Goal: Task Accomplishment & Management: Use online tool/utility

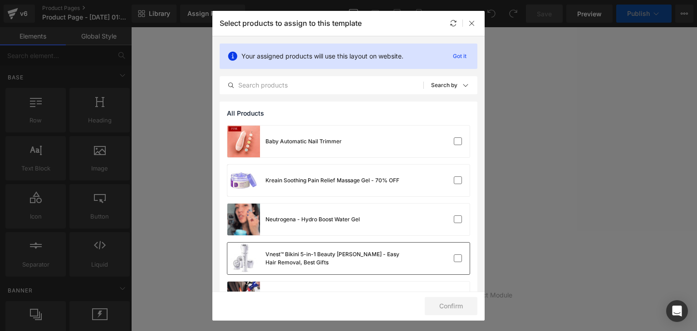
click at [311, 258] on div "Vnest™ Bikini 5-in-1 Beauty [PERSON_NAME] - Easy Hair Removal, Best Gifts" at bounding box center [333, 258] width 136 height 16
click at [450, 308] on button "Confirm" at bounding box center [451, 306] width 53 height 18
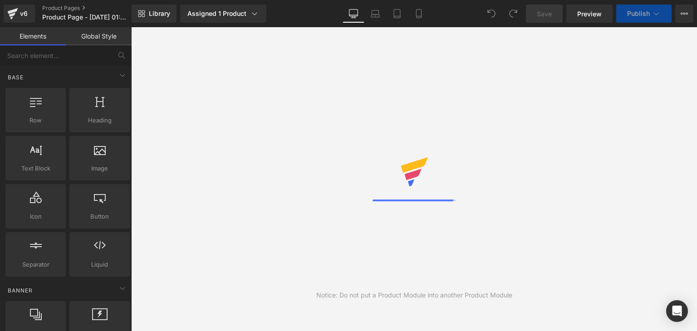
click at [101, 34] on link "Global Style" at bounding box center [99, 36] width 66 height 18
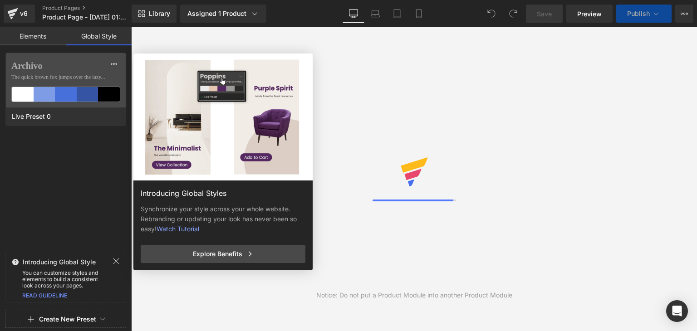
click at [41, 37] on link "Elements" at bounding box center [33, 36] width 66 height 18
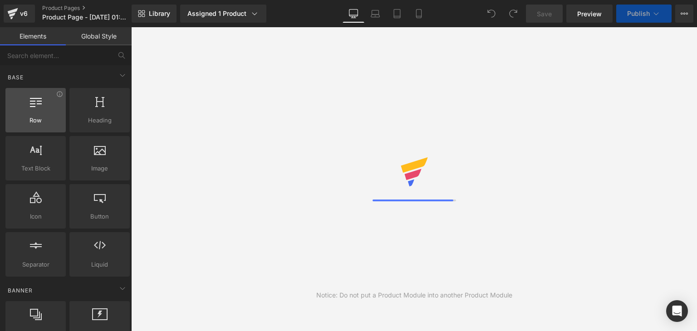
click at [50, 124] on span "Row" at bounding box center [35, 121] width 55 height 10
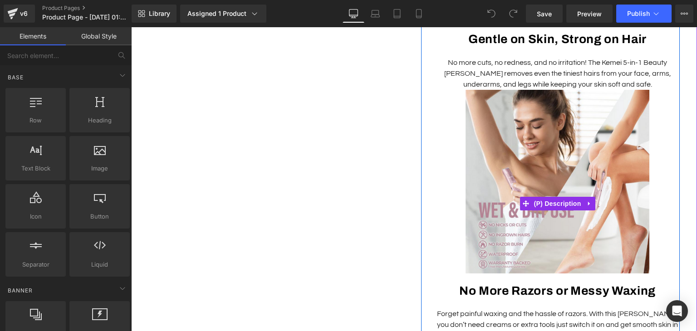
scroll to position [577, 0]
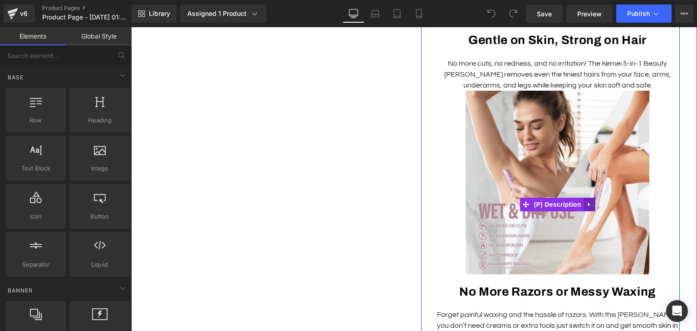
click at [588, 198] on link at bounding box center [589, 205] width 12 height 14
click at [592, 201] on icon at bounding box center [595, 204] width 6 height 7
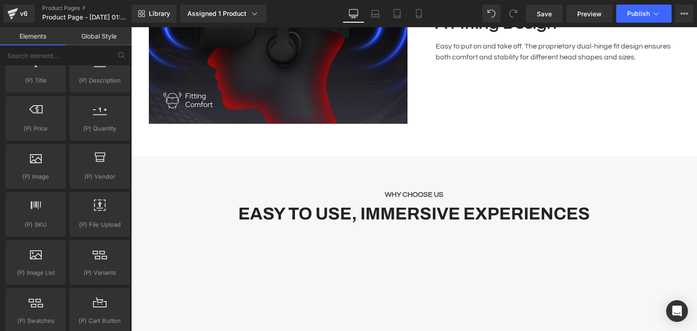
scroll to position [1888, 0]
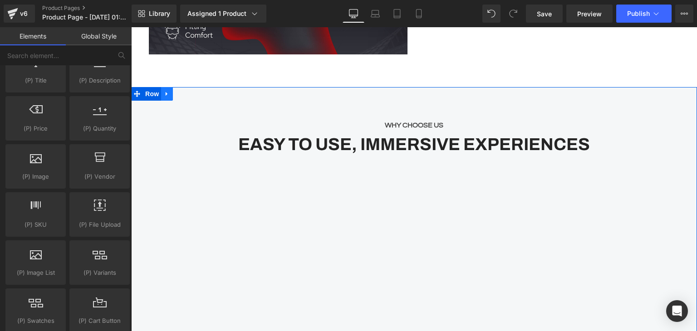
click at [165, 90] on icon at bounding box center [167, 93] width 6 height 7
click at [189, 91] on icon at bounding box center [190, 94] width 6 height 6
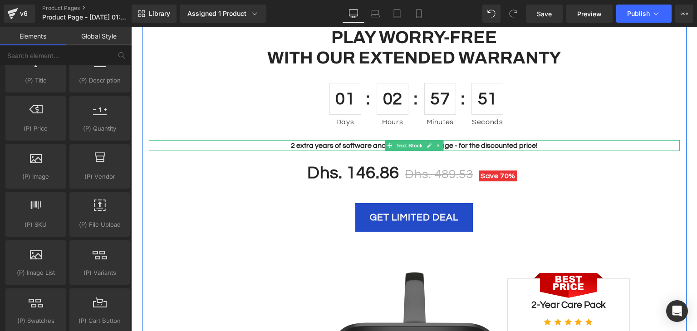
scroll to position [2070, 0]
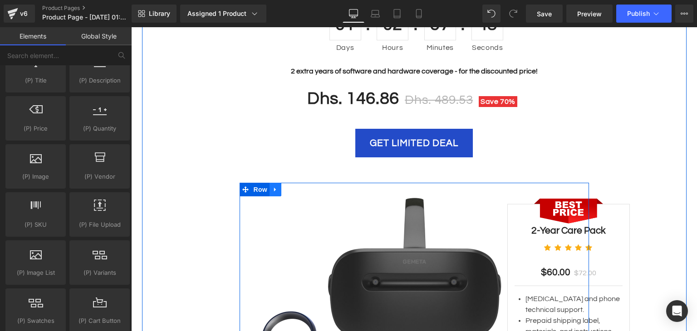
click at [272, 186] on icon at bounding box center [275, 189] width 6 height 7
click at [301, 183] on link at bounding box center [299, 190] width 12 height 14
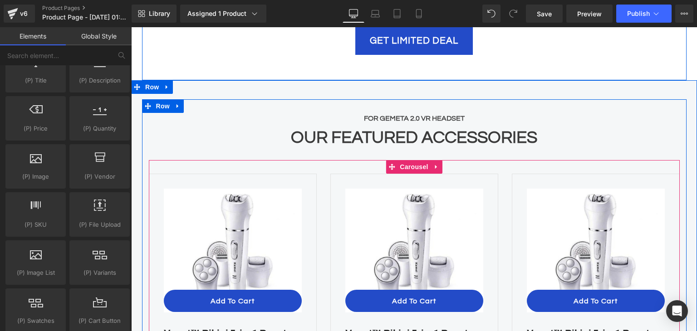
scroll to position [2160, 0]
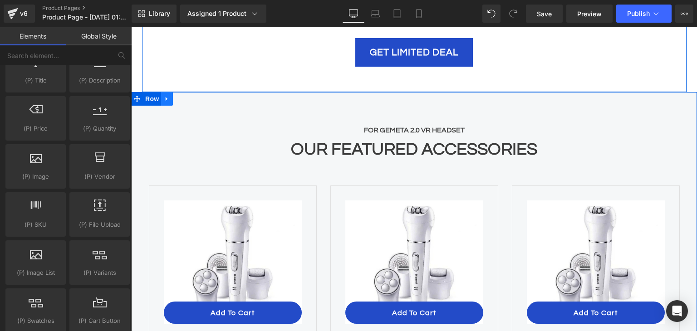
click at [168, 92] on link at bounding box center [167, 99] width 12 height 14
click at [187, 92] on link at bounding box center [191, 99] width 12 height 14
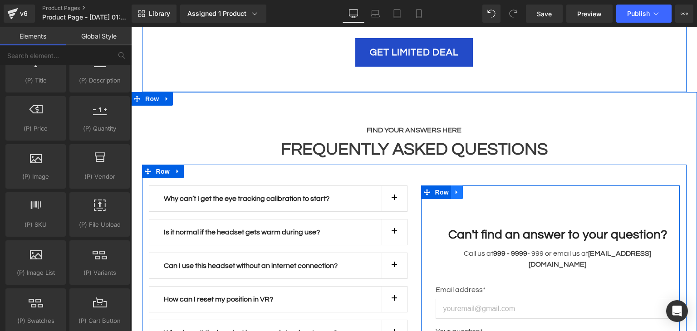
click at [455, 189] on icon at bounding box center [457, 192] width 6 height 7
click at [477, 186] on link at bounding box center [481, 193] width 12 height 14
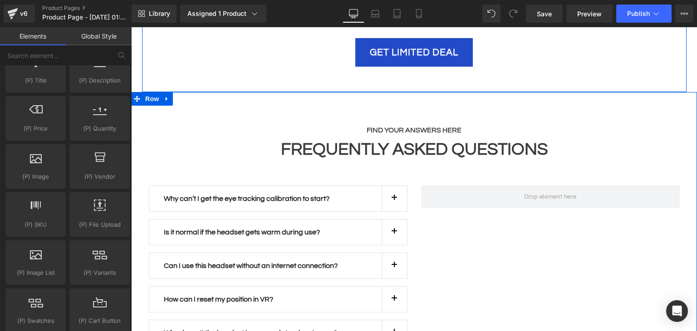
click at [508, 216] on div "Why can’t I get the eye tracking calibration to start? Text Block For eye track…" at bounding box center [414, 310] width 544 height 290
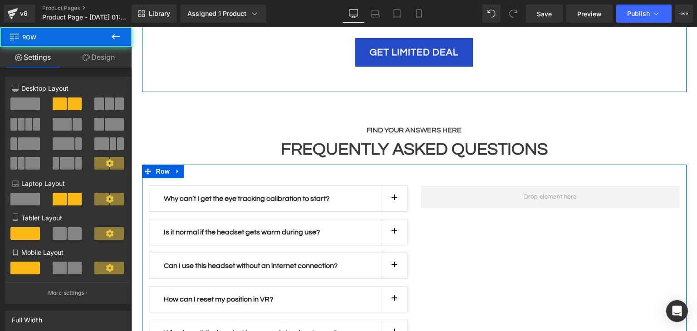
click at [33, 109] on span at bounding box center [24, 104] width 29 height 13
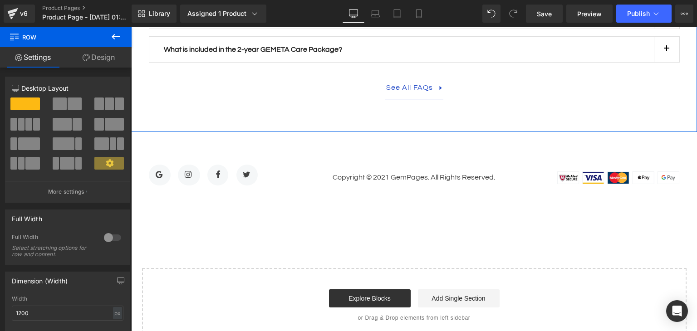
scroll to position [2523, 0]
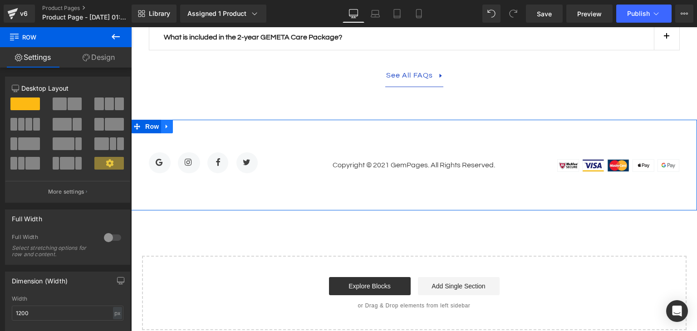
click at [165, 123] on icon at bounding box center [167, 126] width 6 height 7
click at [188, 120] on link at bounding box center [191, 127] width 12 height 14
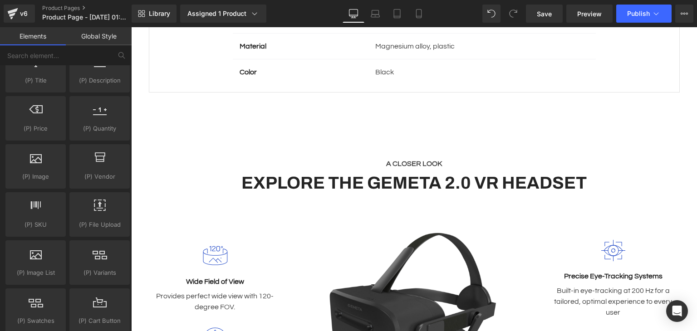
scroll to position [981, 0]
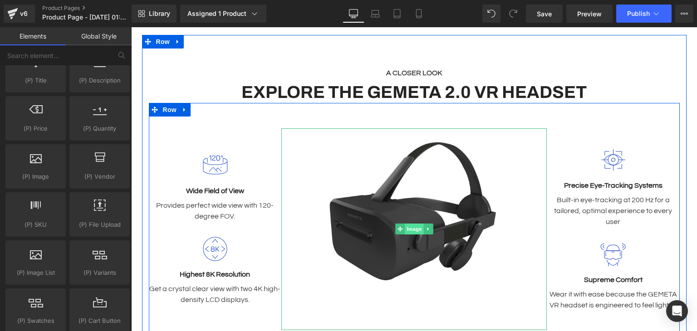
click at [405, 224] on link "Image" at bounding box center [409, 229] width 28 height 11
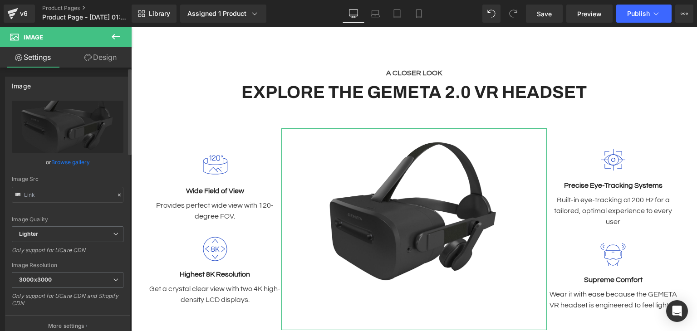
click at [61, 202] on div "Image Quality Lighter Lightest Lighter Lighter Lightest Only support for UCare …" at bounding box center [68, 164] width 112 height 126
click at [61, 195] on input "text" at bounding box center [68, 195] width 112 height 16
paste input "www.myzambeel.com/cdn/shop/files/5-in-1-beauty-tools-719946.jpg?v=1733396502&wi…"
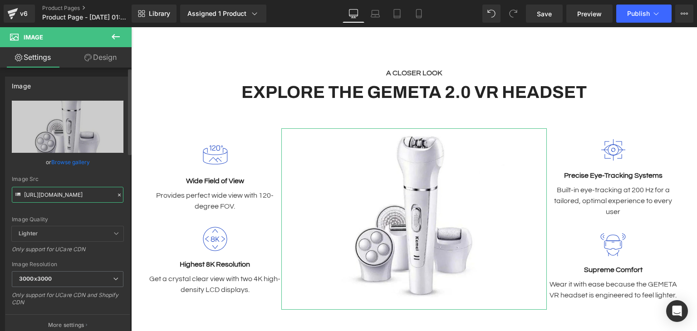
type input "[URL][DOMAIN_NAME]"
click at [0, 155] on div "Image https://ucarecdn.com/c7387c15-dafe-430b-84a3-3e3f86b0c302/-/format/auto/-…" at bounding box center [68, 203] width 136 height 266
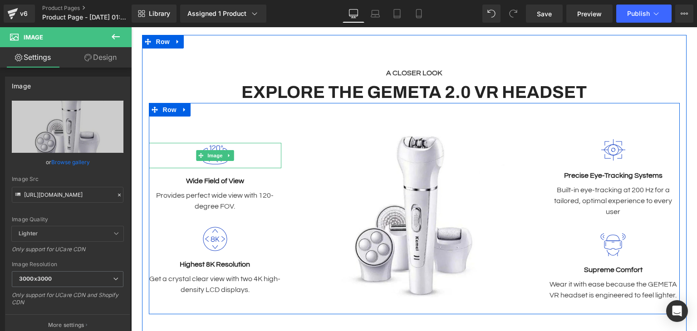
click at [180, 143] on div at bounding box center [215, 155] width 133 height 25
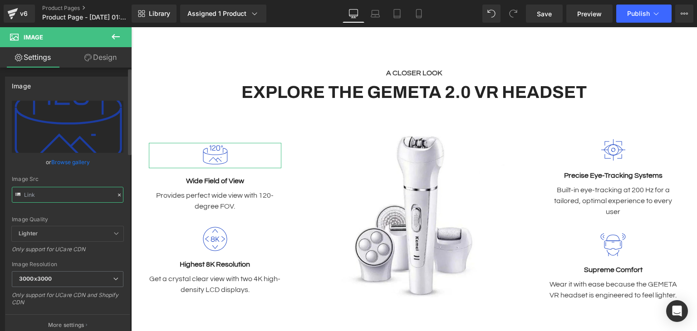
click at [70, 192] on input "text" at bounding box center [68, 195] width 112 height 16
type input "rending_up"
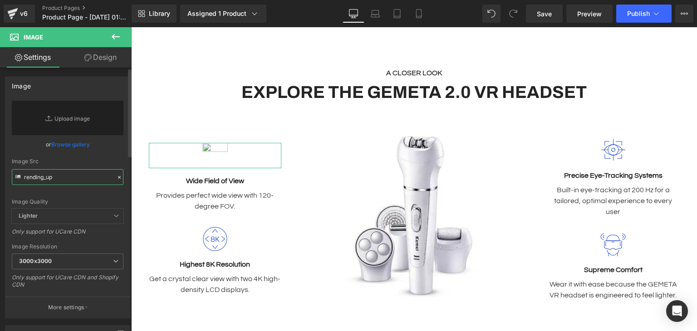
click at [73, 176] on input "rending_up" at bounding box center [68, 177] width 112 height 16
type input "rending_up"
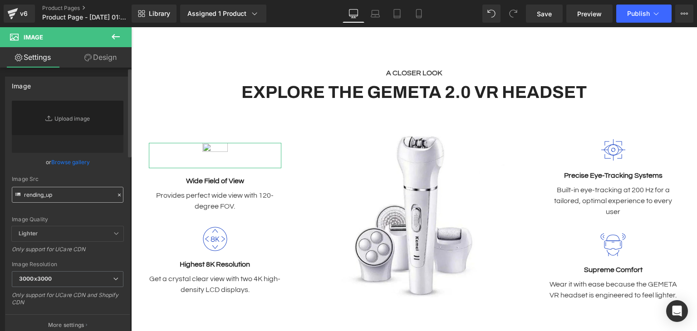
click at [72, 175] on div "https://ucarecdn.com/318d7703-8d5c-424a-b05e-d0e51dcb62d1/wide.svg Replace Imag…" at bounding box center [67, 218] width 124 height 235
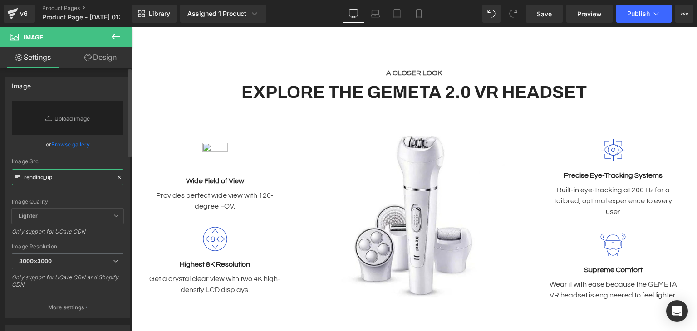
click at [78, 173] on input "rending_up" at bounding box center [68, 177] width 112 height 16
click at [65, 178] on input "text" at bounding box center [68, 177] width 112 height 16
paste input "<a href="https://www.flaticon.com/free-icons/trend" title="trend icons">Trend i…"
type input "<a href="https://www.flaticon.com/free-icons/trend" title="trend icons">Trend i…"
click at [43, 175] on input "<a href="https://www.flaticon.com/free-icons/trend" title="trend icons">Trend i…" at bounding box center [68, 177] width 112 height 16
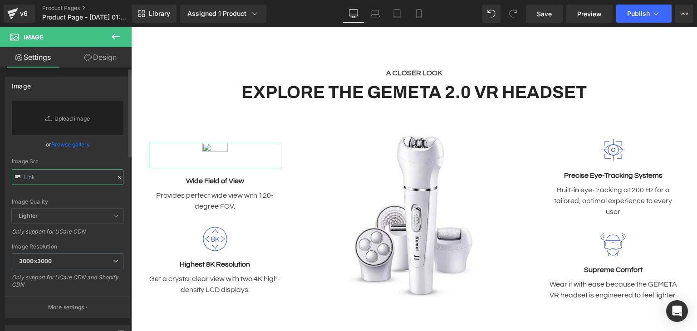
paste input "<a href="https://www.flaticon.com/free-icons/trend" title="trend icons">Trend i…"
type input "<a href="https://www.flaticon.com/free-icons/trend" title="trend icons">Trend i…"
click at [42, 179] on input "<a href="https://www.flaticon.com/free-icons/trend" title="trend icons">Trend i…" at bounding box center [68, 177] width 112 height 16
click at [0, 132] on div "Image https://ucarecdn.com/318d7703-8d5c-424a-b05e-d0e51dcb62d1/wide.svg Replac…" at bounding box center [68, 194] width 136 height 249
click at [69, 114] on link "Replace Image" at bounding box center [68, 118] width 112 height 34
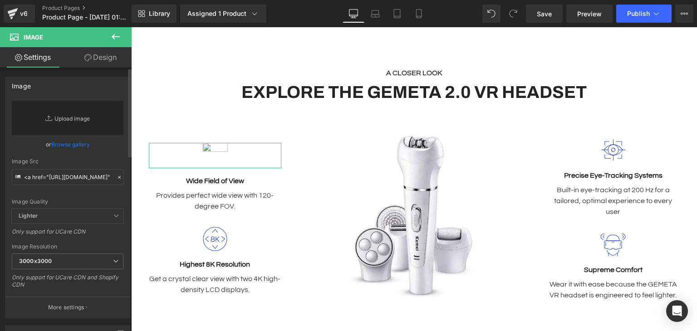
type input "C:\fakepath\stats.png"
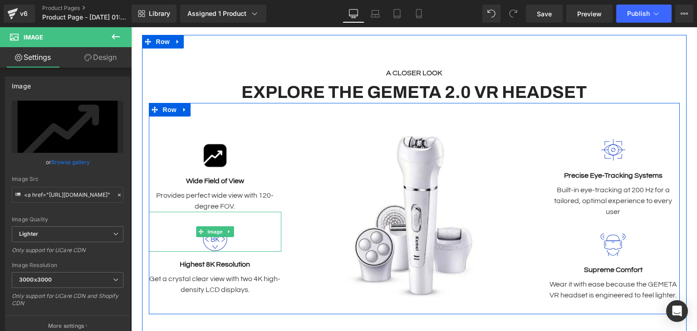
click at [212, 213] on img at bounding box center [214, 232] width 25 height 40
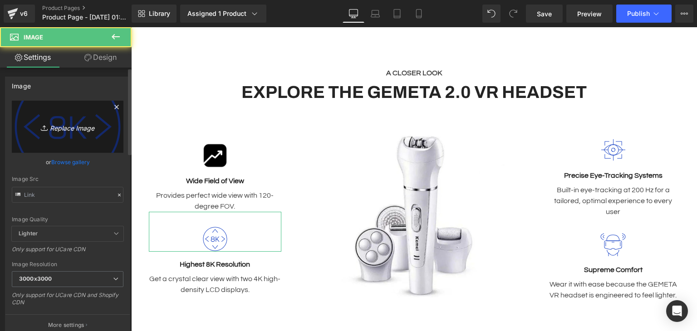
click at [59, 132] on icon "Replace Image" at bounding box center [67, 126] width 73 height 11
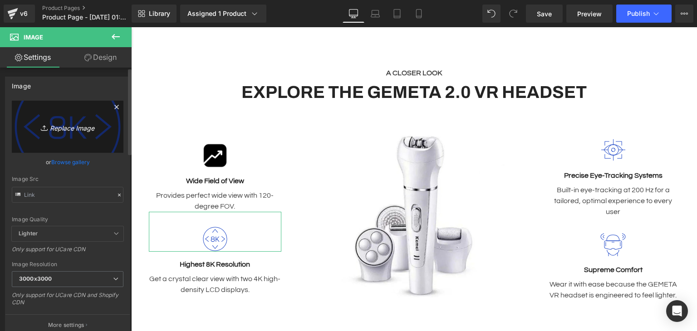
type input "C:\fakepath\heart.png"
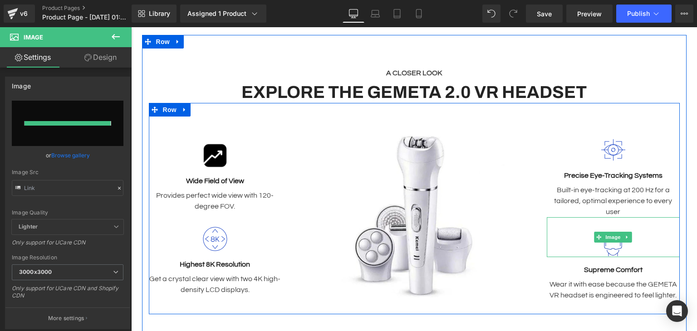
click at [612, 220] on img at bounding box center [612, 237] width 25 height 40
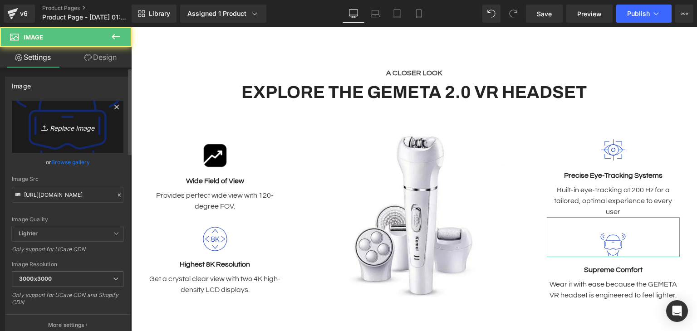
click at [78, 127] on icon "Replace Image" at bounding box center [67, 126] width 73 height 11
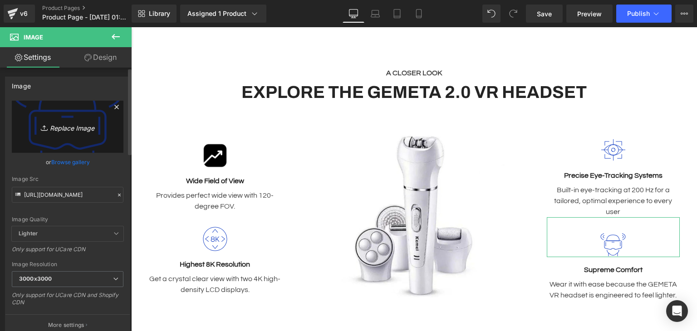
type input "C:\fakepath\wrench.png"
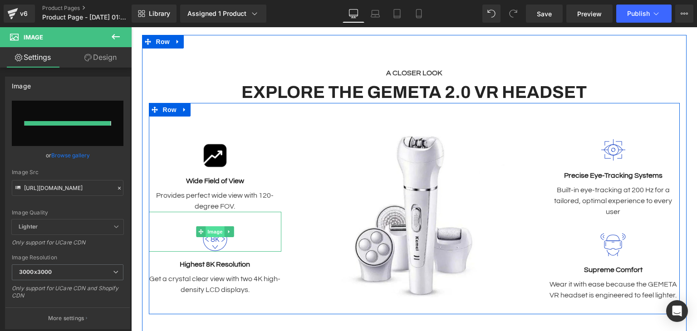
click at [218, 226] on span "Image" at bounding box center [215, 231] width 19 height 11
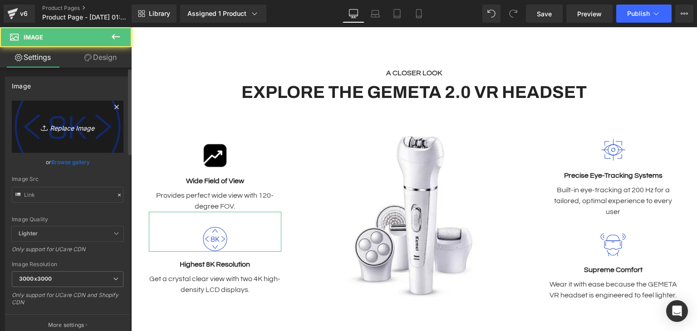
click at [83, 137] on link "Replace Image" at bounding box center [68, 127] width 112 height 52
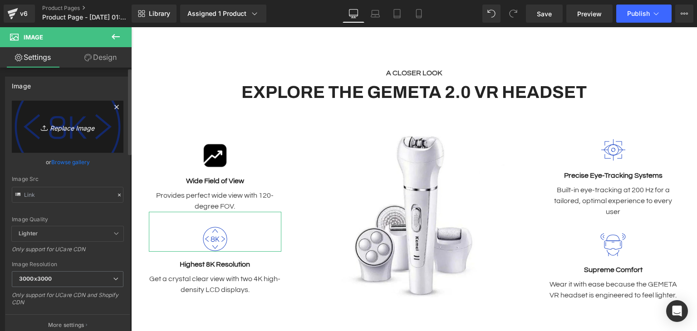
type input "C:\fakepath\heart.png"
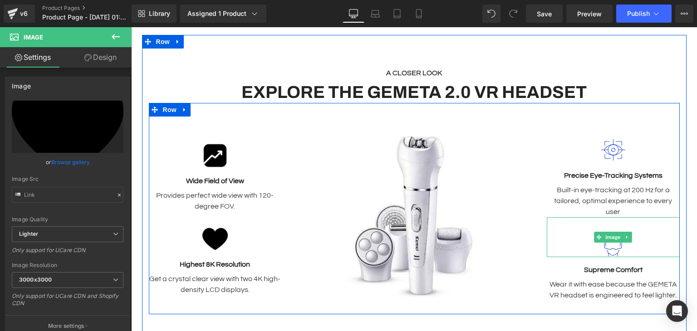
click at [611, 223] on img at bounding box center [612, 237] width 25 height 40
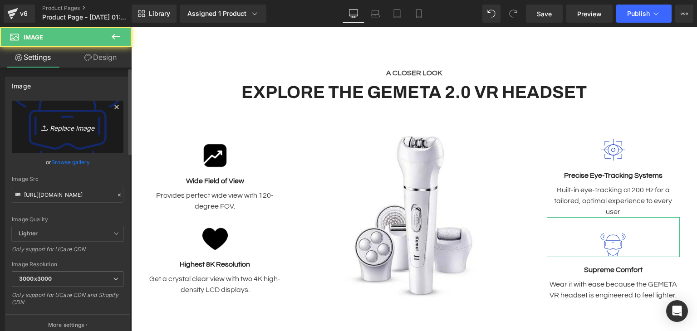
click at [54, 131] on icon "Replace Image" at bounding box center [67, 126] width 73 height 11
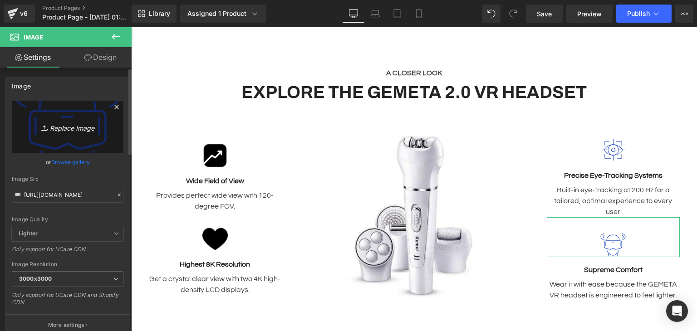
type input "C:\fakepath\time.png"
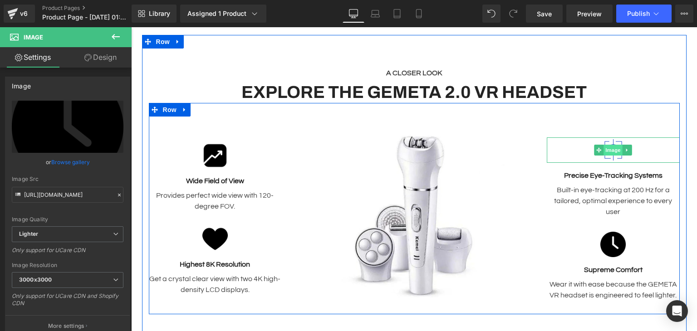
click at [612, 145] on span "Image" at bounding box center [612, 150] width 19 height 11
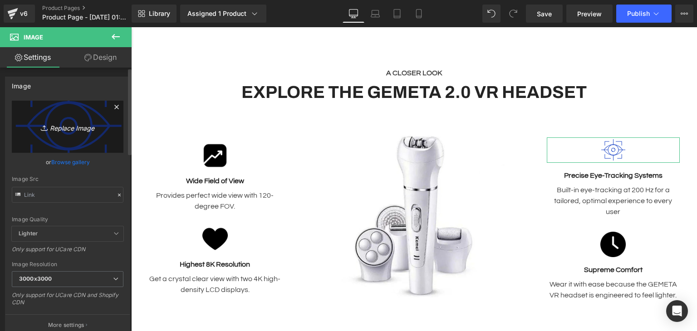
click at [55, 136] on link "Replace Image" at bounding box center [68, 127] width 112 height 52
type input "C:\fakepath\wrench.png"
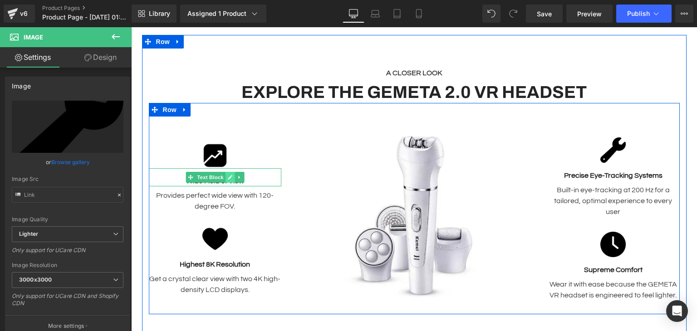
click at [227, 175] on icon at bounding box center [229, 177] width 5 height 5
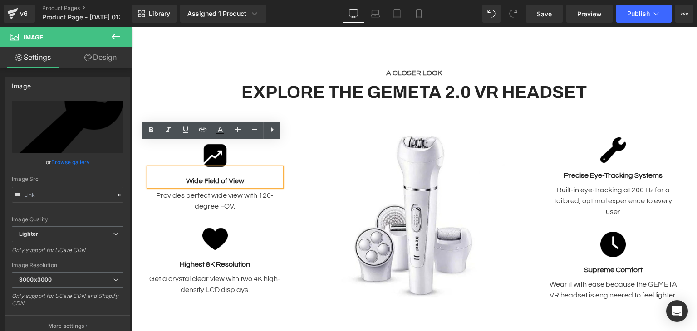
click at [235, 177] on strong "Wide Field of View" at bounding box center [215, 180] width 58 height 7
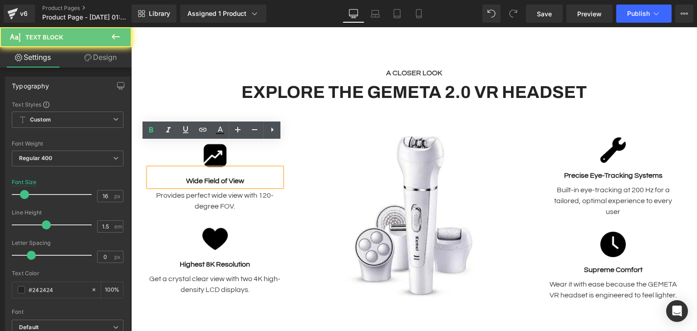
click at [235, 177] on strong "Wide Field of View" at bounding box center [215, 180] width 58 height 7
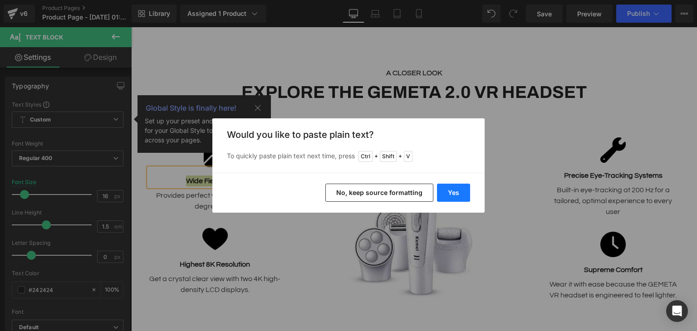
click at [463, 199] on button "Yes" at bounding box center [453, 193] width 33 height 18
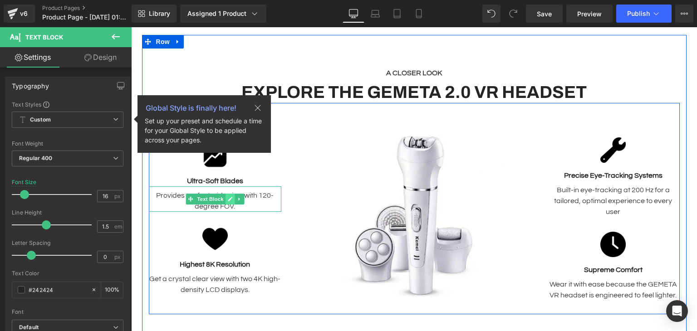
click at [225, 194] on link at bounding box center [230, 199] width 10 height 11
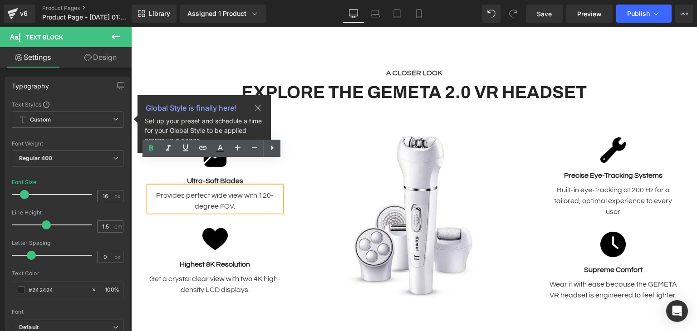
click at [218, 190] on p "Provides perfect wide view with 120-degree FOV." at bounding box center [215, 201] width 133 height 22
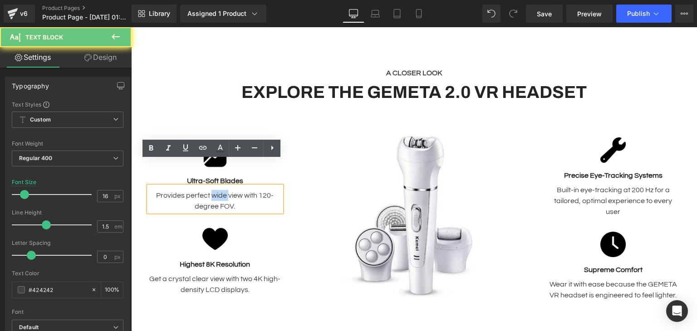
click at [218, 190] on p "Provides perfect wide view with 120-degree FOV." at bounding box center [215, 201] width 133 height 22
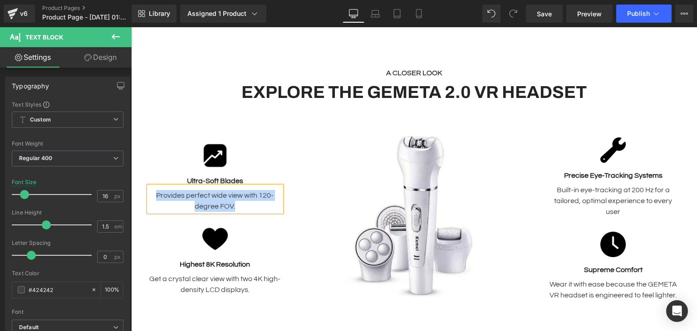
paste div
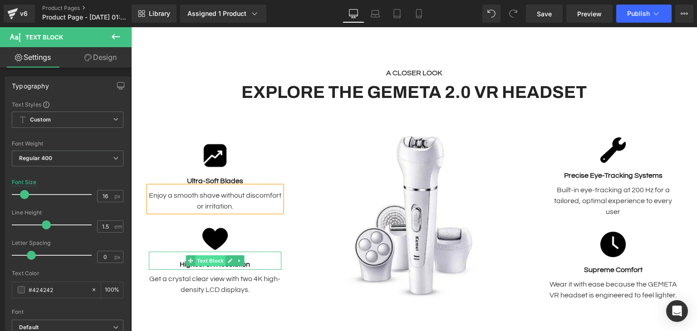
click at [221, 255] on span "Text Block" at bounding box center [210, 260] width 30 height 11
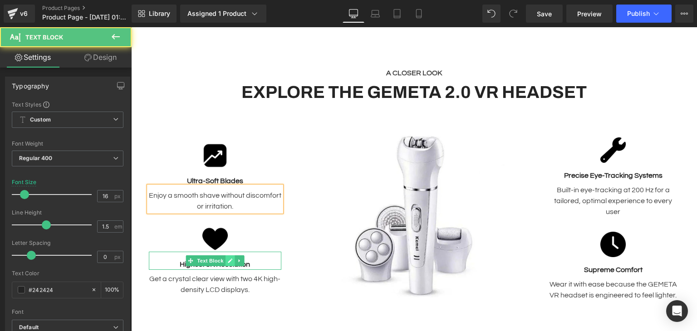
click at [228, 259] on icon at bounding box center [230, 261] width 5 height 5
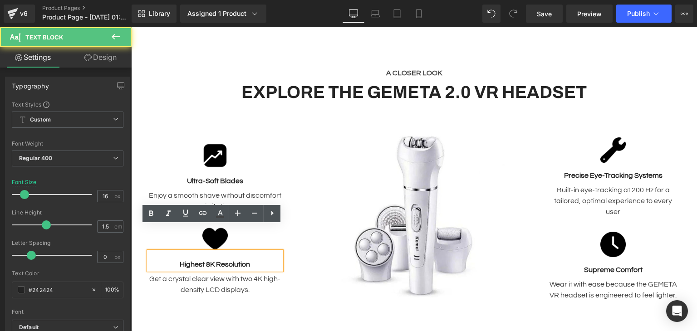
click at [221, 261] on strong "Highest 8K Resolution" at bounding box center [215, 264] width 70 height 7
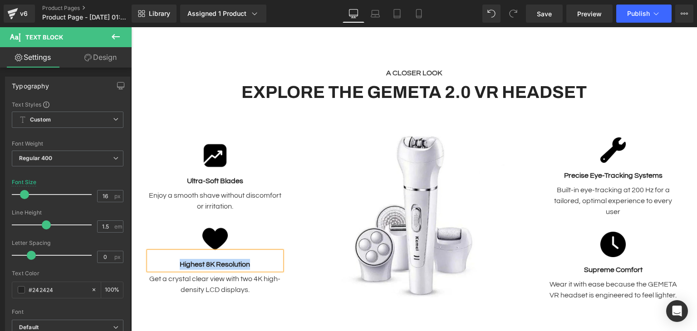
paste div
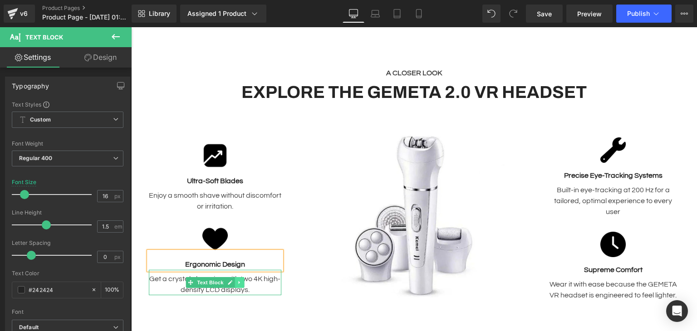
click at [236, 277] on link at bounding box center [240, 282] width 10 height 11
click at [207, 277] on span "Text Block" at bounding box center [196, 282] width 30 height 11
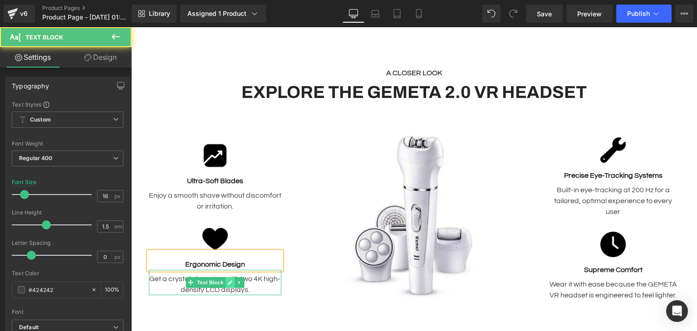
click at [230, 277] on link at bounding box center [230, 282] width 10 height 11
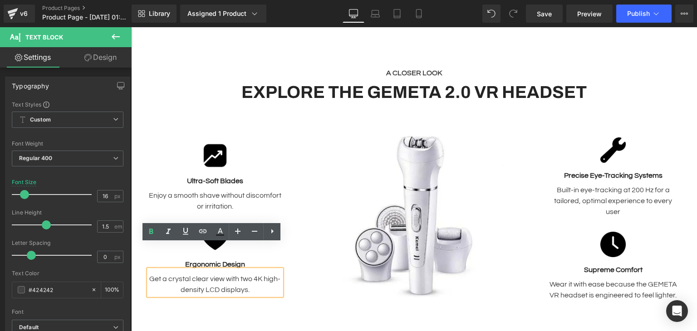
click at [225, 274] on p "Get a crystal clear view with two 4K high-density LCD displays." at bounding box center [215, 285] width 133 height 22
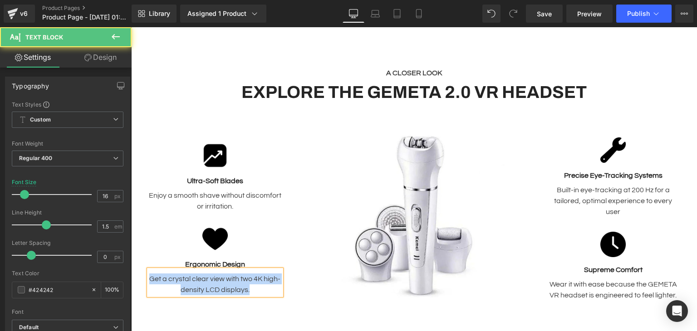
paste div
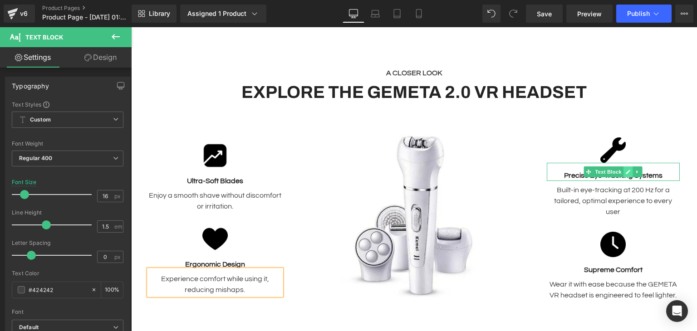
click at [626, 169] on icon at bounding box center [628, 171] width 5 height 5
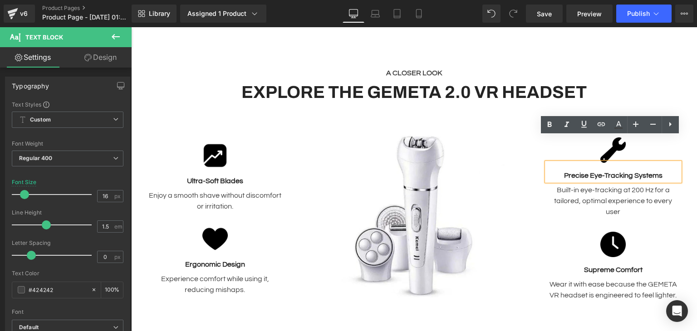
click at [599, 170] on p "Precise Eye-Tracking Systems" at bounding box center [613, 175] width 133 height 11
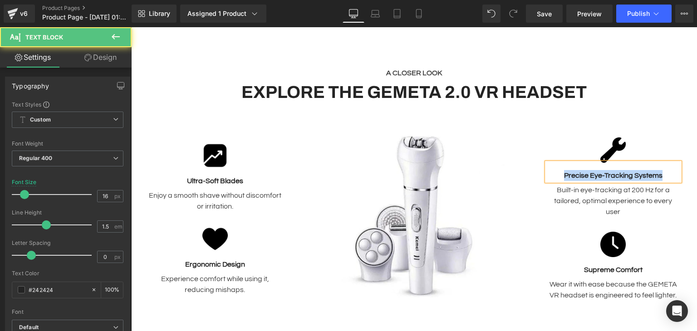
paste div
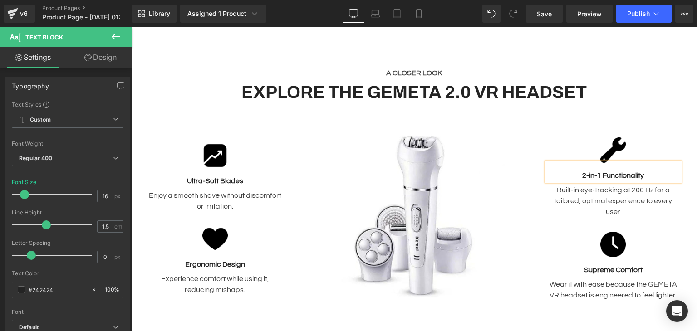
click at [582, 172] on b "2-in-1 Functionality" at bounding box center [613, 175] width 62 height 7
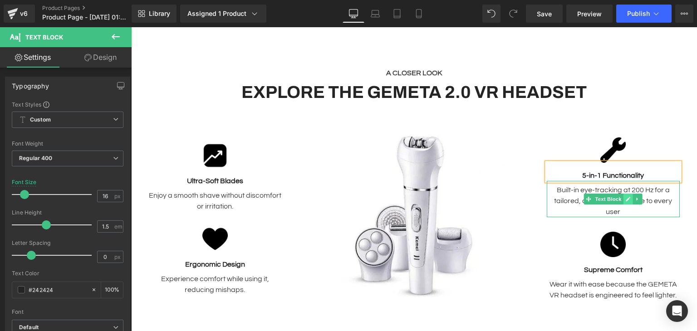
click at [624, 194] on link at bounding box center [628, 199] width 10 height 11
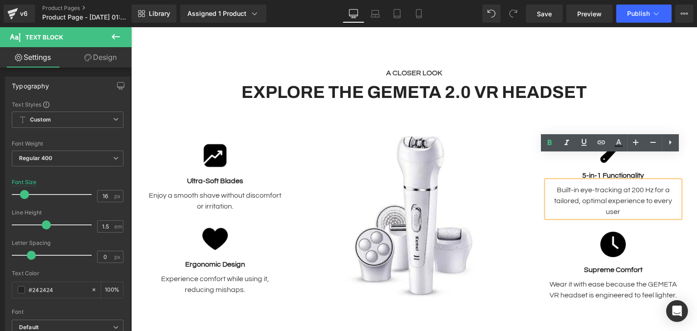
click at [610, 185] on p "Built-in eye-tracking at 200 Hz for a tailored, optimal experience to every user" at bounding box center [613, 201] width 133 height 33
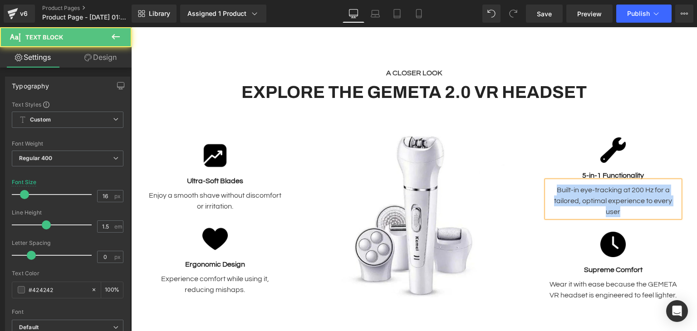
paste div
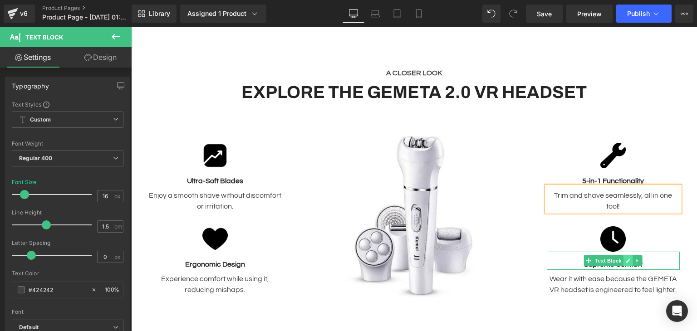
click at [623, 255] on link at bounding box center [628, 260] width 10 height 11
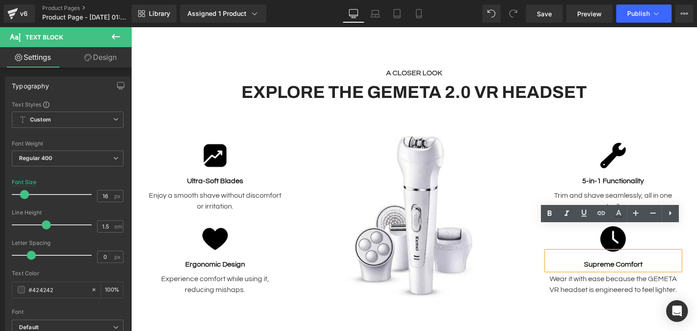
click at [610, 261] on strong "Supreme Comfort" at bounding box center [613, 264] width 59 height 7
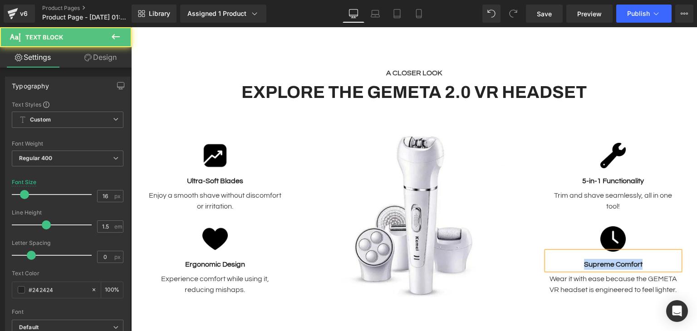
paste div
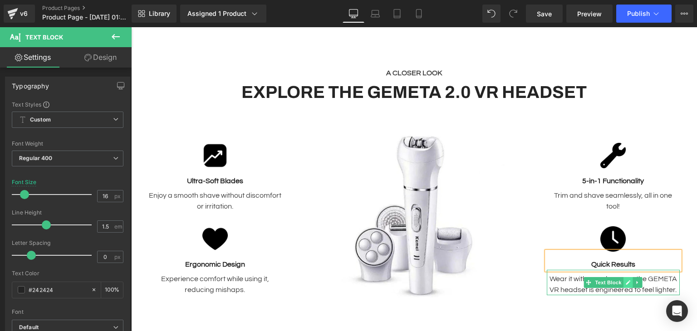
click at [626, 280] on icon at bounding box center [628, 282] width 5 height 5
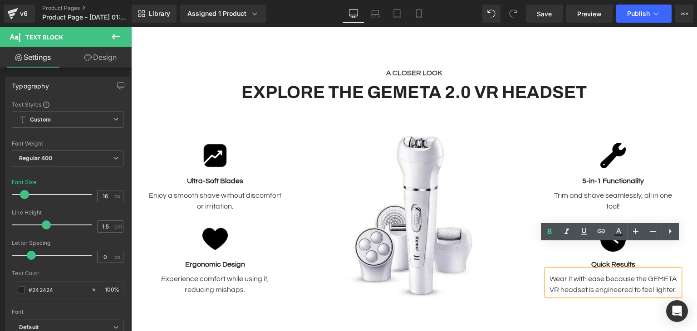
click at [602, 274] on p "Wear it with ease because the GEMETA VR headset is engineered to feel lighter." at bounding box center [613, 285] width 133 height 22
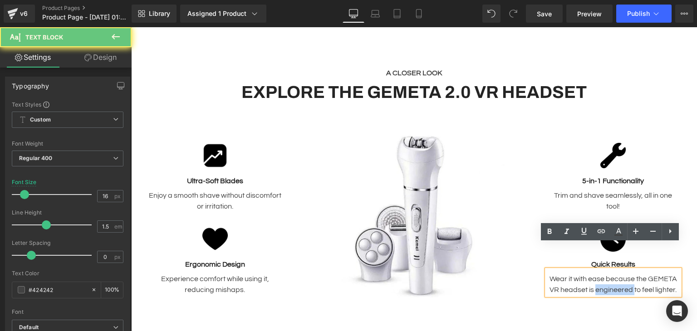
click at [602, 274] on p "Wear it with ease because the GEMETA VR headset is engineered to feel lighter." at bounding box center [613, 285] width 133 height 22
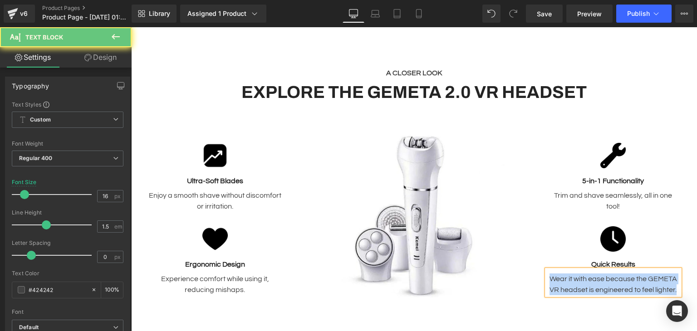
paste div
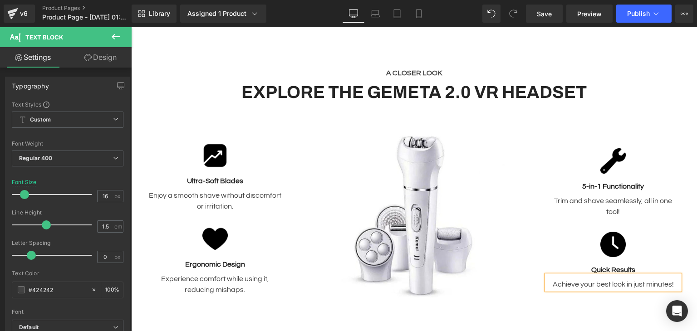
click at [602, 284] on div "Image 5-in-1 Functionality Text Block Trim and shave seamlessly, all in one too…" at bounding box center [613, 219] width 133 height 182
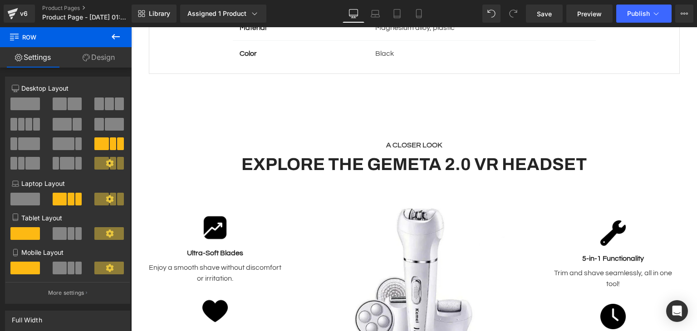
scroll to position [921, 0]
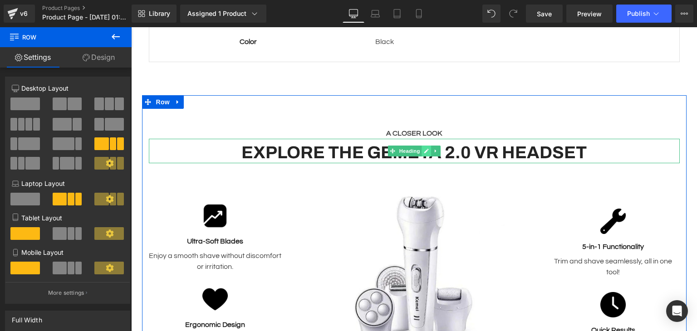
click at [424, 148] on icon at bounding box center [426, 150] width 5 height 5
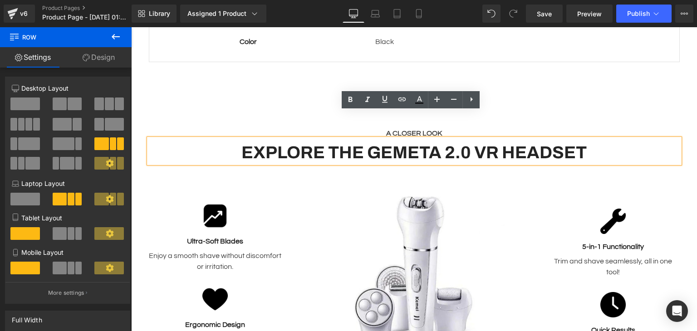
click at [422, 143] on strong "EXPLORE THE GEMETA 2.0 VR HEADSET" at bounding box center [413, 152] width 345 height 19
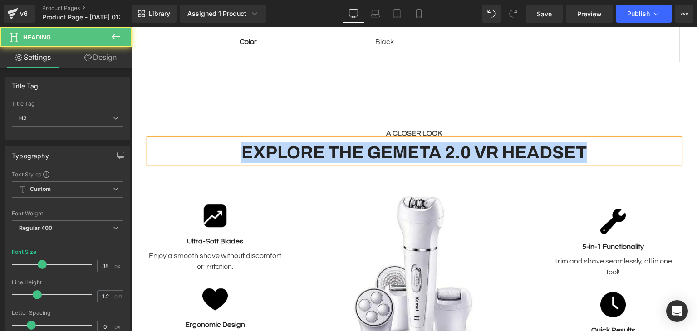
paste div
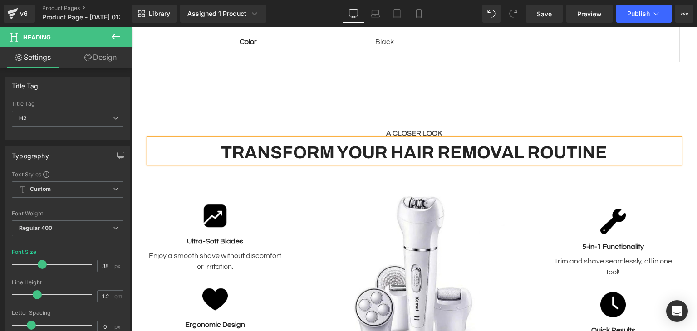
click at [414, 128] on span "Text Block" at bounding box center [409, 133] width 30 height 11
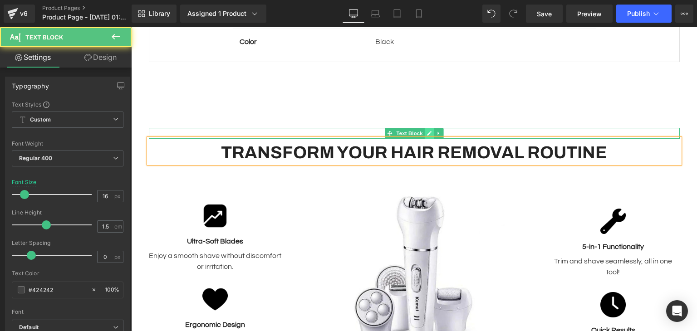
click at [427, 131] on icon at bounding box center [429, 133] width 5 height 5
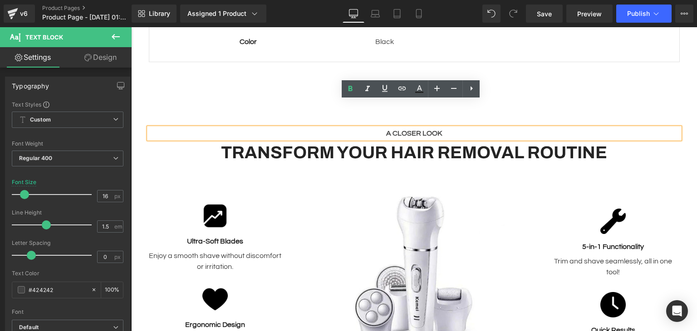
click at [425, 130] on strong "A CLOSER LOOK" at bounding box center [414, 133] width 56 height 7
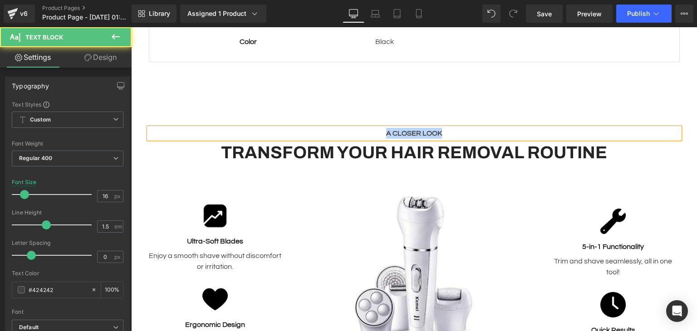
paste div
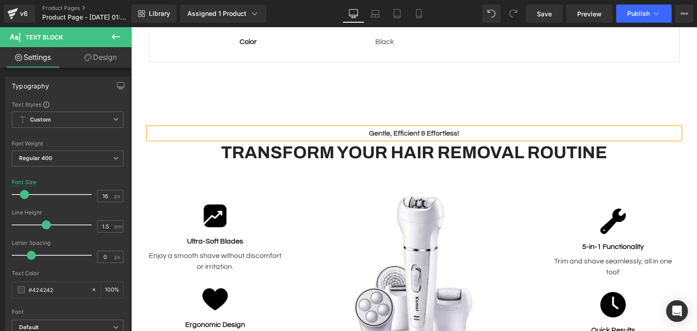
click at [490, 95] on div "Gentle, Efficient & Effortless! Text Block Transform Your Hair Removal Routine …" at bounding box center [414, 249] width 544 height 308
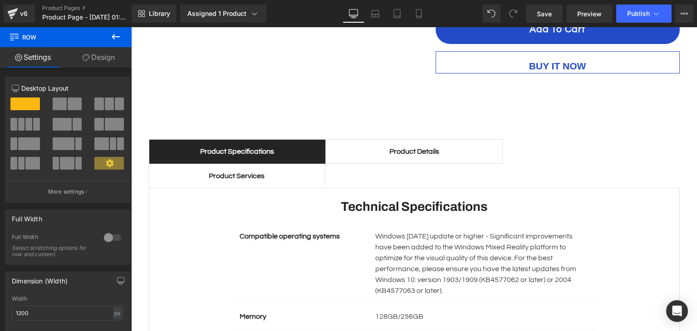
scroll to position [501, 0]
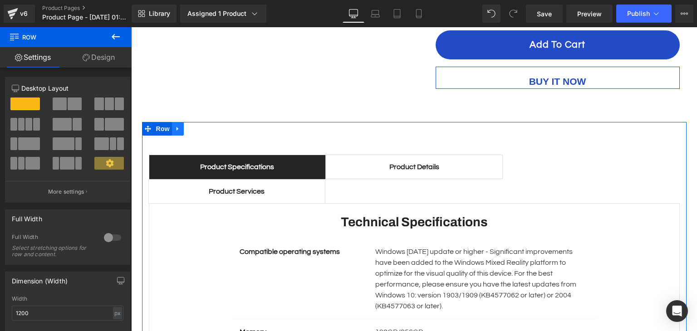
click at [177, 126] on icon at bounding box center [178, 129] width 6 height 7
click at [198, 126] on icon at bounding box center [201, 129] width 6 height 6
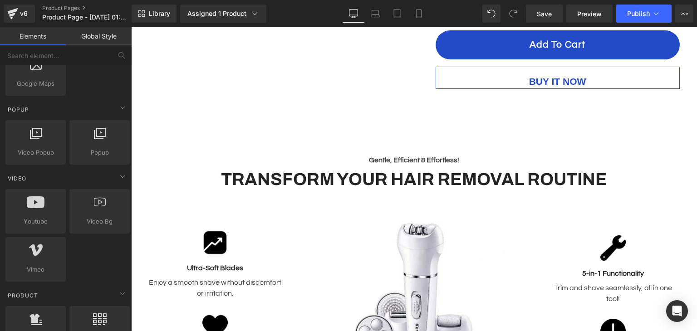
scroll to position [544, 0]
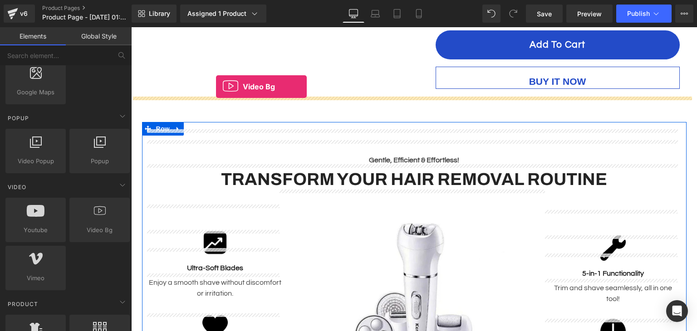
drag, startPoint x: 223, startPoint y: 233, endPoint x: 216, endPoint y: 87, distance: 146.2
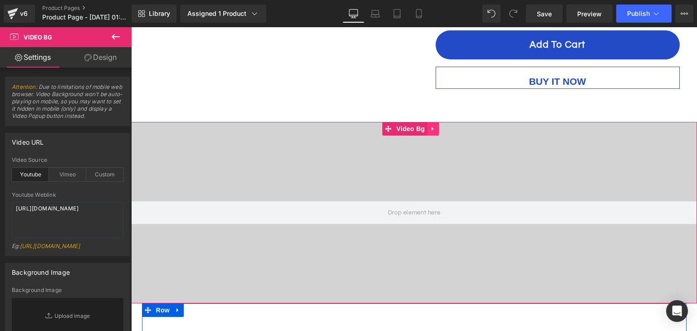
click at [431, 126] on icon at bounding box center [433, 129] width 6 height 7
click at [440, 122] on link at bounding box center [439, 129] width 12 height 14
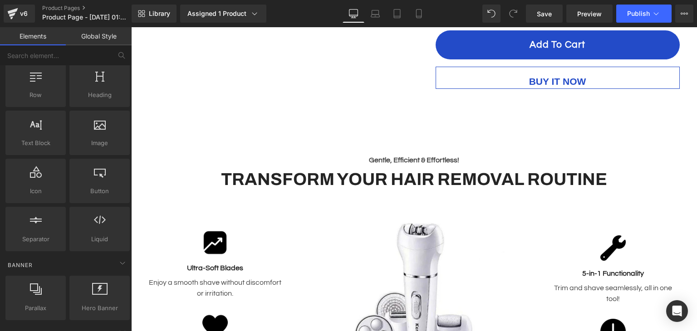
scroll to position [0, 0]
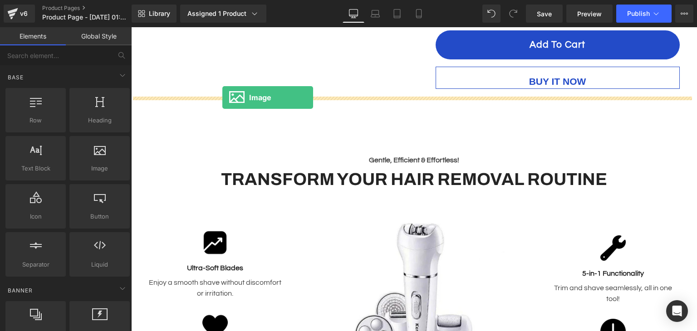
drag, startPoint x: 229, startPoint y: 186, endPoint x: 222, endPoint y: 98, distance: 88.3
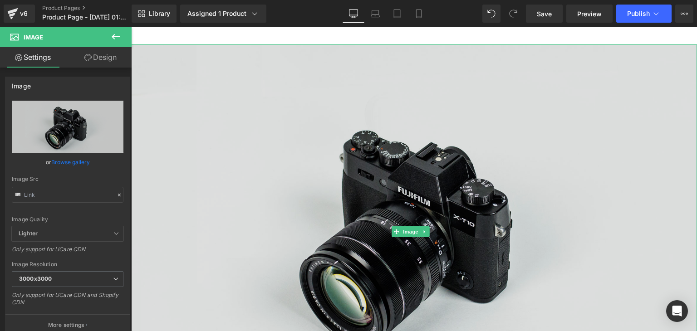
scroll to position [592, 0]
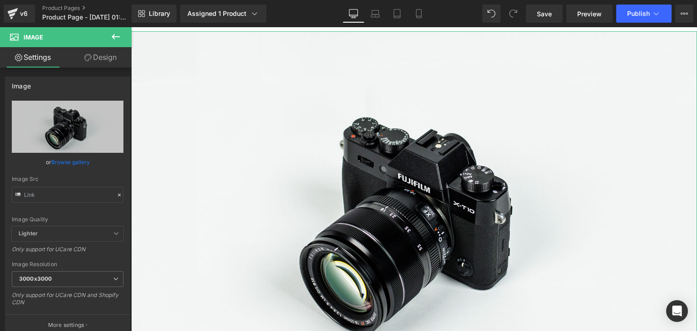
click at [104, 53] on link "Design" at bounding box center [101, 57] width 66 height 20
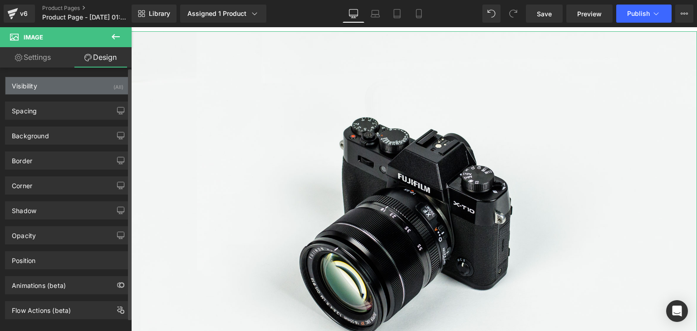
click at [69, 93] on div "Visibility (All)" at bounding box center [67, 85] width 124 height 17
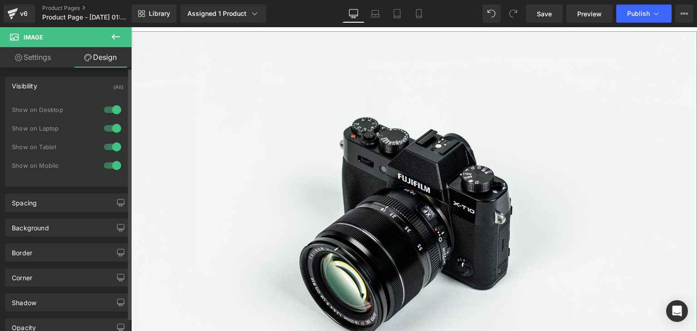
click at [68, 87] on div "Visibility (All)" at bounding box center [67, 85] width 124 height 17
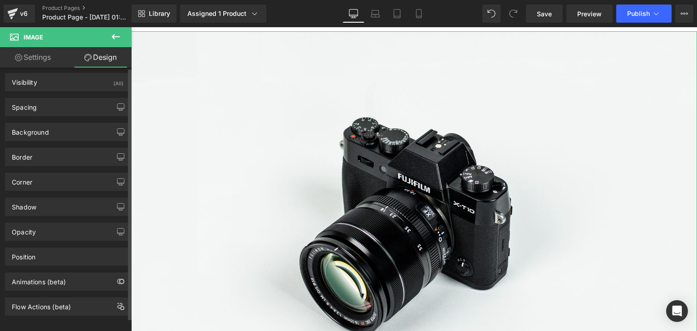
scroll to position [0, 0]
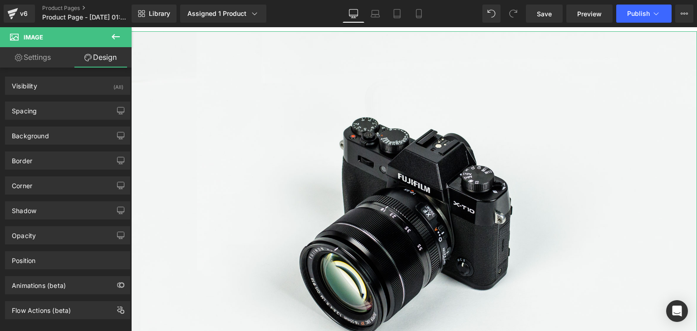
click at [37, 56] on link "Settings" at bounding box center [33, 57] width 66 height 20
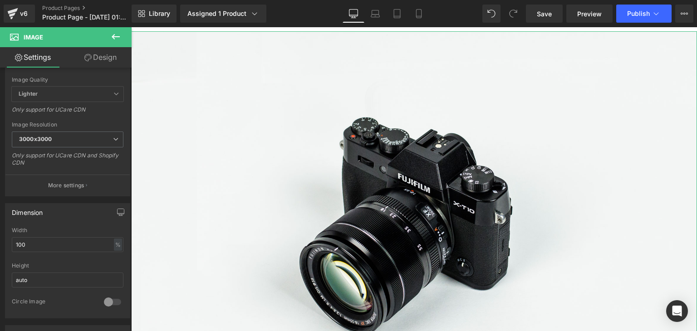
scroll to position [86, 0]
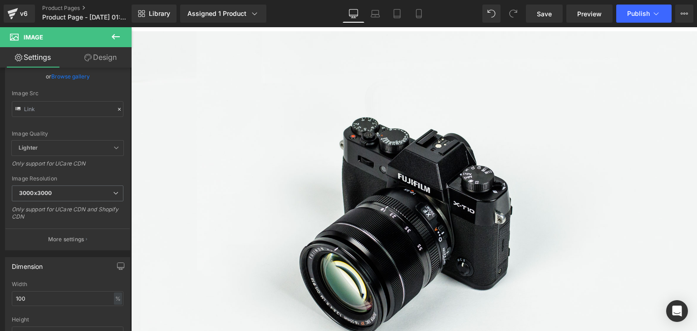
click at [302, 166] on div at bounding box center [414, 179] width 566 height 304
click at [421, 213] on link at bounding box center [425, 218] width 10 height 11
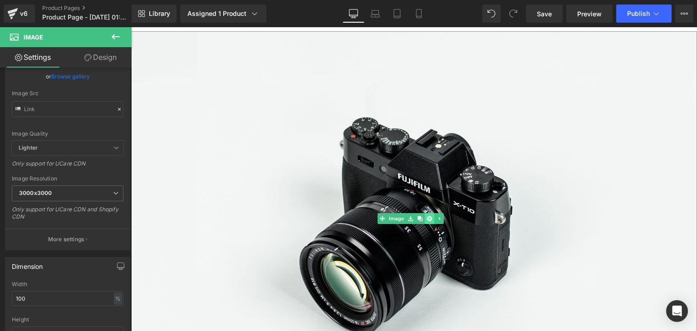
click at [434, 213] on link at bounding box center [439, 218] width 10 height 11
click at [425, 216] on icon at bounding box center [424, 218] width 5 height 5
click at [425, 213] on link at bounding box center [430, 218] width 10 height 11
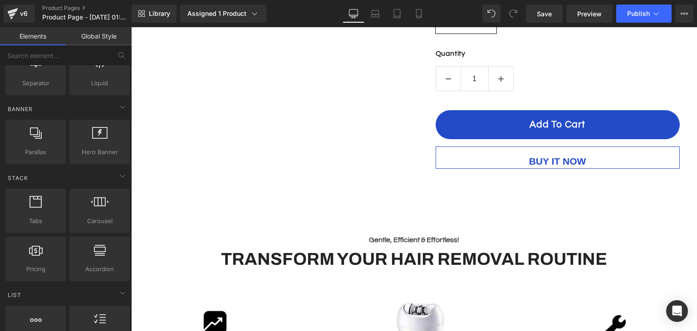
scroll to position [410, 0]
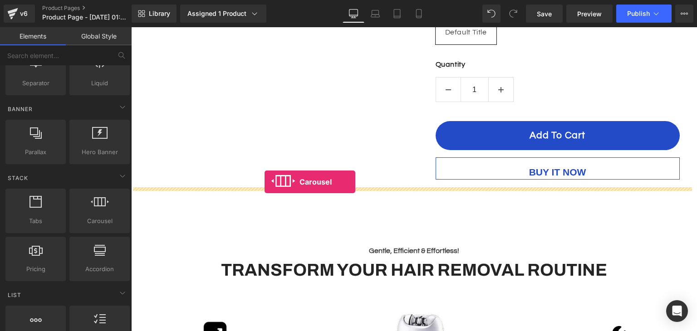
drag, startPoint x: 225, startPoint y: 247, endPoint x: 264, endPoint y: 182, distance: 76.1
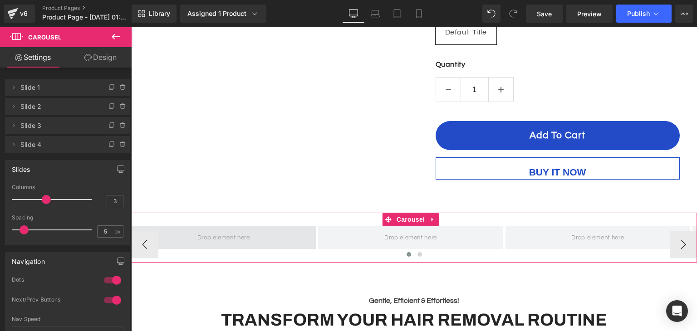
click at [285, 226] on span at bounding box center [223, 237] width 185 height 23
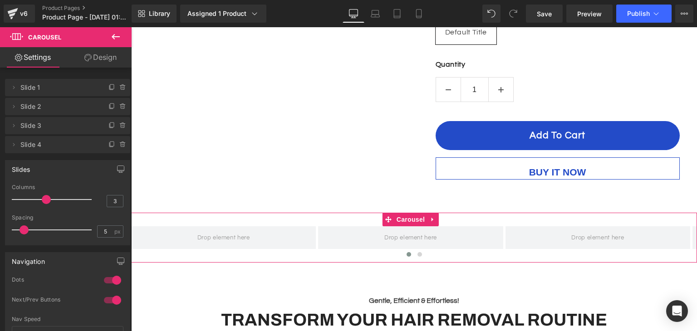
click at [107, 55] on link "Design" at bounding box center [101, 57] width 66 height 20
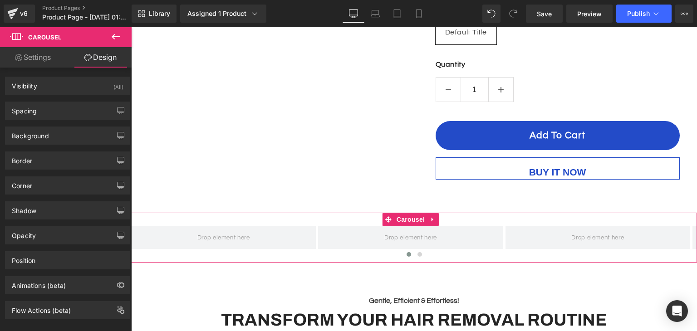
click at [34, 66] on link "Settings" at bounding box center [33, 57] width 66 height 20
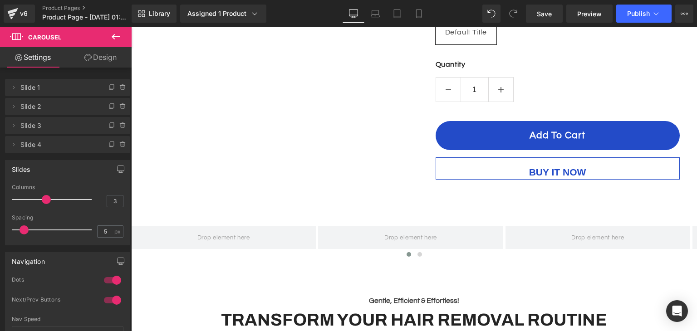
click at [113, 35] on icon at bounding box center [115, 36] width 11 height 11
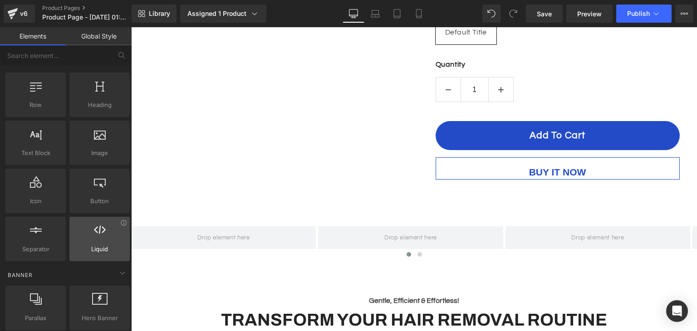
scroll to position [0, 0]
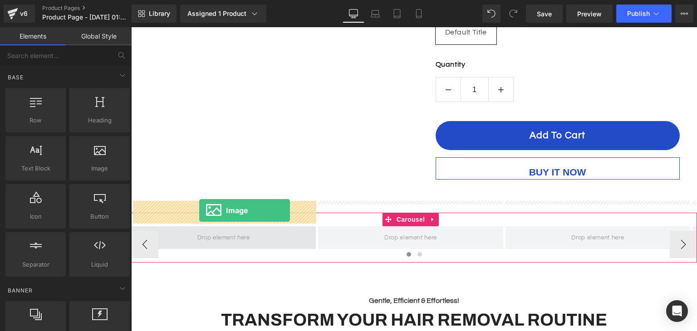
drag, startPoint x: 234, startPoint y: 192, endPoint x: 199, endPoint y: 211, distance: 39.2
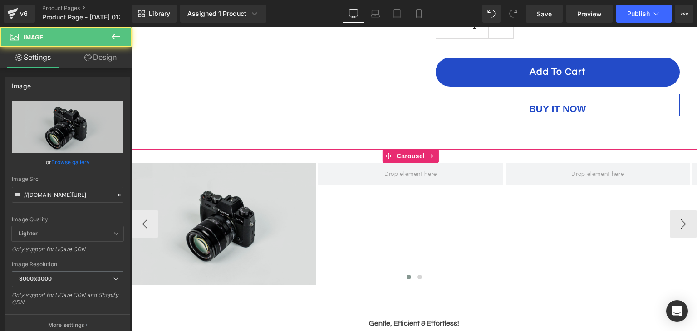
scroll to position [501, 0]
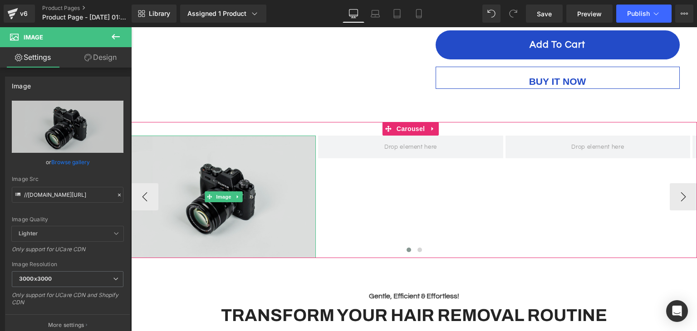
click at [241, 181] on img at bounding box center [223, 197] width 185 height 122
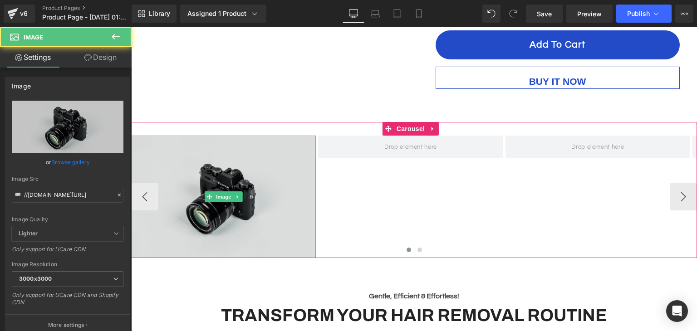
click at [229, 192] on img at bounding box center [223, 197] width 185 height 122
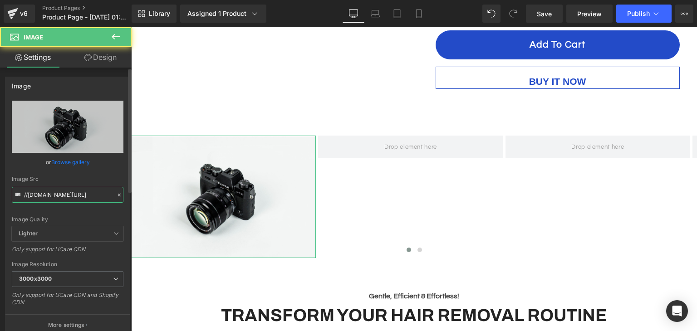
click at [82, 195] on input "//[DOMAIN_NAME][URL]" at bounding box center [68, 195] width 112 height 16
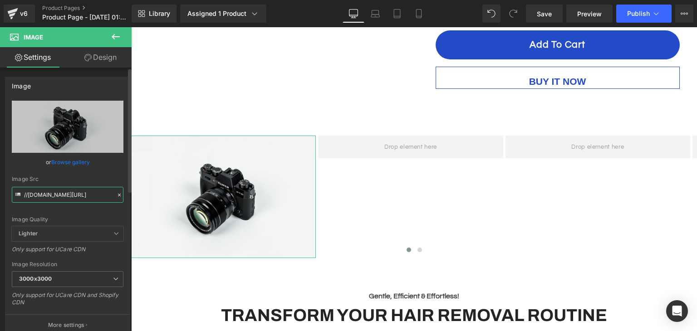
paste input "https://cdn.shopify.com/s/files/1/0612/1173/8166/files/ezgif.com-video-to-webp-…"
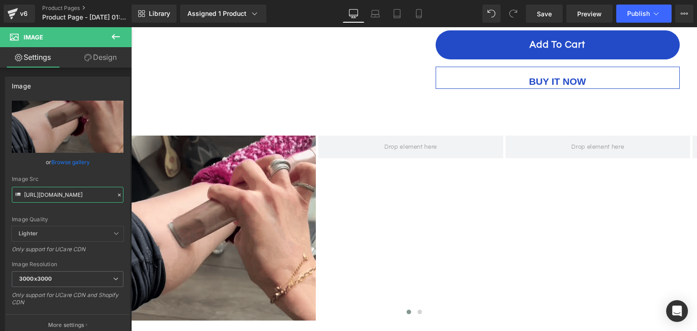
type input "https://cdn.shopify.com/s/files/1/0612/1173/8166/files/ezgif.com-video-to-webp-…"
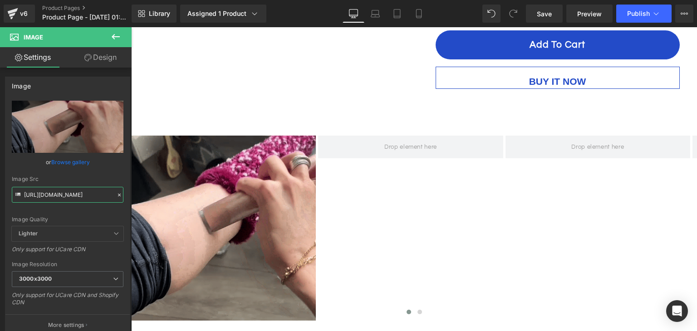
scroll to position [0, 0]
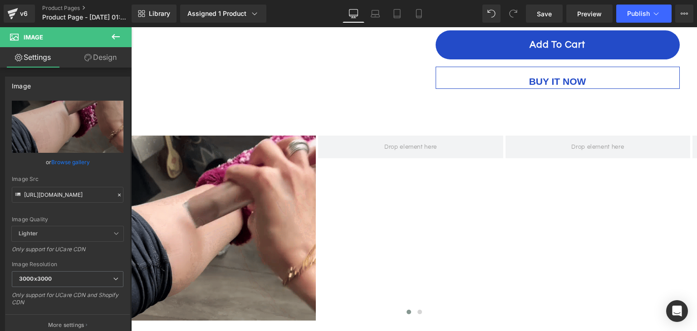
drag, startPoint x: 113, startPoint y: 39, endPoint x: 114, endPoint y: 73, distance: 35.0
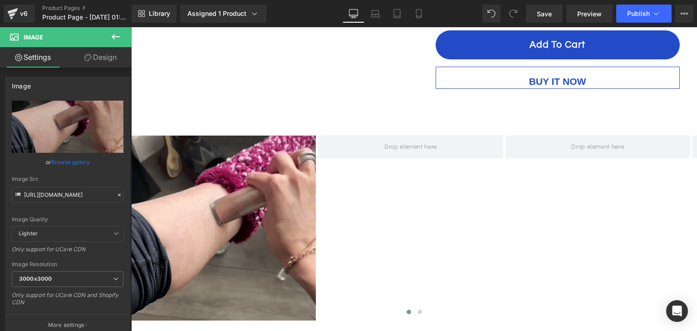
click at [113, 39] on icon at bounding box center [115, 36] width 11 height 11
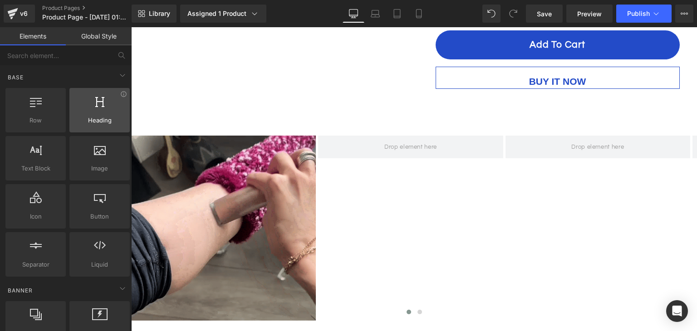
click at [109, 122] on span "Heading" at bounding box center [99, 121] width 55 height 10
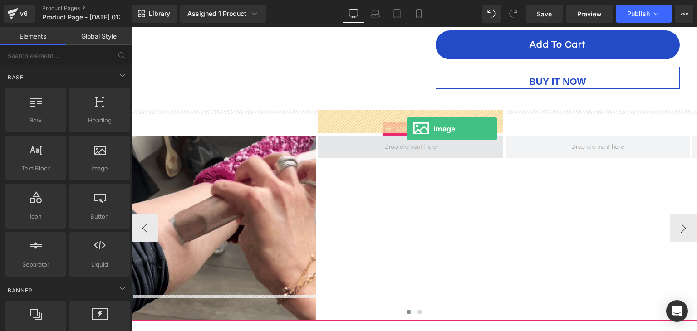
drag, startPoint x: 230, startPoint y: 188, endPoint x: 406, endPoint y: 129, distance: 186.2
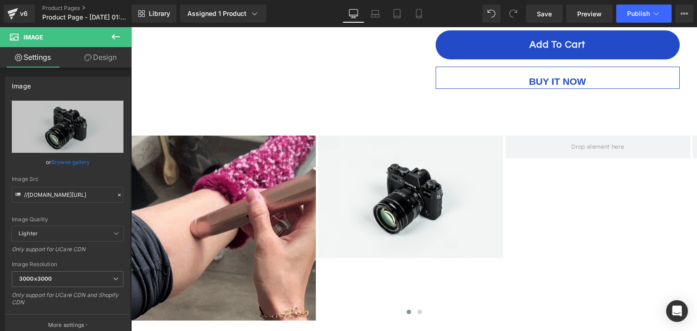
click at [121, 32] on button at bounding box center [116, 37] width 32 height 20
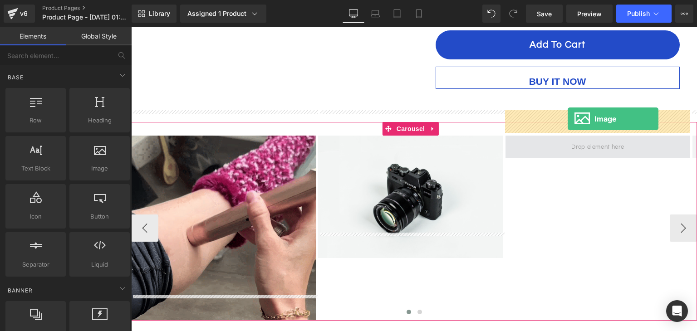
drag, startPoint x: 230, startPoint y: 193, endPoint x: 568, endPoint y: 119, distance: 345.5
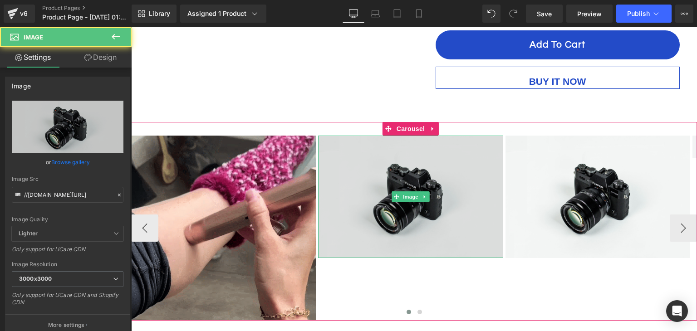
click at [426, 179] on img at bounding box center [410, 197] width 185 height 122
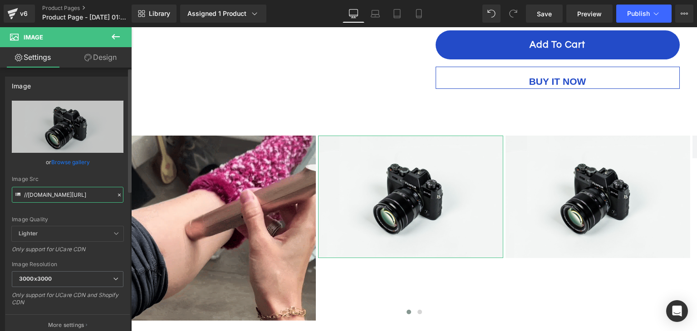
click at [73, 199] on input "//[DOMAIN_NAME][URL]" at bounding box center [68, 195] width 112 height 16
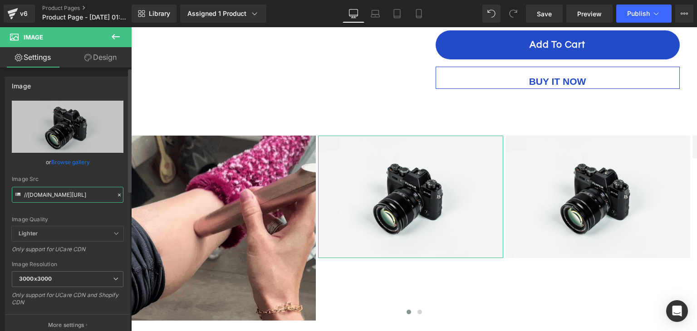
paste input "https://cdn.shopify.com/s/files/1/0663/2007/2865/files/IMG_7236.gif?v=1754653270"
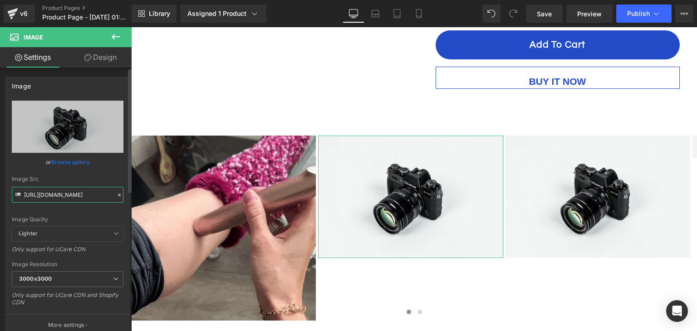
scroll to position [0, 135]
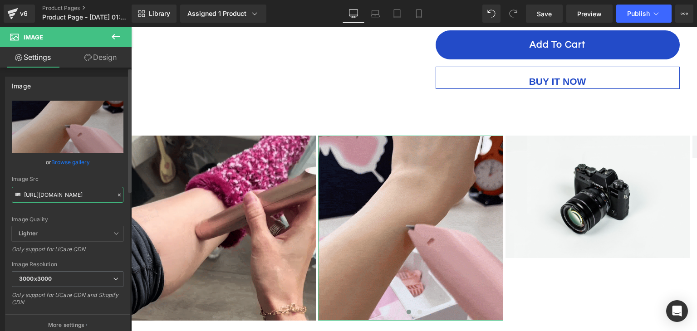
type input "https://cdn.shopify.com/s/files/1/0663/2007/2865/files/IMG_7236.gif?v=1754653270"
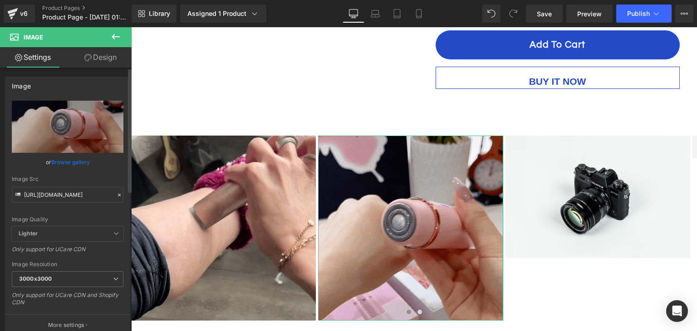
click at [91, 217] on div "Image Quality" at bounding box center [68, 219] width 112 height 6
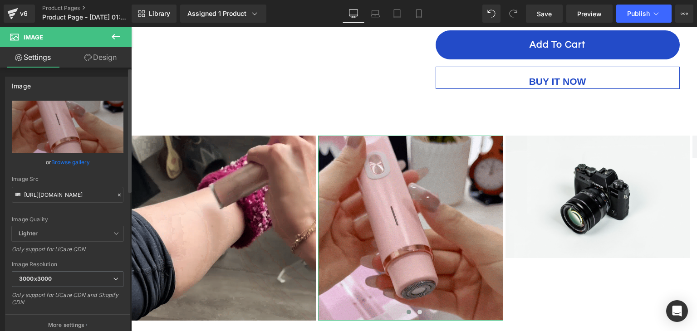
scroll to position [0, 0]
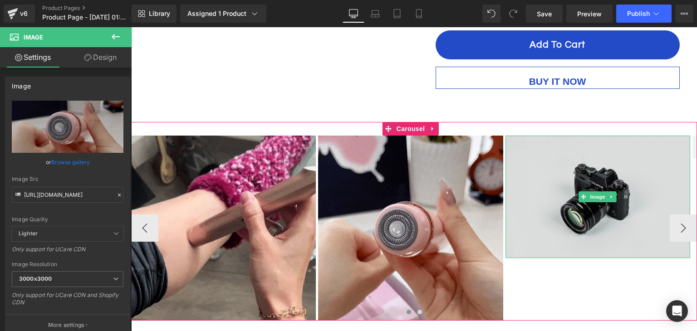
click at [638, 165] on img at bounding box center [597, 197] width 185 height 122
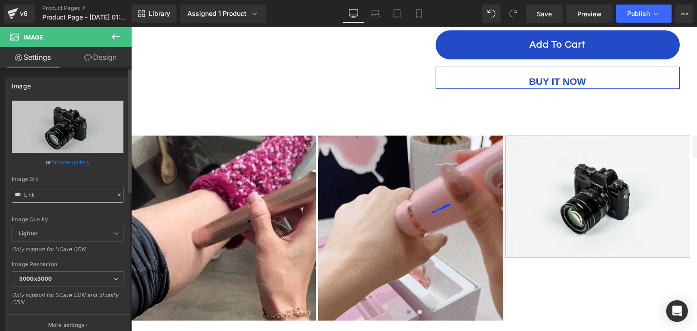
click at [78, 192] on input "text" at bounding box center [68, 195] width 112 height 16
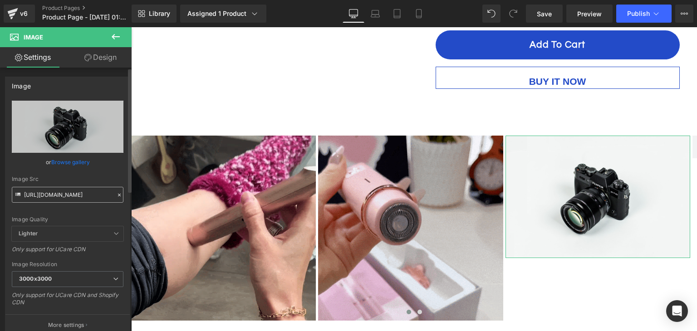
scroll to position [0, 135]
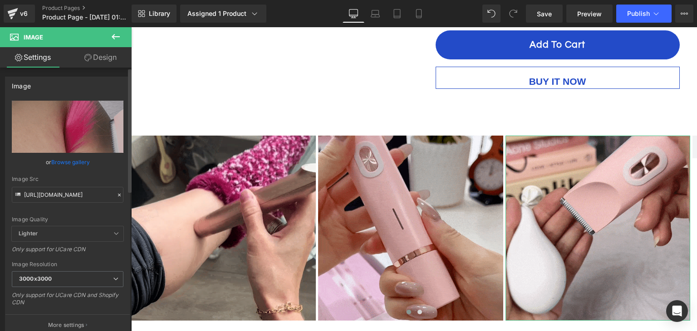
type input "https://cdn.shopify.com/s/files/1/0663/2007/2865/files/IMG_7235.gif?v=1754653277"
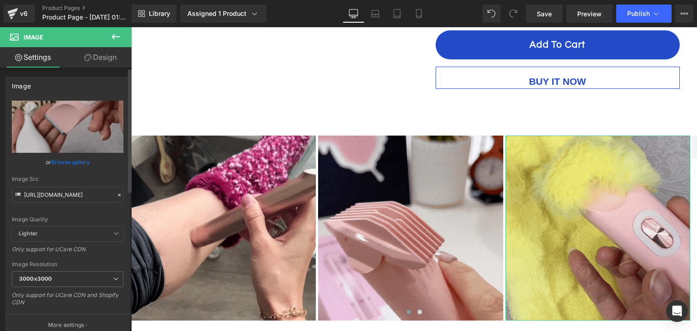
click at [0, 177] on div "Image //d1um8515vdn9kb.cloudfront.net/images/parallax.jpg Replace Image Upload …" at bounding box center [68, 203] width 136 height 266
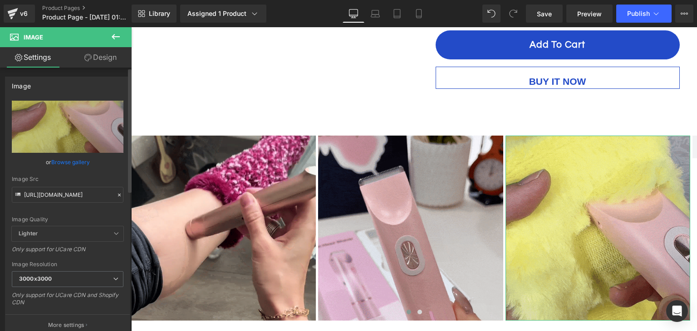
scroll to position [0, 0]
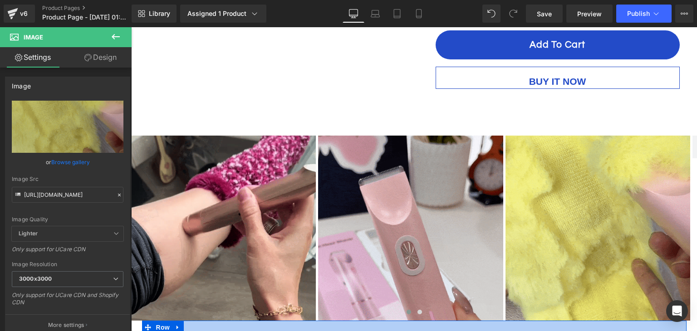
click at [533, 321] on div "72px" at bounding box center [414, 337] width 544 height 33
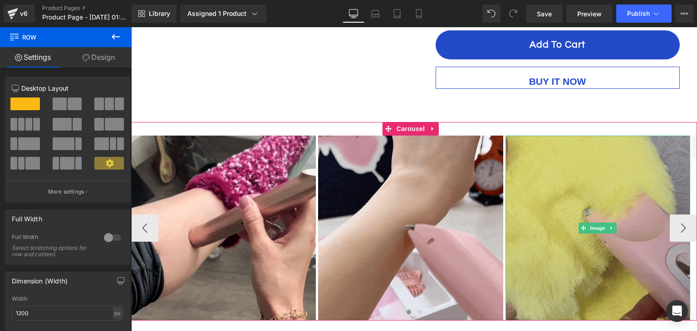
click at [565, 211] on img at bounding box center [597, 228] width 185 height 185
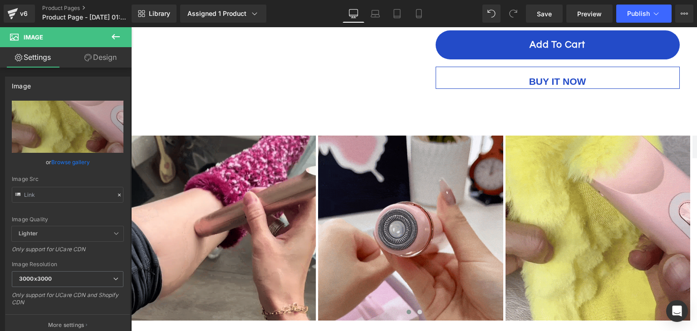
click at [122, 37] on button at bounding box center [116, 37] width 32 height 20
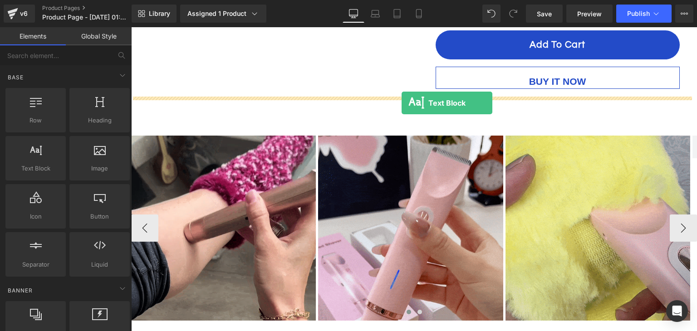
drag, startPoint x: 176, startPoint y: 187, endPoint x: 402, endPoint y: 103, distance: 240.2
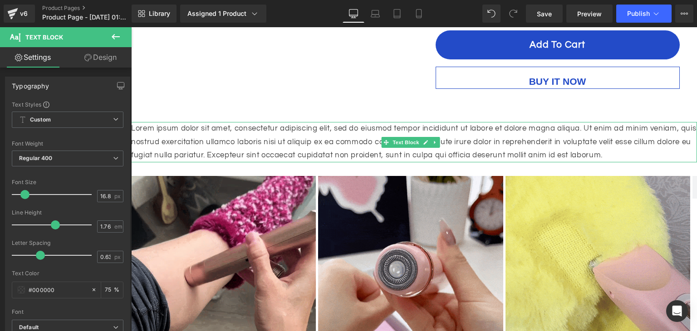
click at [331, 122] on p "Lorem ipsum dolor sit amet, consectetur adipiscing elit, sed do eiusmod tempor …" at bounding box center [414, 142] width 566 height 40
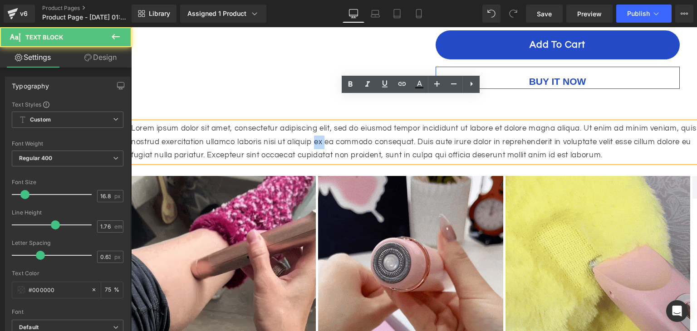
click at [331, 122] on p "Lorem ipsum dolor sit amet, consectetur adipiscing elit, sed do eiusmod tempor …" at bounding box center [414, 142] width 566 height 40
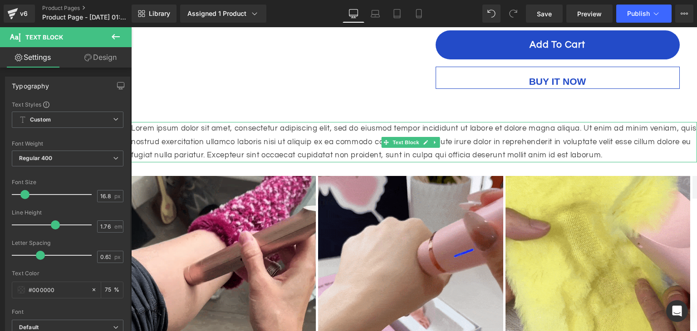
click at [283, 122] on p "Lorem ipsum dolor sit amet, consectetur adipiscing elit, sed do eiusmod tempor …" at bounding box center [414, 142] width 566 height 40
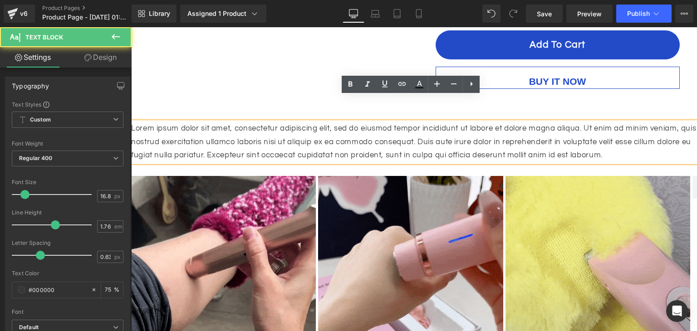
drag, startPoint x: 241, startPoint y: 80, endPoint x: 245, endPoint y: 88, distance: 8.1
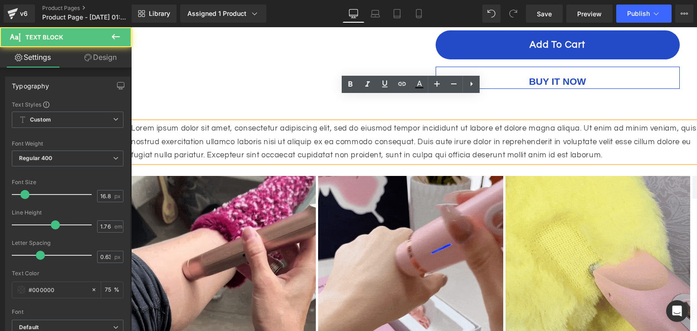
click at [131, 27] on div "62px" at bounding box center [131, 27] width 0 height 0
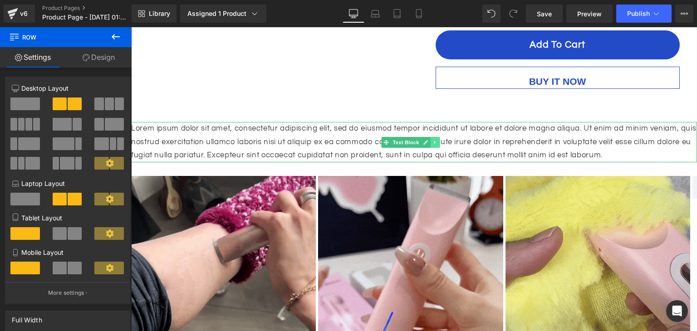
click at [436, 140] on icon at bounding box center [434, 142] width 5 height 5
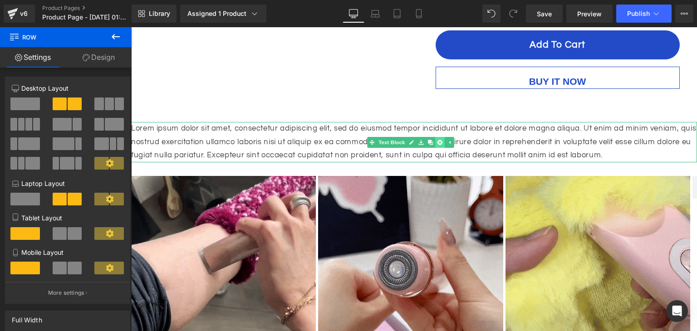
click at [439, 140] on icon at bounding box center [439, 142] width 5 height 5
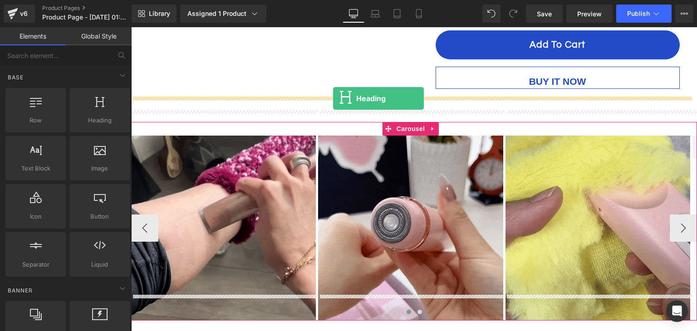
drag, startPoint x: 250, startPoint y: 137, endPoint x: 333, endPoint y: 98, distance: 91.5
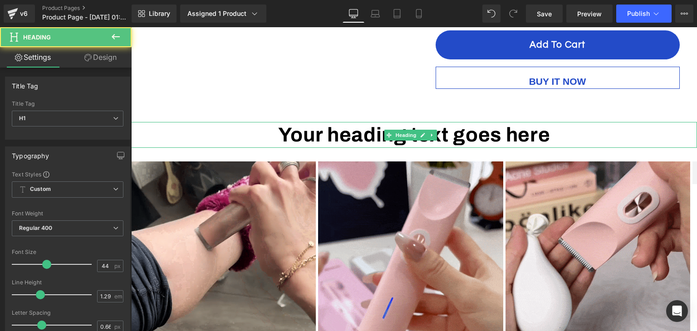
click at [480, 122] on h1 "Your heading text goes here" at bounding box center [414, 135] width 566 height 26
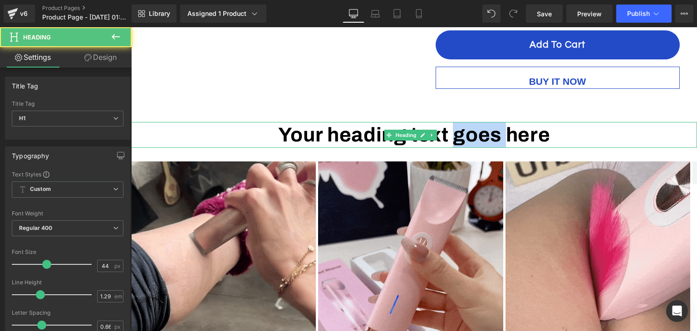
click at [480, 122] on h1 "Your heading text goes here" at bounding box center [414, 135] width 566 height 26
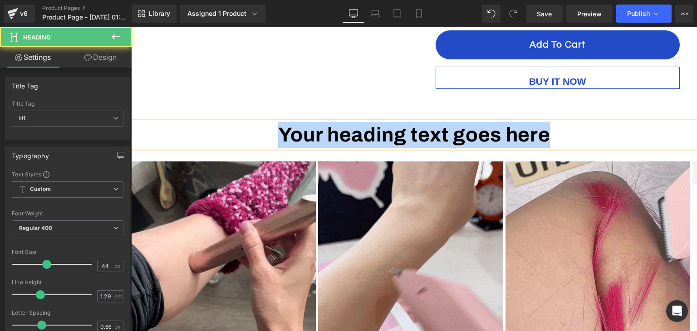
paste div
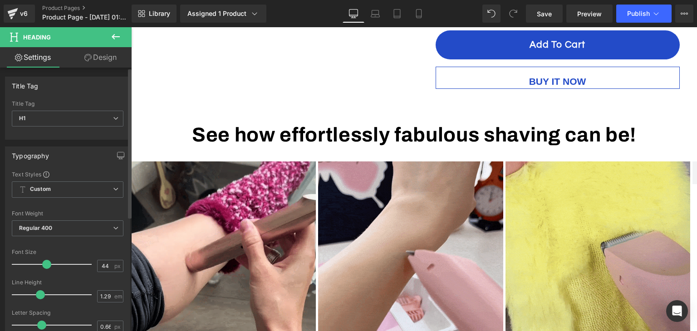
click at [0, 140] on div "Typography Text Styles Custom Custom Setup Global Style Custom Setup Global Sty…" at bounding box center [68, 296] width 136 height 312
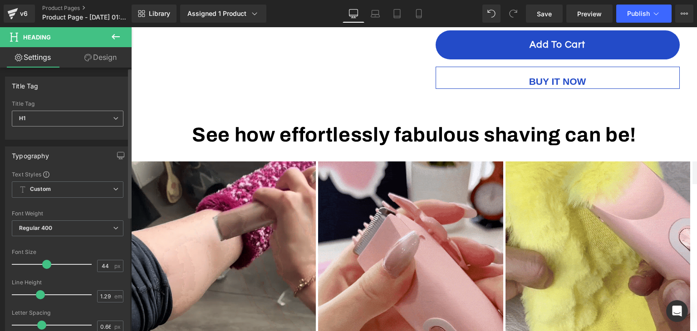
click at [33, 120] on span "H1" at bounding box center [68, 119] width 112 height 16
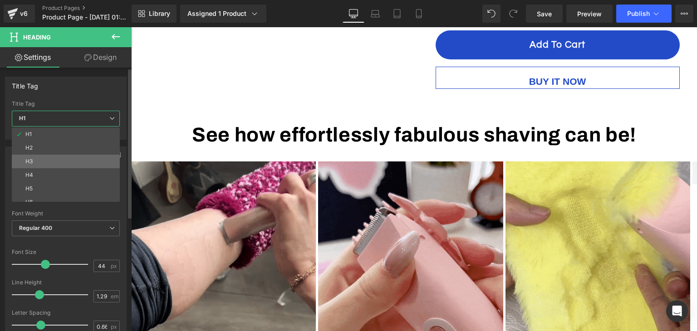
click at [51, 158] on li "H3" at bounding box center [68, 162] width 112 height 14
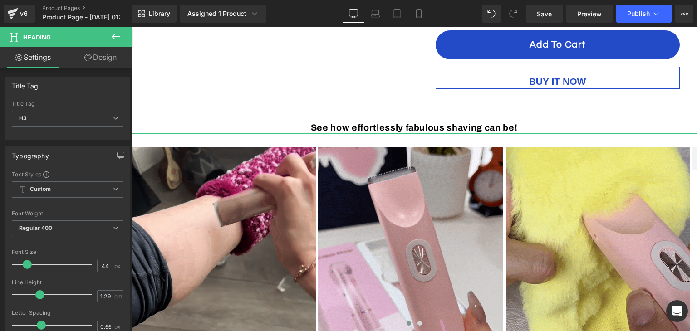
click at [120, 41] on icon at bounding box center [115, 36] width 11 height 11
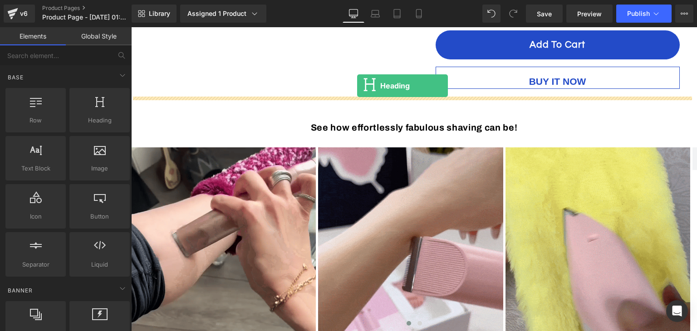
drag, startPoint x: 226, startPoint y: 144, endPoint x: 357, endPoint y: 86, distance: 143.0
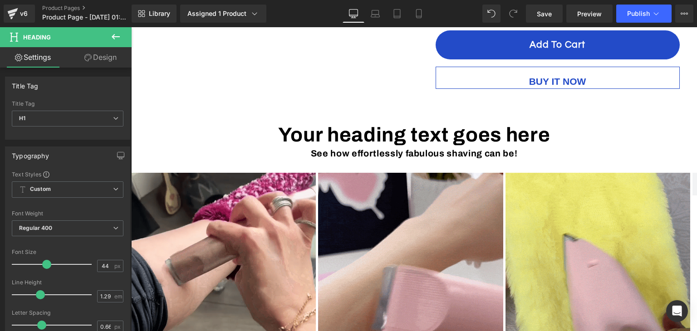
click at [405, 130] on span "Heading" at bounding box center [406, 135] width 24 height 11
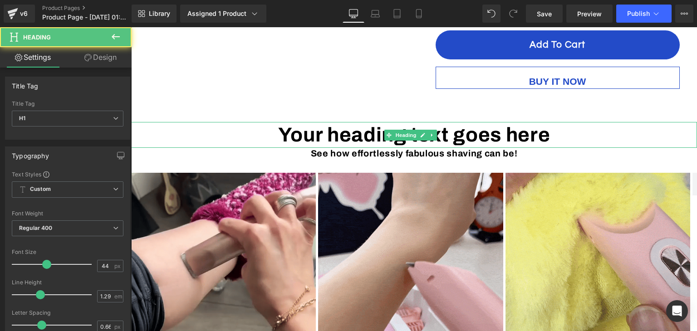
click at [346, 122] on h1 "Your heading text goes here" at bounding box center [414, 135] width 566 height 26
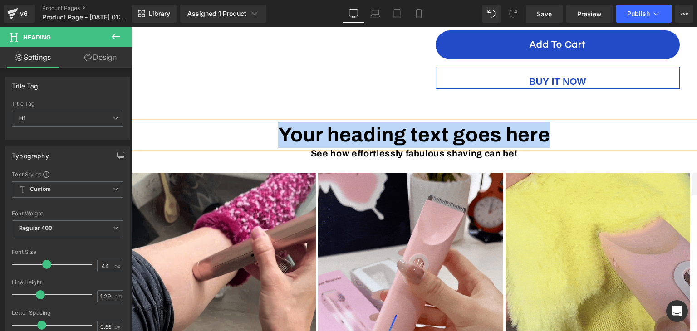
paste div
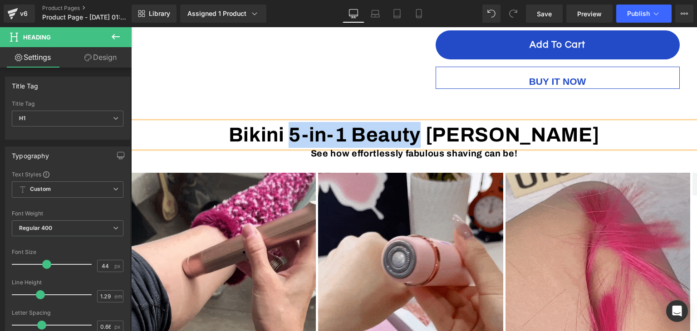
drag, startPoint x: 343, startPoint y: 108, endPoint x: 468, endPoint y: 110, distance: 125.2
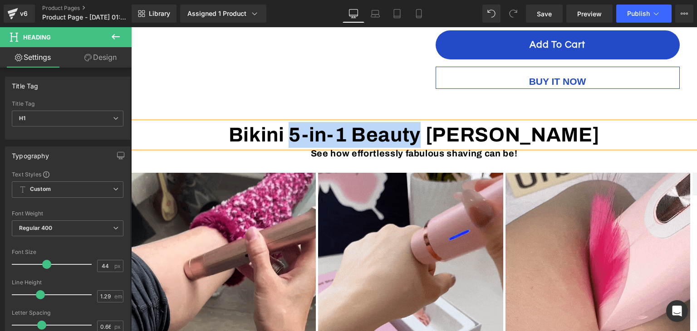
click at [468, 122] on h1 "Bikini 5-in-1 Beauty [PERSON_NAME]" at bounding box center [414, 135] width 566 height 26
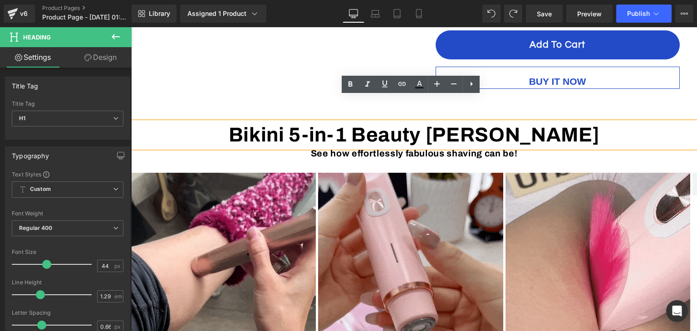
click at [394, 122] on h1 "Bikini 5-in-1 Beauty [PERSON_NAME]" at bounding box center [414, 135] width 566 height 26
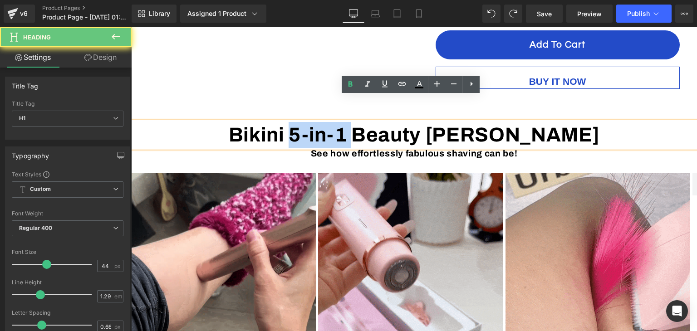
drag, startPoint x: 394, startPoint y: 111, endPoint x: 341, endPoint y: 111, distance: 53.1
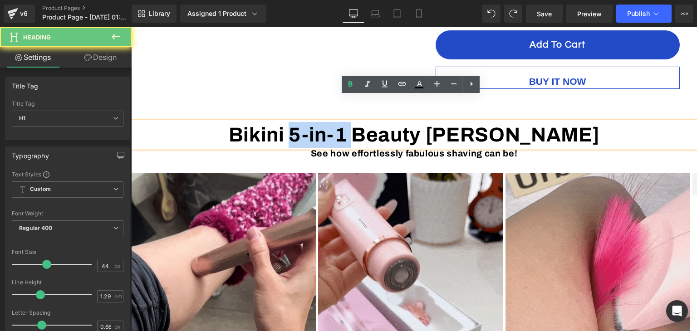
click at [341, 122] on h1 "Bikini 5-in-1 Beauty [PERSON_NAME]" at bounding box center [414, 135] width 566 height 26
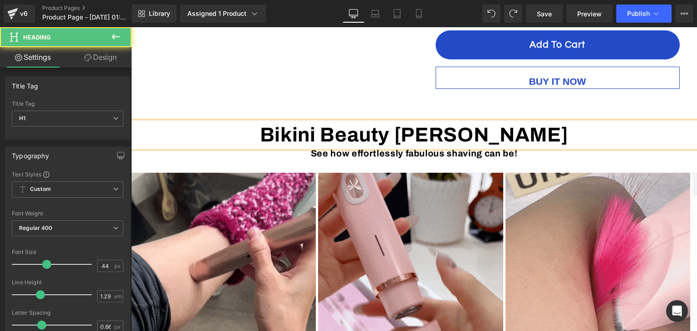
click at [558, 122] on h1 "Bikini Beauty Shaver" at bounding box center [414, 135] width 566 height 26
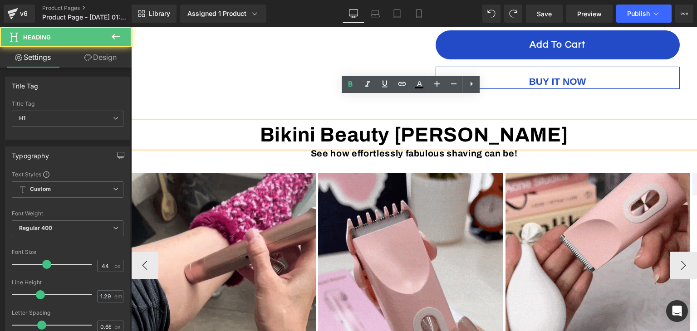
click at [558, 148] on h3 "See how effortlessly fabulous shaving can be!" at bounding box center [414, 153] width 566 height 11
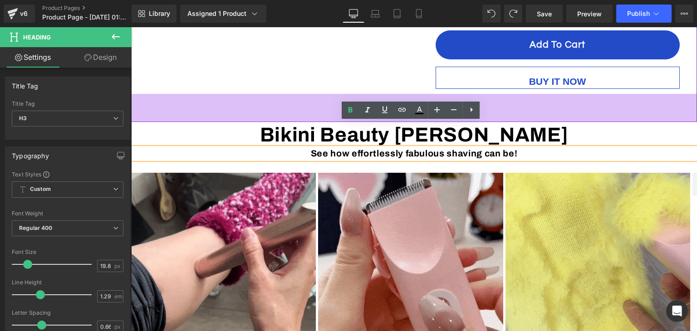
click at [291, 94] on div "62px" at bounding box center [414, 108] width 566 height 28
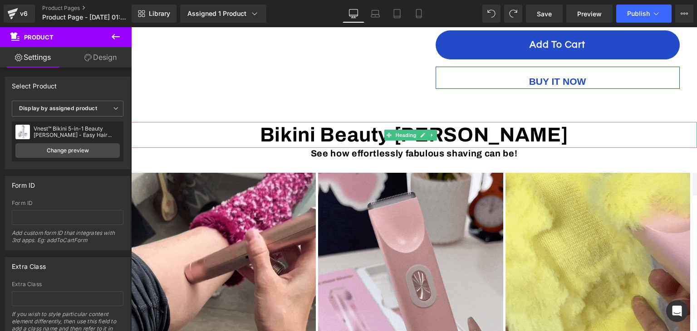
click at [287, 122] on h1 "Bikini Beauty Shaver" at bounding box center [414, 135] width 566 height 26
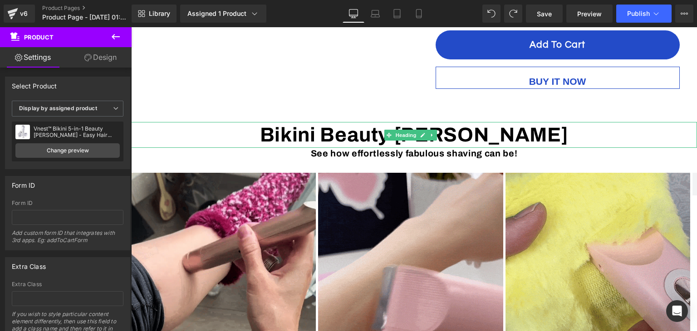
click at [287, 122] on h1 "Bikini Beauty Shaver" at bounding box center [414, 135] width 566 height 26
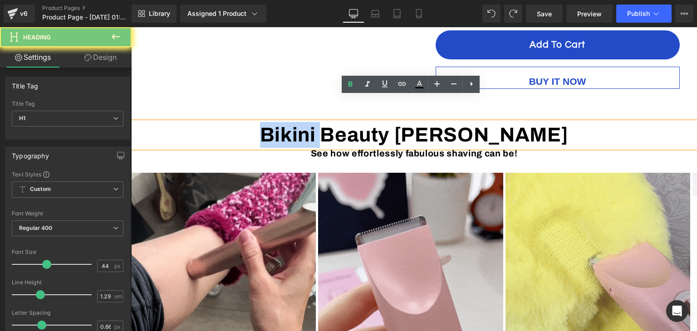
click at [290, 122] on h1 "Bikini Beauty Shaver" at bounding box center [414, 135] width 566 height 26
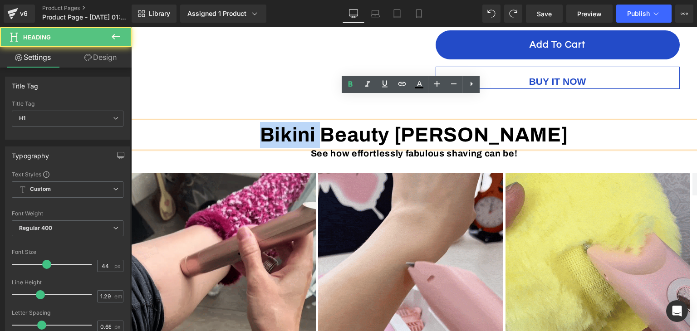
click at [314, 122] on h1 "Bikini Beauty Shaver" at bounding box center [414, 135] width 566 height 26
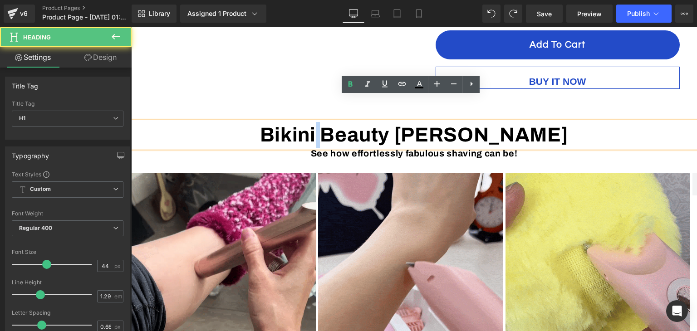
click at [370, 122] on h1 "Bikini Beauty Shaver" at bounding box center [414, 135] width 566 height 26
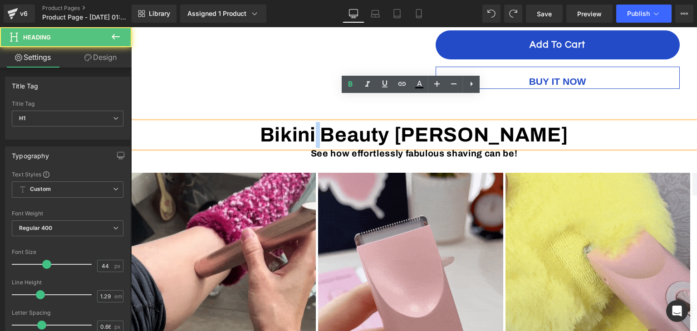
click at [367, 122] on h1 "Bikini Beauty Shaver" at bounding box center [414, 135] width 566 height 26
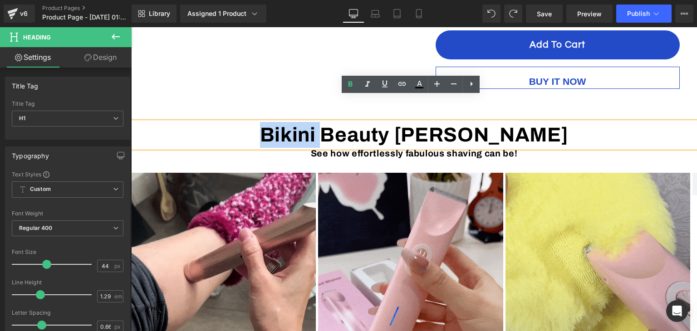
drag, startPoint x: 367, startPoint y: 111, endPoint x: 283, endPoint y: 115, distance: 84.0
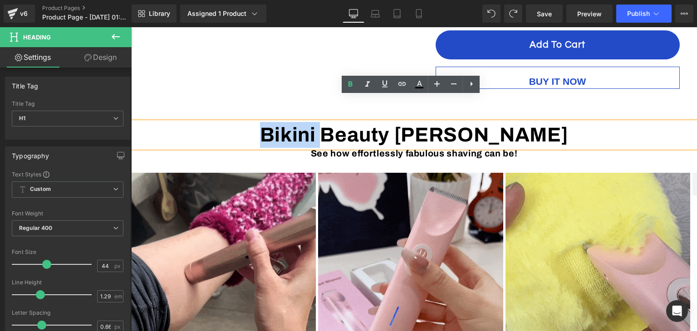
click at [283, 122] on h1 "Bikini Beauty Shaver" at bounding box center [414, 135] width 566 height 26
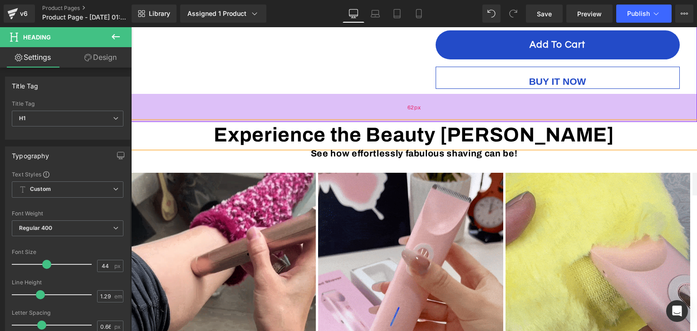
click at [608, 94] on div "62px" at bounding box center [414, 108] width 566 height 28
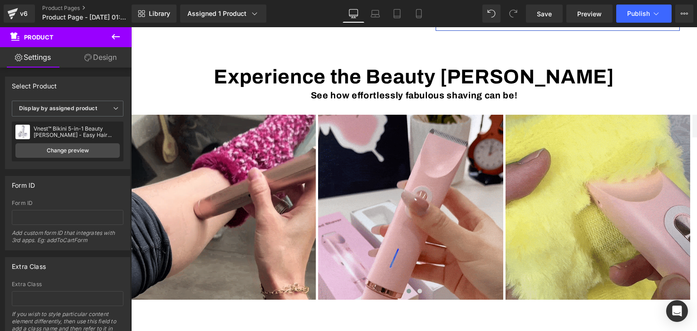
scroll to position [491, 0]
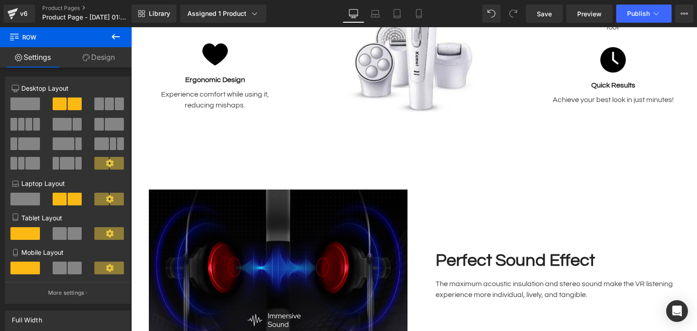
scroll to position [1038, 0]
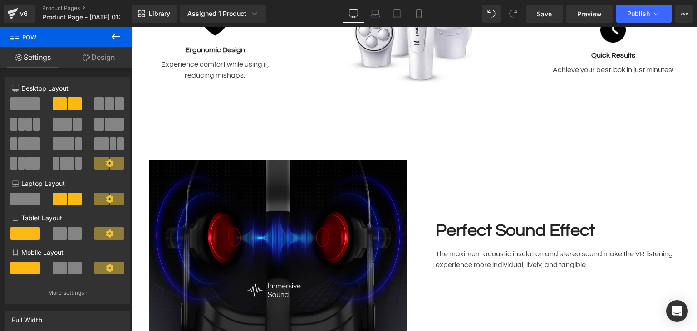
drag, startPoint x: 118, startPoint y: 33, endPoint x: 105, endPoint y: 73, distance: 41.9
click at [118, 33] on icon at bounding box center [115, 36] width 11 height 11
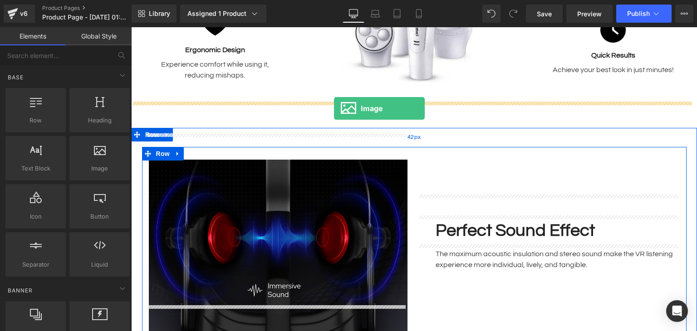
drag, startPoint x: 222, startPoint y: 187, endPoint x: 334, endPoint y: 108, distance: 136.4
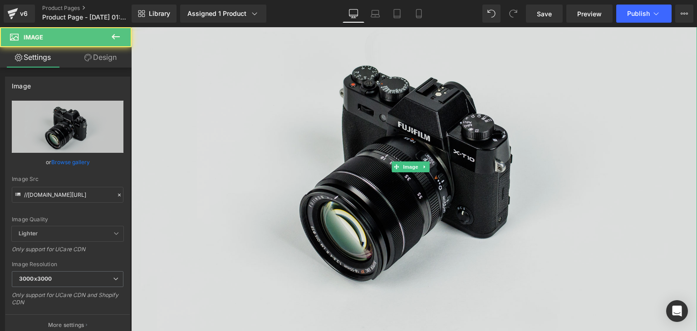
scroll to position [1220, 0]
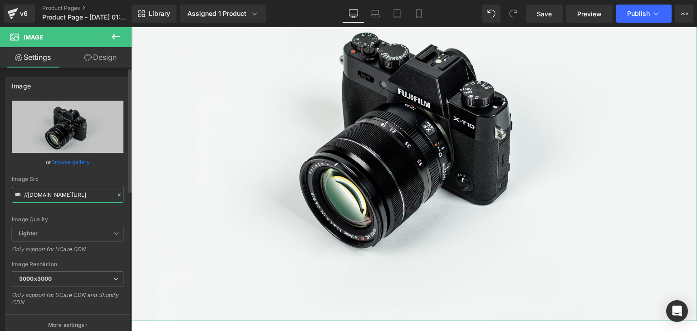
click at [74, 196] on input "//[DOMAIN_NAME][URL]" at bounding box center [68, 195] width 112 height 16
click at [58, 186] on div "Image Src //d1um8515vdn9kb.cloudfront.net/images/parallax.jpg" at bounding box center [68, 189] width 112 height 27
click at [61, 194] on input "//[DOMAIN_NAME][URL]" at bounding box center [68, 195] width 112 height 16
paste input "https://skillanobeauty.sg/cdn/shop/files/Armpit_1400_x_1400_px_9.png?v=17527687…"
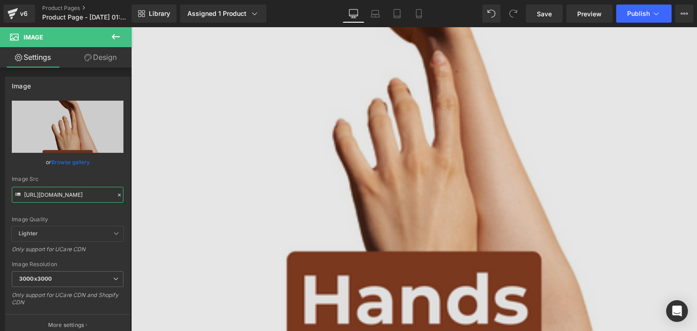
scroll to position [1311, 0]
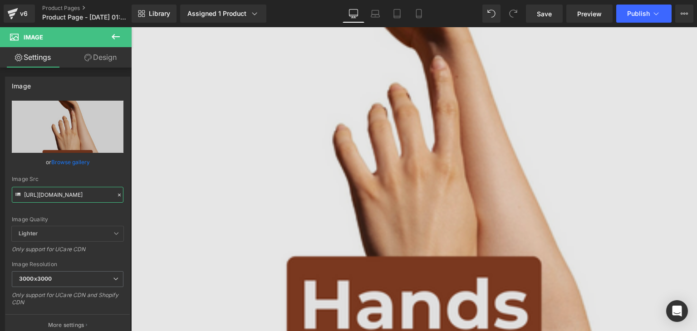
type input "//[DOMAIN_NAME][URL]"
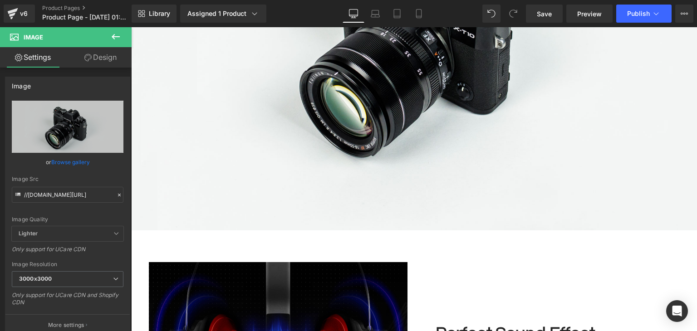
click at [122, 36] on button at bounding box center [116, 37] width 32 height 20
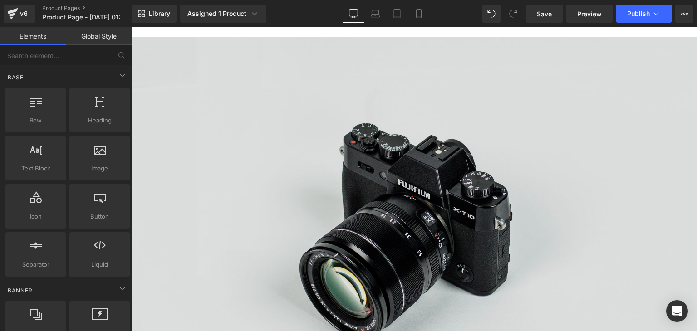
scroll to position [948, 0]
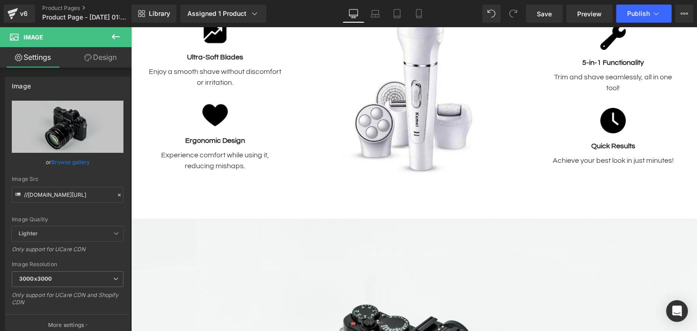
click at [112, 37] on icon at bounding box center [115, 36] width 11 height 11
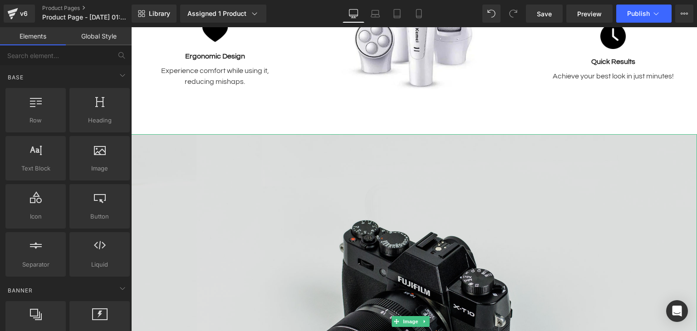
scroll to position [1038, 0]
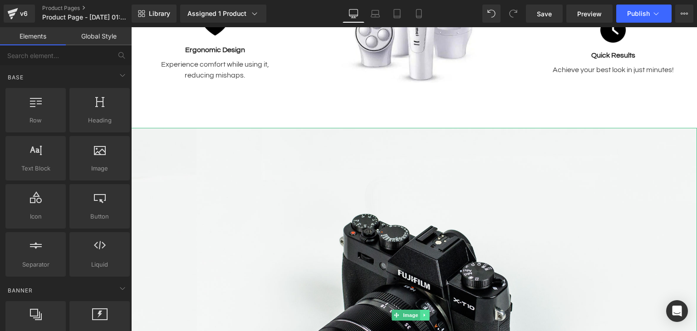
click at [425, 310] on link at bounding box center [425, 315] width 10 height 11
click at [427, 313] on icon at bounding box center [429, 315] width 5 height 5
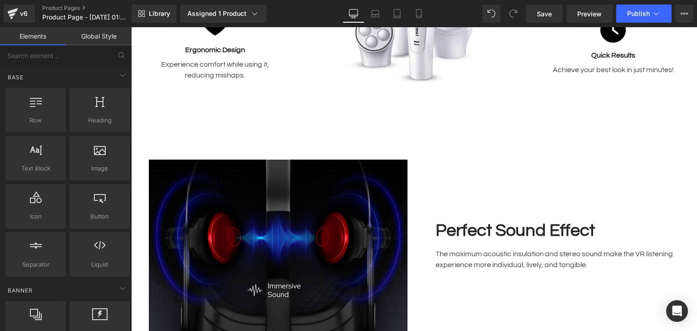
scroll to position [1129, 0]
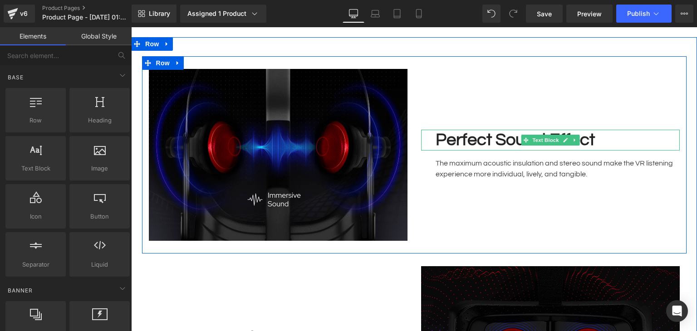
click at [501, 131] on strong "Perfect Sound Effect" at bounding box center [515, 140] width 159 height 18
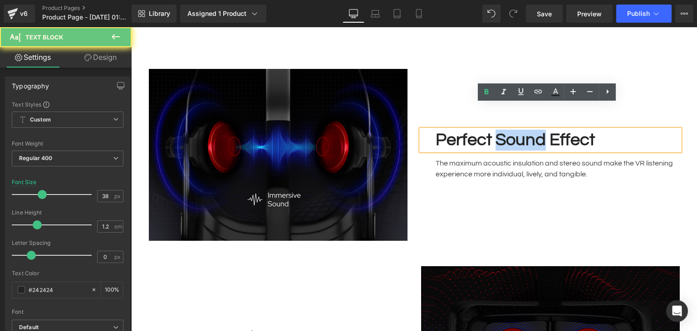
click at [501, 131] on strong "Perfect Sound Effect" at bounding box center [515, 140] width 159 height 18
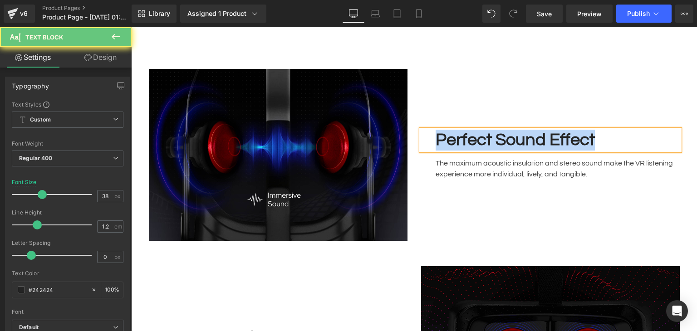
paste div
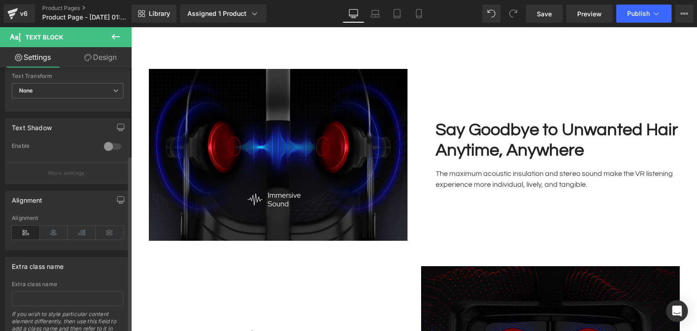
scroll to position [308, 0]
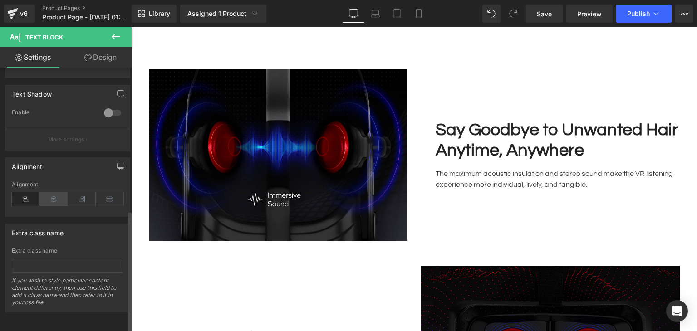
click at [50, 196] on icon at bounding box center [54, 199] width 28 height 14
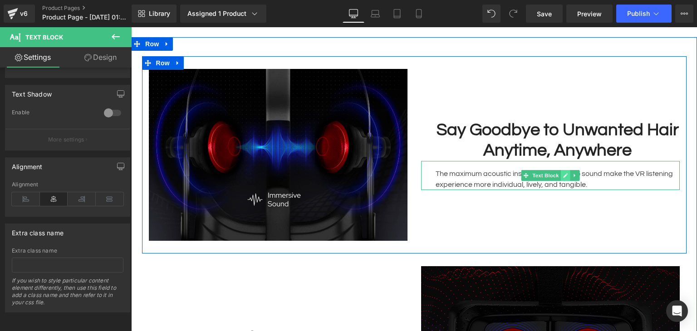
click at [563, 173] on icon at bounding box center [565, 175] width 5 height 5
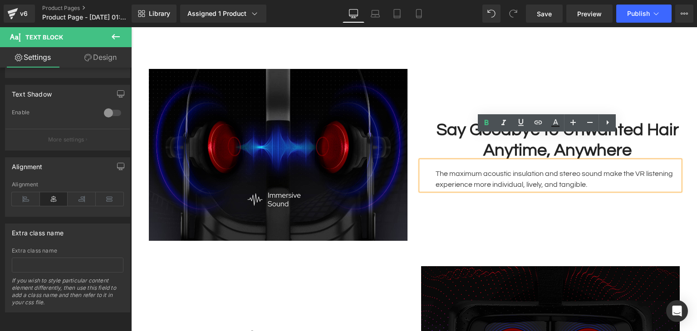
click at [501, 168] on p "The maximum acoustic insulation and stereo sound make the VR listening experien…" at bounding box center [558, 179] width 244 height 22
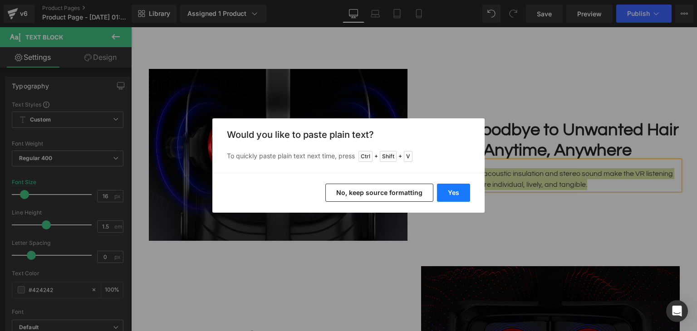
drag, startPoint x: 462, startPoint y: 193, endPoint x: 335, endPoint y: 166, distance: 129.9
click at [462, 193] on button "Yes" at bounding box center [453, 193] width 33 height 18
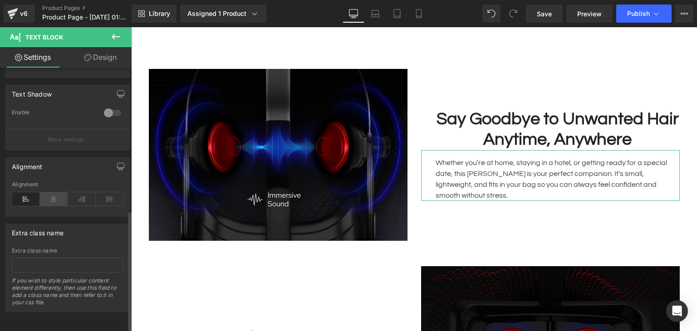
click at [53, 198] on icon at bounding box center [54, 199] width 28 height 14
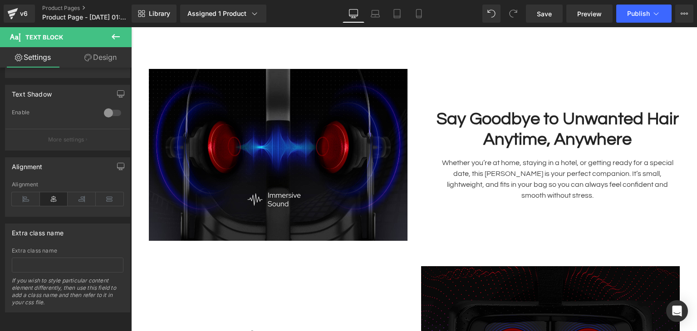
scroll to position [1311, 0]
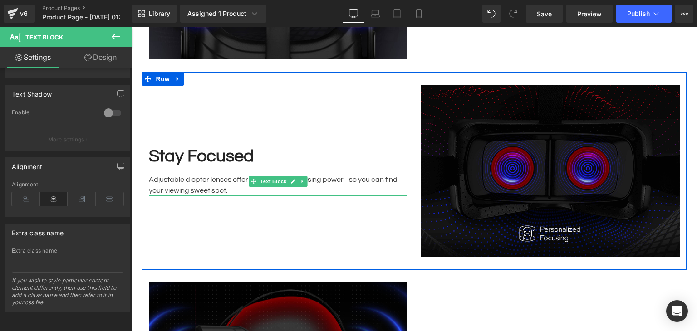
click at [214, 147] on strong "Stay Focused" at bounding box center [201, 156] width 105 height 18
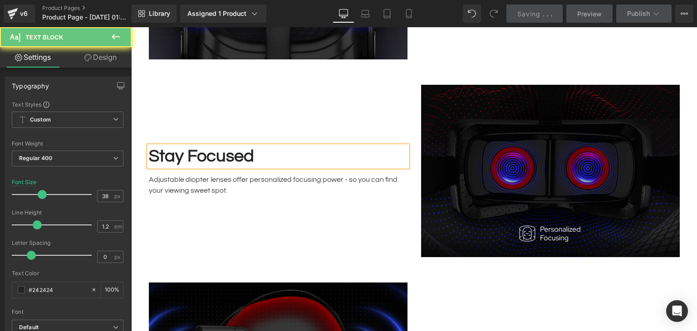
click at [214, 147] on strong "Stay Focused" at bounding box center [201, 156] width 105 height 18
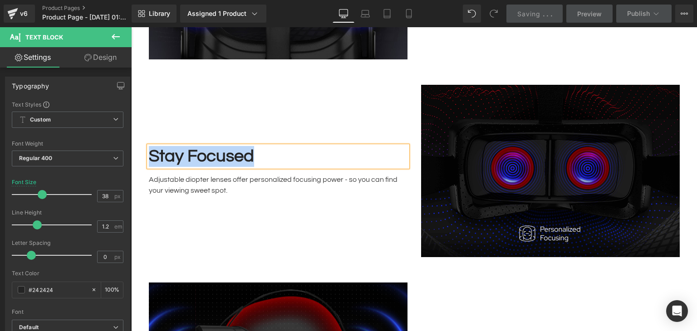
paste div
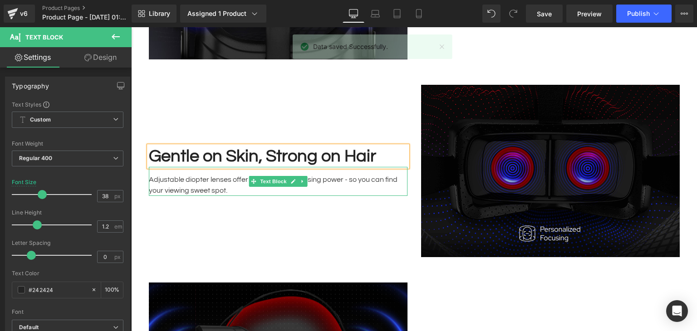
click at [222, 174] on p "Adjustable diopter lenses offer personalized focusing power - so you can find y…" at bounding box center [278, 185] width 259 height 22
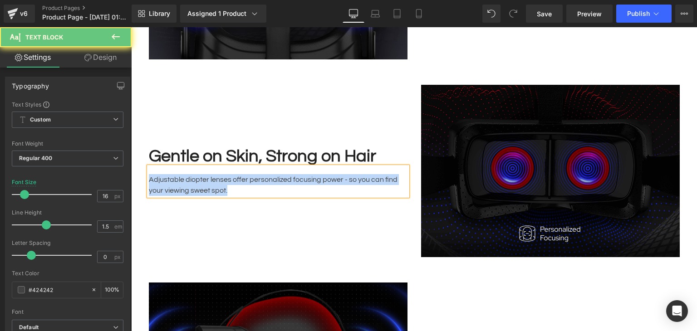
paste div
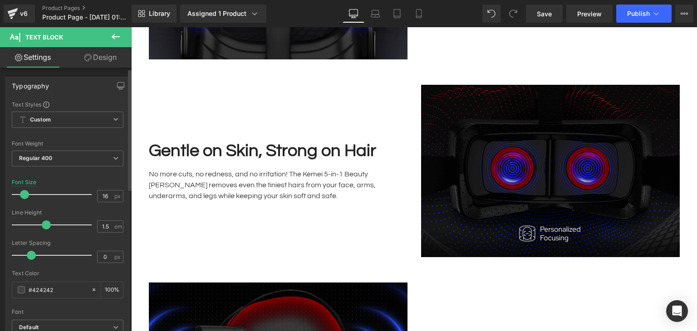
scroll to position [272, 0]
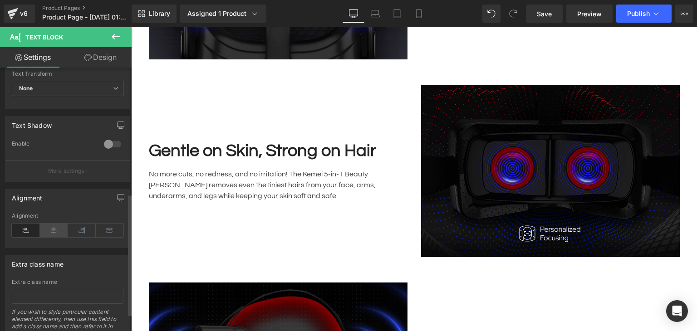
click at [54, 232] on icon at bounding box center [54, 231] width 28 height 14
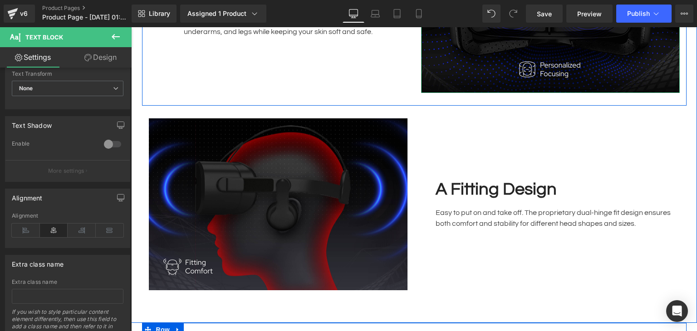
scroll to position [1492, 0]
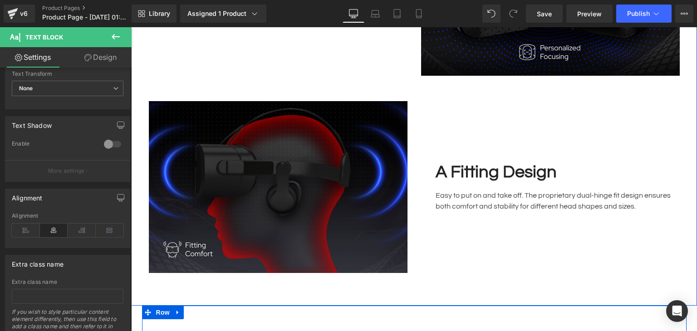
click at [509, 163] on strong "A Fitting Design" at bounding box center [496, 172] width 121 height 18
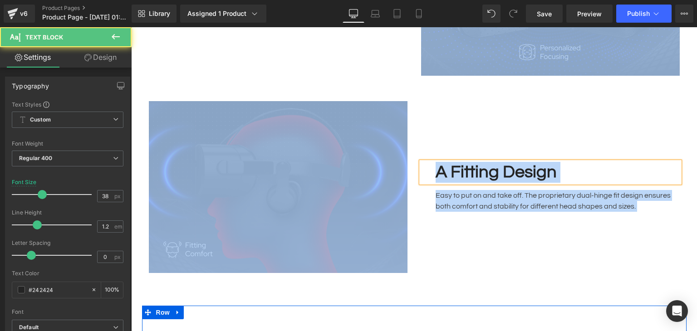
click at [509, 163] on strong "A Fitting Design" at bounding box center [496, 172] width 121 height 18
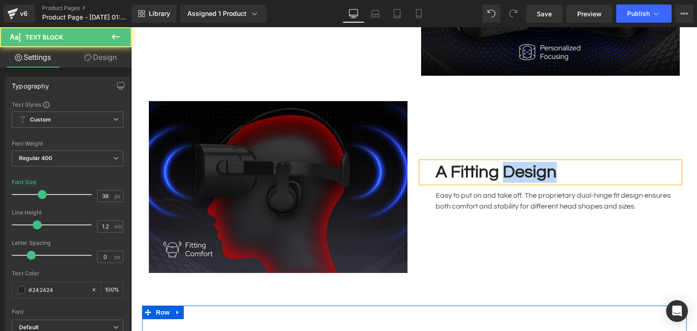
click at [509, 163] on strong "A Fitting Design" at bounding box center [496, 172] width 121 height 18
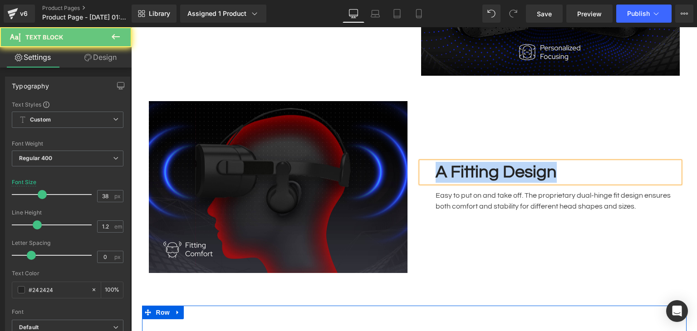
paste div
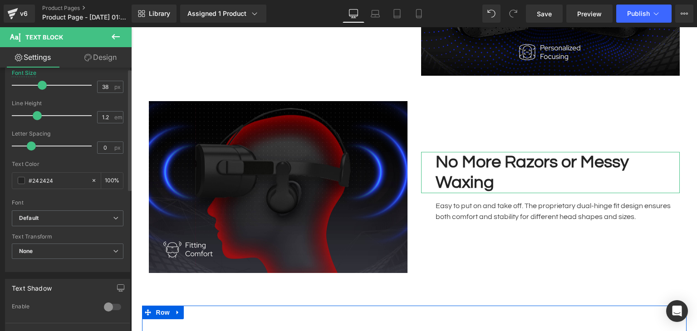
scroll to position [308, 0]
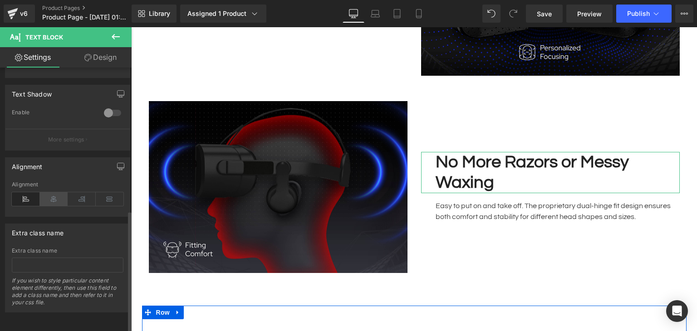
click at [52, 192] on icon at bounding box center [54, 199] width 28 height 14
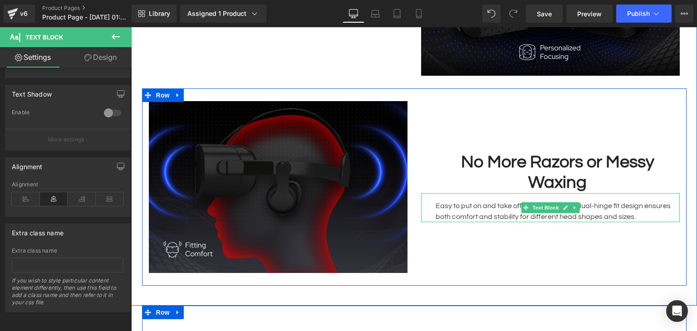
click at [515, 201] on p "Easy to put on and take off. The proprietary dual-hinge fit design ensures both…" at bounding box center [558, 212] width 244 height 22
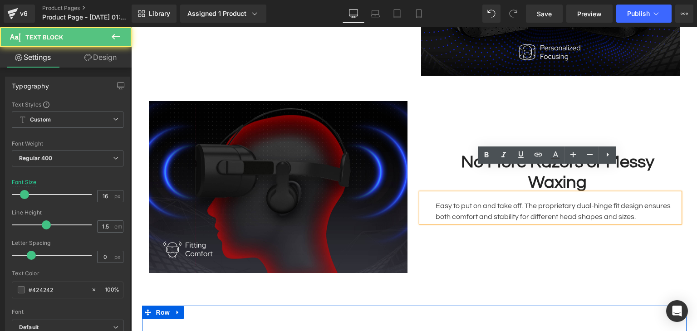
click at [505, 201] on p "Easy to put on and take off. The proprietary dual-hinge fit design ensures both…" at bounding box center [558, 212] width 244 height 22
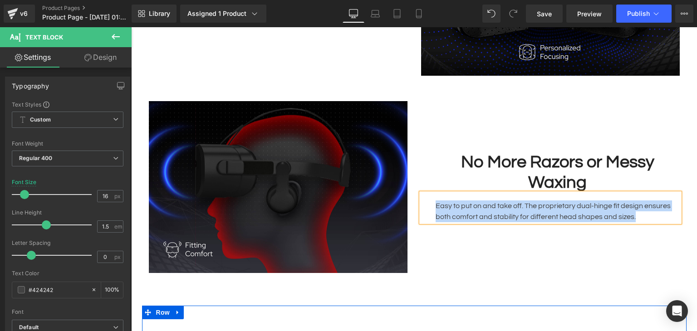
paste div
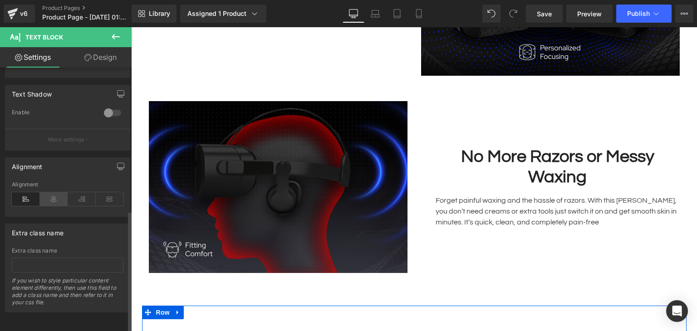
click at [53, 196] on icon at bounding box center [54, 199] width 28 height 14
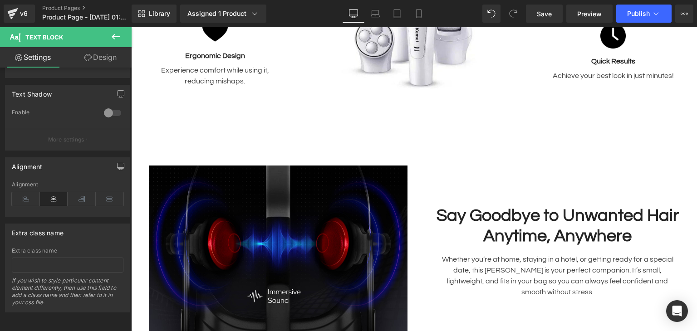
scroll to position [1038, 0]
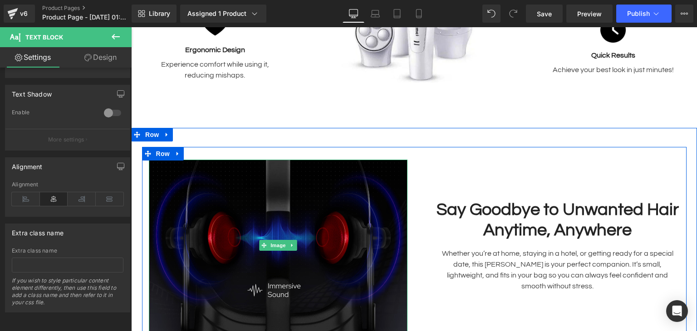
click at [250, 216] on img at bounding box center [278, 246] width 259 height 172
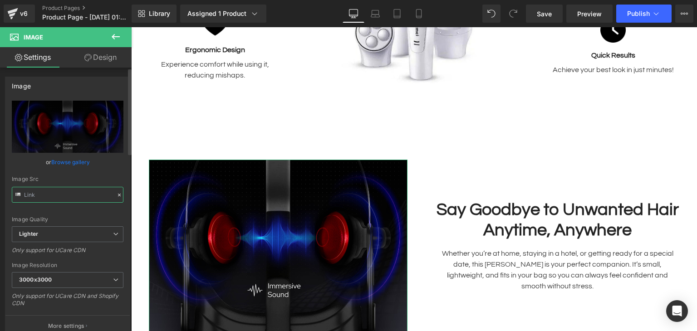
click at [70, 196] on input "text" at bounding box center [68, 195] width 112 height 16
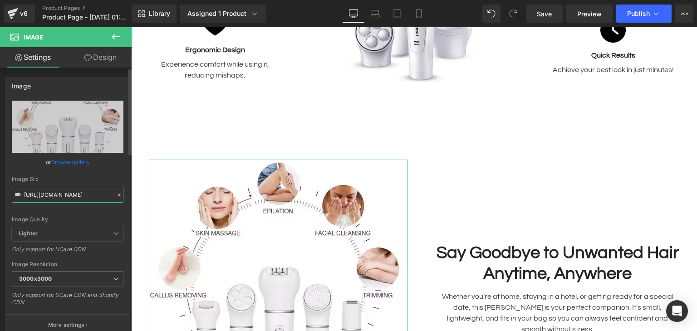
type input "https://cdn.shopify.com/s/files/1/0760/6426/0319/files/Sba3d2db056514518a0477a7…"
click at [0, 179] on div "Image https://ucarecdn.com/33c597d3-5b14-4a3d-9273-98bf8a814c0d/-/format/auto/-…" at bounding box center [68, 203] width 136 height 266
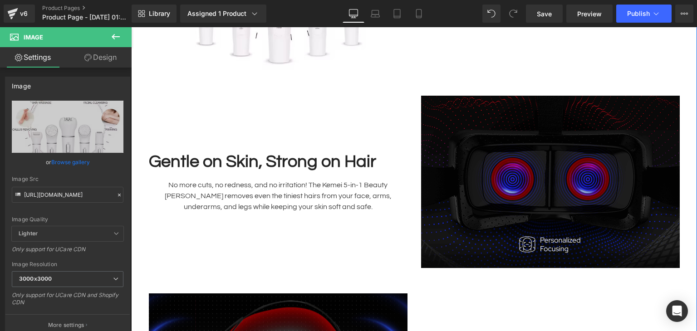
scroll to position [1401, 0]
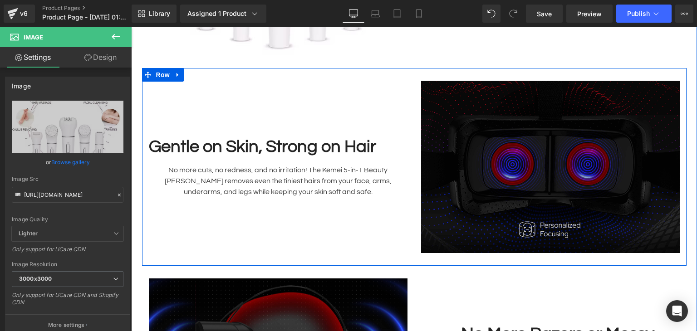
click at [518, 151] on img at bounding box center [550, 167] width 259 height 172
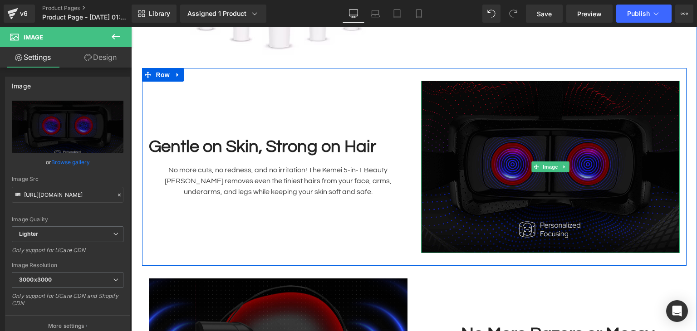
click at [509, 167] on img at bounding box center [550, 167] width 259 height 172
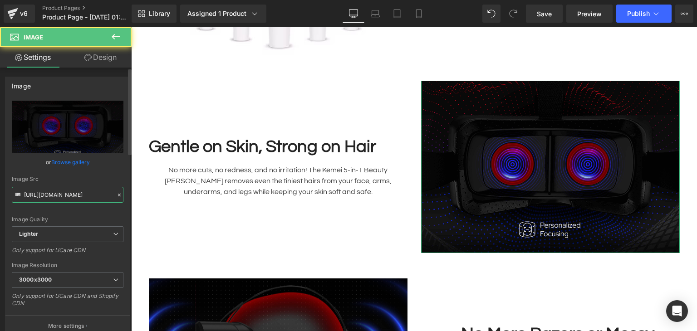
click at [74, 198] on input "https://ucarecdn.com/2ceb327c-bc9c-4628-8d44-9f7b91601d04/-/format/auto/-/previ…" at bounding box center [68, 195] width 112 height 16
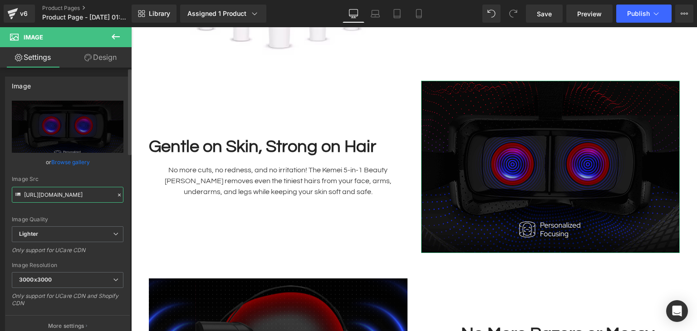
scroll to position [0, 225]
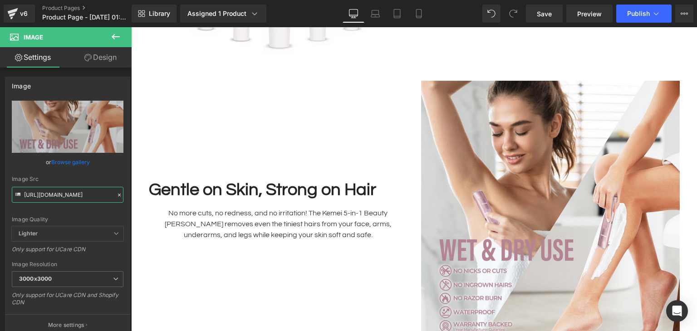
type input "https://cdn.shopify.com/s/files/1/0760/6426/0319/files/9_0ab83577-d778-4f41-a3f…"
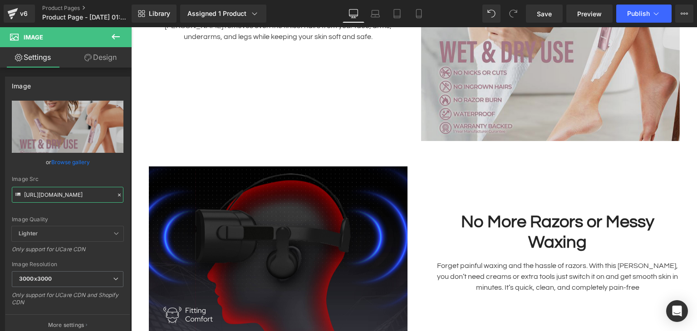
scroll to position [1674, 0]
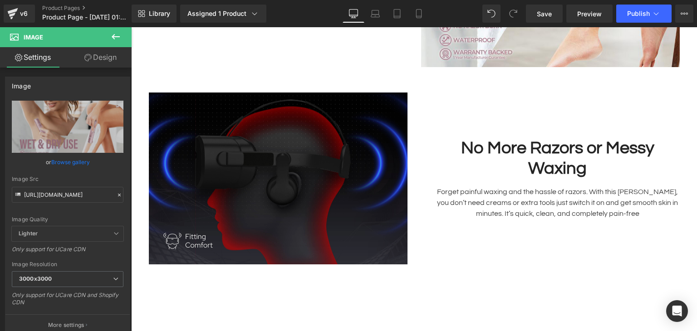
click at [294, 162] on img at bounding box center [278, 179] width 259 height 172
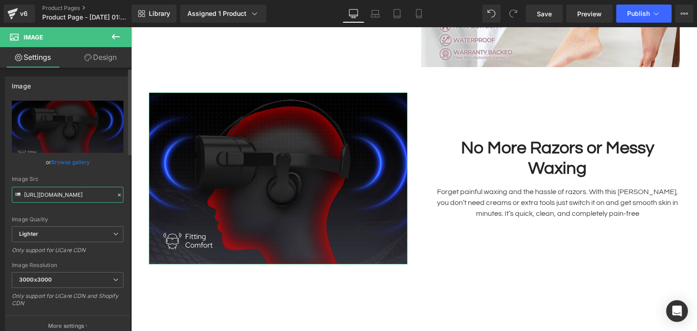
click at [73, 196] on input "https://ucarecdn.com/a9a97f25-649a-42e0-95b7-2e624da9f086/-/format/auto/-/previ…" at bounding box center [68, 195] width 112 height 16
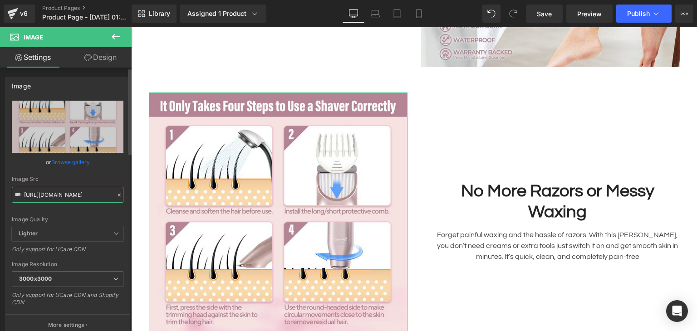
type input "https://cdn.shopify.com/s/files/1/0760/6426/0319/files/DM_20250410172503_007.pn…"
click at [0, 176] on div "Image https://ucarecdn.com/a9a97f25-649a-42e0-95b7-2e624da9f086/-/format/auto/-…" at bounding box center [68, 203] width 136 height 266
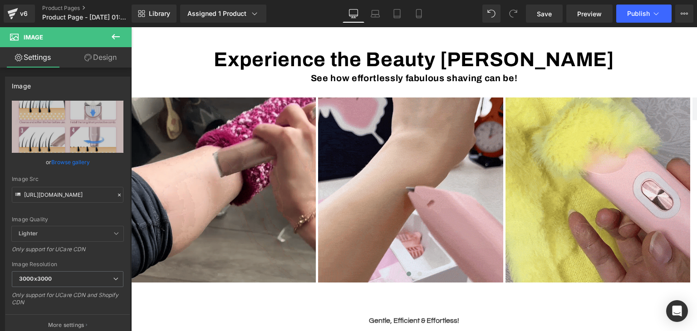
scroll to position [313, 0]
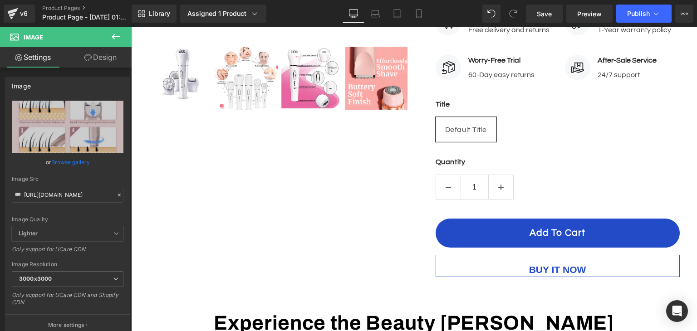
drag, startPoint x: 113, startPoint y: 33, endPoint x: 123, endPoint y: 40, distance: 13.1
click at [113, 33] on icon at bounding box center [115, 36] width 11 height 11
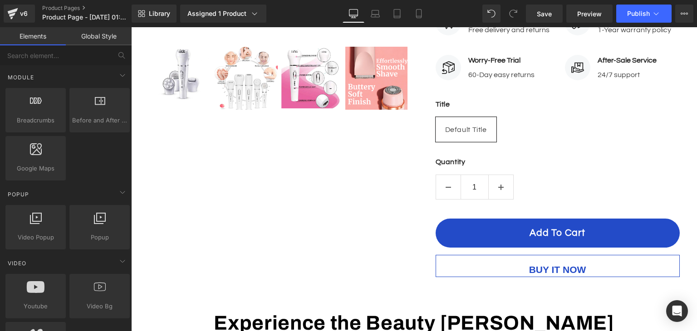
scroll to position [454, 0]
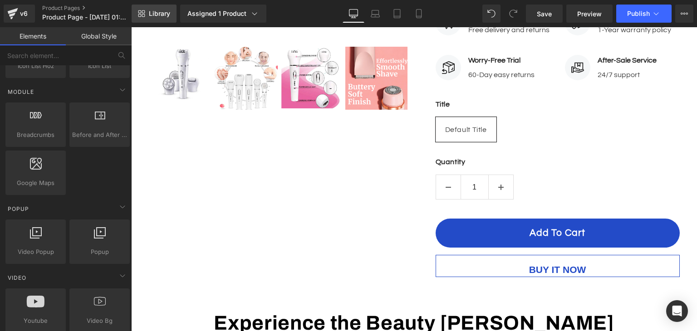
click at [167, 13] on span "Library" at bounding box center [159, 14] width 21 height 8
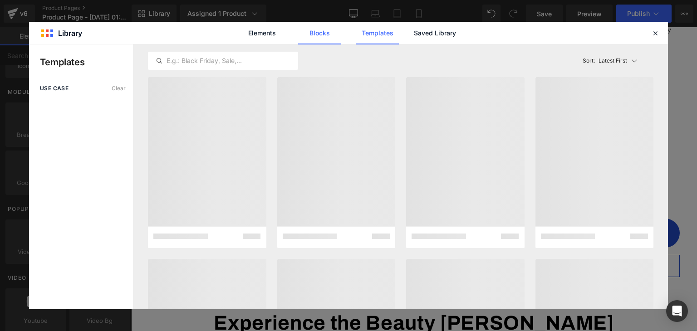
click at [413, 36] on link "Blocks" at bounding box center [434, 33] width 43 height 23
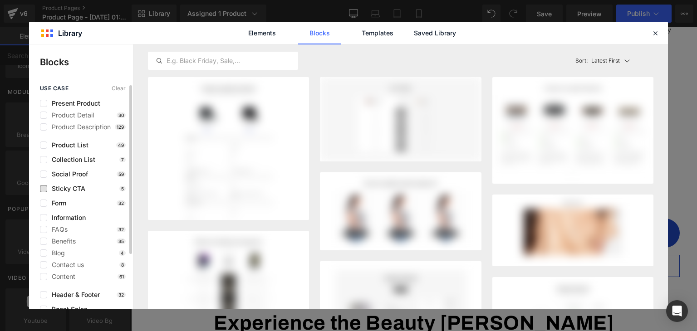
click at [71, 189] on span "Sticky CTA" at bounding box center [66, 188] width 38 height 7
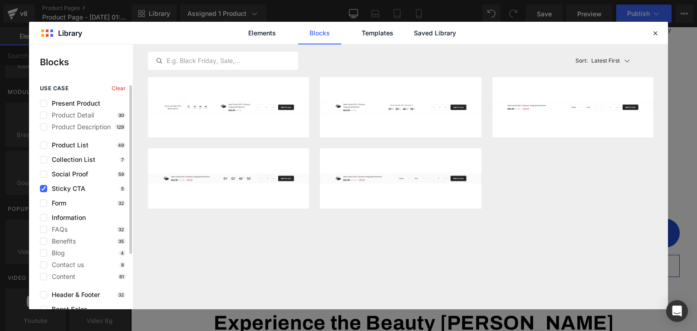
click at [51, 189] on span "Sticky CTA" at bounding box center [66, 188] width 38 height 7
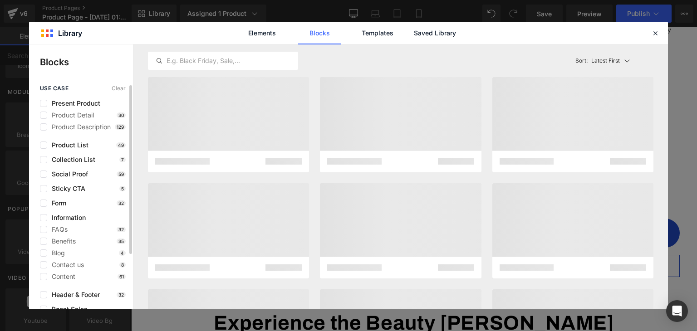
click at [73, 176] on span "Social Proof" at bounding box center [67, 174] width 41 height 7
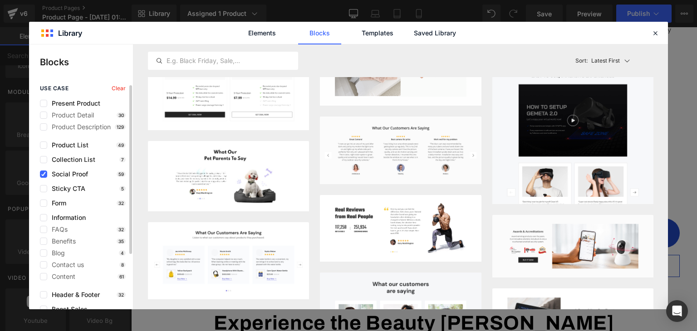
click at [49, 176] on span "Social Proof" at bounding box center [67, 174] width 41 height 7
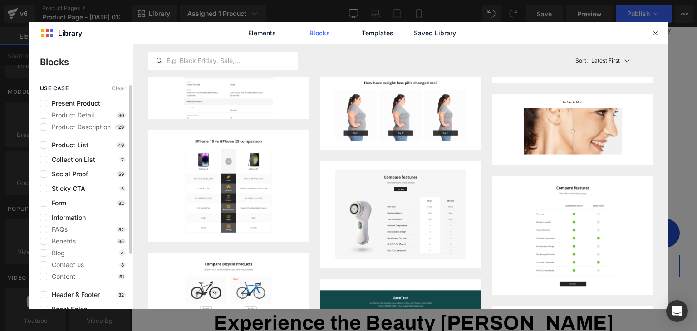
scroll to position [73, 0]
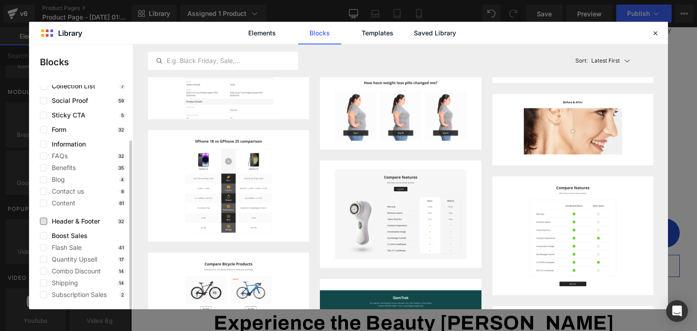
click at [85, 223] on span "Header & Footer" at bounding box center [73, 221] width 53 height 7
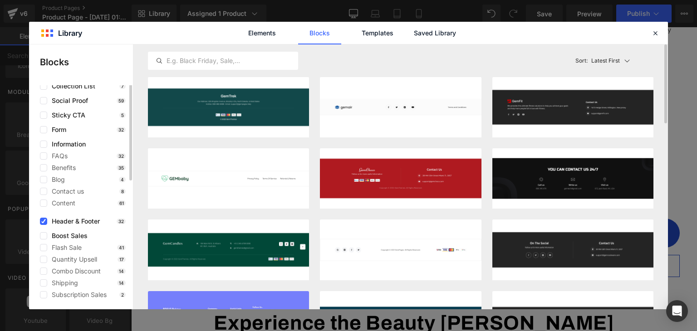
scroll to position [0, 0]
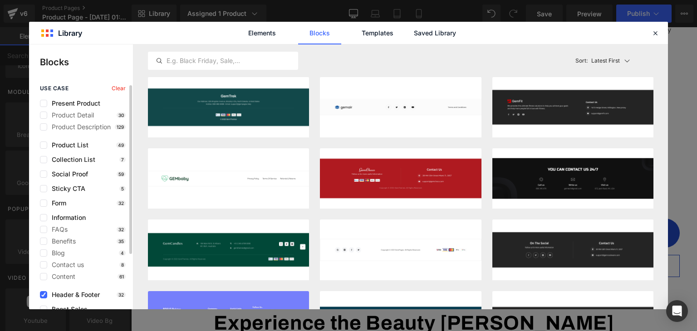
click at [69, 293] on span "Header & Footer" at bounding box center [73, 294] width 53 height 7
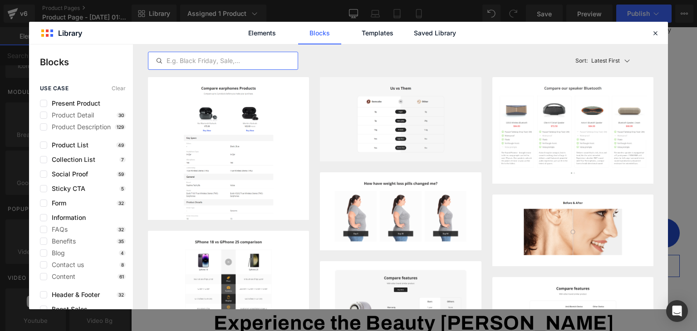
click at [210, 62] on input "text" at bounding box center [222, 60] width 149 height 11
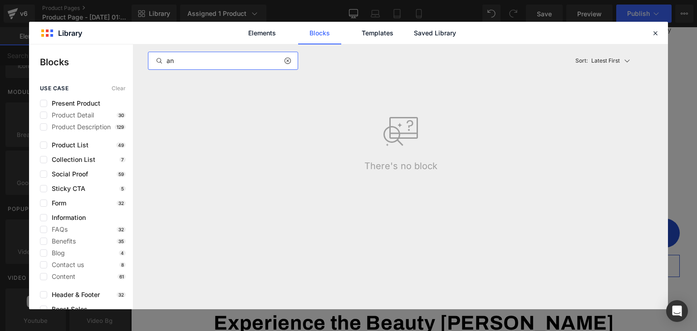
type input "a"
type input "moving"
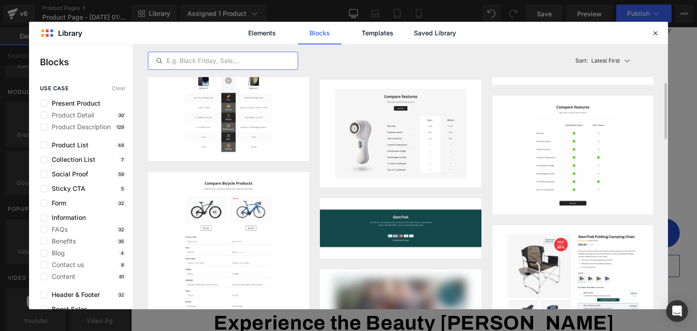
scroll to position [363, 0]
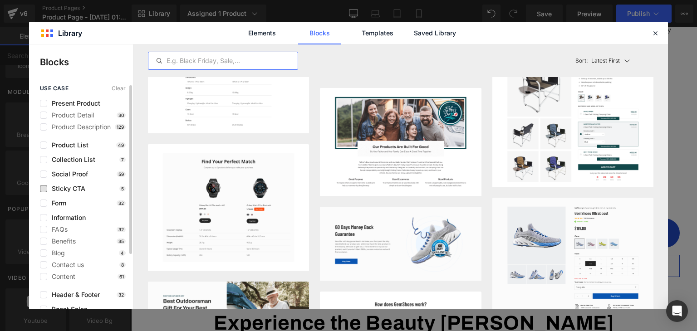
click at [68, 186] on span "Sticky CTA" at bounding box center [66, 188] width 38 height 7
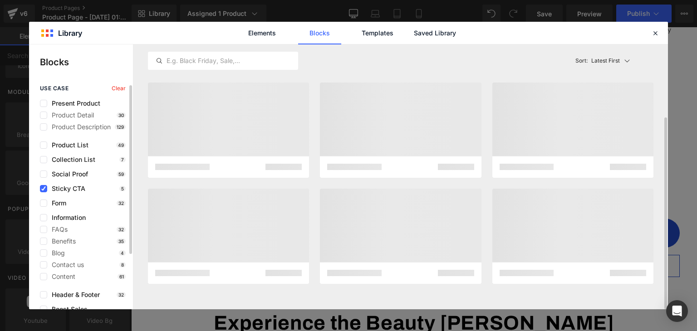
scroll to position [0, 0]
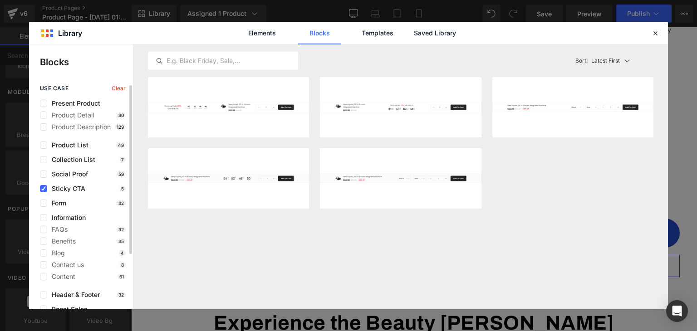
click at [66, 189] on span "Sticky CTA" at bounding box center [66, 188] width 38 height 7
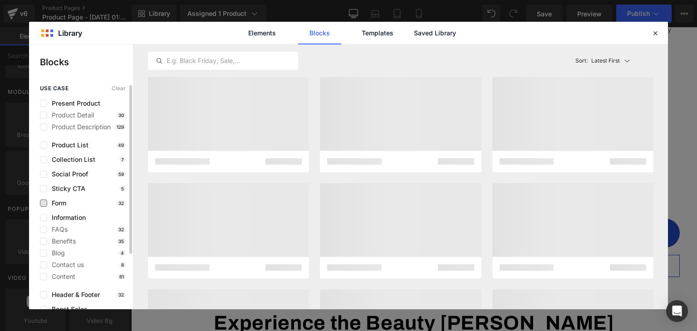
click at [63, 204] on span "Form" at bounding box center [56, 203] width 19 height 7
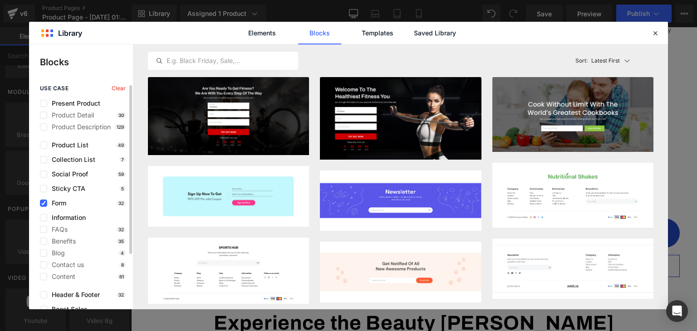
click at [63, 204] on span "Form" at bounding box center [56, 203] width 19 height 7
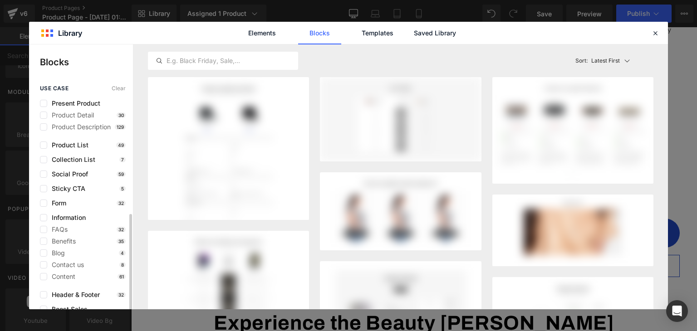
scroll to position [73, 0]
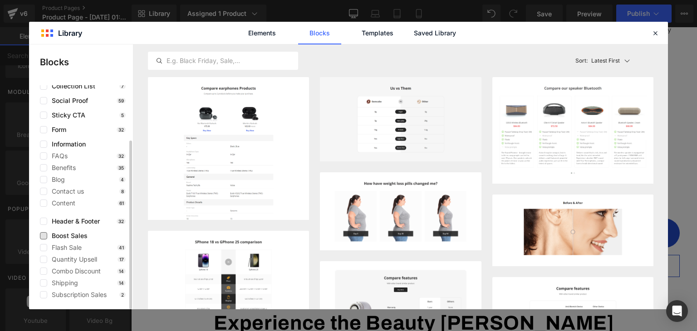
click at [67, 238] on span "Boost Sales" at bounding box center [67, 235] width 40 height 7
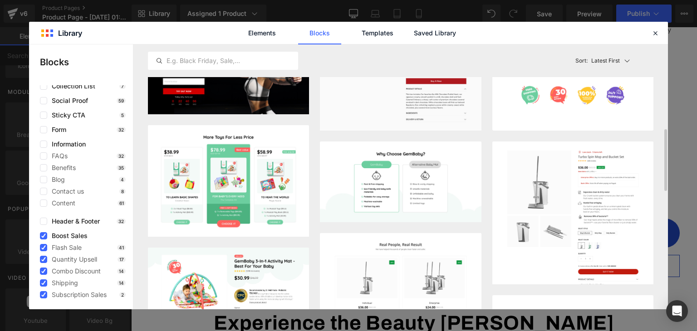
scroll to position [454, 0]
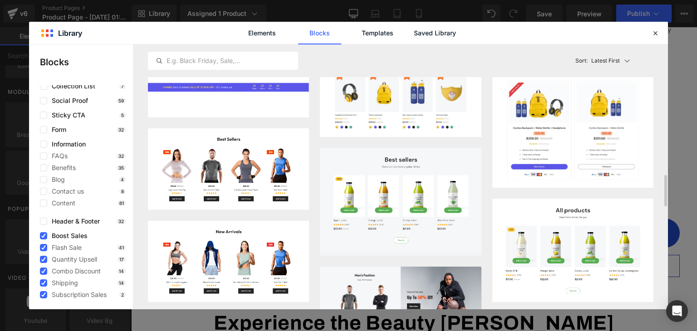
scroll to position [1014, 0]
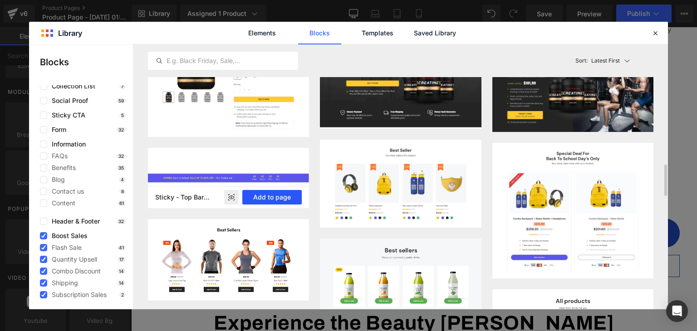
click at [273, 196] on button "Add to page" at bounding box center [271, 197] width 59 height 15
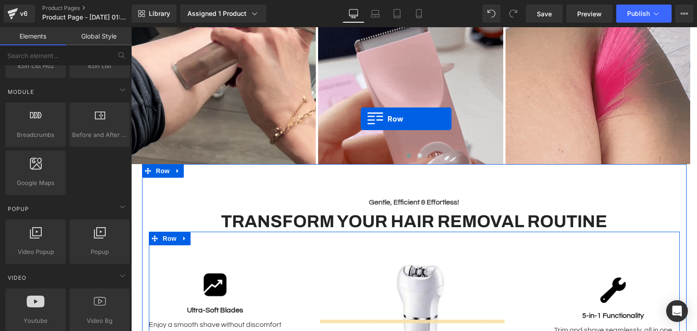
scroll to position [513, 0]
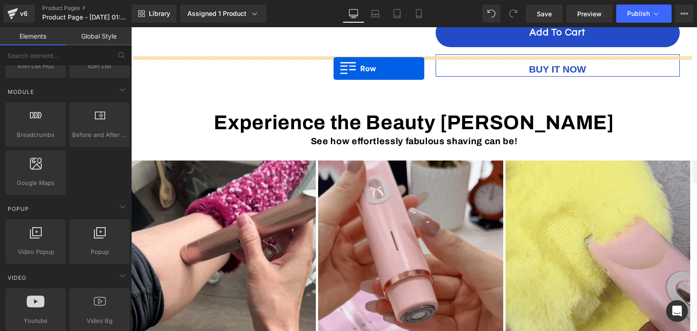
drag, startPoint x: 135, startPoint y: 167, endPoint x: 333, endPoint y: 69, distance: 222.0
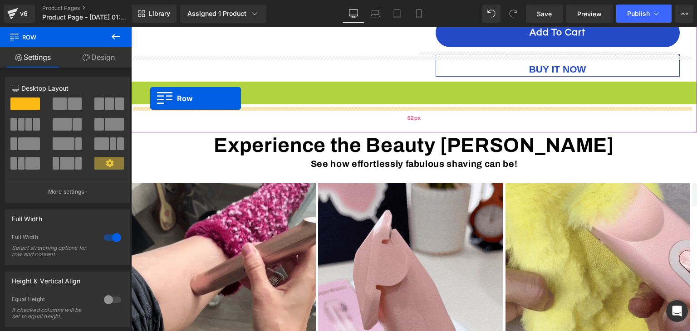
drag, startPoint x: 142, startPoint y: 67, endPoint x: 150, endPoint y: 98, distance: 32.9
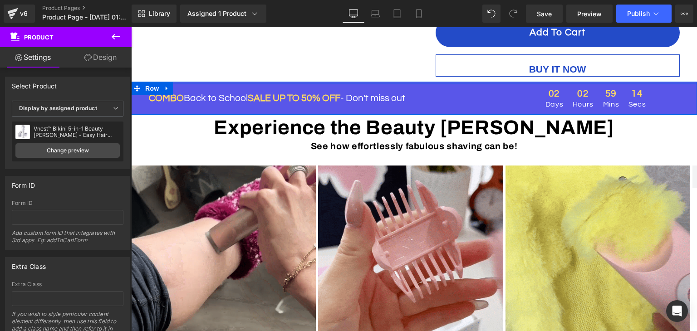
drag, startPoint x: 413, startPoint y: 80, endPoint x: 419, endPoint y: 58, distance: 23.0
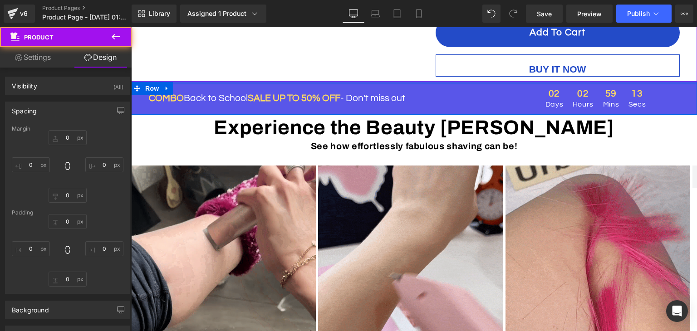
type input "0"
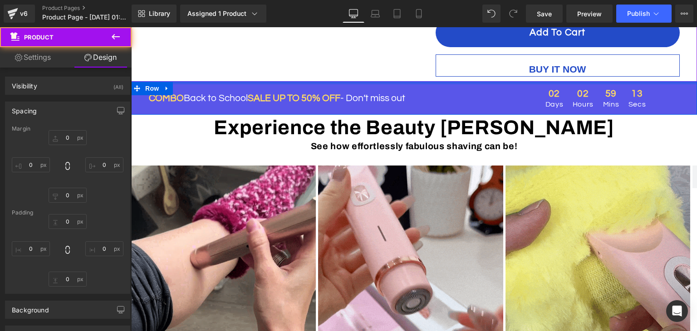
type input "0"
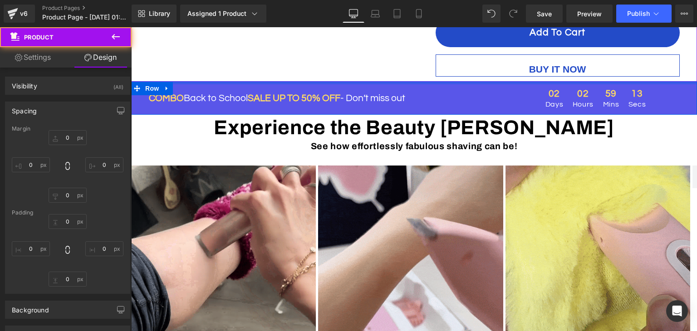
type input "0"
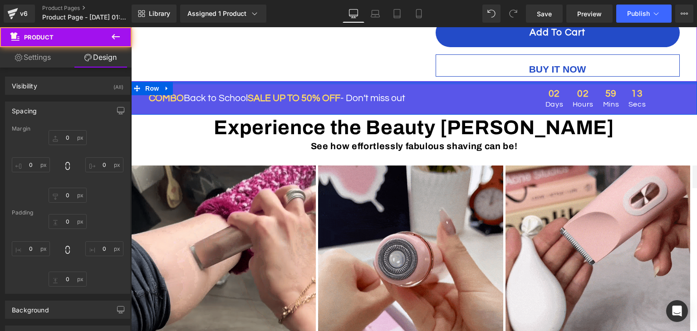
type input "0"
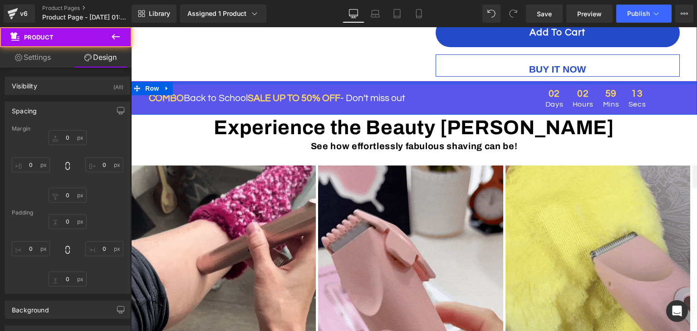
type input "42"
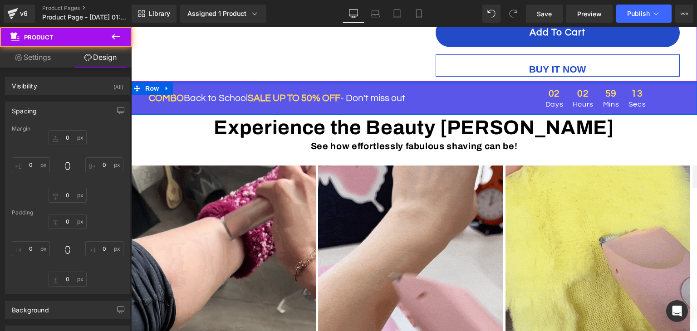
type input "0"
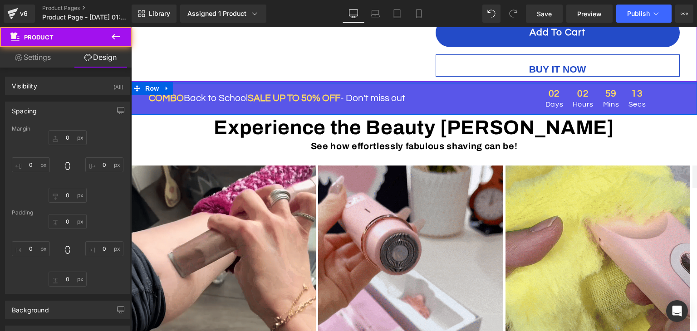
type input "0"
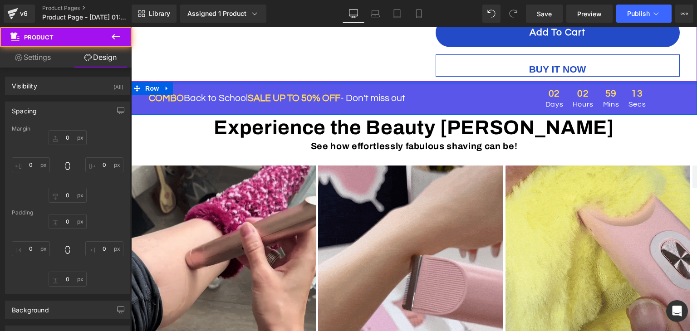
type input "0"
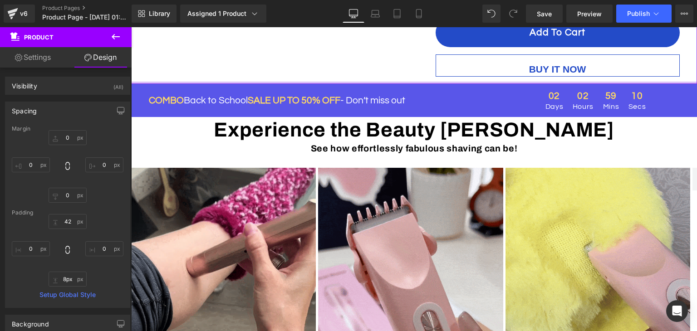
type input "9px"
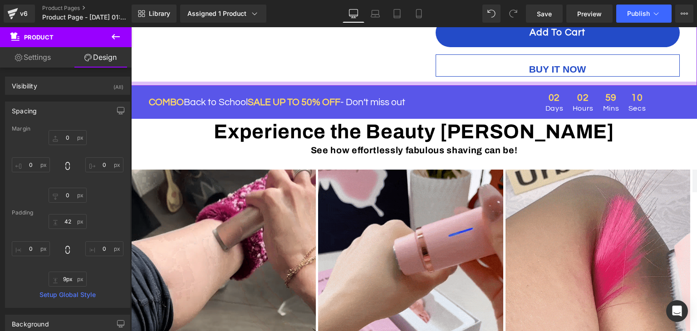
click at [386, 82] on div at bounding box center [414, 84] width 566 height 4
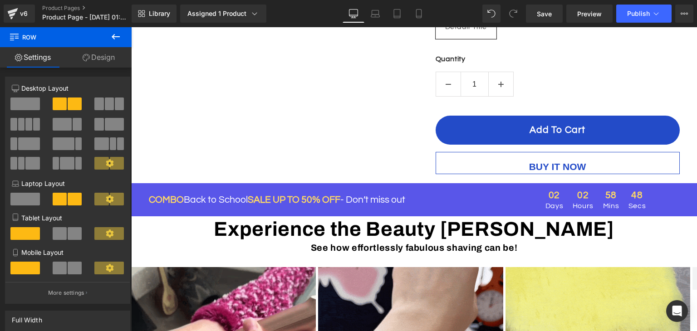
scroll to position [441, 0]
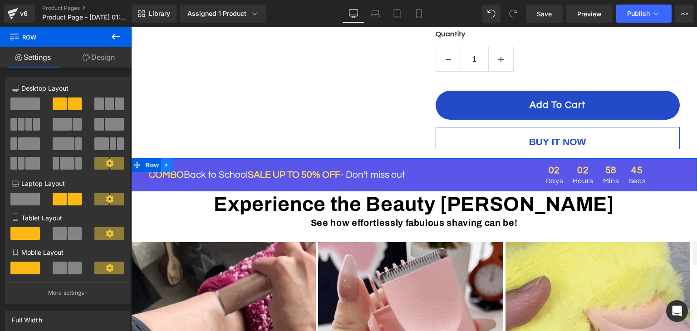
click at [164, 162] on icon at bounding box center [167, 165] width 6 height 7
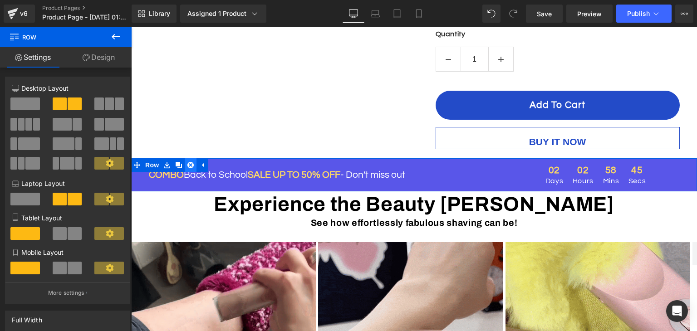
click at [187, 162] on icon at bounding box center [190, 165] width 6 height 6
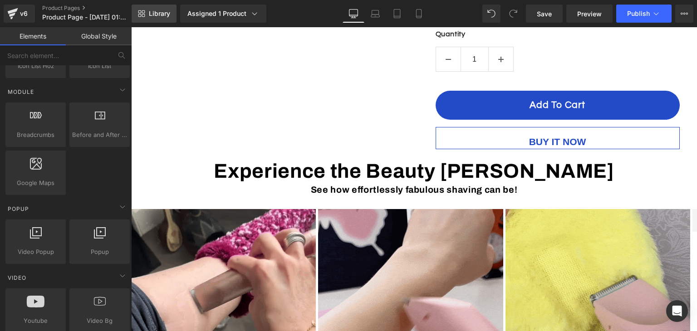
click at [172, 15] on link "Library" at bounding box center [154, 14] width 45 height 18
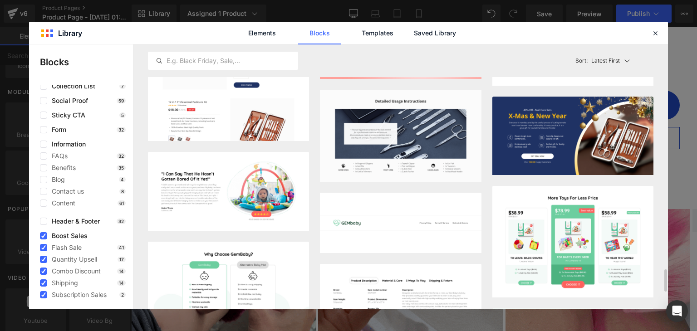
scroll to position [2722, 0]
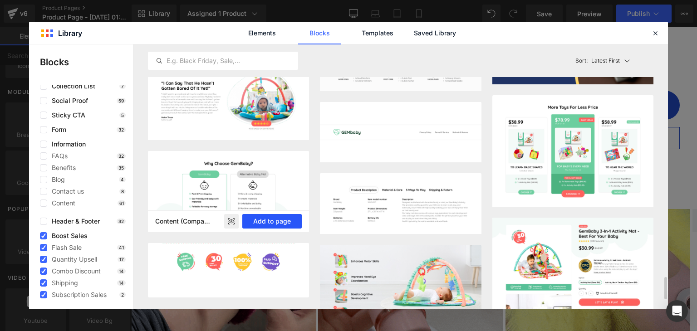
click at [282, 223] on button "Add to page" at bounding box center [271, 221] width 59 height 15
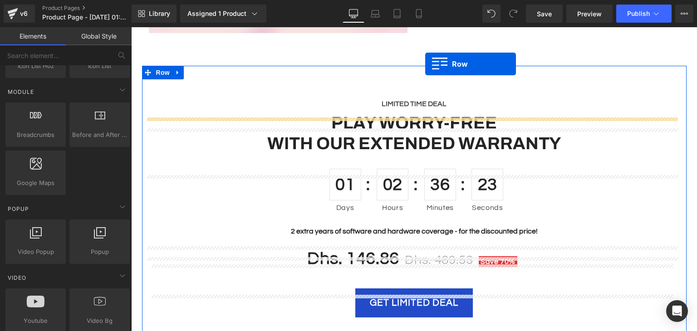
scroll to position [1922, 0]
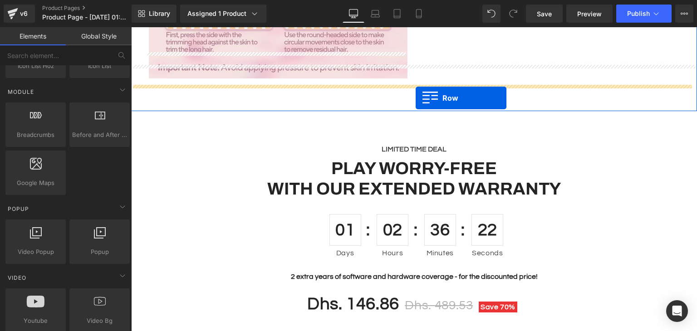
drag, startPoint x: 135, startPoint y: 80, endPoint x: 416, endPoint y: 98, distance: 281.4
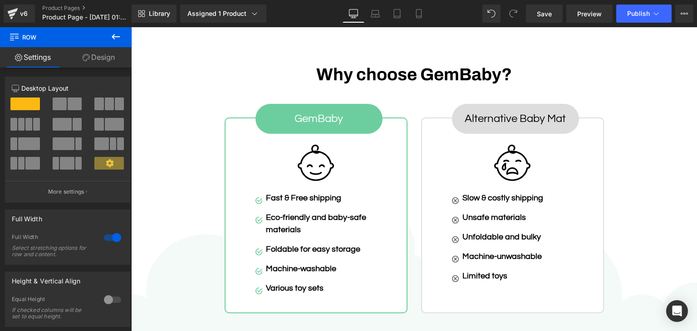
scroll to position [1996, 0]
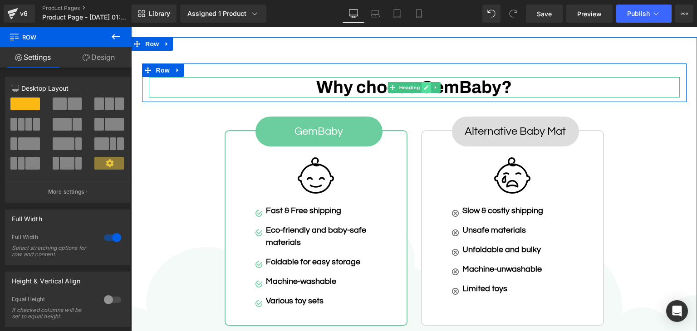
click at [425, 85] on icon at bounding box center [426, 87] width 5 height 5
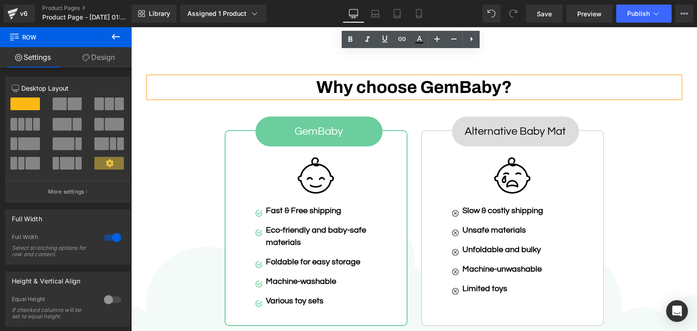
click at [389, 78] on strong "Why choose GemBaby?" at bounding box center [414, 87] width 196 height 19
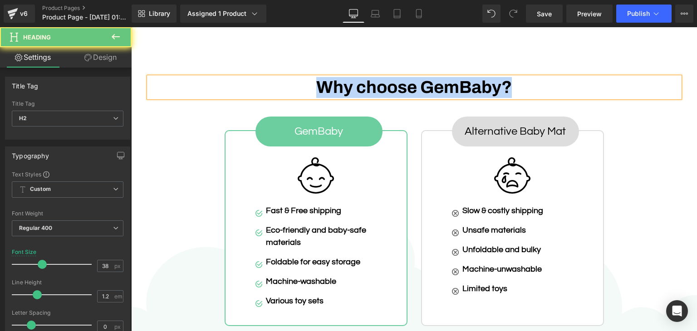
paste div
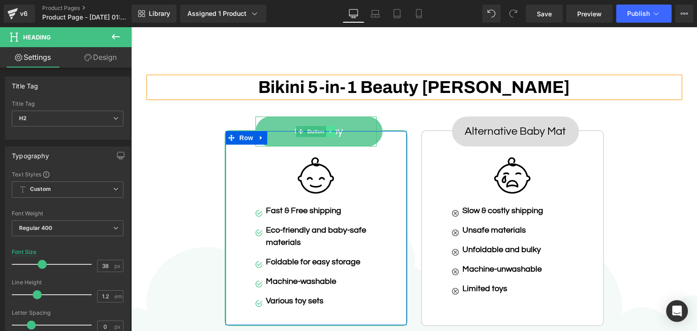
click at [328, 129] on icon at bounding box center [330, 131] width 5 height 5
click at [313, 117] on link "GemBaby" at bounding box center [318, 132] width 127 height 30
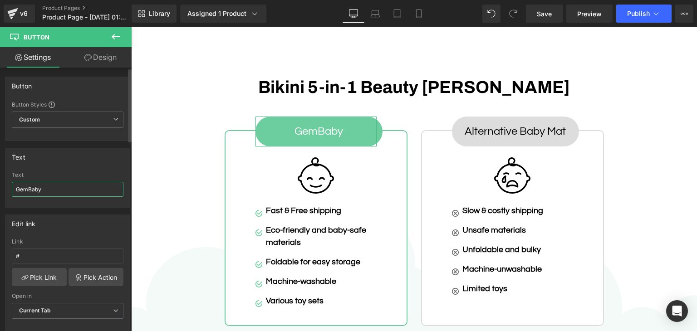
click at [67, 189] on input "GemBaby" at bounding box center [68, 189] width 112 height 15
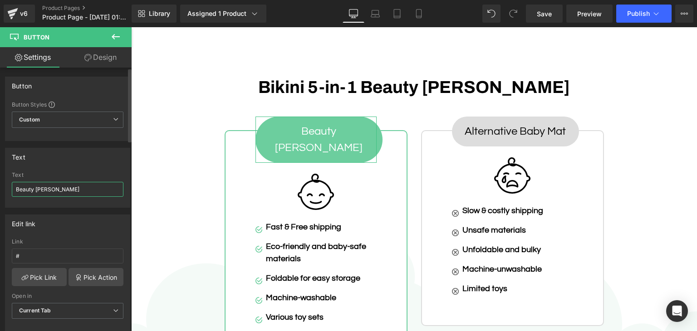
type input "Beauty [PERSON_NAME]"
click at [0, 169] on div "Text Beauty Shaver Text Beauty Shaver" at bounding box center [68, 174] width 136 height 67
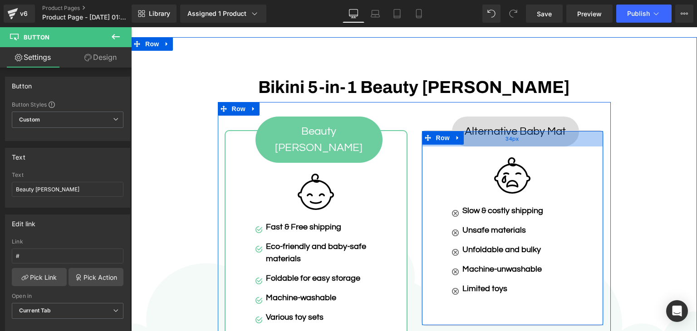
click at [485, 131] on div "34px" at bounding box center [512, 138] width 181 height 15
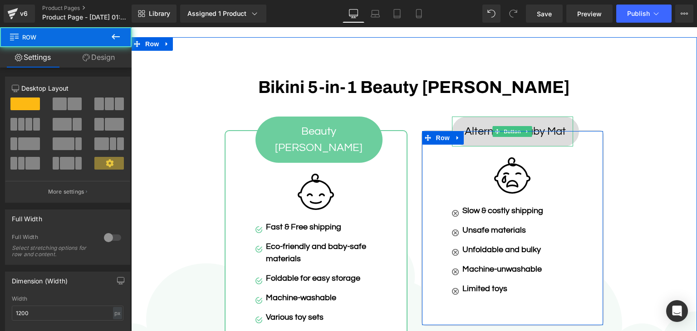
click at [476, 117] on link "Alternative Baby Mat" at bounding box center [515, 132] width 127 height 30
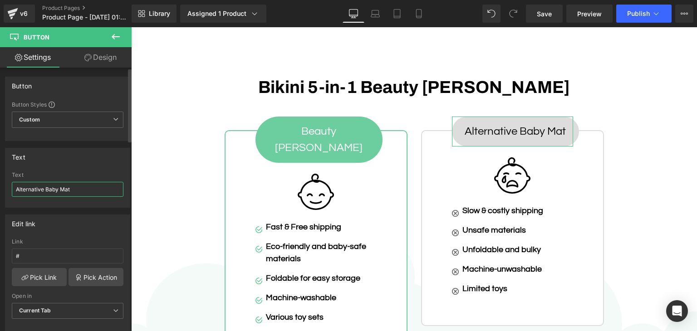
click at [42, 184] on input "Alternative Baby Mat" at bounding box center [68, 189] width 112 height 15
type input "Other Shavers"
click at [0, 193] on div "Text Other Shavers Text Other Shavers" at bounding box center [68, 174] width 136 height 67
click at [49, 118] on span "Custom Setup Global Style" at bounding box center [68, 120] width 112 height 16
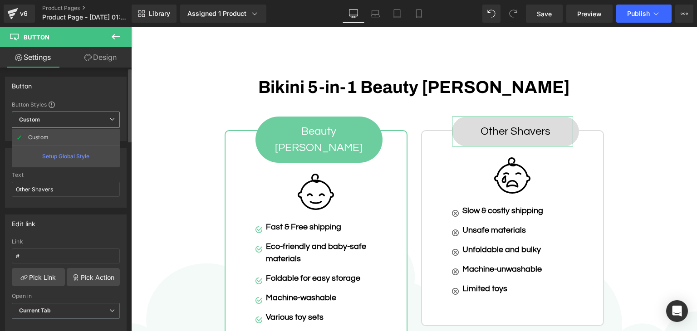
click at [49, 118] on span "Custom Setup Global Style" at bounding box center [66, 120] width 108 height 16
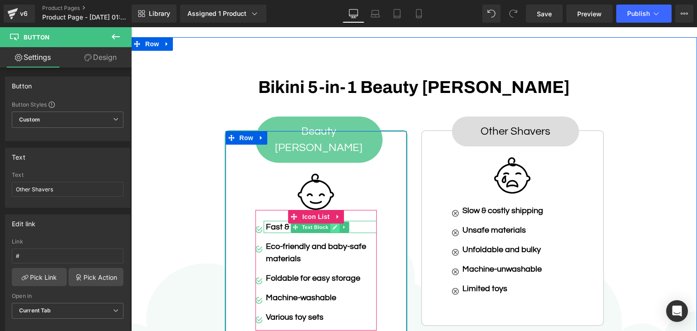
click at [333, 225] on icon at bounding box center [335, 227] width 5 height 5
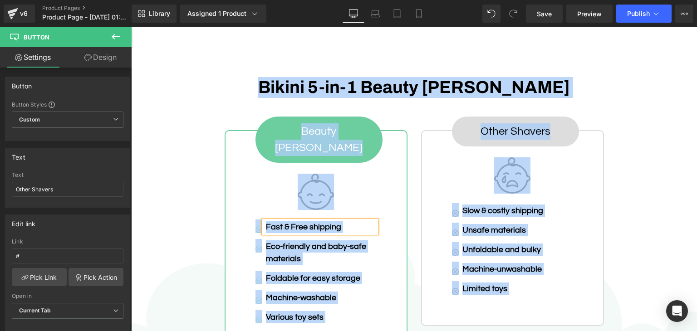
click at [296, 223] on strong "Fast & Free shipping" at bounding box center [303, 227] width 75 height 9
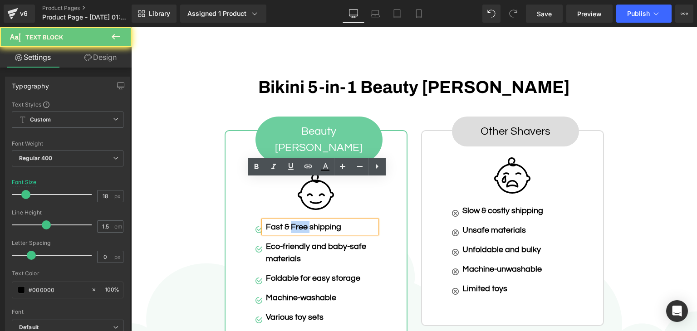
click at [296, 223] on strong "Fast & Free shipping" at bounding box center [303, 227] width 75 height 9
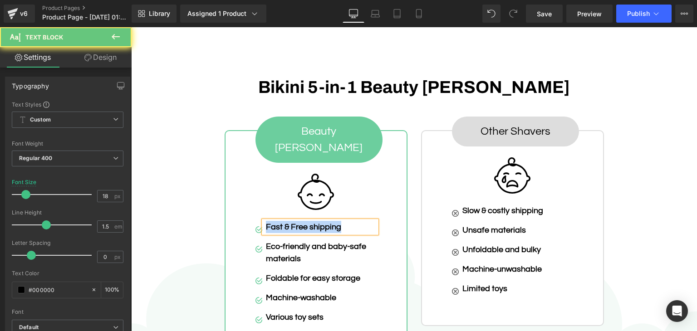
paste div
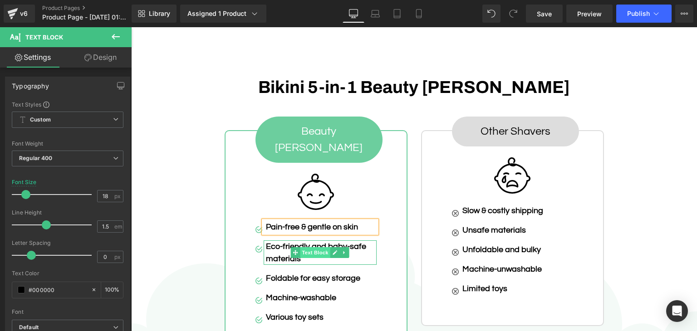
click at [326, 247] on span "Text Block" at bounding box center [315, 252] width 30 height 11
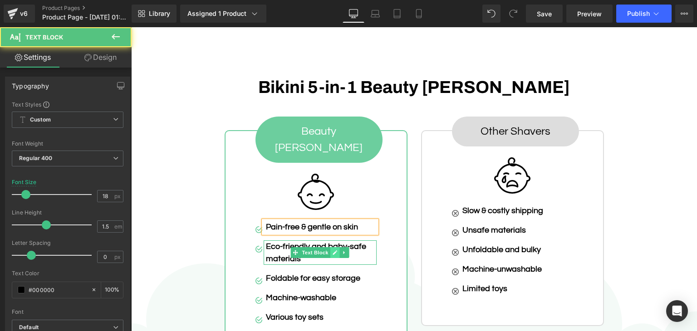
click at [333, 250] on icon at bounding box center [335, 252] width 5 height 5
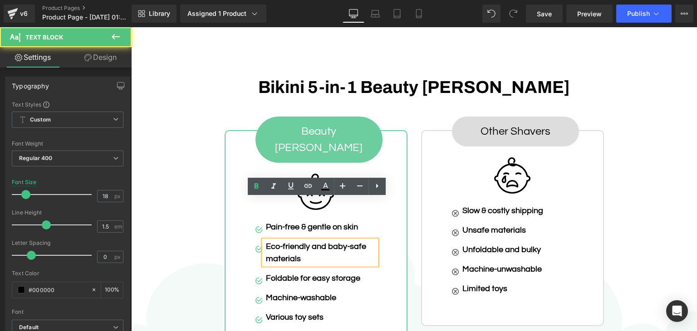
click at [315, 240] on p "Eco-friendly and baby-safe materials" at bounding box center [321, 252] width 111 height 24
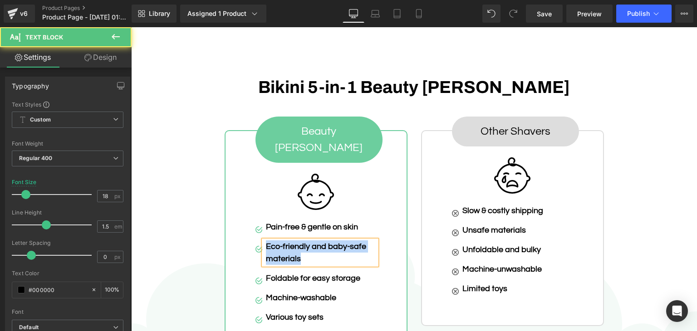
paste div
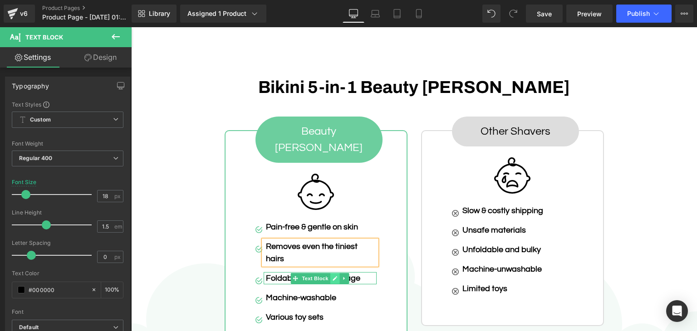
click at [333, 276] on icon at bounding box center [335, 278] width 5 height 5
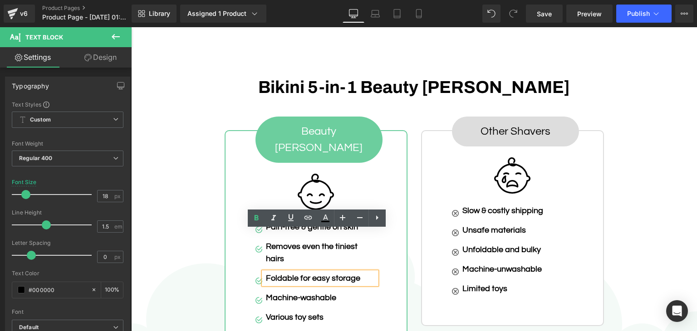
click at [310, 274] on strong "Foldable for easy storage" at bounding box center [313, 278] width 94 height 9
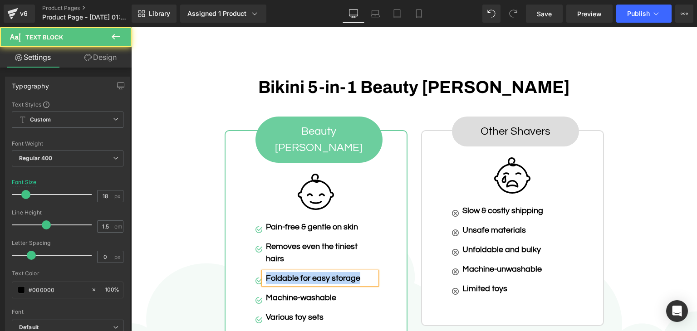
paste div
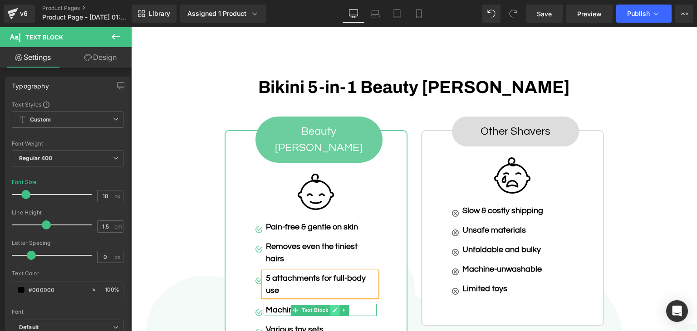
click at [335, 305] on link at bounding box center [335, 310] width 10 height 11
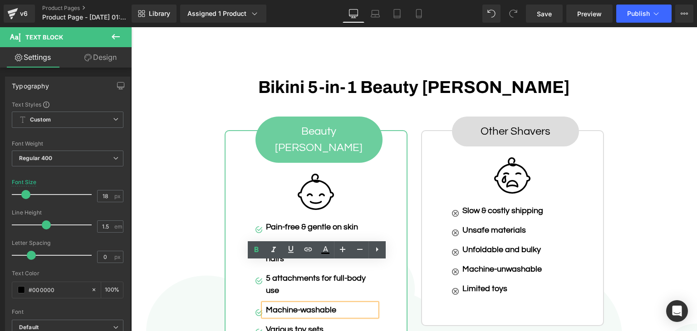
click at [317, 306] on strong "Machine-washable" at bounding box center [301, 310] width 70 height 9
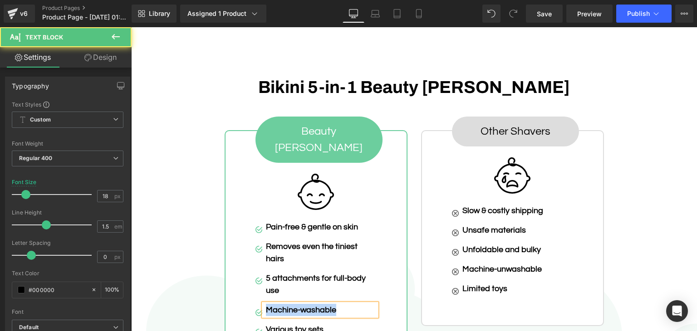
paste div
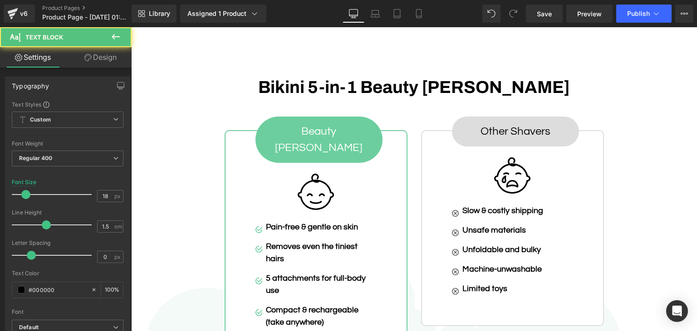
paste div
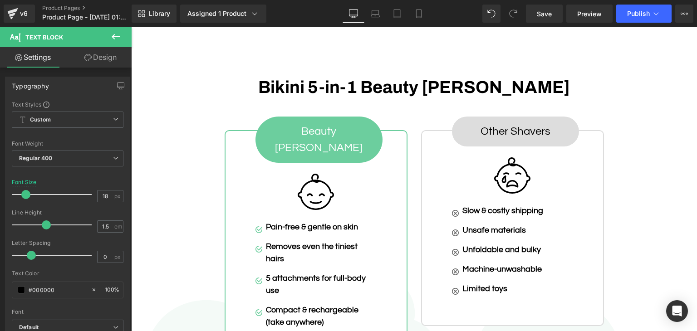
click at [636, 236] on div "Bikini 5-in-1 Beauty [PERSON_NAME] Heading Row Beauty [PERSON_NAME] Button Imag…" at bounding box center [414, 224] width 566 height 321
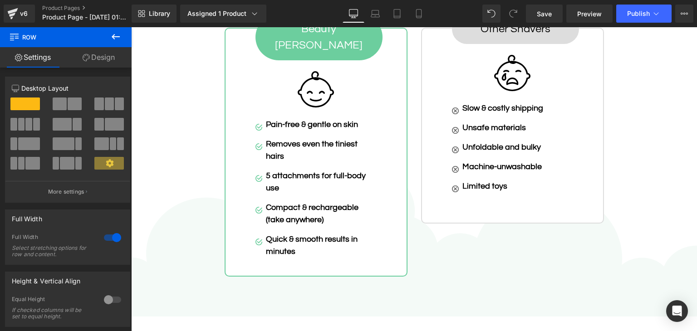
scroll to position [2087, 0]
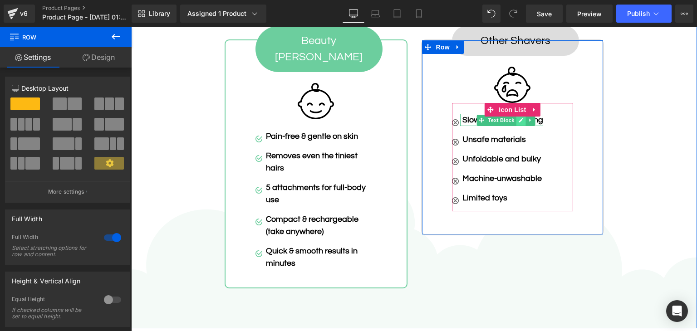
click at [519, 118] on icon at bounding box center [521, 120] width 5 height 5
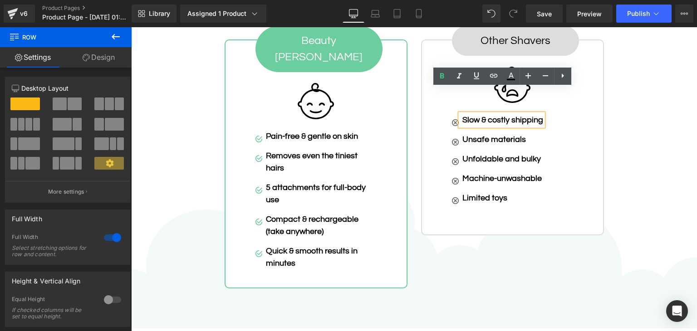
click at [506, 116] on strong "Slow & costly shipping" at bounding box center [502, 120] width 81 height 9
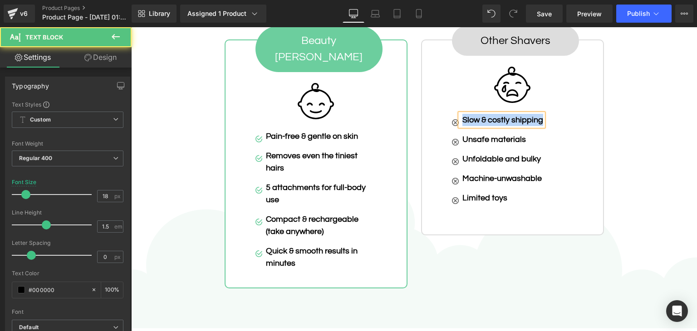
paste div
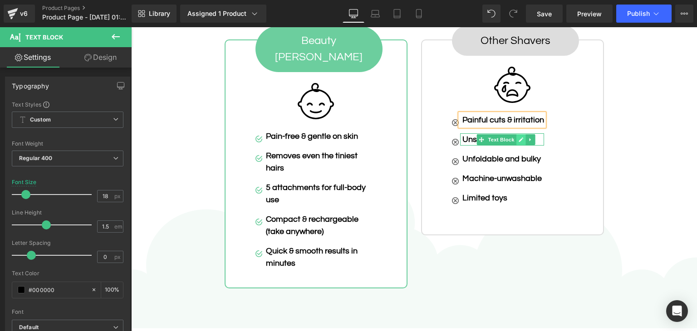
click at [521, 134] on link at bounding box center [521, 139] width 10 height 11
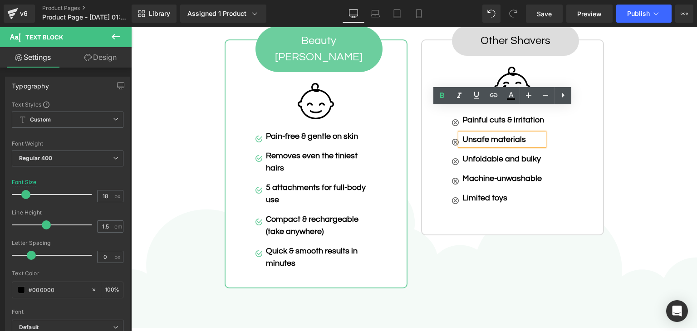
click at [511, 135] on strong "Unsafe materials" at bounding box center [494, 139] width 64 height 9
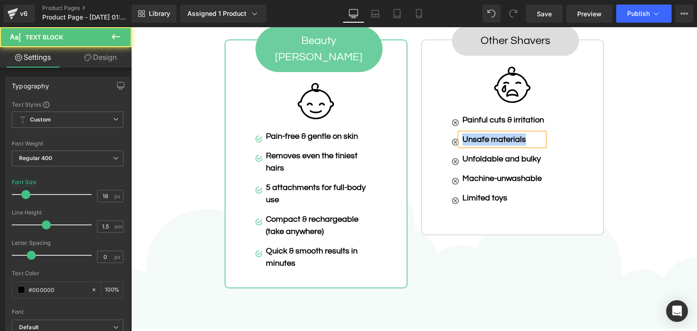
paste div
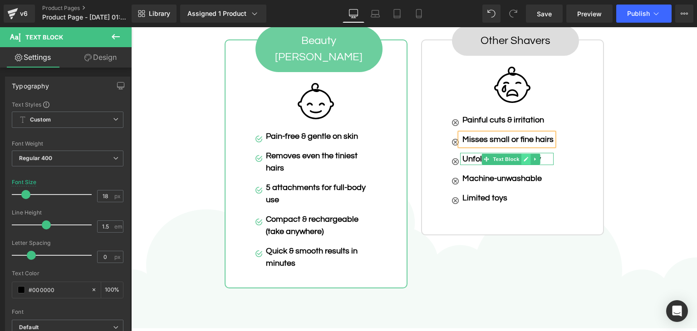
click at [524, 157] on icon at bounding box center [526, 159] width 5 height 5
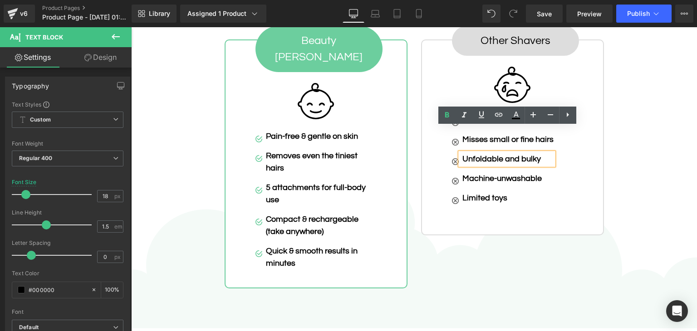
click at [499, 155] on strong "Unfoldable and bulky" at bounding box center [501, 159] width 78 height 9
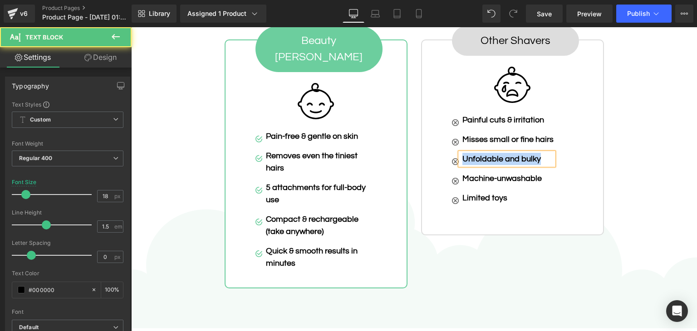
paste div
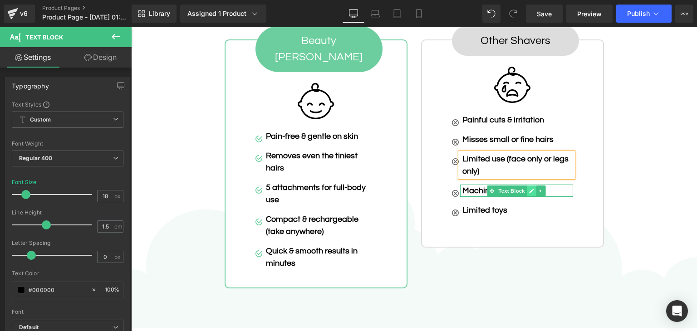
click at [529, 188] on icon at bounding box center [531, 190] width 5 height 5
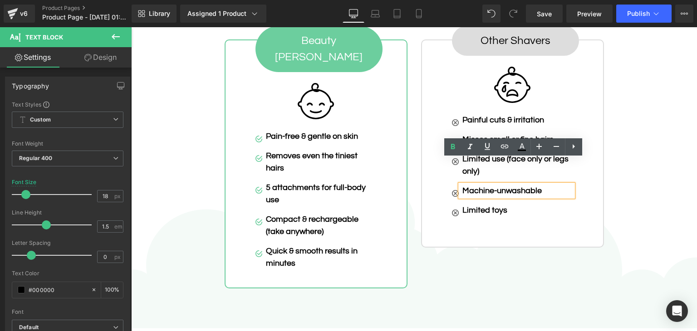
click at [504, 186] on strong "Machine-unwashable" at bounding box center [501, 190] width 79 height 9
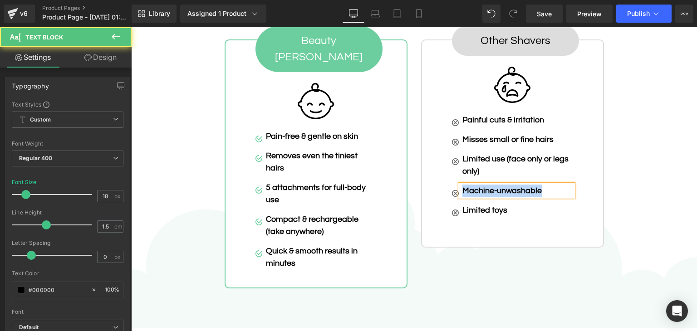
paste div
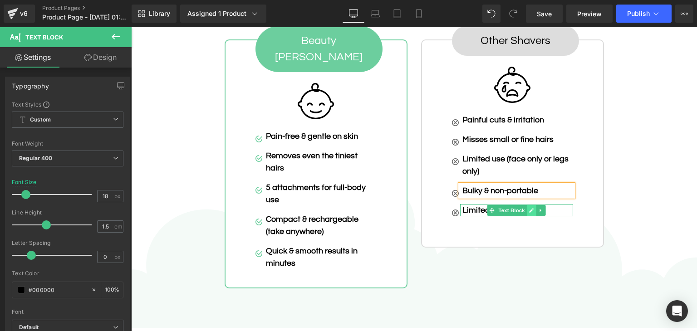
click at [529, 208] on icon at bounding box center [531, 210] width 5 height 5
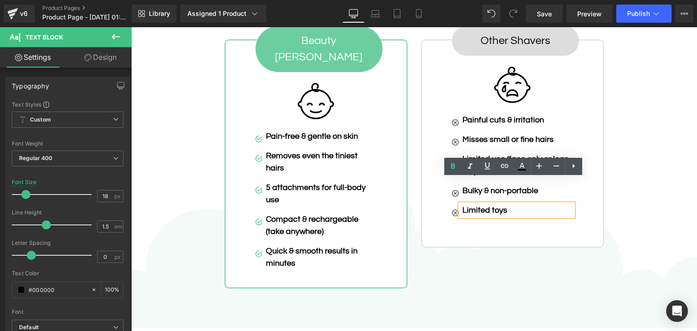
click at [505, 206] on strong "Limited toys" at bounding box center [484, 210] width 45 height 9
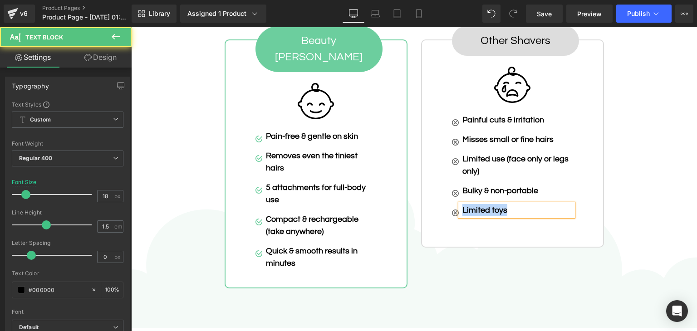
paste div
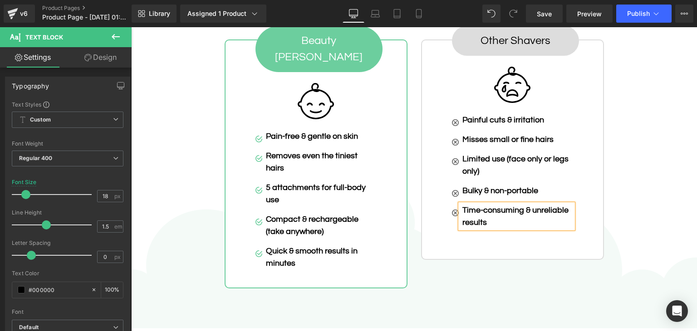
click at [641, 206] on div "Bikini 5-in-1 Beauty [PERSON_NAME] Heading Row Beauty [PERSON_NAME] Button Imag…" at bounding box center [414, 133] width 566 height 321
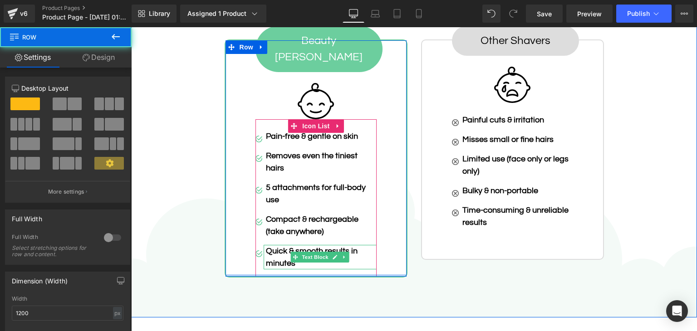
drag, startPoint x: 338, startPoint y: 243, endPoint x: 343, endPoint y: 225, distance: 18.5
click at [343, 225] on div "Beauty Shaver Button Image Image Pain-free & gentle on skin Text Block Image Re…" at bounding box center [316, 158] width 183 height 238
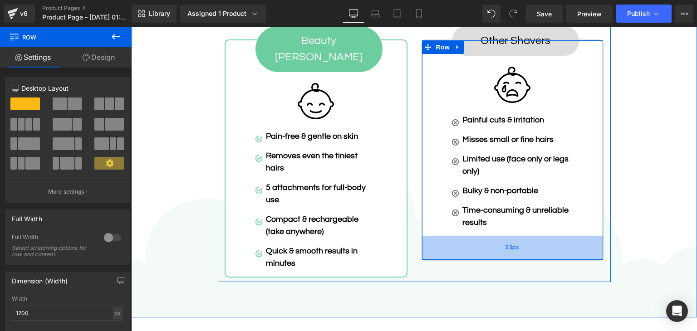
click at [466, 236] on div "53px" at bounding box center [512, 248] width 181 height 24
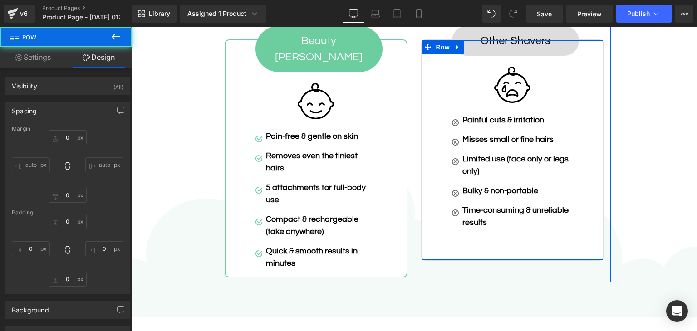
type input "32"
type input "0"
type input "34"
type input "66"
type input "53"
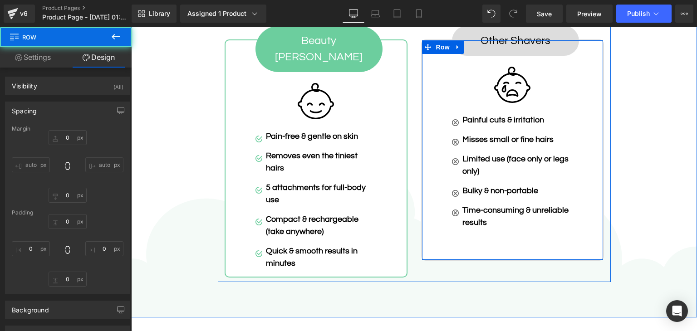
type input "66"
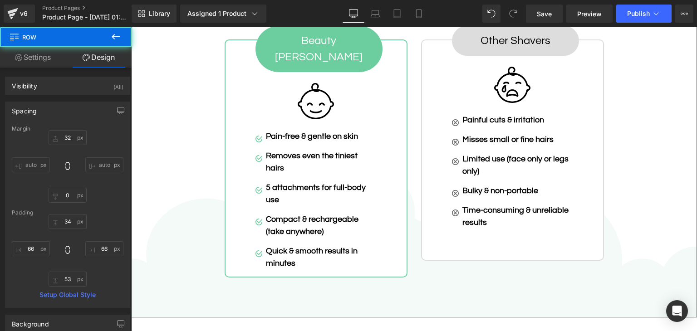
click at [651, 233] on div "Bikini 5-in-1 Beauty [PERSON_NAME] Heading Row Beauty [PERSON_NAME] Button Imag…" at bounding box center [414, 128] width 566 height 310
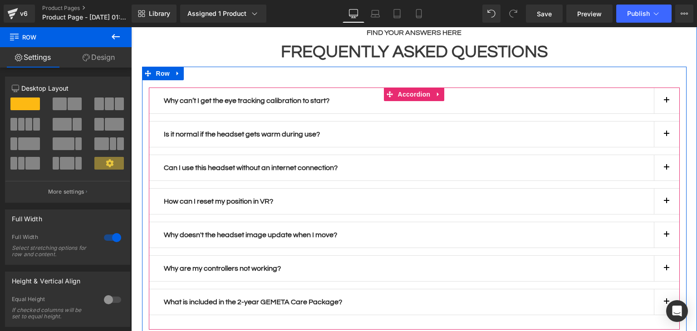
scroll to position [2715, 0]
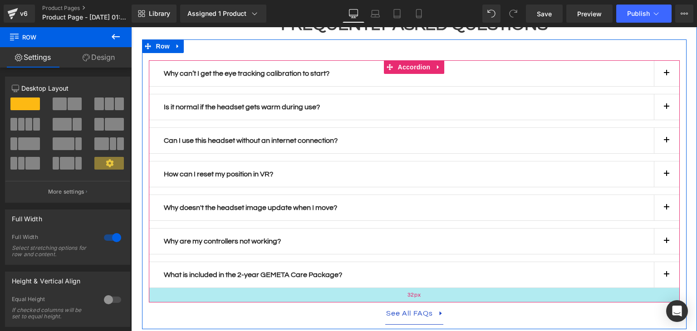
click at [193, 288] on div "32px" at bounding box center [414, 295] width 531 height 15
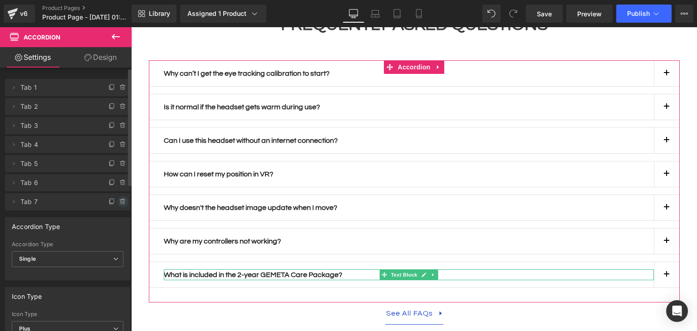
click at [119, 201] on icon at bounding box center [122, 201] width 7 height 7
click at [117, 201] on button "Delete" at bounding box center [113, 202] width 29 height 12
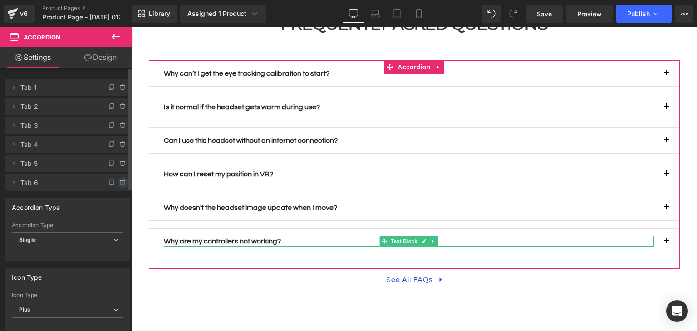
click at [119, 186] on icon at bounding box center [122, 182] width 7 height 7
click at [119, 187] on button "Delete" at bounding box center [113, 183] width 29 height 12
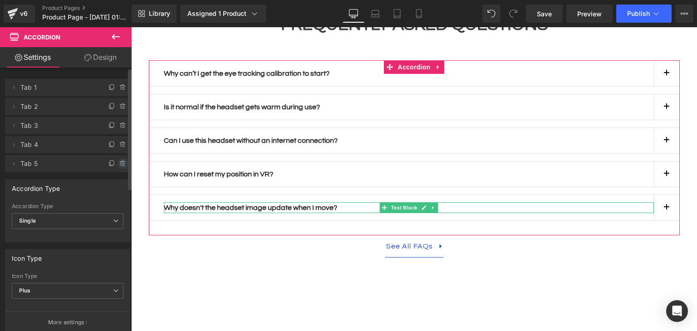
click at [121, 166] on icon at bounding box center [123, 164] width 4 height 4
click at [116, 167] on button "Delete" at bounding box center [113, 164] width 29 height 12
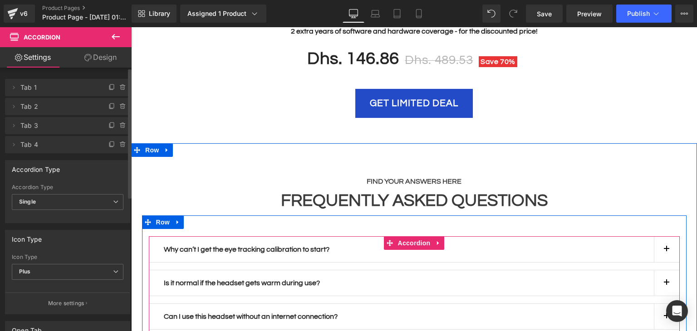
scroll to position [2533, 0]
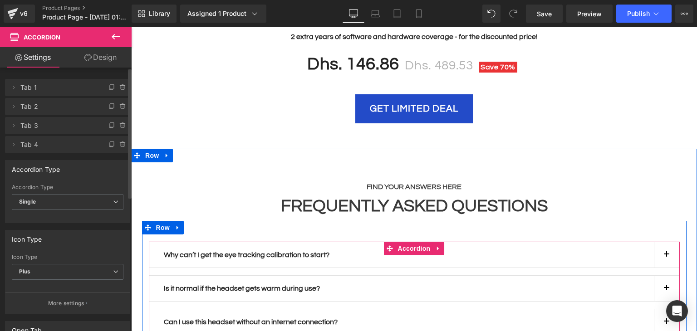
click at [248, 251] on strong "Why can’t I get the eye tracking calibration to start?" at bounding box center [247, 254] width 166 height 7
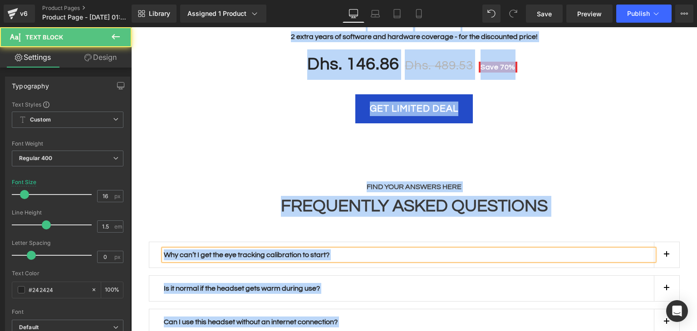
click at [254, 251] on strong "Why can’t I get the eye tracking calibration to start?" at bounding box center [247, 254] width 166 height 7
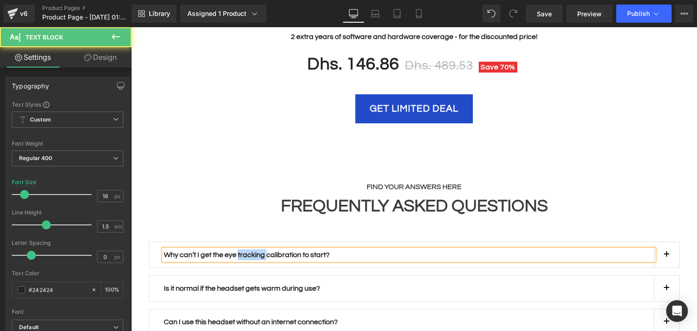
click at [254, 251] on strong "Why can’t I get the eye tracking calibration to start?" at bounding box center [247, 254] width 166 height 7
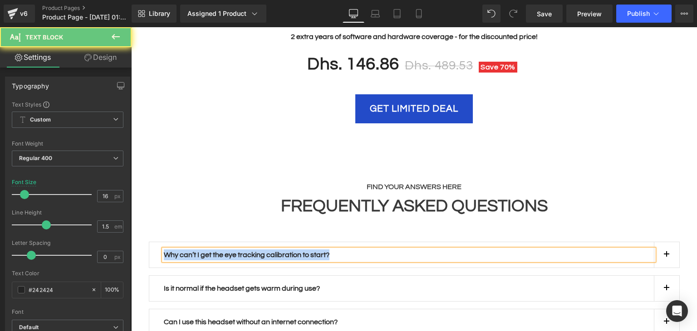
paste div
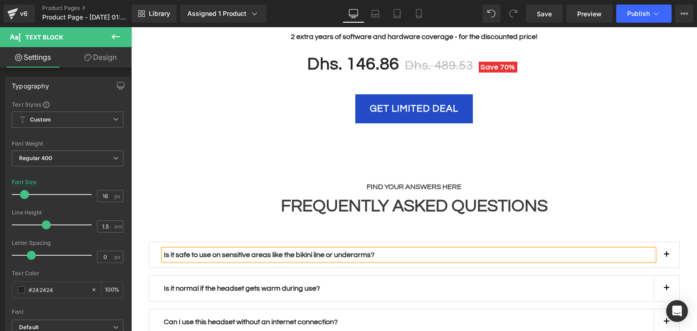
click at [662, 242] on button "button" at bounding box center [666, 254] width 25 height 25
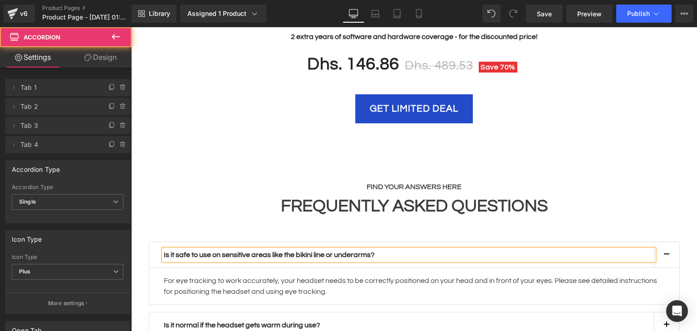
click at [334, 275] on p "For eye tracking to work accurately, your headset needs to be correctly positio…" at bounding box center [414, 286] width 501 height 22
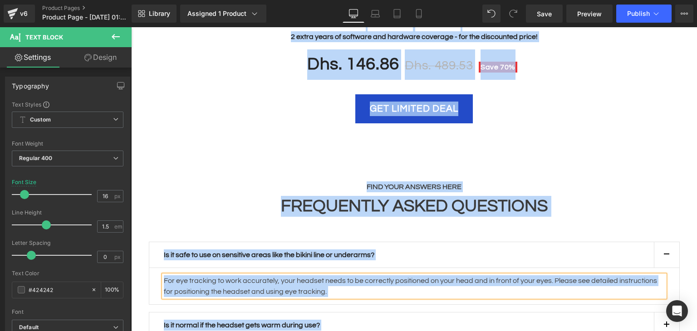
click at [334, 275] on p "For eye tracking to work accurately, your headset needs to be correctly positio…" at bounding box center [414, 286] width 501 height 22
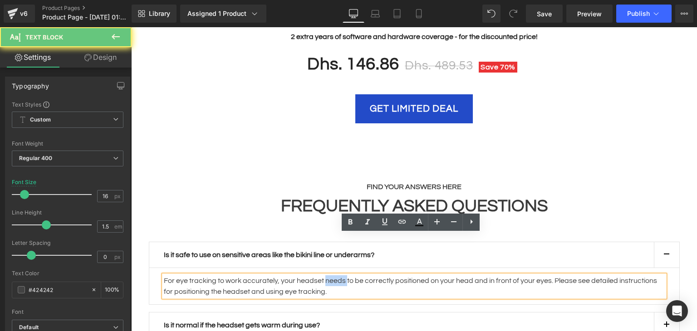
click at [334, 275] on p "For eye tracking to work accurately, your headset needs to be correctly positio…" at bounding box center [414, 286] width 501 height 22
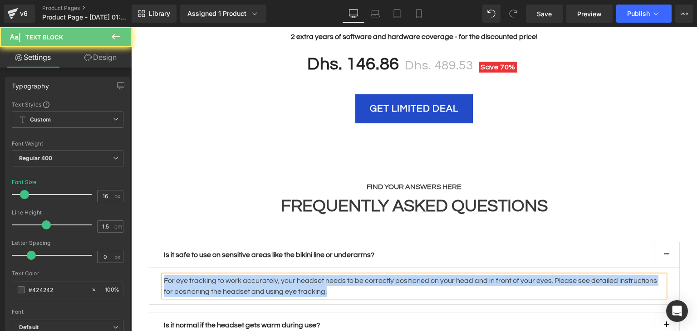
paste div
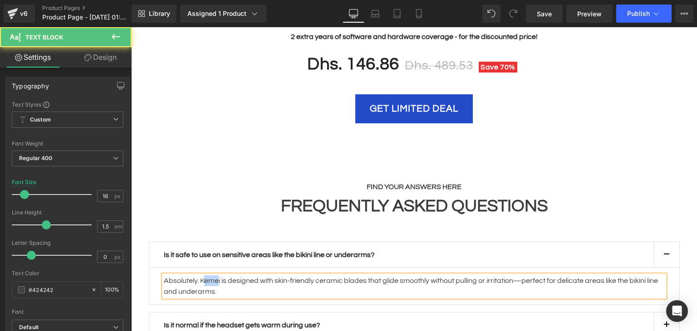
drag, startPoint x: 216, startPoint y: 241, endPoint x: 201, endPoint y: 240, distance: 15.9
click at [201, 275] on p "Absolutely. Kemei is designed with skin-friendly ceramic blades that glide smoo…" at bounding box center [414, 286] width 501 height 22
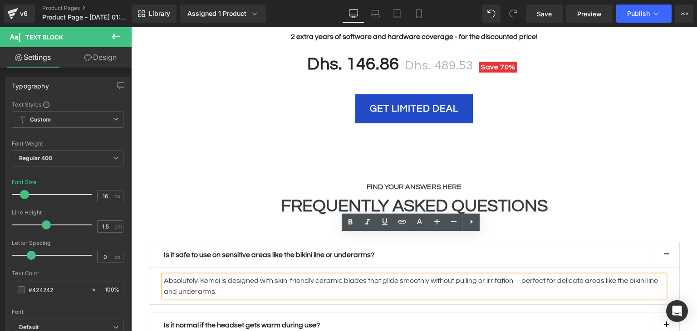
click at [220, 275] on p "Absolutely. Kemei is designed with skin-friendly ceramic blades that glide smoo…" at bounding box center [414, 286] width 501 height 22
drag, startPoint x: 217, startPoint y: 240, endPoint x: 199, endPoint y: 225, distance: 23.6
click at [199, 242] on div "Is it safe to use on sensitive areas like the bikini line or underarms? Text Bl…" at bounding box center [414, 273] width 531 height 63
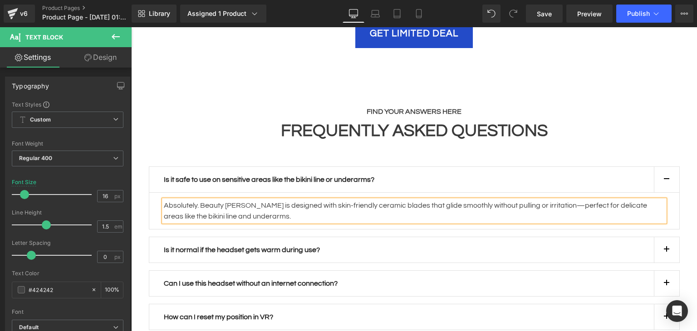
scroll to position [2624, 0]
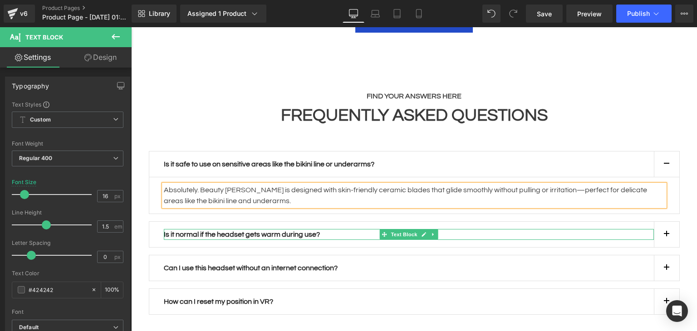
click at [348, 229] on p "Is it normal if the headset gets warm during use?" at bounding box center [409, 234] width 490 height 11
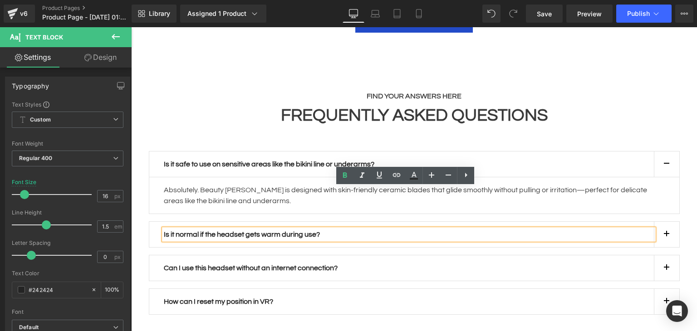
click at [228, 231] on strong "Is it normal if the headset gets warm during use?" at bounding box center [242, 234] width 156 height 7
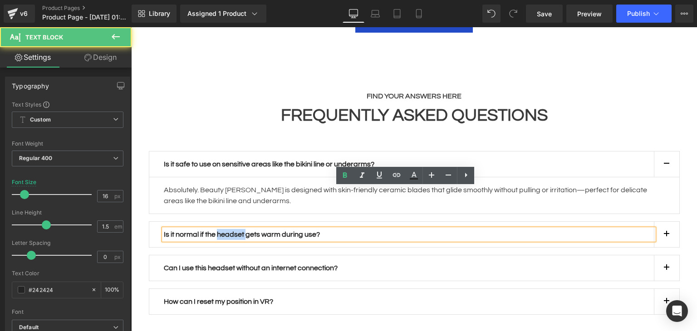
click at [228, 231] on strong "Is it normal if the headset gets warm during use?" at bounding box center [242, 234] width 156 height 7
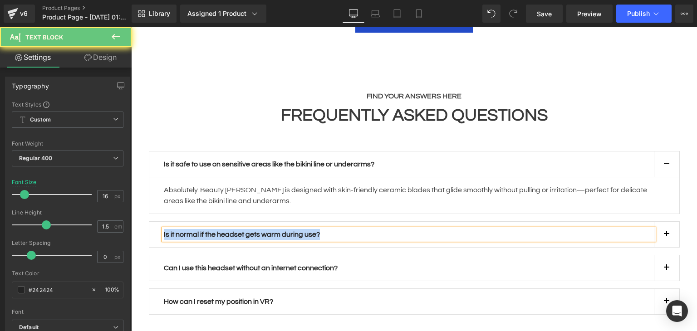
paste div
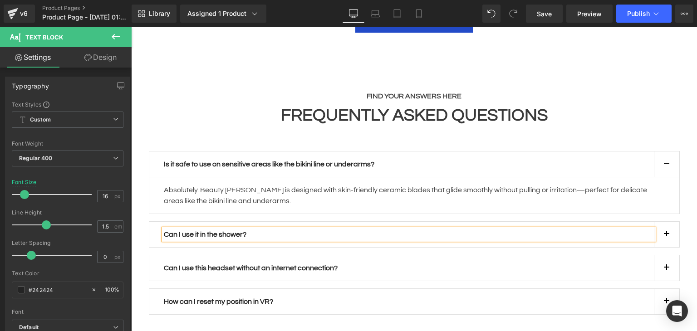
click at [670, 222] on button "button" at bounding box center [666, 234] width 25 height 25
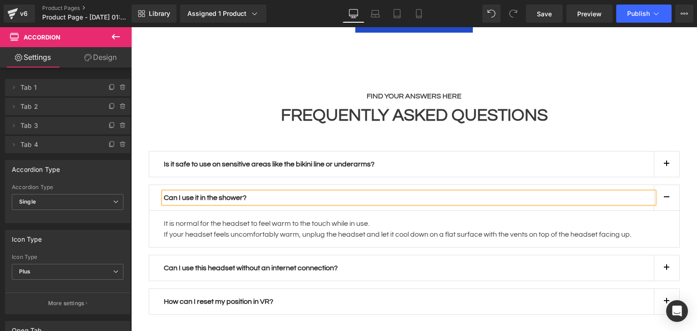
click at [247, 218] on p "It is normal for the headset to feel warm to the touch while in use." at bounding box center [414, 223] width 501 height 11
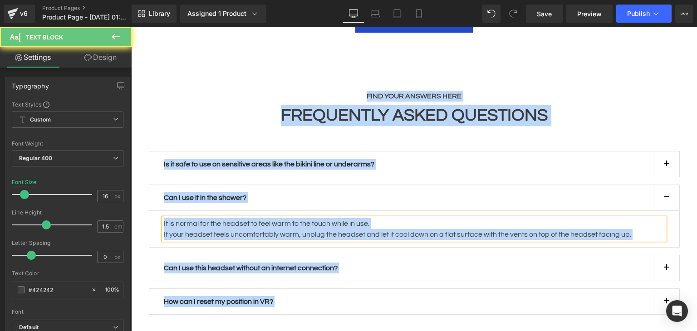
click at [247, 218] on p "It is normal for the headset to feel warm to the touch while in use." at bounding box center [414, 223] width 501 height 11
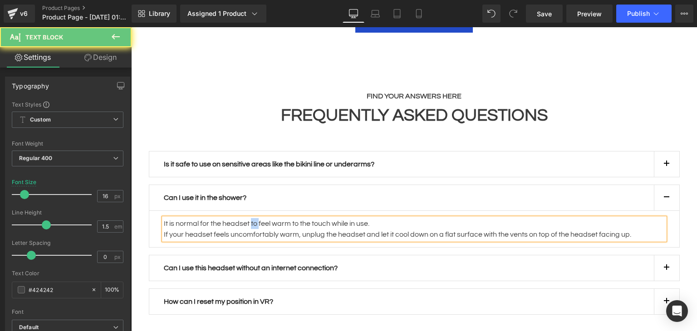
click at [247, 218] on p "It is normal for the headset to feel warm to the touch while in use." at bounding box center [414, 223] width 501 height 11
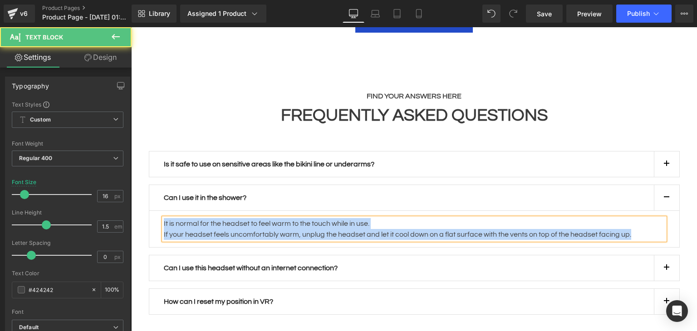
paste div
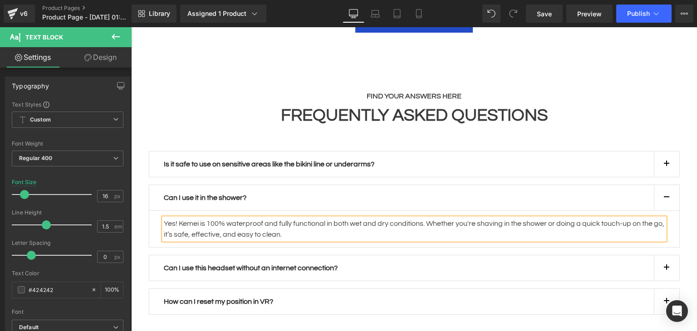
click at [408, 151] on div "Is it safe to use on sensitive areas like the bikini line or underarms? Text Bl…" at bounding box center [414, 164] width 531 height 26
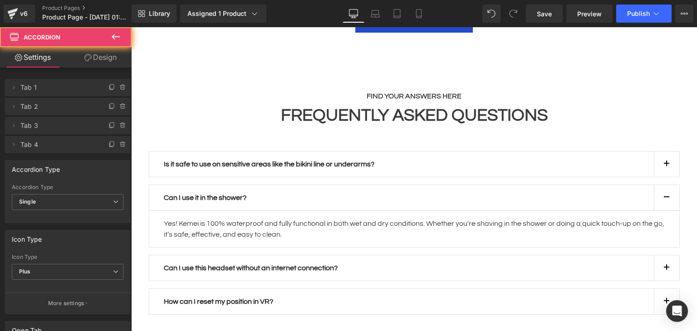
click at [368, 151] on div "Is it safe to use on sensitive areas like the bikini line or underarms? Text Bl…" at bounding box center [414, 164] width 531 height 26
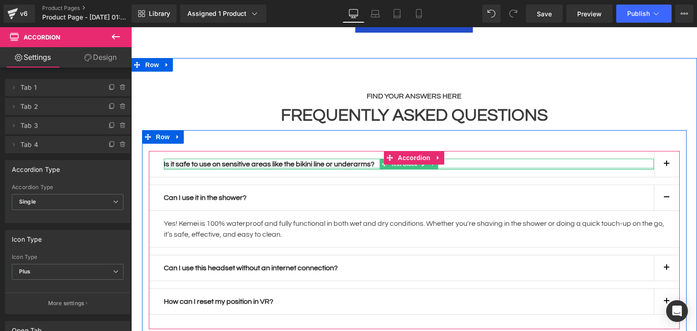
click at [439, 167] on div at bounding box center [409, 168] width 490 height 2
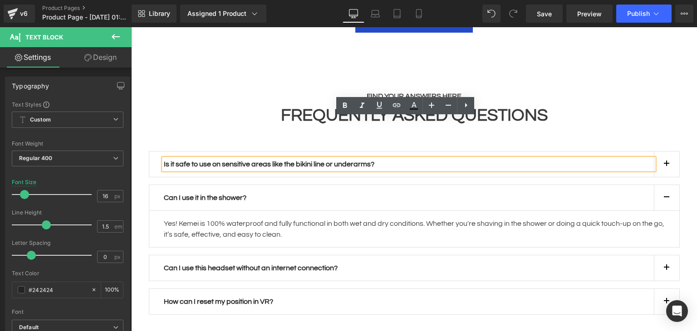
click at [483, 151] on div "Is it safe to use on sensitive areas like the bikini line or underarms? Text Bl…" at bounding box center [414, 164] width 531 height 26
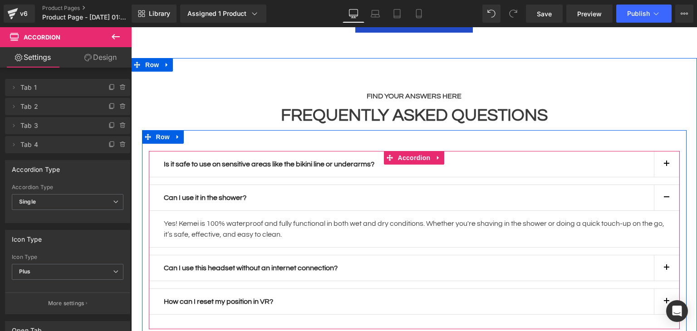
click at [657, 152] on button "button" at bounding box center [666, 164] width 25 height 25
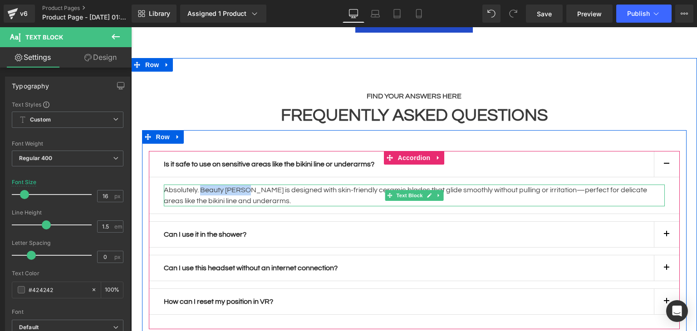
drag, startPoint x: 197, startPoint y: 148, endPoint x: 244, endPoint y: 152, distance: 46.4
click at [244, 185] on p "Absolutely. Beauty [PERSON_NAME] is designed with skin-friendly ceramic blades …" at bounding box center [414, 196] width 501 height 22
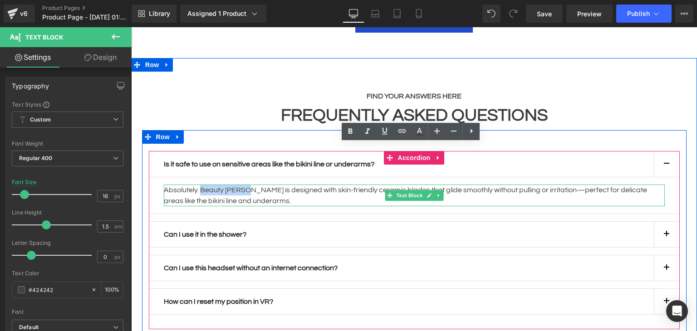
copy p "Beauty [PERSON_NAME]"
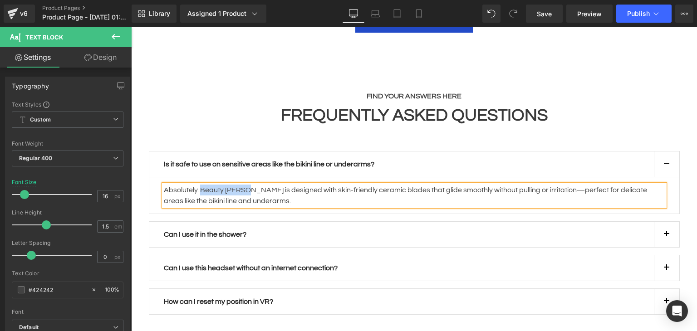
click at [666, 152] on button "button" at bounding box center [666, 164] width 25 height 25
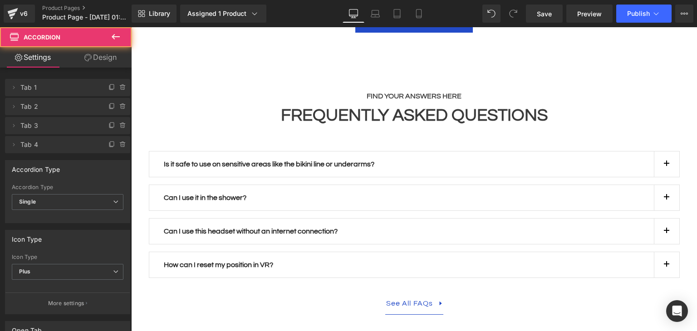
click at [667, 185] on button "button" at bounding box center [666, 197] width 25 height 25
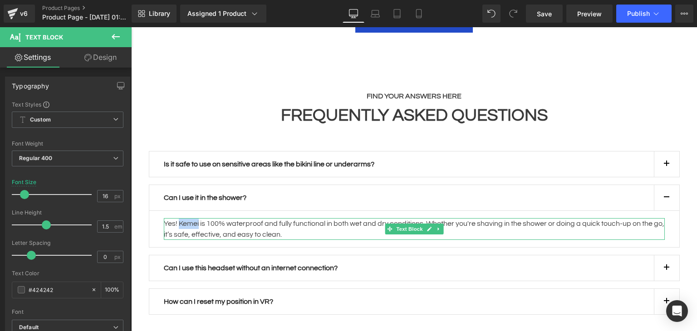
drag, startPoint x: 176, startPoint y: 182, endPoint x: 196, endPoint y: 183, distance: 20.0
click at [196, 218] on p "Yes! Kemei is 100% waterproof and fully functional in both wet and dry conditio…" at bounding box center [414, 229] width 501 height 22
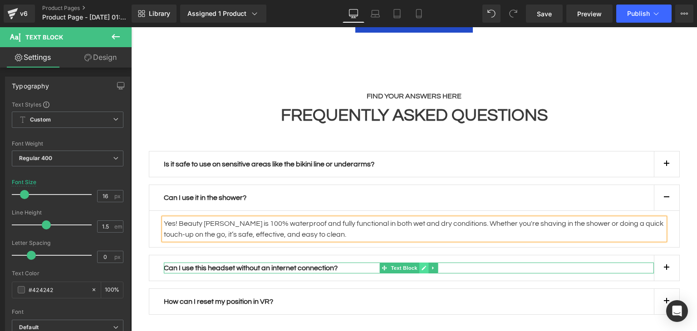
click at [421, 265] on icon at bounding box center [423, 267] width 5 height 5
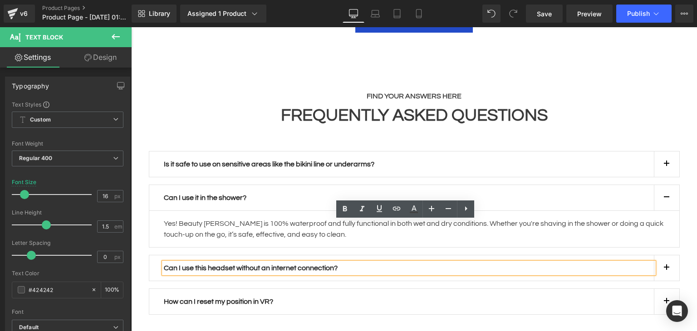
click at [443, 263] on p "Can I use this headset without an internet connection?" at bounding box center [409, 268] width 490 height 11
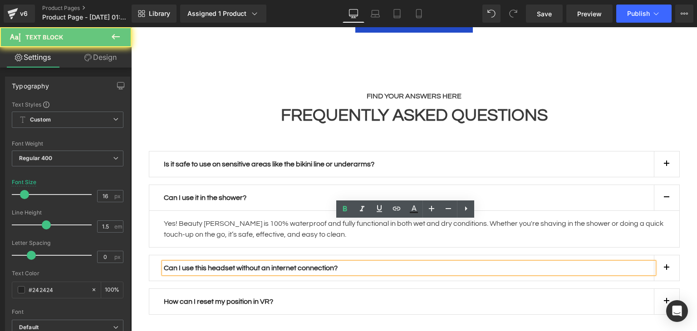
click at [443, 263] on p "Can I use this headset without an internet connection?" at bounding box center [409, 268] width 490 height 11
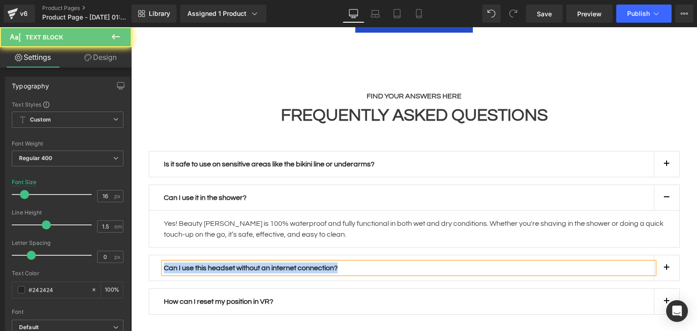
paste div
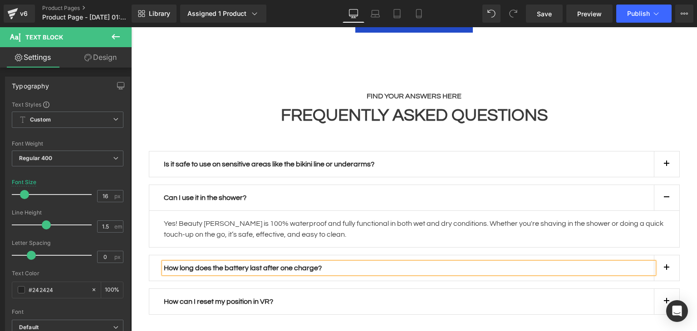
click at [674, 255] on button "button" at bounding box center [666, 267] width 25 height 25
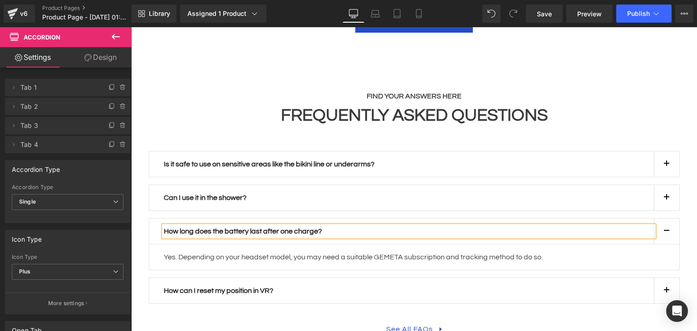
click at [285, 245] on article "Yes. Depending on your headset model, you may need a suitable GEMETA subscripti…" at bounding box center [414, 258] width 531 height 26
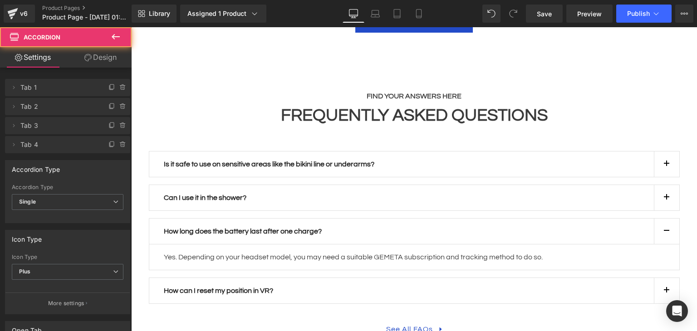
click at [281, 252] on p "Yes. Depending on your headset model, you may need a suitable GEMETA subscripti…" at bounding box center [414, 257] width 501 height 11
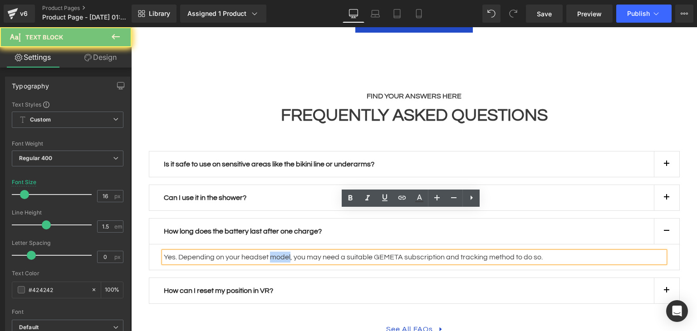
click at [281, 252] on p "Yes. Depending on your headset model, you may need a suitable GEMETA subscripti…" at bounding box center [414, 257] width 501 height 11
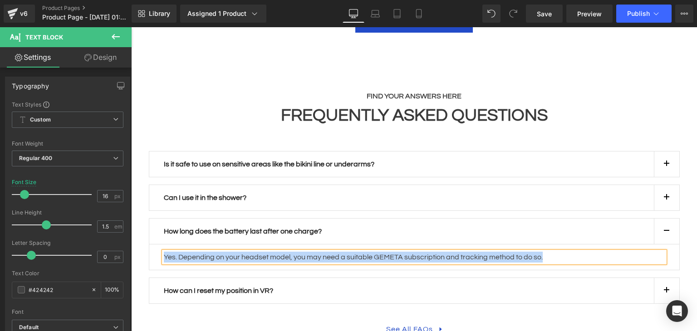
paste div
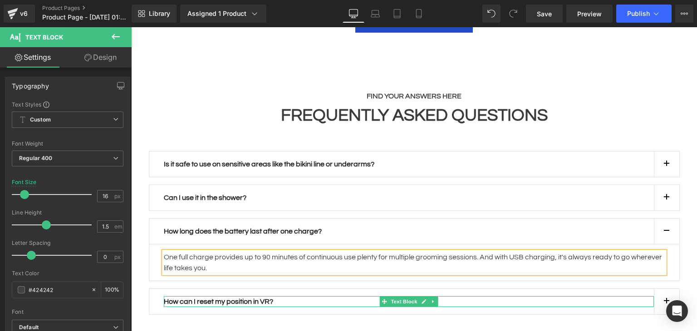
click at [227, 298] on strong "How can I reset my position in VR?" at bounding box center [218, 301] width 109 height 7
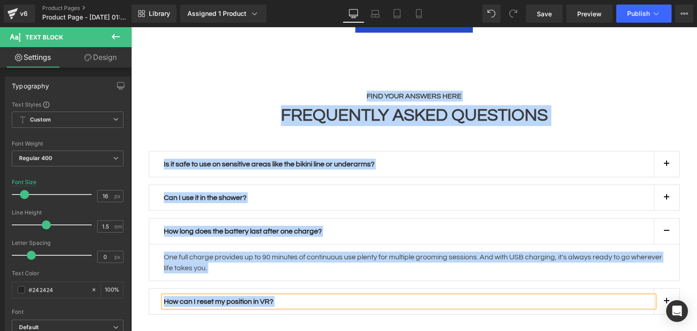
click at [227, 298] on strong "How can I reset my position in VR?" at bounding box center [218, 301] width 109 height 7
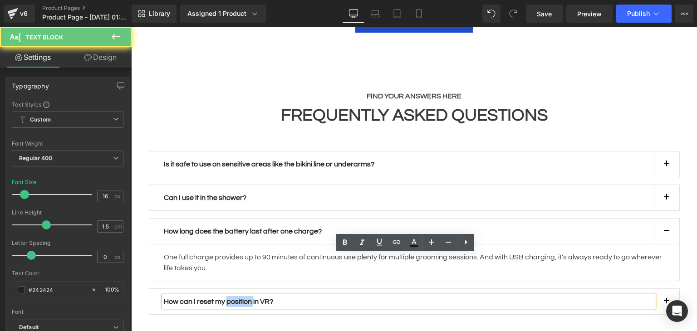
click at [227, 298] on strong "How can I reset my position in VR?" at bounding box center [218, 301] width 109 height 7
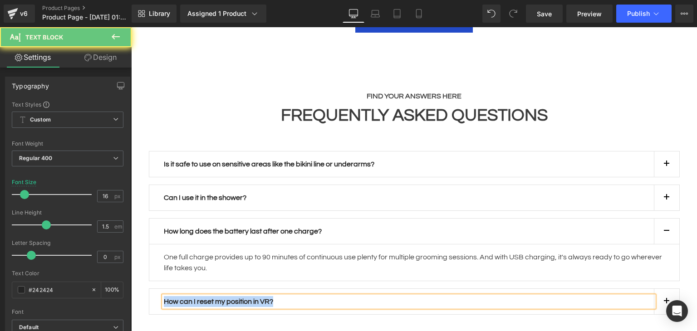
paste div
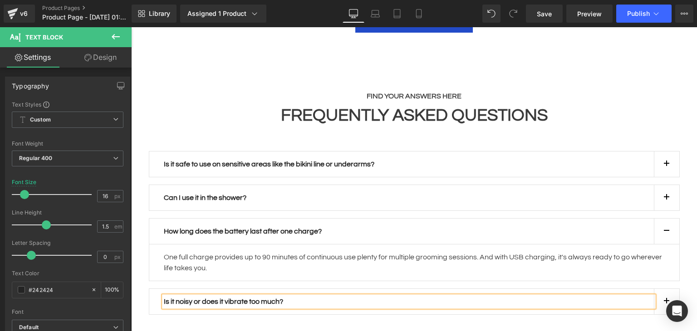
click at [657, 289] on button "button" at bounding box center [666, 301] width 25 height 25
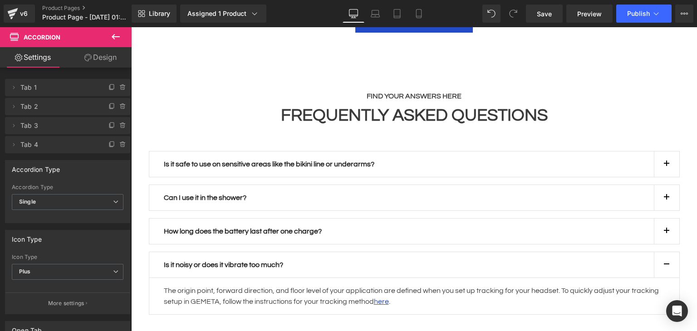
click at [227, 285] on p "The origin point, forward direction, and floor level of your application are de…" at bounding box center [414, 296] width 501 height 22
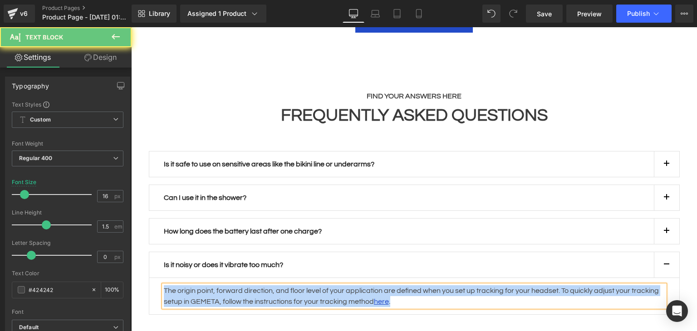
paste div
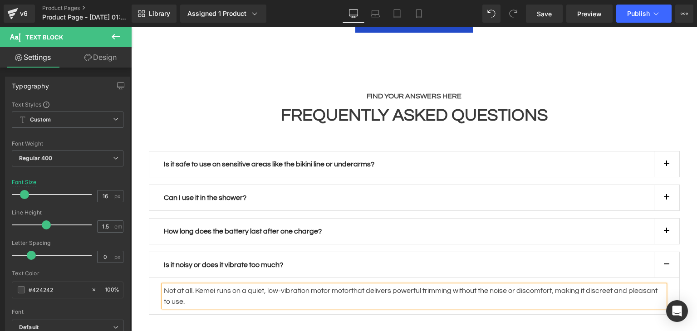
click at [659, 219] on button "button" at bounding box center [666, 231] width 25 height 25
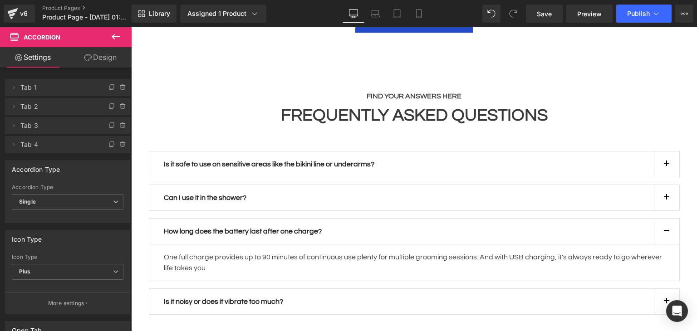
click at [668, 185] on button "button" at bounding box center [666, 197] width 25 height 25
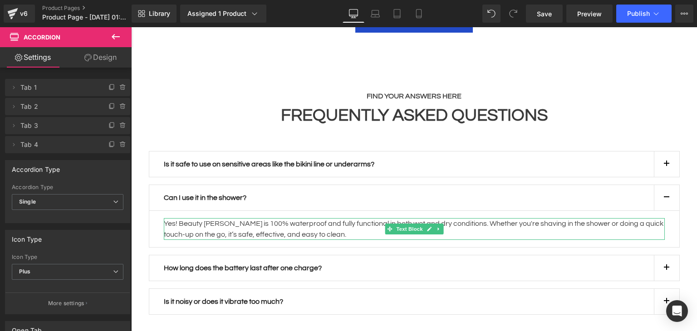
click at [223, 218] on p "Yes! Beauty [PERSON_NAME] is 100% waterproof and fully functional in both wet a…" at bounding box center [414, 229] width 501 height 22
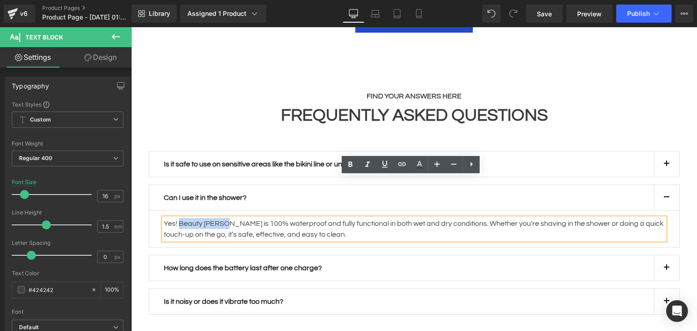
drag, startPoint x: 223, startPoint y: 182, endPoint x: 176, endPoint y: 179, distance: 47.3
click at [176, 218] on p "Yes! Beauty [PERSON_NAME] is 100% waterproof and fully functional in both wet a…" at bounding box center [414, 229] width 501 height 22
copy p "Beauty [PERSON_NAME]"
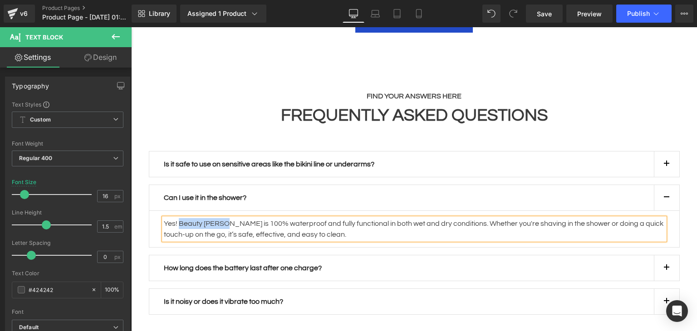
click at [655, 289] on button "button" at bounding box center [666, 301] width 25 height 25
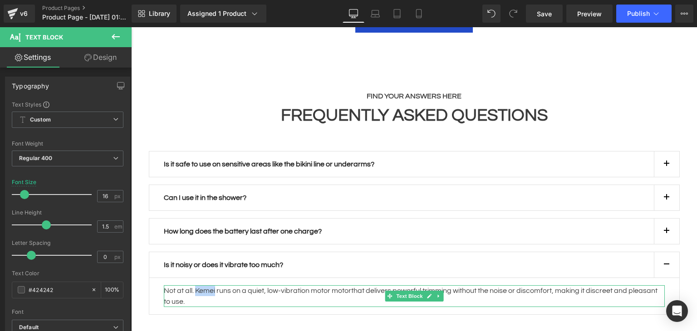
drag, startPoint x: 193, startPoint y: 248, endPoint x: 212, endPoint y: 254, distance: 19.8
click at [213, 285] on p "Not at all. Kemei runs on a quiet, low-vibration motor motorthat delivers power…" at bounding box center [414, 296] width 501 height 22
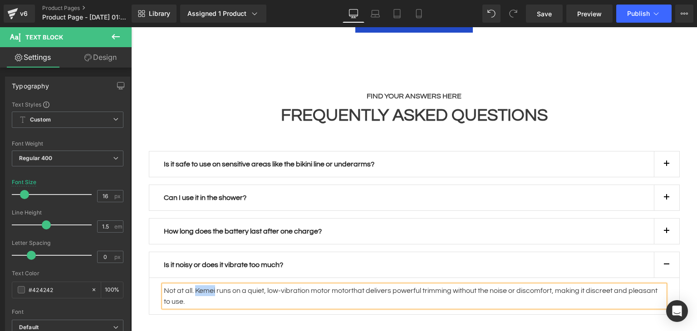
copy p "Kemei"
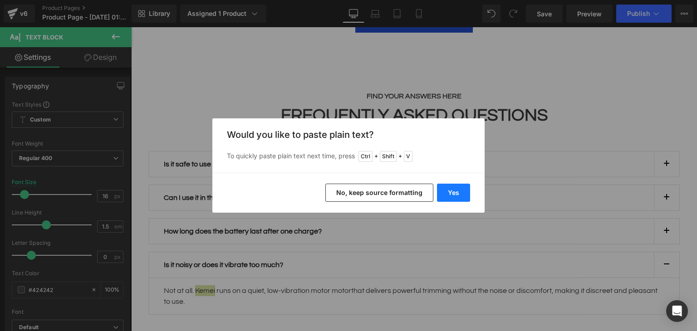
click at [437, 193] on div "Yes No, keep source formatting" at bounding box center [348, 193] width 272 height 40
click at [450, 190] on button "Yes" at bounding box center [453, 193] width 33 height 18
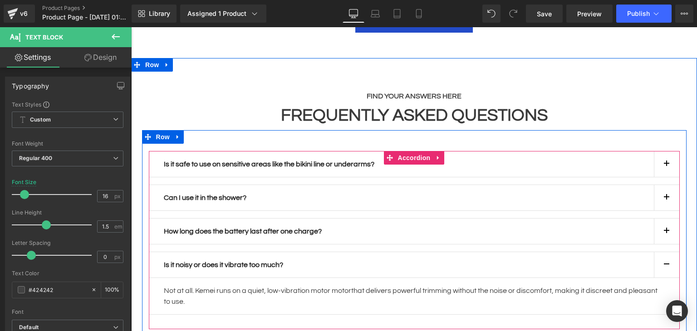
click at [656, 219] on button "button" at bounding box center [666, 231] width 25 height 25
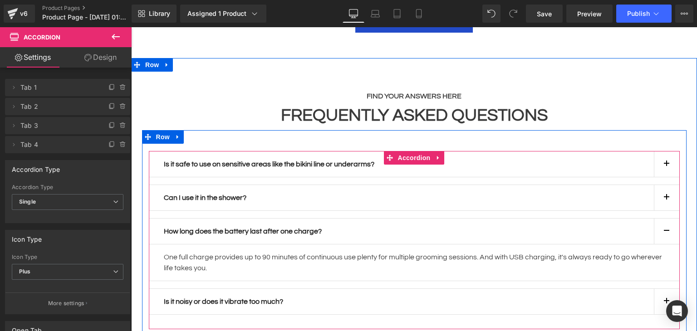
click at [662, 185] on button "button" at bounding box center [666, 197] width 25 height 25
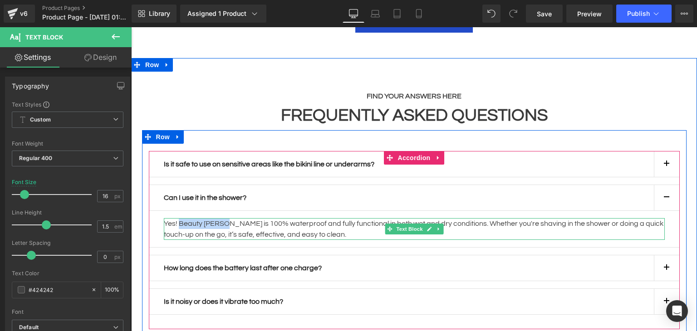
drag, startPoint x: 181, startPoint y: 183, endPoint x: 221, endPoint y: 191, distance: 41.6
click at [222, 218] on p "Yes! Beauty [PERSON_NAME] is 100% waterproof and fully functional in both wet a…" at bounding box center [414, 229] width 501 height 22
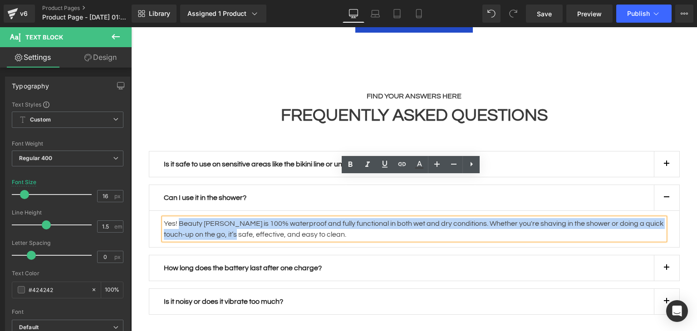
copy p "Beauty Shaver is 100% waterproof and fully functional in both wet and dry condi…"
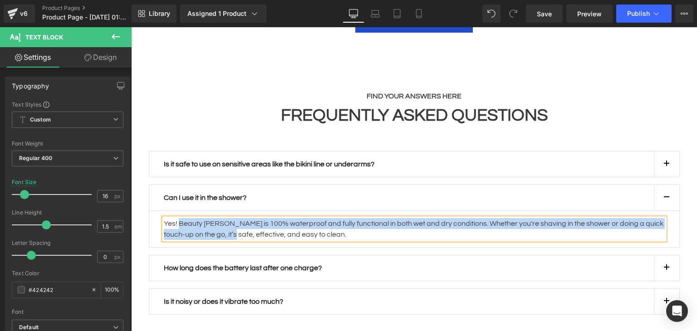
click at [223, 218] on p "Yes! Beauty [PERSON_NAME] is 100% waterproof and fully functional in both wet a…" at bounding box center [414, 229] width 501 height 22
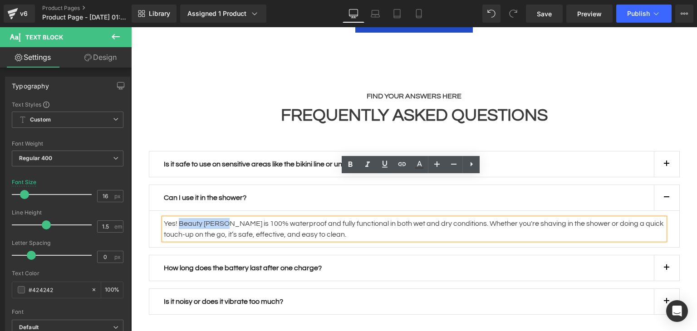
drag, startPoint x: 223, startPoint y: 182, endPoint x: 176, endPoint y: 182, distance: 47.6
click at [176, 218] on p "Yes! Beauty [PERSON_NAME] is 100% waterproof and fully functional in both wet a…" at bounding box center [414, 229] width 501 height 22
copy p "Beauty [PERSON_NAME]"
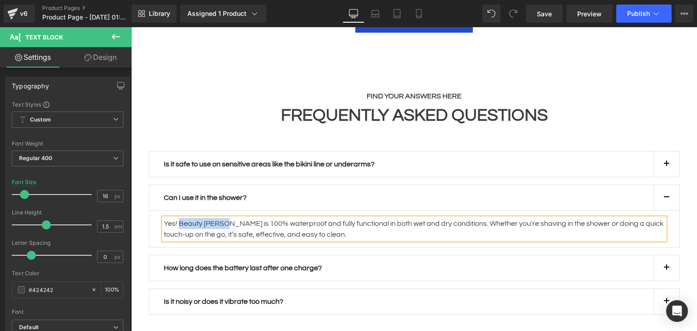
click at [664, 185] on button "button" at bounding box center [666, 197] width 25 height 25
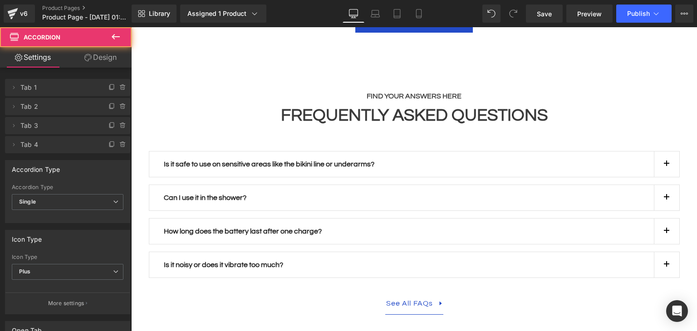
drag, startPoint x: 665, startPoint y: 223, endPoint x: 609, endPoint y: 224, distance: 55.8
click at [664, 252] on button "button" at bounding box center [666, 264] width 25 height 25
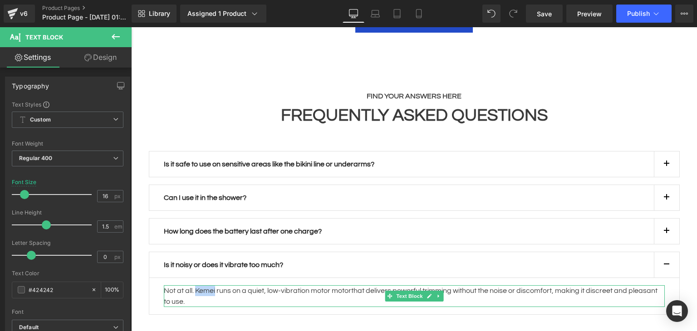
drag, startPoint x: 211, startPoint y: 253, endPoint x: 194, endPoint y: 249, distance: 18.2
click at [194, 285] on p "Not at all. Kemei runs on a quiet, low-vibration motor motorthat delivers power…" at bounding box center [414, 296] width 501 height 22
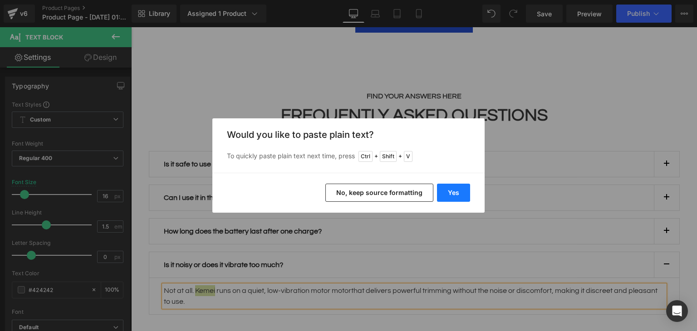
click at [460, 187] on button "Yes" at bounding box center [453, 193] width 33 height 18
click at [459, 226] on p "How long does the battery last after one charge?" at bounding box center [409, 231] width 490 height 11
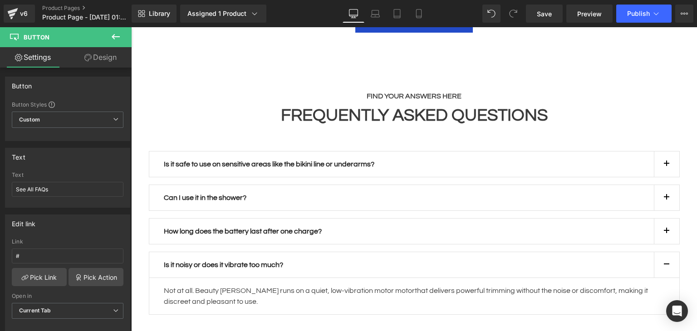
click at [142, 207] on div "Is it safe to use on sensitive areas like the bikini line or underarms? Text Bl…" at bounding box center [414, 251] width 544 height 201
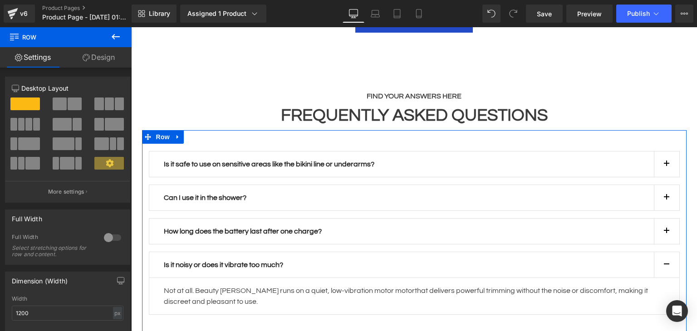
click at [97, 60] on link "Design" at bounding box center [99, 57] width 66 height 20
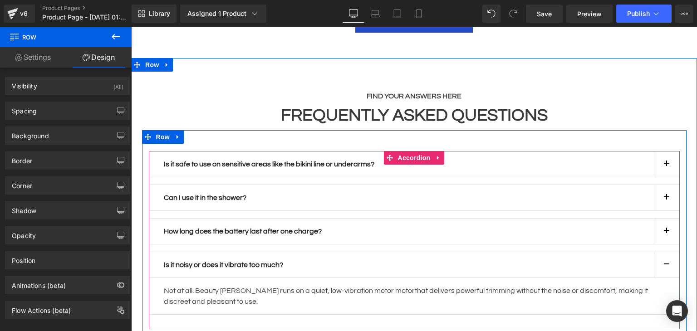
click at [661, 252] on button "button" at bounding box center [666, 264] width 25 height 25
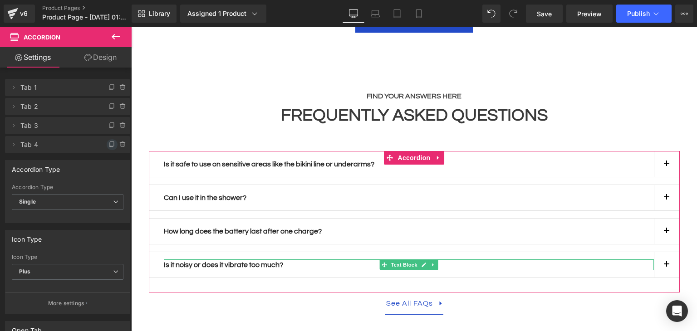
click at [108, 148] on span at bounding box center [112, 144] width 11 height 11
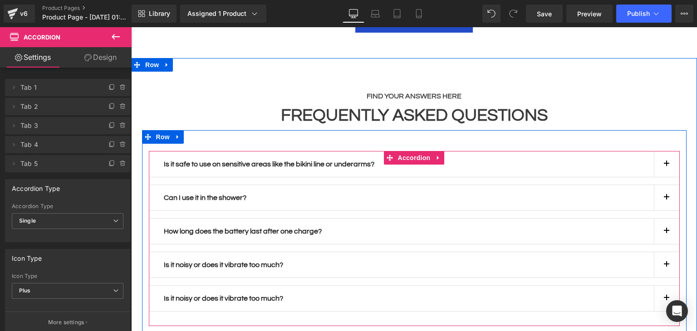
click at [199, 293] on div "Is it noisy or does it vibrate too much? Text Block" at bounding box center [409, 298] width 490 height 11
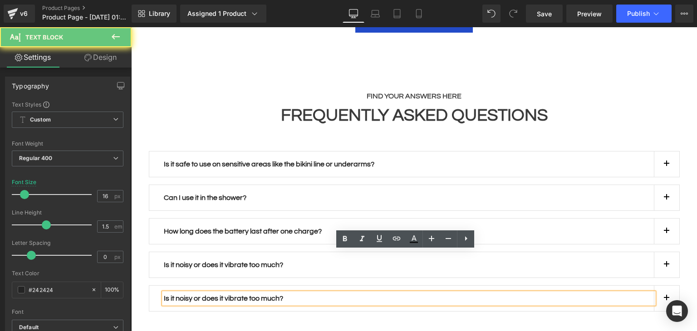
click at [199, 295] on strong "Is it noisy or does it vibrate too much?" at bounding box center [223, 298] width 119 height 7
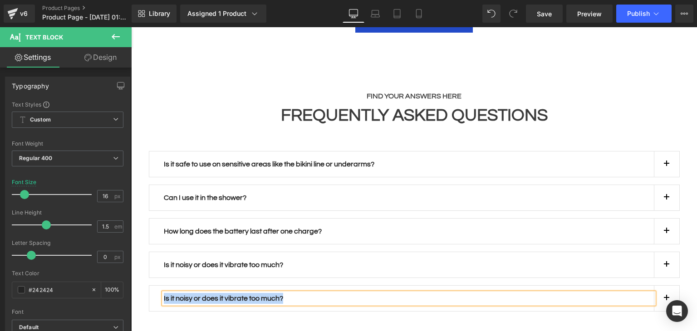
paste div
click at [670, 286] on button "button" at bounding box center [666, 298] width 25 height 25
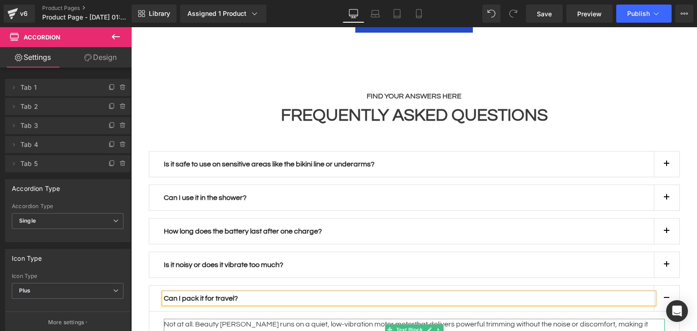
click at [234, 319] on p "Not at all. Beauty [PERSON_NAME] runs on a quiet, low-vibration motor motorthat…" at bounding box center [414, 330] width 501 height 22
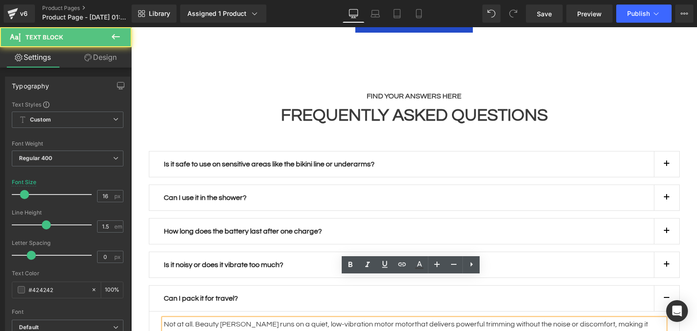
click at [232, 319] on p "Not at all. Beauty [PERSON_NAME] runs on a quiet, low-vibration motor motorthat…" at bounding box center [414, 330] width 501 height 22
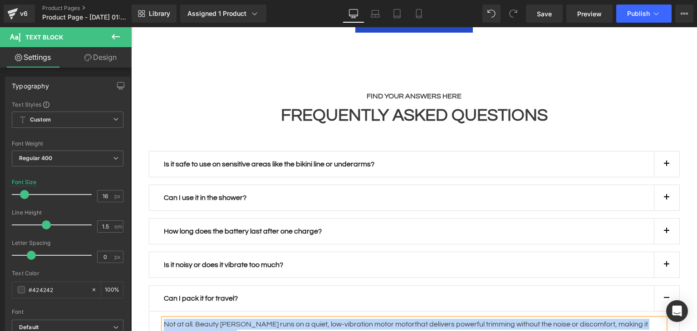
paste div
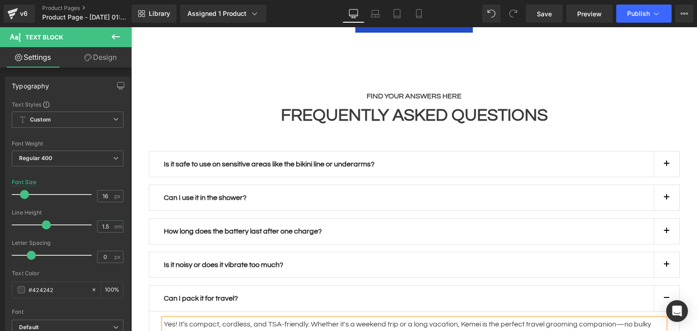
click at [689, 226] on div "FIND YOUR ANSWERS HERE Text Block FREQUENTLY ASKED QUESTIONS Heading Row Is it …" at bounding box center [414, 233] width 566 height 313
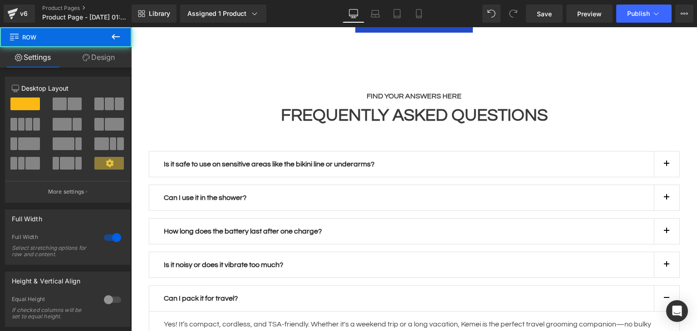
click at [666, 301] on span "button" at bounding box center [666, 301] width 0 height 0
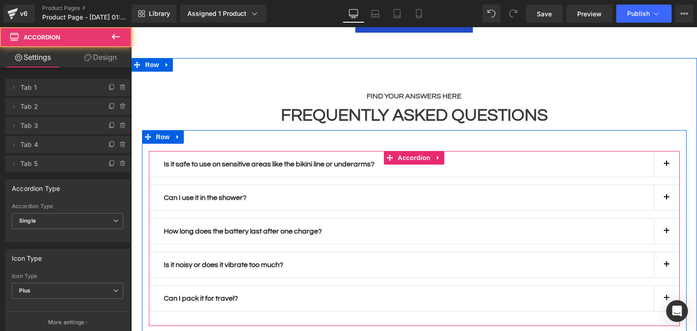
scroll to position [2715, 0]
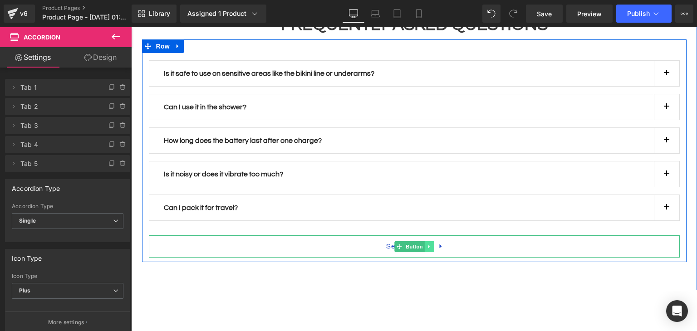
click at [426, 244] on icon at bounding box center [428, 246] width 5 height 5
click at [429, 241] on link at bounding box center [434, 246] width 10 height 11
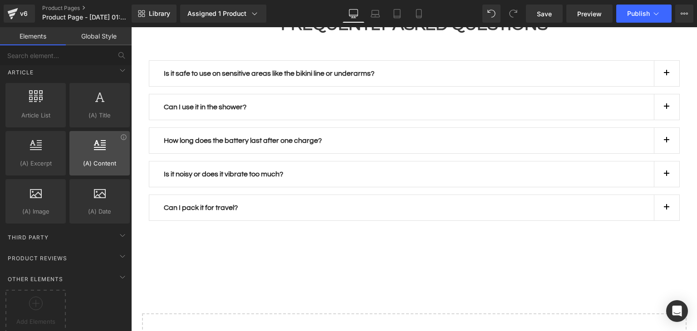
scroll to position [1728, 0]
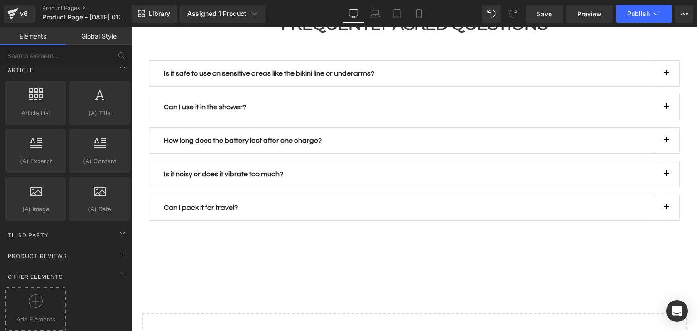
click at [43, 294] on div at bounding box center [36, 304] width 56 height 20
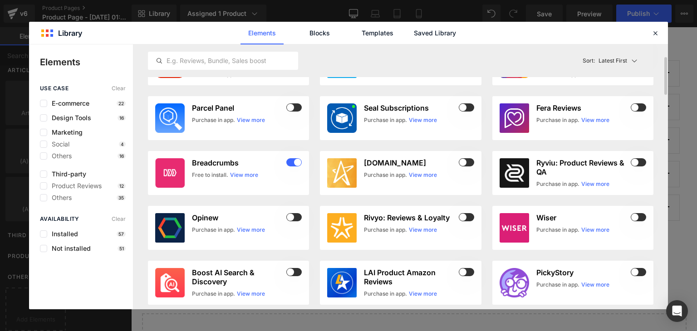
scroll to position [0, 0]
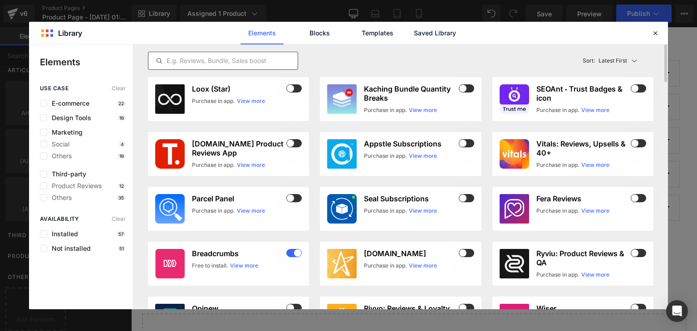
click at [220, 60] on input "text" at bounding box center [222, 60] width 149 height 11
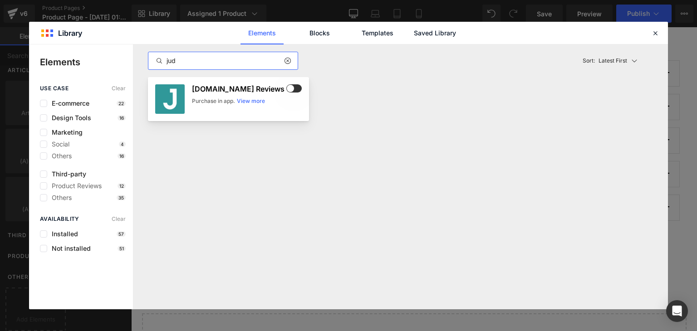
type input "jud"
click at [295, 89] on span at bounding box center [293, 88] width 15 height 8
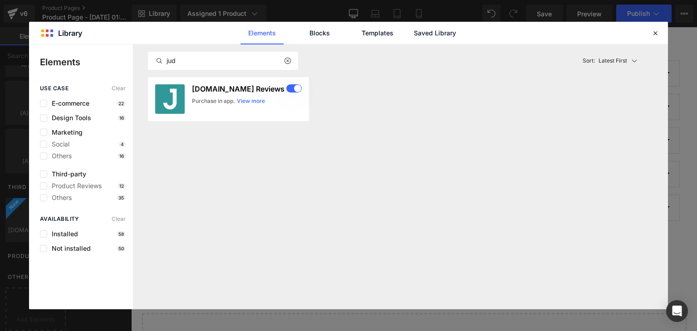
scroll to position [1776, 0]
click at [657, 34] on icon at bounding box center [655, 33] width 8 height 8
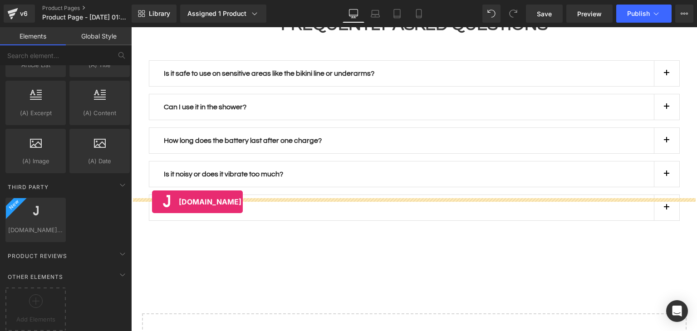
drag, startPoint x: 172, startPoint y: 242, endPoint x: 152, endPoint y: 202, distance: 44.8
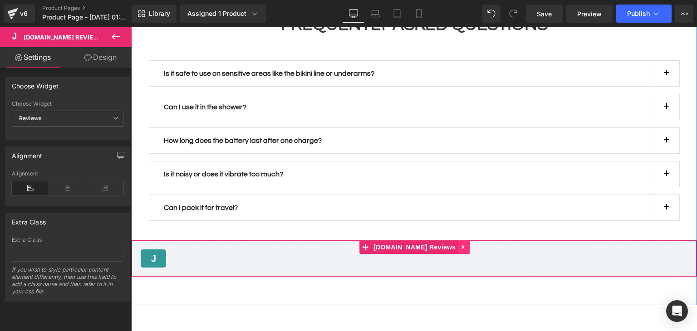
click at [462, 245] on icon at bounding box center [463, 247] width 2 height 4
click at [466, 244] on icon at bounding box center [469, 247] width 6 height 7
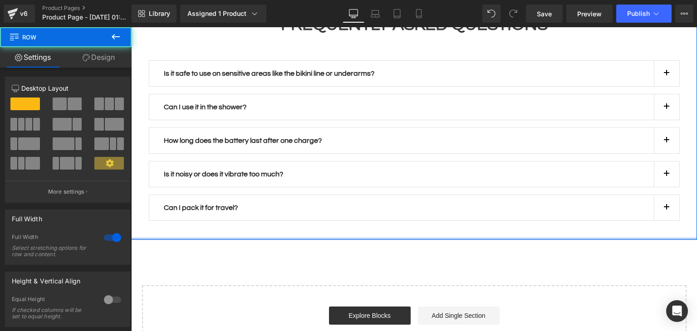
drag, startPoint x: 309, startPoint y: 216, endPoint x: 323, endPoint y: 175, distance: 43.9
click at [323, 175] on div "FIND YOUR ANSWERS HERE Text Block FREQUENTLY ASKED QUESTIONS Heading Row Is it …" at bounding box center [414, 103] width 566 height 273
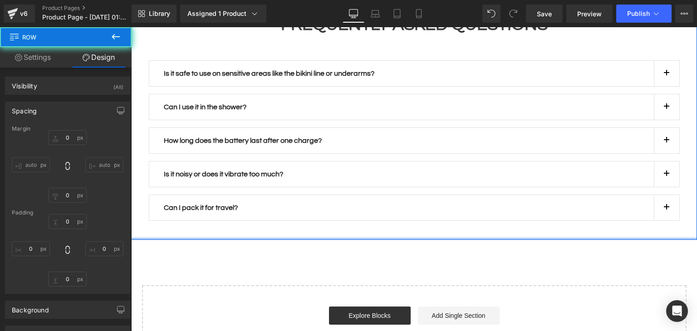
type input "0"
type input "42"
type input "0"
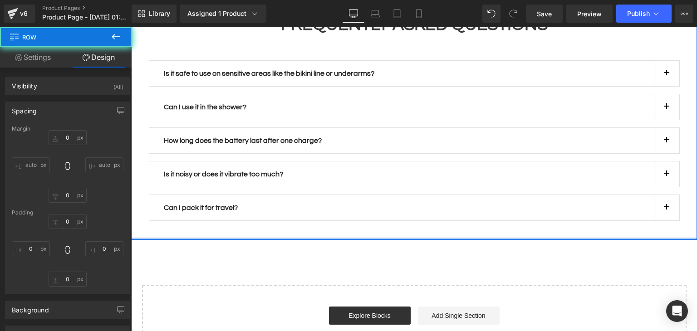
type input "0"
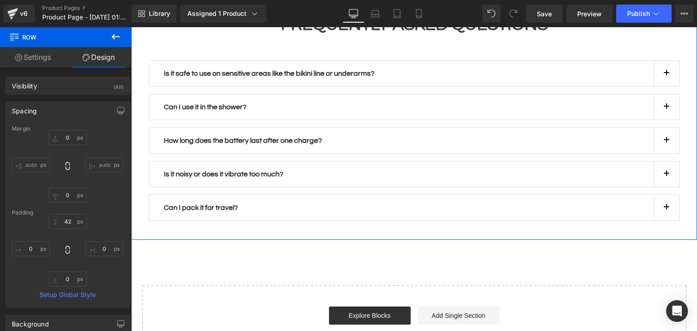
click at [120, 30] on button at bounding box center [116, 37] width 32 height 20
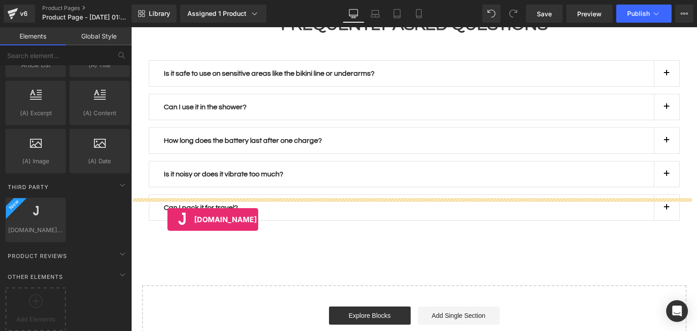
drag, startPoint x: 244, startPoint y: 251, endPoint x: 167, endPoint y: 220, distance: 82.4
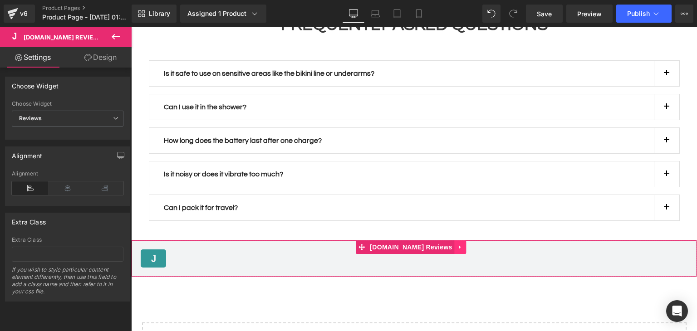
click at [455, 240] on link at bounding box center [461, 247] width 12 height 14
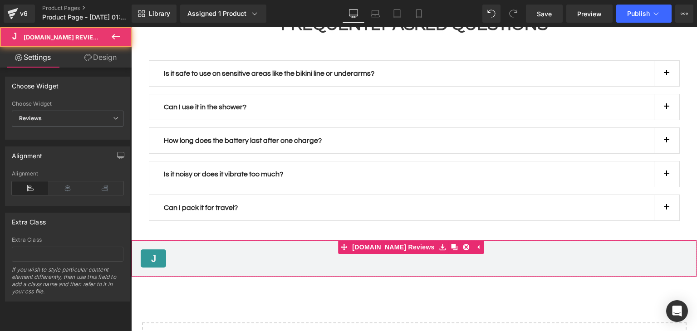
click at [216, 250] on div "Judge.me Reviews - Reviews" at bounding box center [414, 259] width 547 height 18
click at [57, 116] on span "Reviews" at bounding box center [68, 119] width 112 height 16
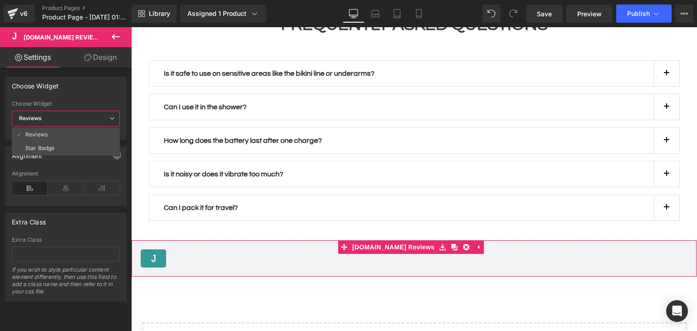
click at [57, 116] on span "Reviews" at bounding box center [66, 119] width 108 height 16
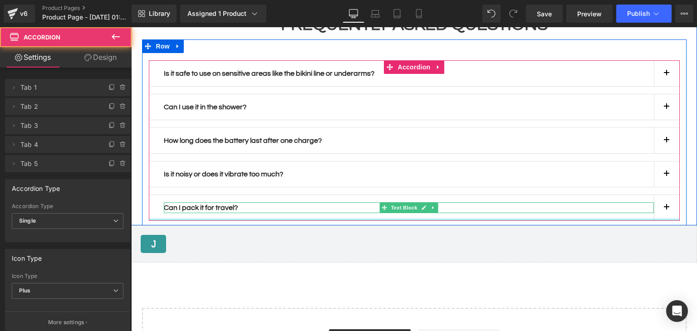
drag, startPoint x: 273, startPoint y: 190, endPoint x: 279, endPoint y: 167, distance: 24.0
click at [279, 167] on div "Is it safe to use on sensitive areas like the bikini line or underarms? Text Bl…" at bounding box center [414, 140] width 531 height 161
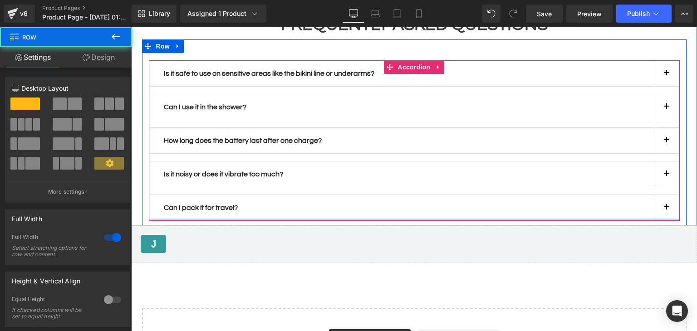
drag, startPoint x: 279, startPoint y: 183, endPoint x: 281, endPoint y: 177, distance: 6.6
click at [281, 177] on div "FIND YOUR ANSWERS HERE Text Block FREQUENTLY ASKED QUESTIONS Heading Row Is it …" at bounding box center [414, 96] width 566 height 259
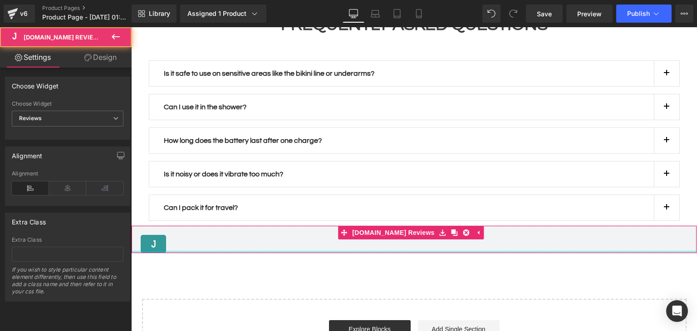
drag, startPoint x: 270, startPoint y: 219, endPoint x: 274, endPoint y: 192, distance: 27.1
click at [274, 225] on div "Judge.me Reviews - Reviews Judge.me Reviews" at bounding box center [414, 239] width 566 height 28
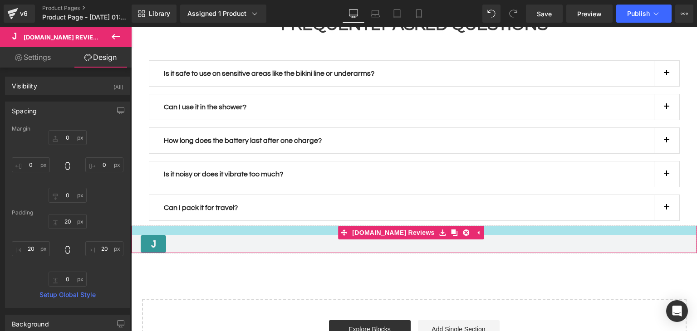
click at [274, 226] on div at bounding box center [414, 230] width 565 height 9
type input "0px"
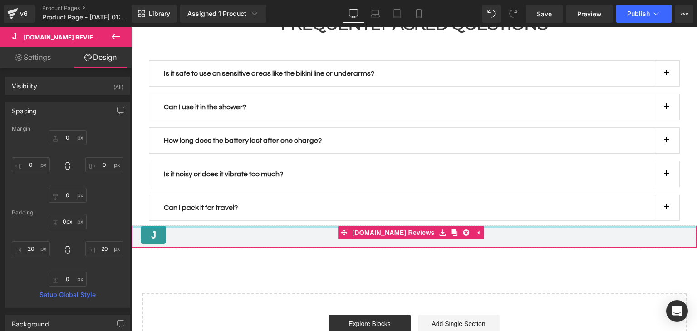
drag, startPoint x: 274, startPoint y: 189, endPoint x: 280, endPoint y: 179, distance: 11.8
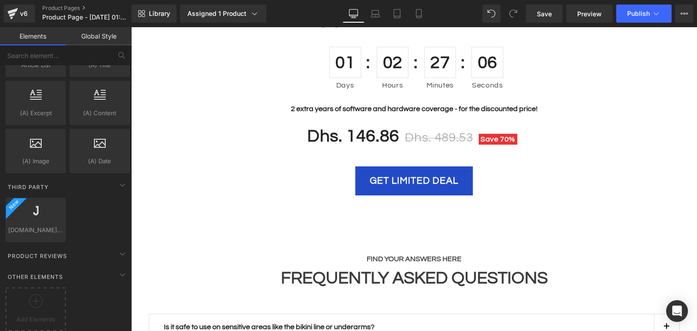
scroll to position [2470, 0]
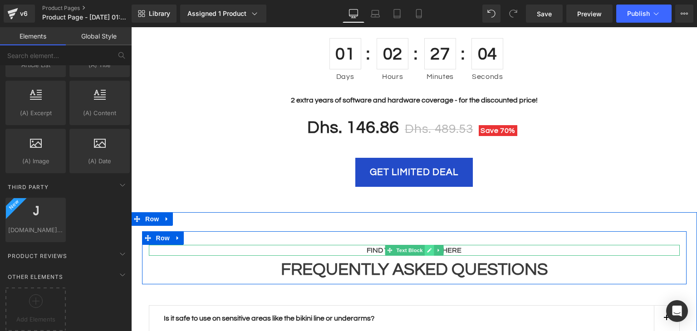
click at [427, 248] on icon at bounding box center [429, 250] width 5 height 5
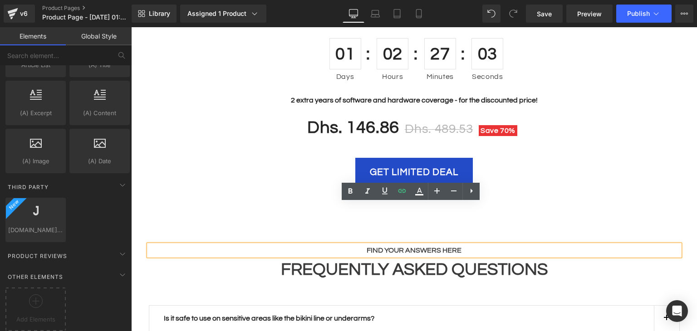
click at [457, 245] on p "FIND YOUR ANSWERS HERE" at bounding box center [414, 250] width 531 height 11
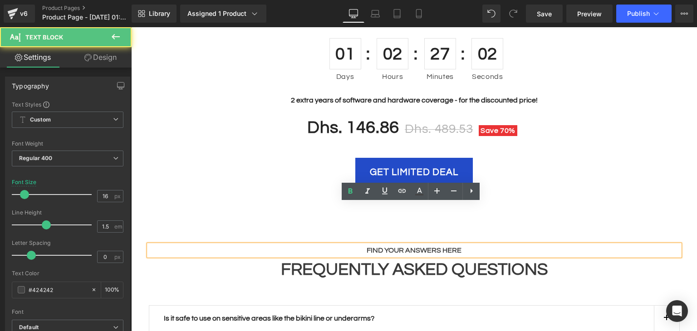
click at [471, 245] on p "FIND YOUR ANSWERS HERE" at bounding box center [414, 250] width 531 height 11
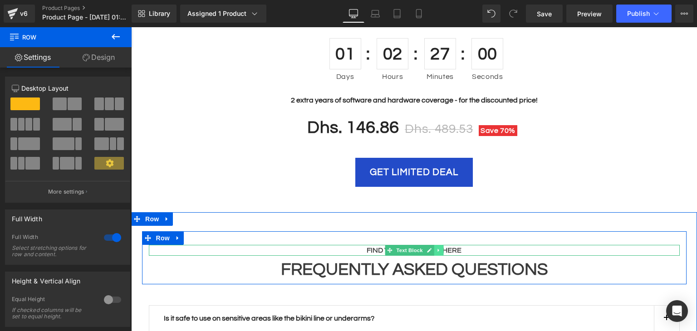
click at [436, 248] on icon at bounding box center [438, 250] width 5 height 5
click at [441, 248] on icon at bounding box center [443, 250] width 5 height 5
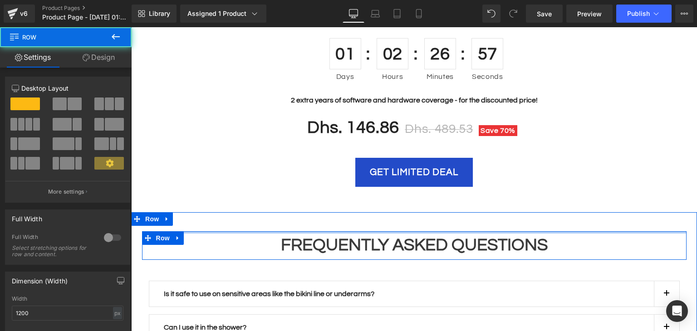
drag, startPoint x: 356, startPoint y: 192, endPoint x: 351, endPoint y: 175, distance: 17.8
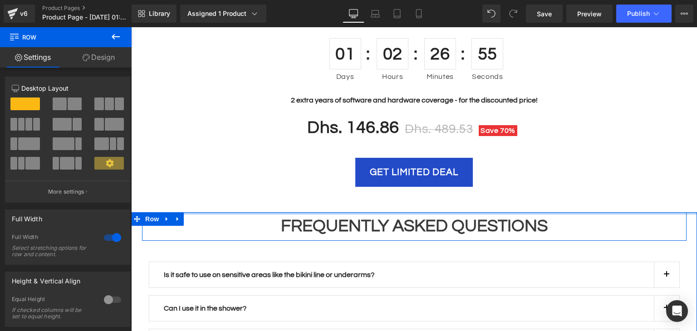
drag, startPoint x: 329, startPoint y: 183, endPoint x: 420, endPoint y: 176, distance: 91.5
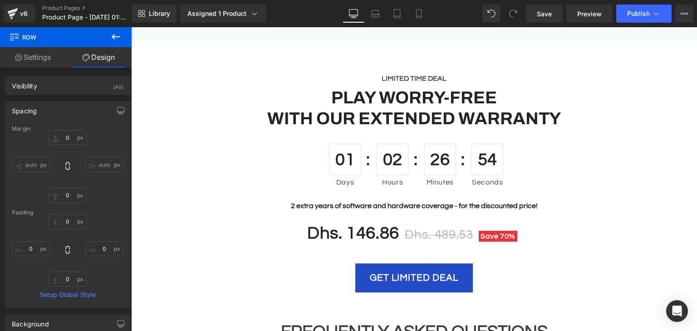
scroll to position [2379, 0]
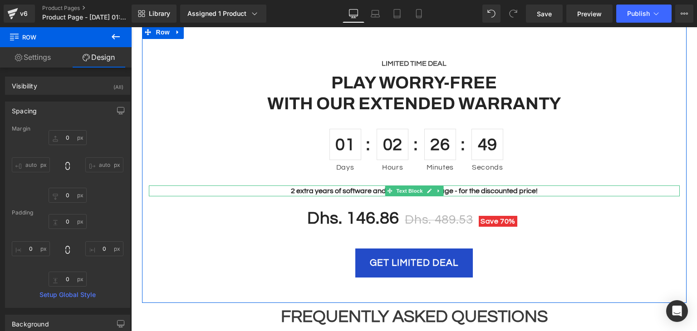
click at [321, 187] on strong "2 extra years of software and hardware coverage - for the discounted price!" at bounding box center [414, 190] width 247 height 7
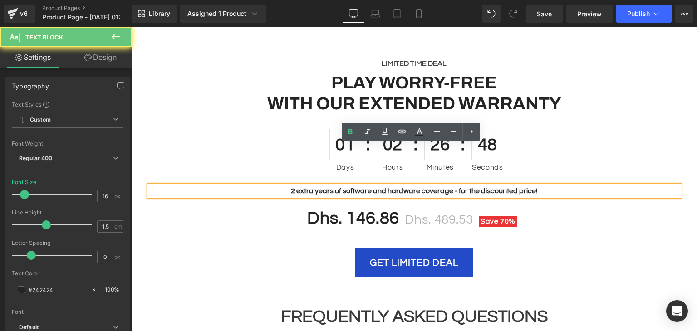
click at [321, 187] on strong "2 extra years of software and hardware coverage - for the discounted price!" at bounding box center [414, 190] width 247 height 7
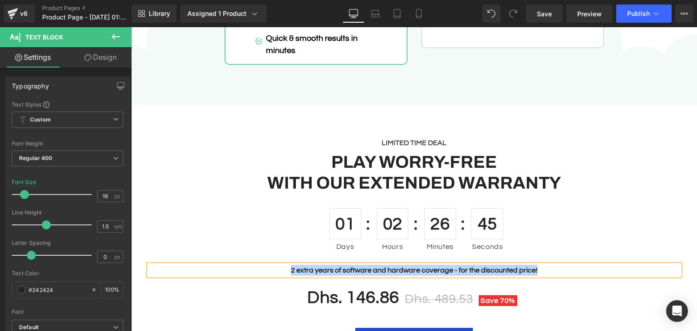
scroll to position [2288, 0]
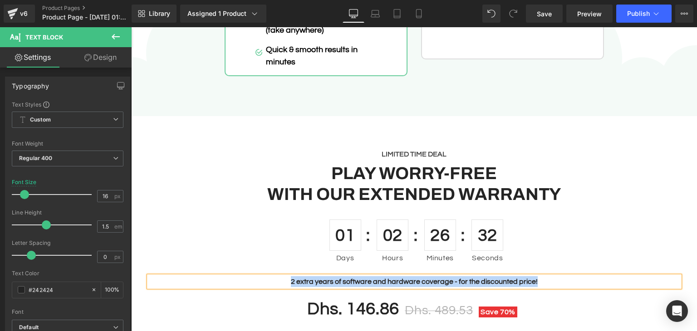
scroll to position [2288, 0]
paste div
drag, startPoint x: 535, startPoint y: 240, endPoint x: 465, endPoint y: 238, distance: 70.3
click at [465, 276] on p "Hurry! 70% OFF + Express Free Shipping on [PERSON_NAME]" at bounding box center [414, 281] width 531 height 11
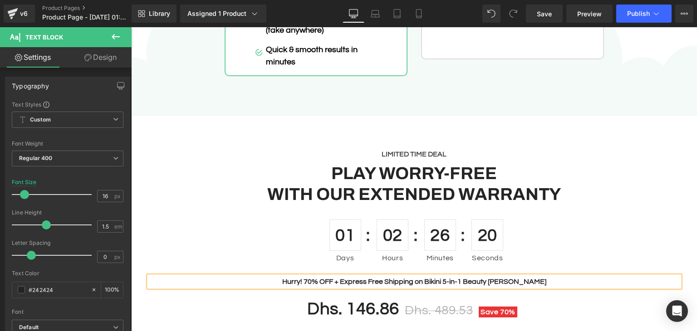
click at [573, 294] on div "Dhs. 146.86 Dhs. 489.53 Save 70%" at bounding box center [414, 309] width 522 height 30
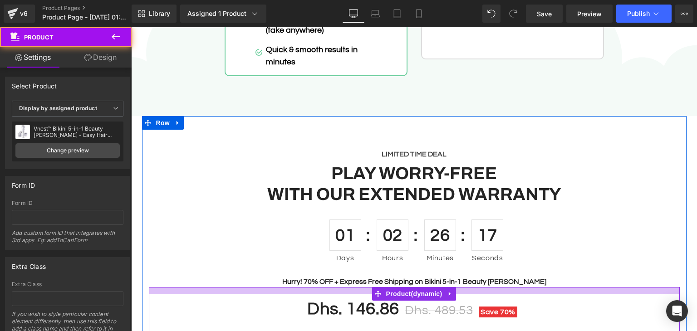
click at [278, 287] on div at bounding box center [414, 290] width 531 height 7
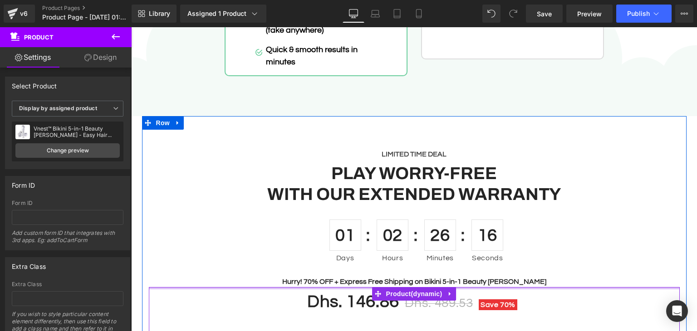
drag, startPoint x: 278, startPoint y: 251, endPoint x: 279, endPoint y: 236, distance: 14.5
click at [279, 236] on div "LIMITED TIME DEAL Text Block PLAY WORRY-FREE WITH OUR EXTENDED WARRANTY Heading…" at bounding box center [414, 267] width 544 height 237
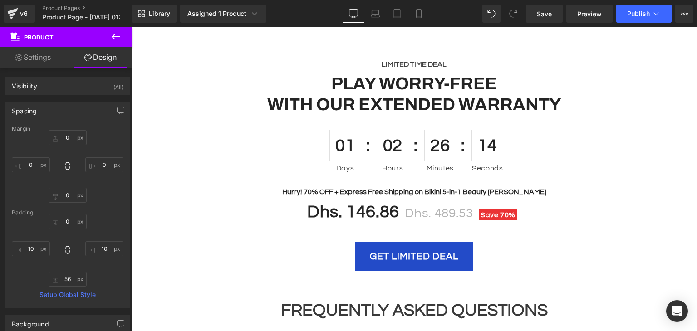
scroll to position [2379, 0]
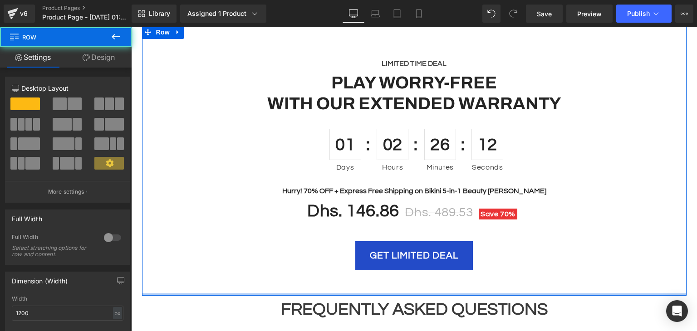
drag, startPoint x: 427, startPoint y: 253, endPoint x: 428, endPoint y: 246, distance: 7.4
click at [427, 250] on div "LIMITED TIME DEAL Text Block PLAY WORRY-FREE WITH OUR EXTENDED WARRANTY Heading…" at bounding box center [414, 160] width 544 height 270
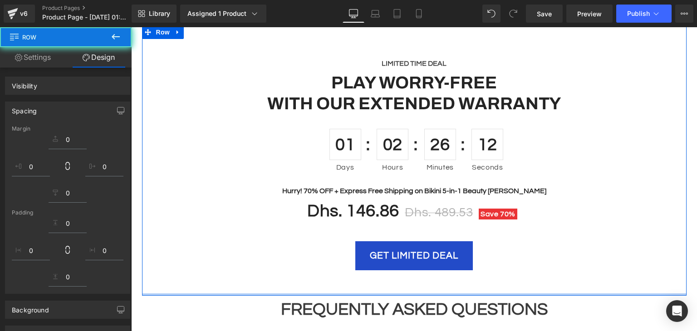
click at [428, 246] on div "Dhs. 146.86 Dhs. 489.53 Save 70% (P) Price GET LIMITED DEAL (P) Cart Button Pro…" at bounding box center [414, 245] width 531 height 99
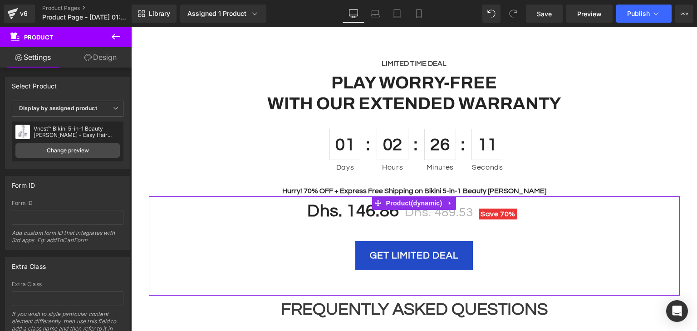
click at [109, 59] on link "Design" at bounding box center [101, 57] width 66 height 20
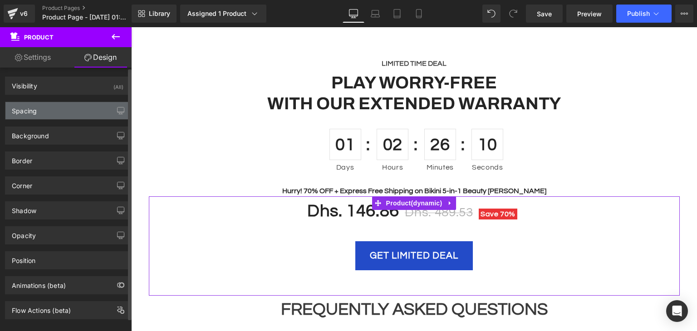
click at [64, 116] on div "Spacing" at bounding box center [67, 110] width 124 height 17
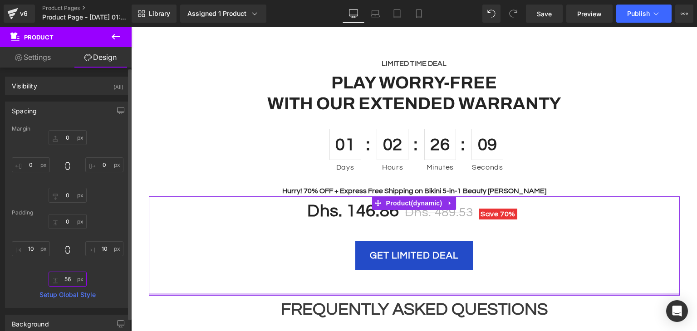
click at [69, 274] on input "56" at bounding box center [68, 279] width 38 height 15
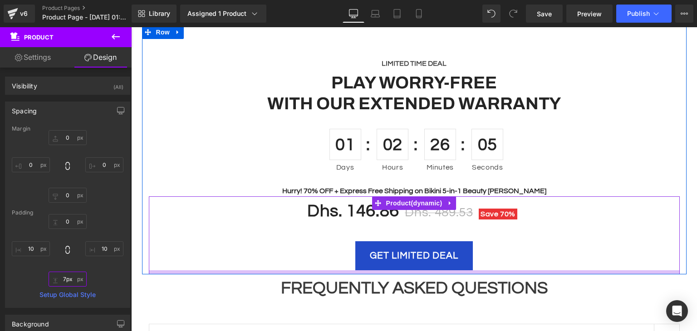
type input "6px"
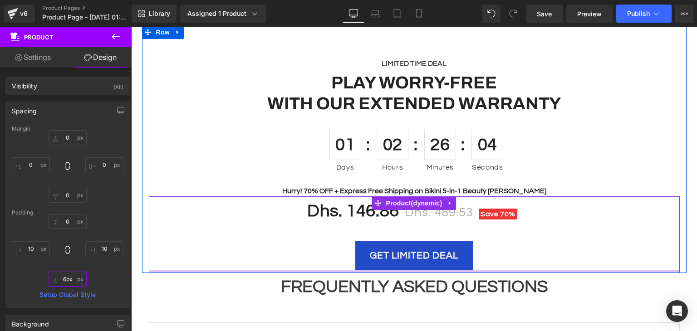
drag, startPoint x: 333, startPoint y: 236, endPoint x: 335, endPoint y: 225, distance: 11.0
click at [335, 225] on div "Dhs. 146.86 Dhs. 489.53 Save 70% (P) Price GET LIMITED DEAL (P) Cart Button Pro…" at bounding box center [414, 234] width 531 height 76
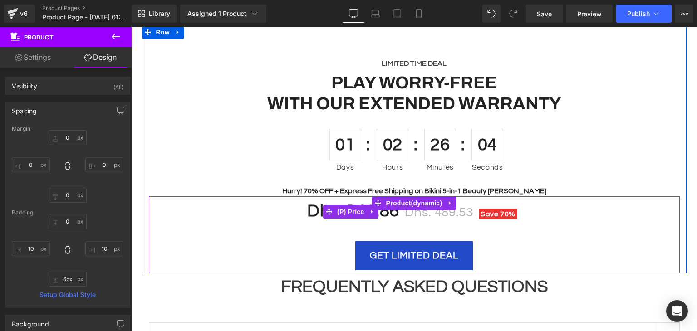
click at [597, 196] on div "Dhs. 146.86 Dhs. 489.53 Save 70%" at bounding box center [414, 211] width 522 height 30
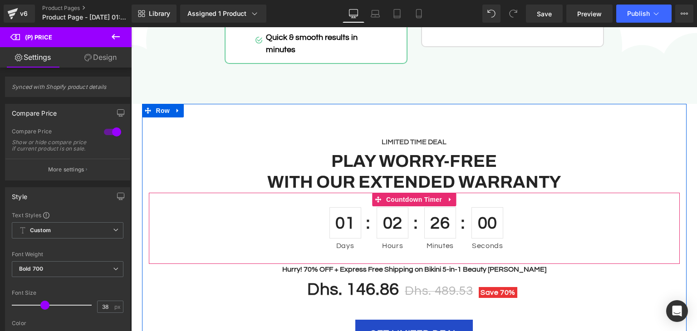
scroll to position [2288, 0]
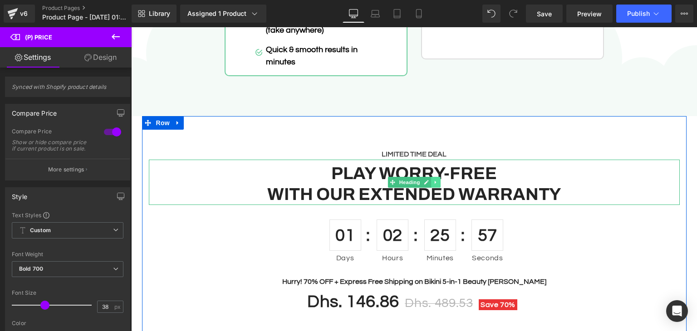
click at [431, 177] on link at bounding box center [436, 182] width 10 height 11
click at [438, 180] on icon at bounding box center [440, 182] width 5 height 5
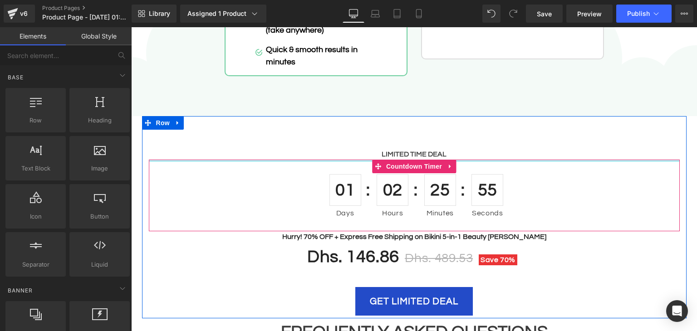
click at [469, 160] on div "55 Seconds" at bounding box center [484, 196] width 45 height 72
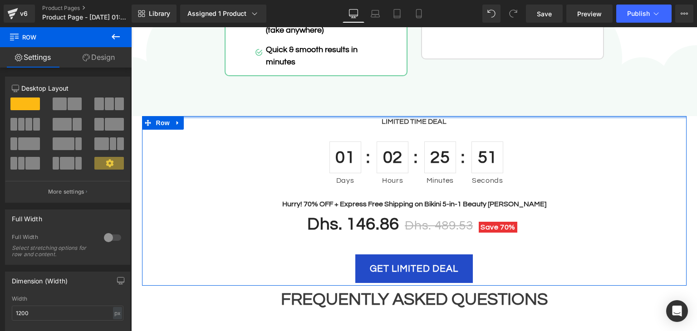
drag, startPoint x: 462, startPoint y: 87, endPoint x: 470, endPoint y: 49, distance: 39.4
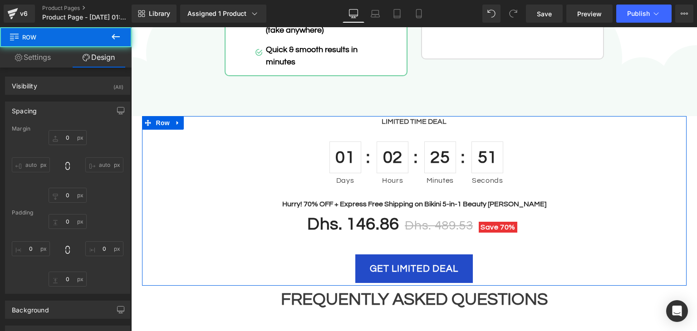
type input "0"
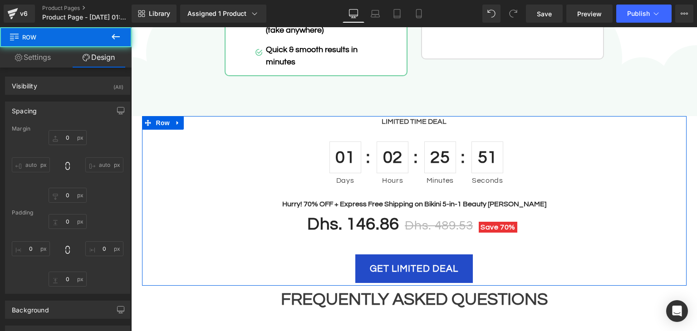
type input "0"
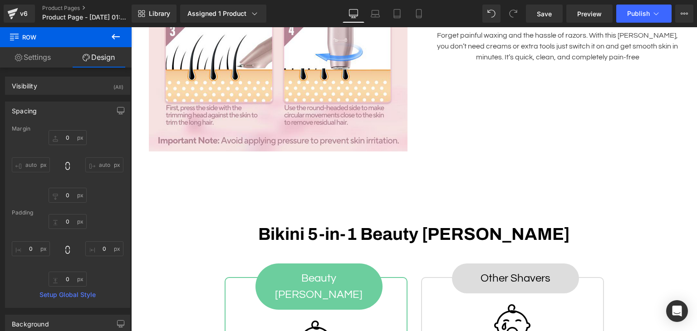
scroll to position [1835, 0]
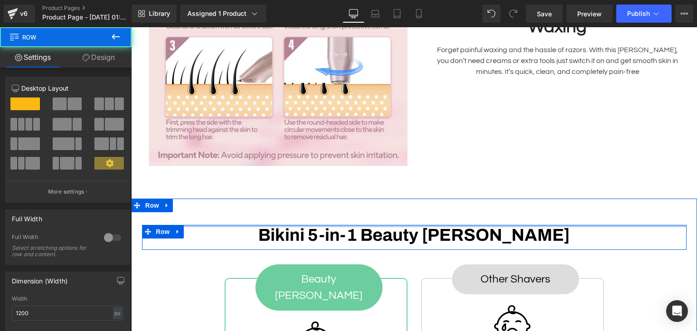
drag, startPoint x: 380, startPoint y: 206, endPoint x: 385, endPoint y: 185, distance: 21.6
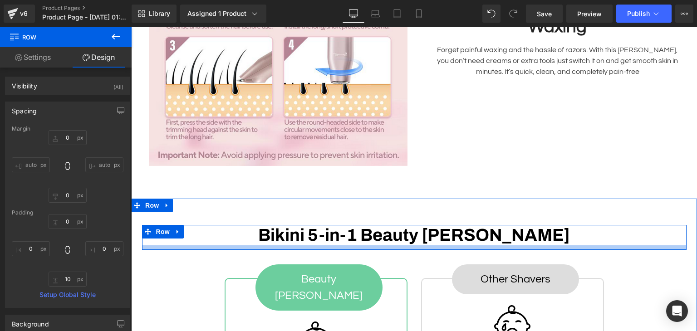
type input "0px"
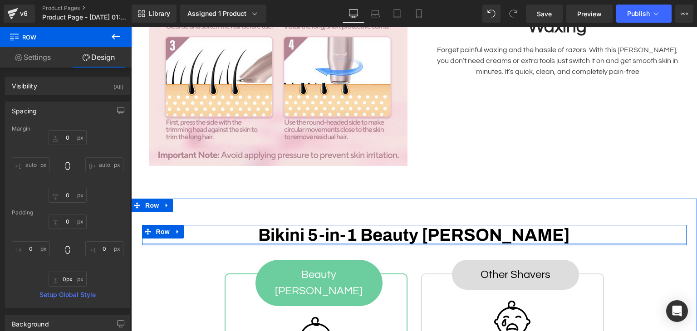
drag, startPoint x: 382, startPoint y: 222, endPoint x: 383, endPoint y: 215, distance: 7.0
click at [383, 225] on div "Bikini 5-in-1 Beauty [PERSON_NAME] Heading Row" at bounding box center [414, 235] width 544 height 21
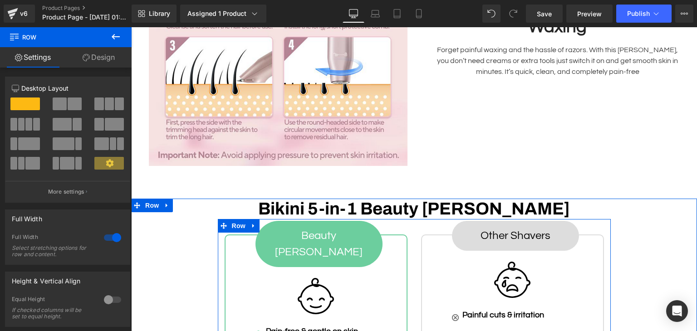
drag, startPoint x: 390, startPoint y: 189, endPoint x: 400, endPoint y: 163, distance: 28.3
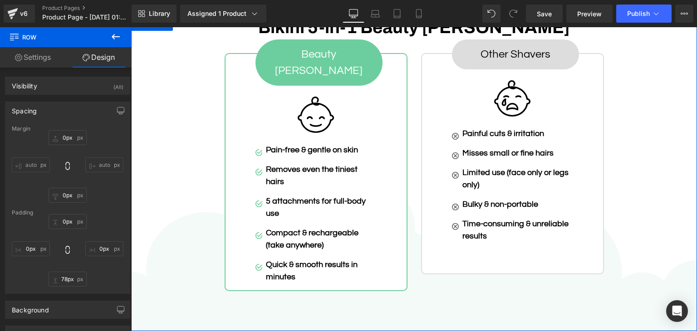
scroll to position [2107, 0]
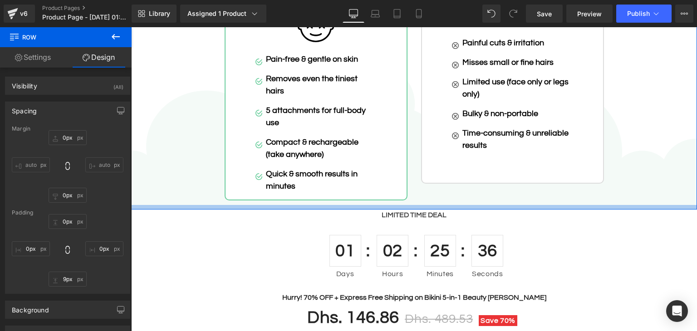
type input "8px"
drag, startPoint x: 484, startPoint y: 184, endPoint x: 491, endPoint y: 152, distance: 32.6
click at [491, 152] on div "Bikini 5-in-1 Beauty [PERSON_NAME] Heading Row Beauty [PERSON_NAME] Button Imag…" at bounding box center [414, 68] width 566 height 283
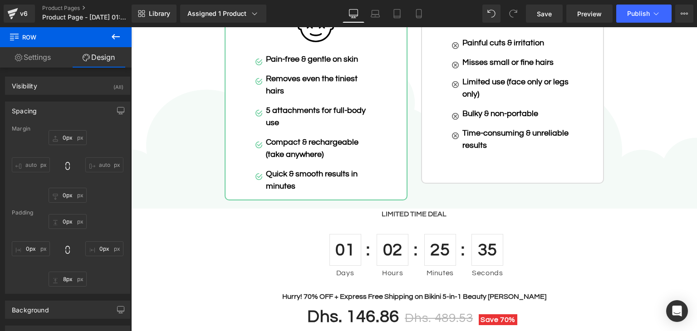
click at [615, 224] on div "01 Days 02 Hours 25 Minutes 35 Seconds" at bounding box center [414, 256] width 531 height 72
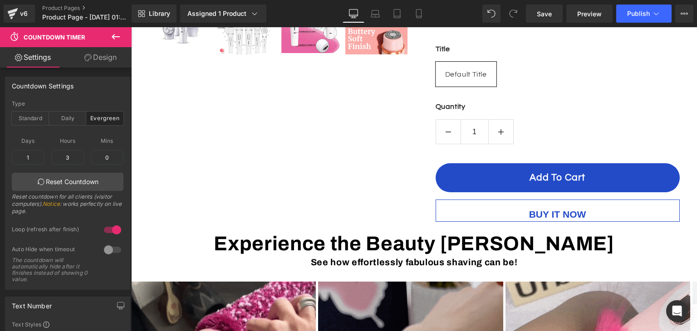
scroll to position [383, 0]
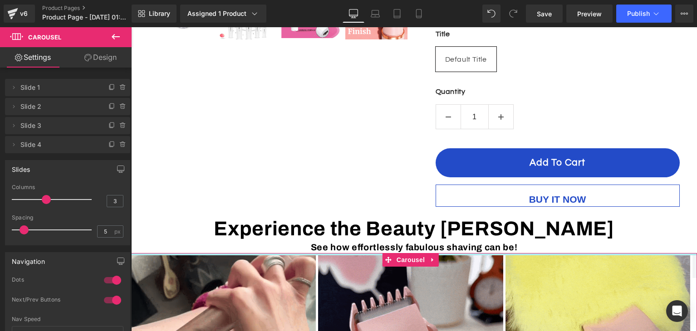
drag, startPoint x: 370, startPoint y: 231, endPoint x: 372, endPoint y: 225, distance: 6.2
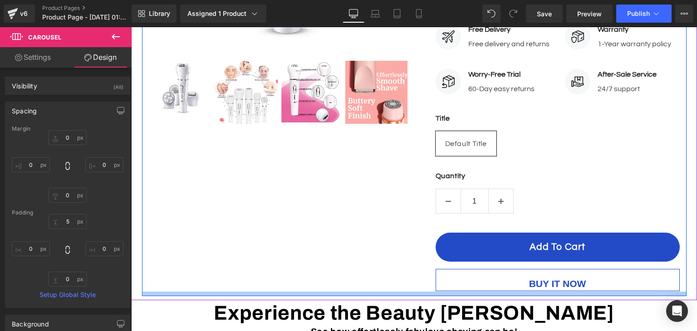
scroll to position [292, 0]
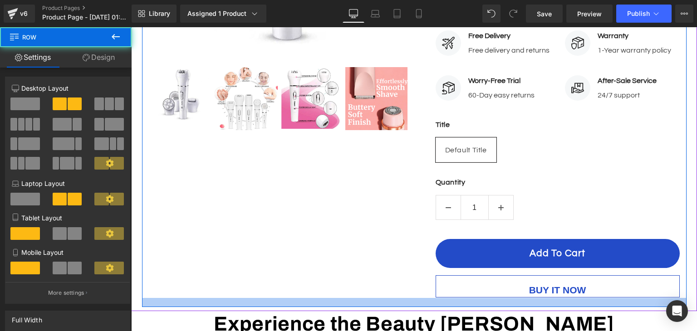
drag, startPoint x: 566, startPoint y: 273, endPoint x: 568, endPoint y: 278, distance: 5.6
click at [568, 298] on div at bounding box center [414, 302] width 544 height 9
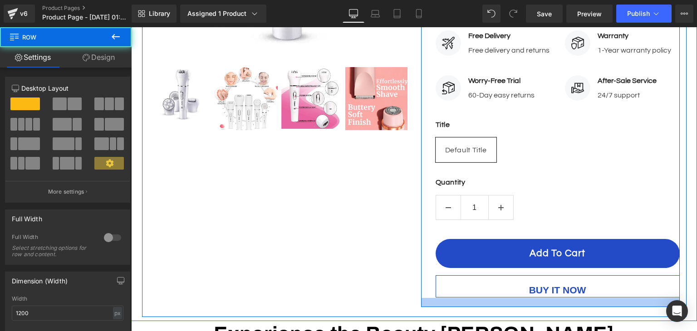
drag, startPoint x: 611, startPoint y: 270, endPoint x: 609, endPoint y: 280, distance: 9.7
click at [609, 298] on div at bounding box center [550, 302] width 259 height 9
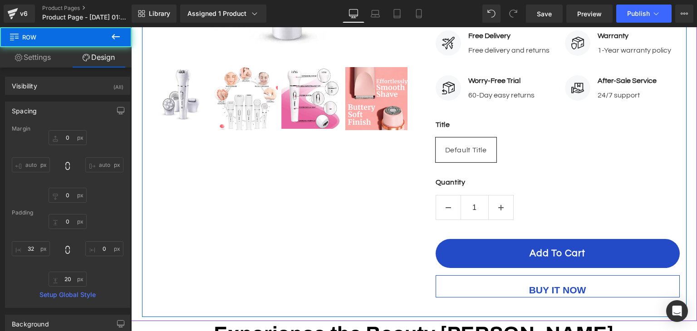
click at [367, 264] on div "Sale Off (P) Image" at bounding box center [414, 65] width 544 height 504
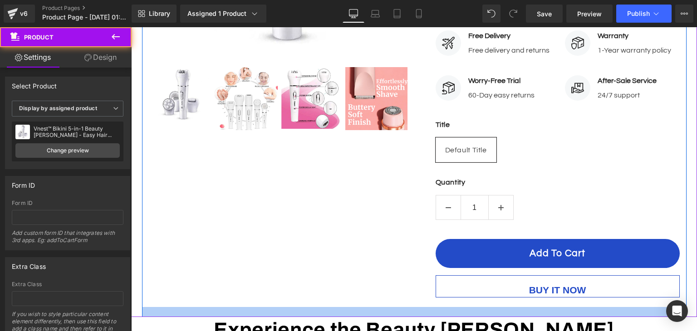
drag, startPoint x: 522, startPoint y: 294, endPoint x: 524, endPoint y: 287, distance: 7.3
click at [524, 287] on div "Sale Off (P) Image" at bounding box center [414, 55] width 566 height 523
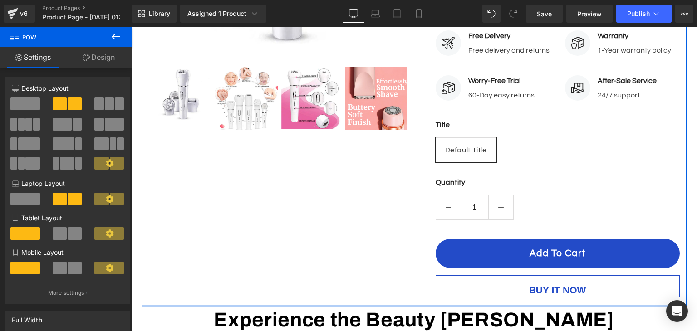
drag, startPoint x: 455, startPoint y: 285, endPoint x: 460, endPoint y: 275, distance: 11.4
click at [460, 275] on div "Sale Off (P) Image" at bounding box center [414, 60] width 544 height 494
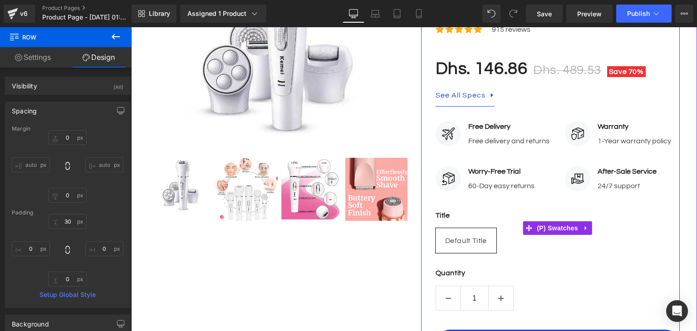
scroll to position [111, 0]
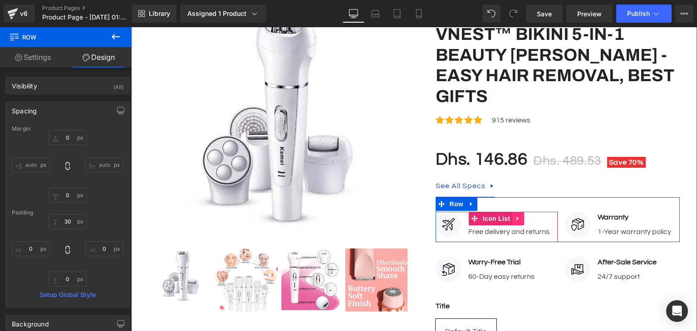
click at [515, 215] on icon at bounding box center [518, 218] width 6 height 7
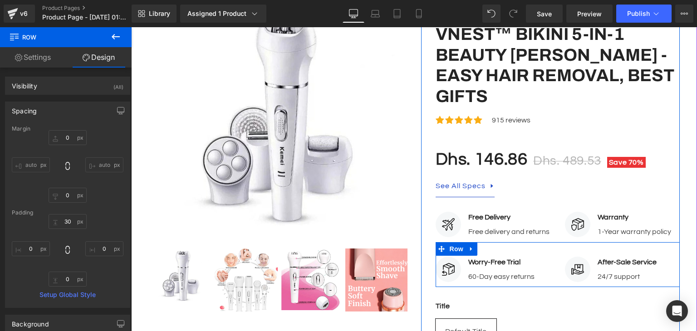
click at [544, 242] on div "Image Worry-Free Trial Text Block 60-Day easy returns Text Block Icon List Imag…" at bounding box center [558, 264] width 244 height 45
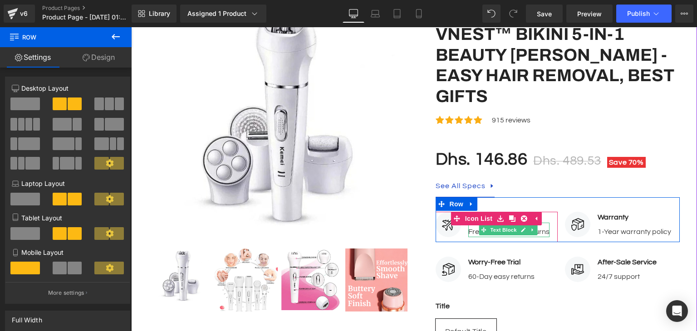
click at [474, 226] on p "Free delivery and returns" at bounding box center [508, 231] width 81 height 11
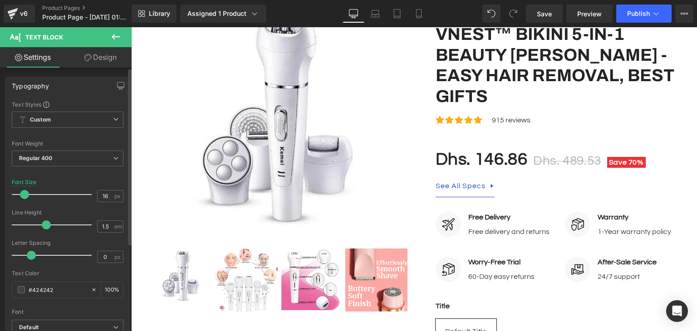
click at [0, 173] on div "Typography Text Styles Custom Custom Setup Global Style Custom Setup Global Sty…" at bounding box center [68, 226] width 136 height 312
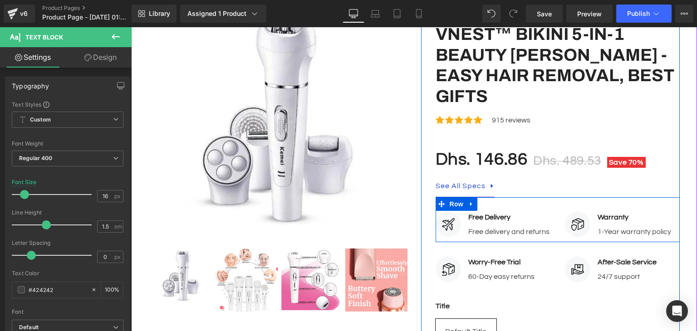
click at [557, 197] on div "Image Free Delivery Text Block Free delivery and returns Text Block Icon List I…" at bounding box center [558, 219] width 244 height 45
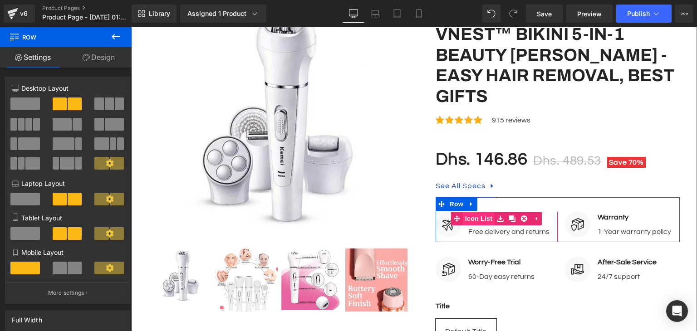
click at [483, 212] on span "Icon List" at bounding box center [479, 219] width 32 height 14
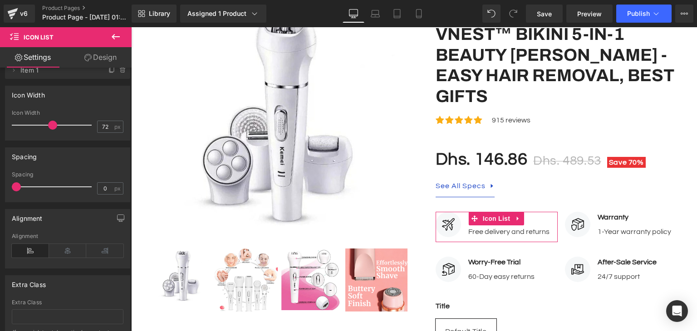
scroll to position [0, 0]
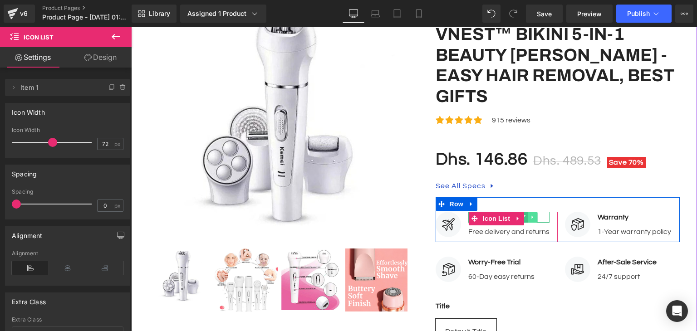
click at [534, 212] on link at bounding box center [533, 217] width 10 height 11
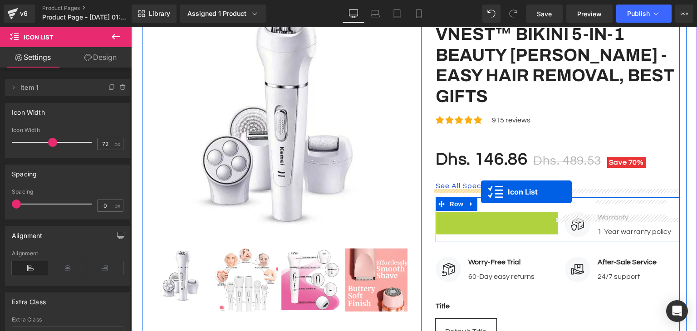
drag, startPoint x: 479, startPoint y: 198, endPoint x: 481, endPoint y: 192, distance: 6.6
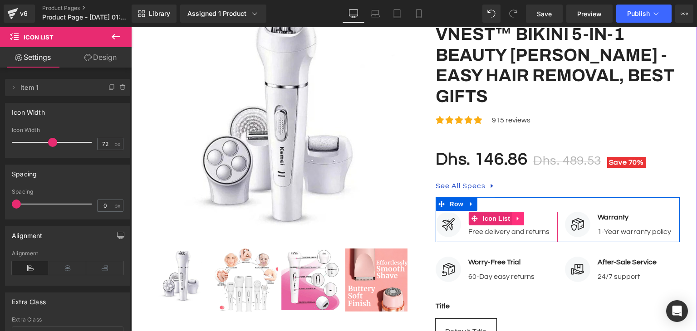
click at [517, 215] on icon at bounding box center [518, 218] width 6 height 7
click at [131, 27] on div at bounding box center [131, 27] width 0 height 0
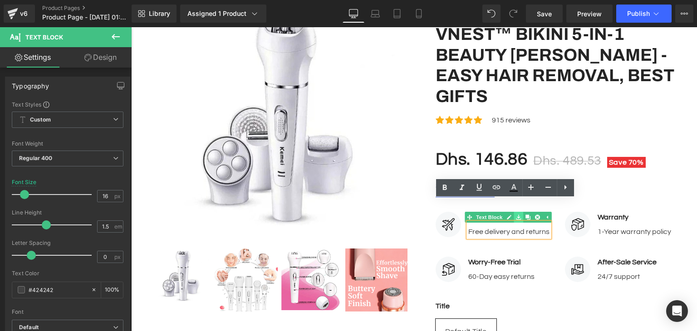
click at [516, 215] on icon at bounding box center [518, 217] width 5 height 5
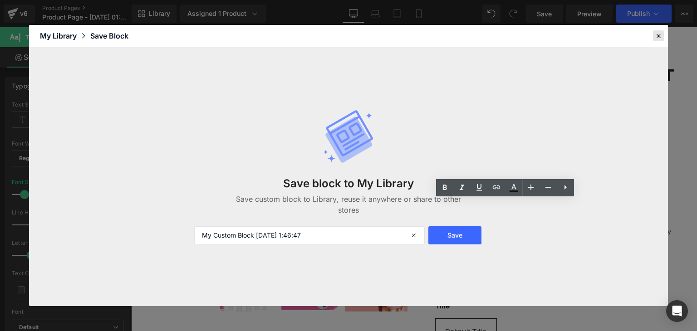
click at [659, 36] on icon at bounding box center [658, 36] width 8 height 8
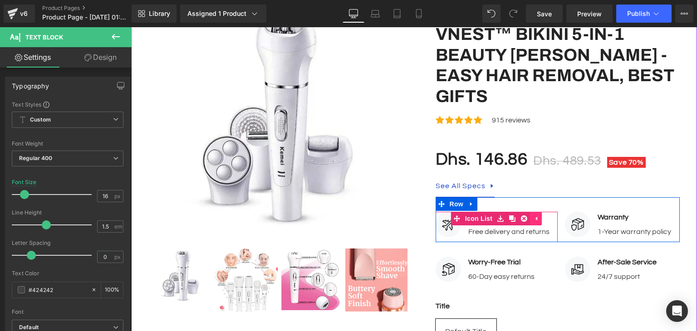
click at [533, 215] on icon at bounding box center [536, 218] width 6 height 7
click at [514, 223] on div "Free delivery and returns Text Block" at bounding box center [508, 230] width 81 height 15
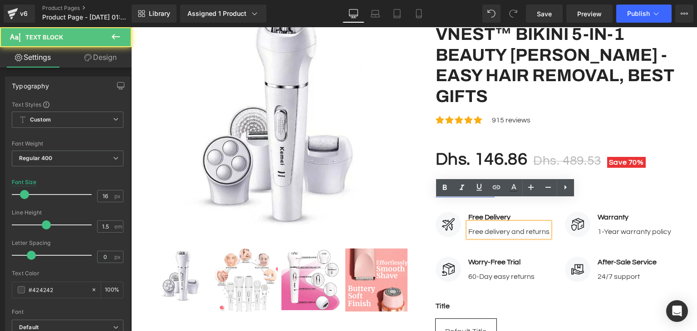
click at [520, 223] on div "Free delivery and returns" at bounding box center [508, 230] width 81 height 15
click at [550, 212] on div "Image Free Delivery Text Block Free delivery and returns Text Block" at bounding box center [497, 227] width 122 height 30
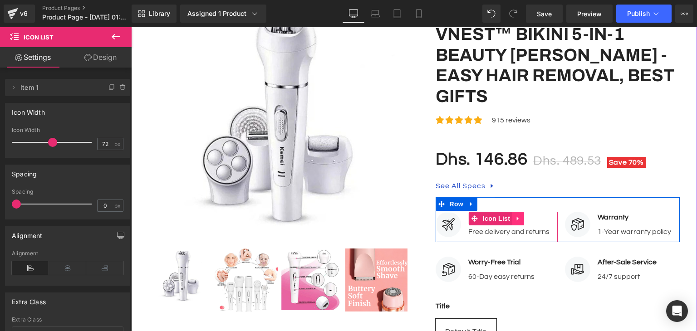
click at [519, 212] on link at bounding box center [518, 219] width 12 height 14
click at [502, 212] on link at bounding box center [501, 219] width 12 height 14
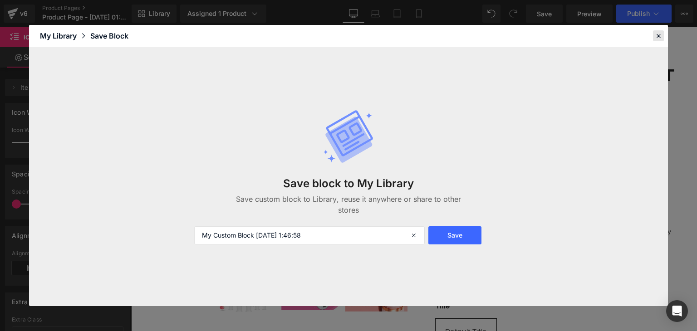
click at [653, 39] on div at bounding box center [658, 35] width 11 height 11
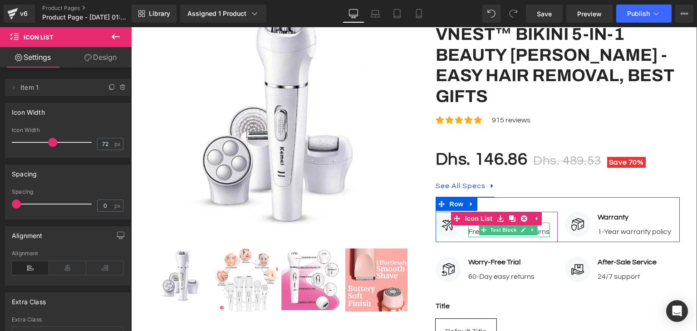
click at [540, 223] on div "Free delivery and returns" at bounding box center [508, 230] width 81 height 15
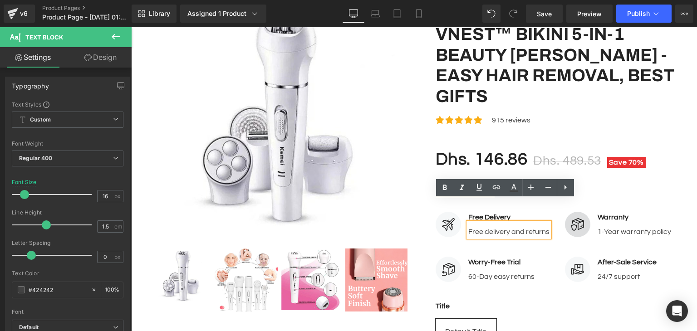
click at [568, 219] on span "Image" at bounding box center [577, 224] width 19 height 11
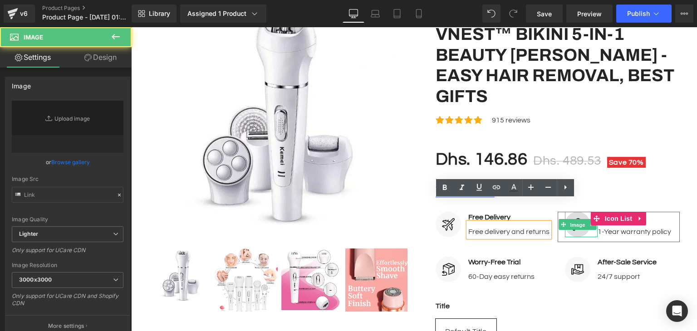
type input "[URL][DOMAIN_NAME]"
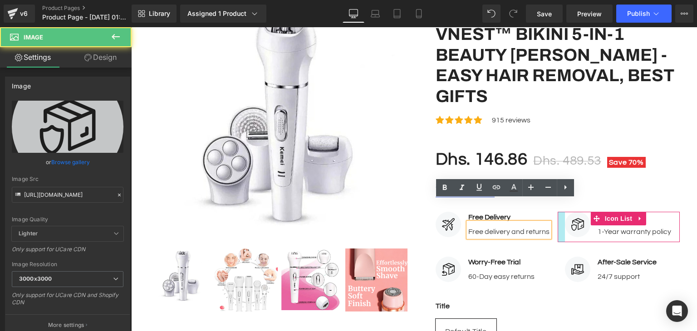
click at [549, 212] on div "Image Free Delivery Text Block Free delivery and returns Text Block" at bounding box center [497, 227] width 122 height 30
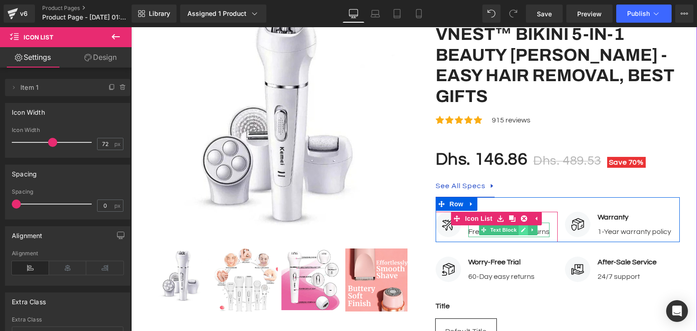
click at [521, 227] on icon at bounding box center [523, 229] width 5 height 5
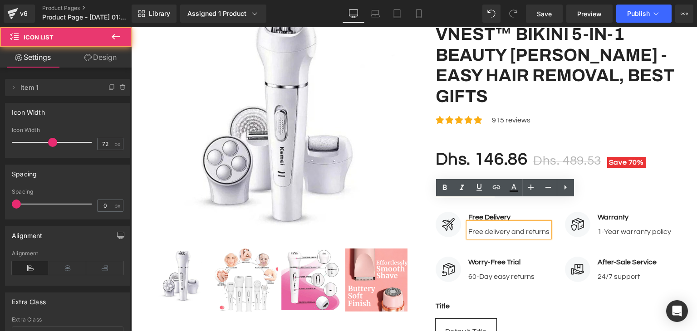
click at [552, 212] on div "Image Free Delivery Text Block Free delivery and returns Text Block" at bounding box center [497, 227] width 122 height 30
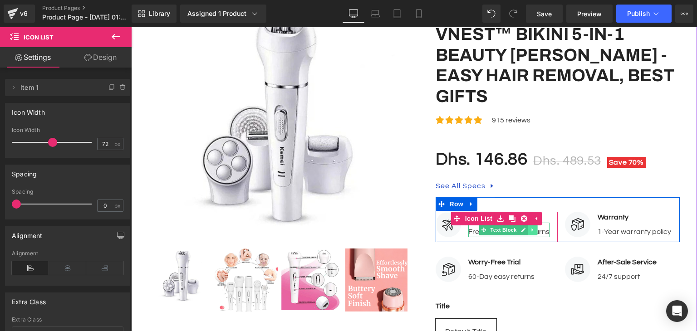
click at [528, 225] on link at bounding box center [533, 230] width 10 height 11
click at [508, 227] on icon at bounding box center [509, 229] width 5 height 5
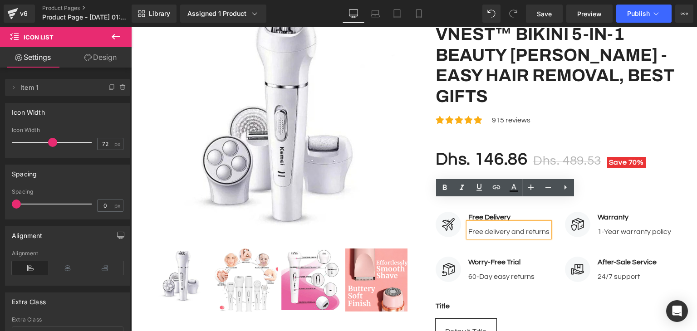
click at [512, 223] on div "Free delivery and returns" at bounding box center [508, 230] width 81 height 15
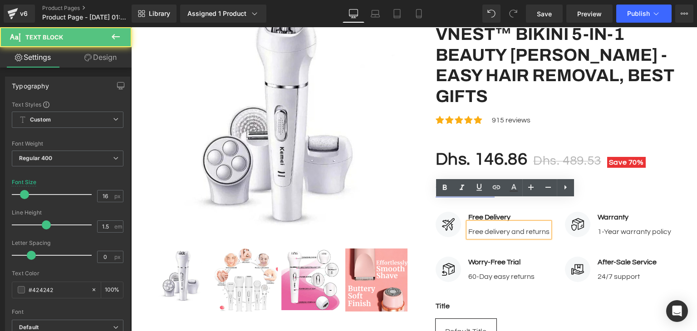
click at [508, 226] on p "Free delivery and returns" at bounding box center [508, 231] width 81 height 11
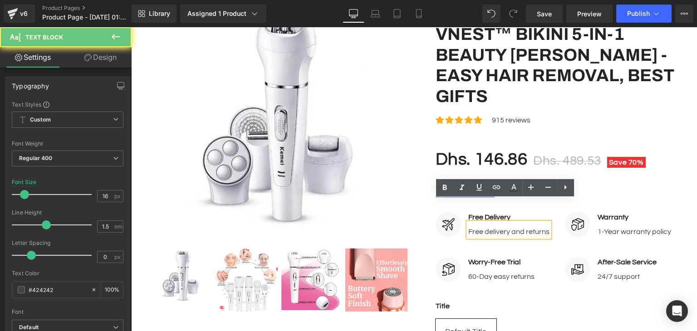
click at [514, 223] on div "Free delivery and returns" at bounding box center [508, 230] width 81 height 15
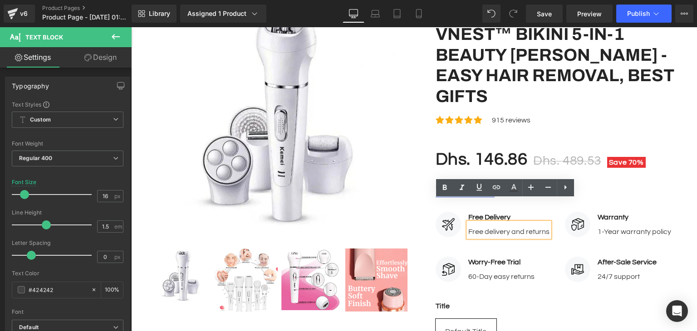
click at [544, 242] on div "Image Worry-Free Trial Text Block 60-Day easy returns Text Block Icon List Imag…" at bounding box center [558, 264] width 244 height 45
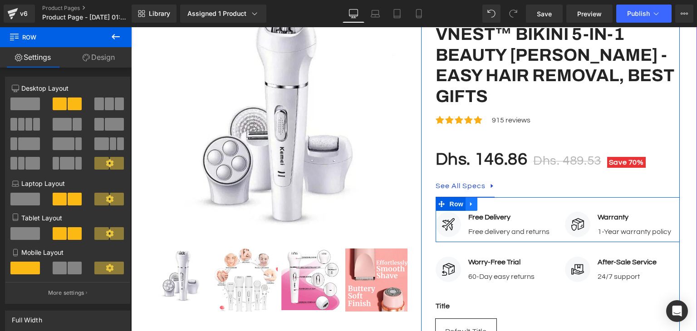
click at [469, 201] on icon at bounding box center [471, 204] width 6 height 7
click at [492, 201] on icon at bounding box center [495, 204] width 6 height 7
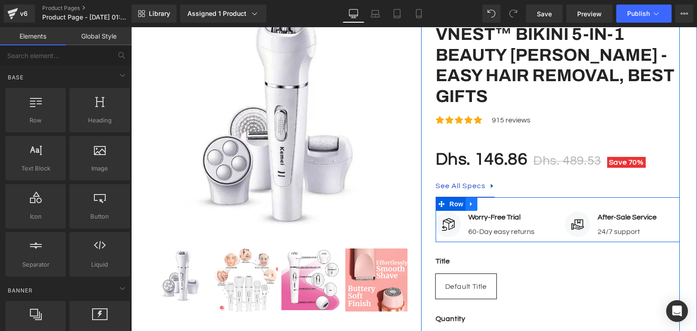
click at [470, 201] on icon at bounding box center [471, 204] width 6 height 7
click at [492, 201] on icon at bounding box center [495, 204] width 6 height 7
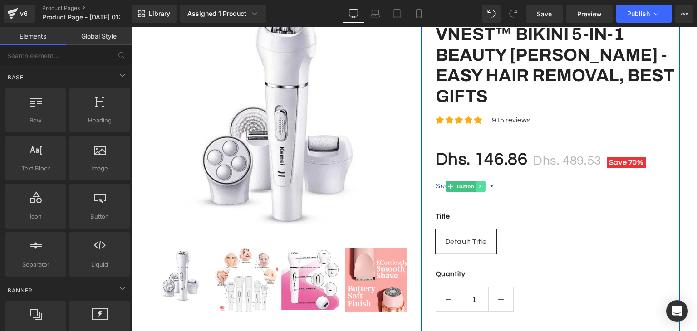
click at [478, 184] on icon at bounding box center [480, 186] width 5 height 5
click at [485, 181] on link at bounding box center [485, 186] width 10 height 11
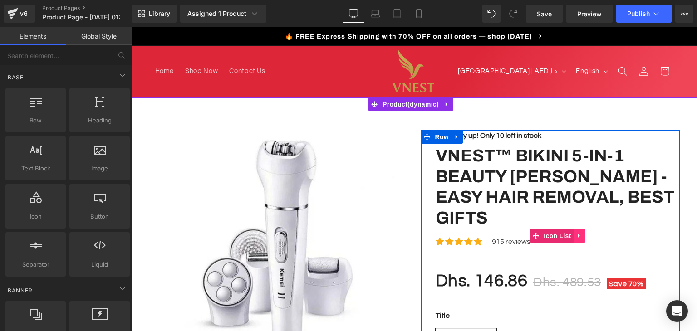
click at [576, 232] on icon at bounding box center [579, 235] width 6 height 7
click at [582, 232] on icon at bounding box center [585, 235] width 6 height 7
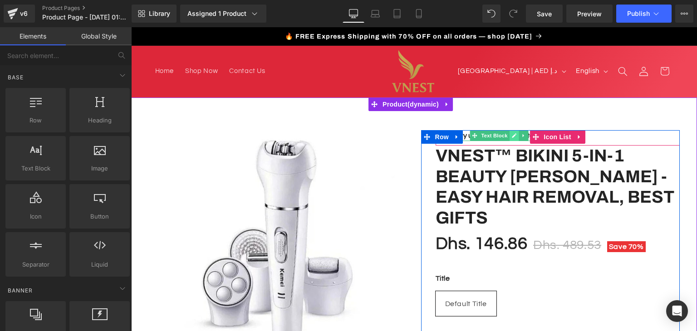
click at [512, 136] on icon at bounding box center [514, 135] width 5 height 5
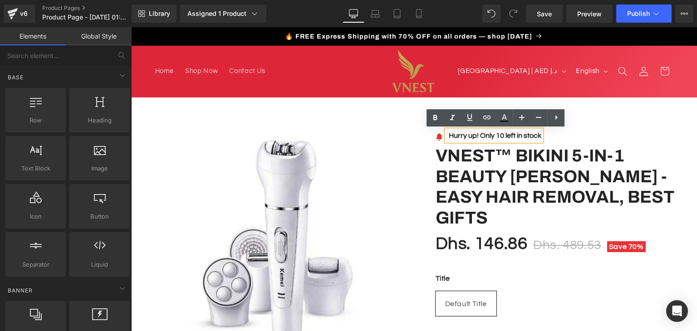
click at [490, 136] on strong "Hurry up! Only 10 left in stock" at bounding box center [495, 135] width 93 height 7
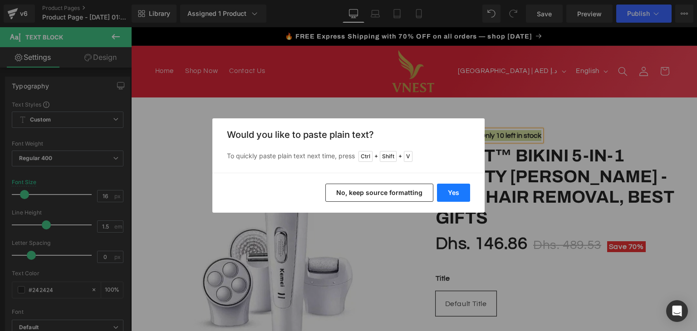
click at [456, 186] on button "Yes" at bounding box center [453, 193] width 33 height 18
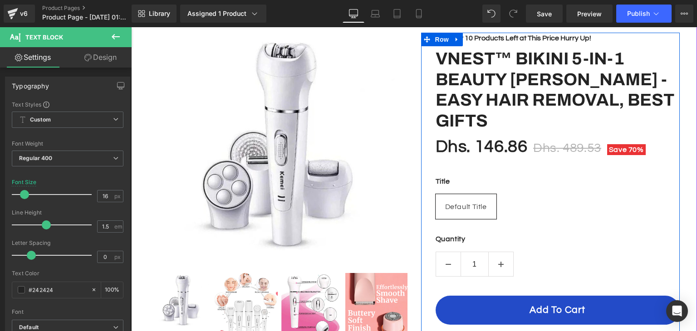
scroll to position [80, 0]
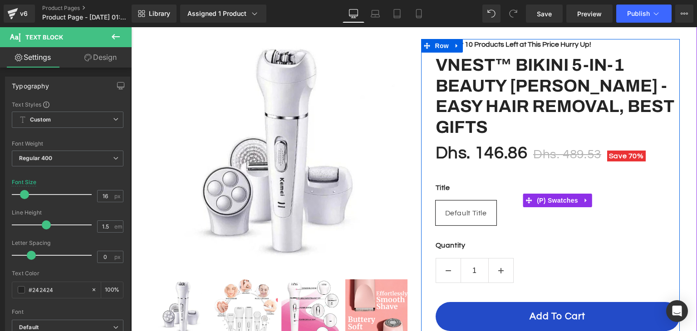
click at [514, 204] on div "Title Default Title" at bounding box center [558, 207] width 244 height 50
click at [588, 194] on link at bounding box center [586, 201] width 12 height 14
click at [589, 197] on icon at bounding box center [592, 200] width 6 height 6
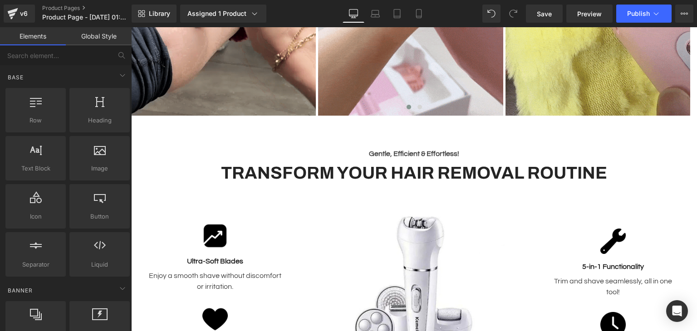
scroll to position [534, 0]
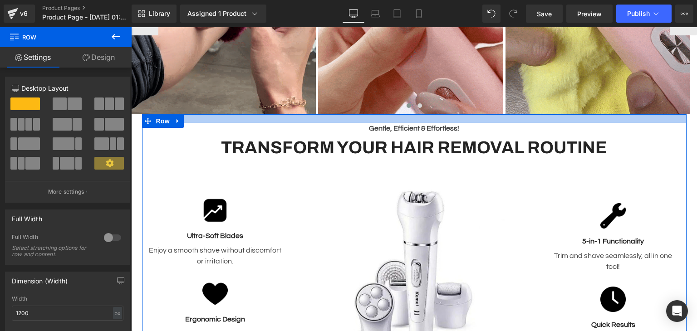
drag, startPoint x: 385, startPoint y: 137, endPoint x: 394, endPoint y: 113, distance: 25.5
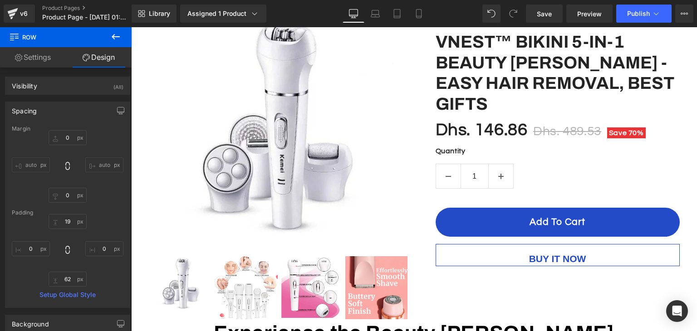
scroll to position [96, 0]
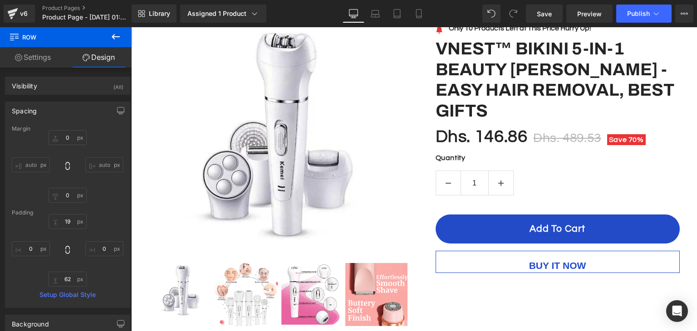
click at [120, 33] on icon at bounding box center [115, 36] width 11 height 11
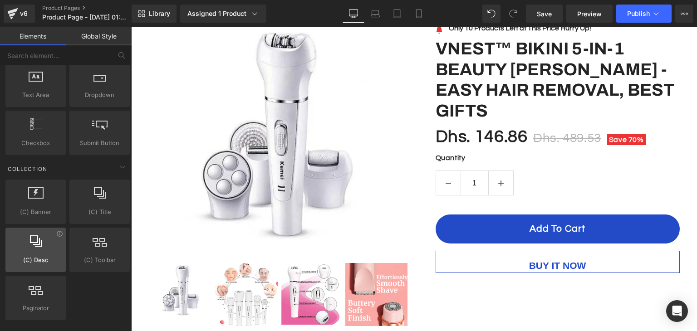
scroll to position [1776, 0]
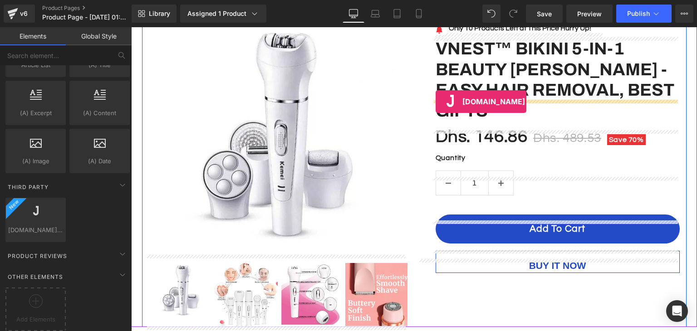
drag, startPoint x: 181, startPoint y: 236, endPoint x: 436, endPoint y: 102, distance: 288.0
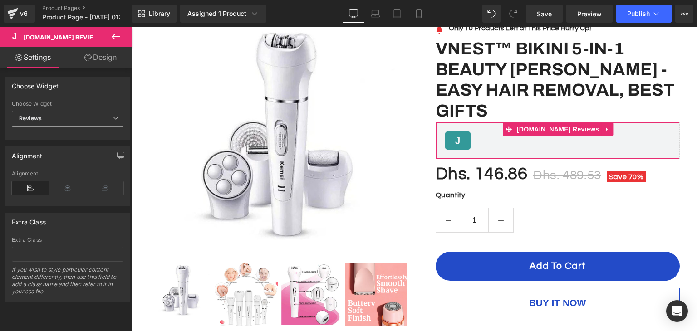
click at [25, 117] on b "Reviews" at bounding box center [30, 118] width 23 height 7
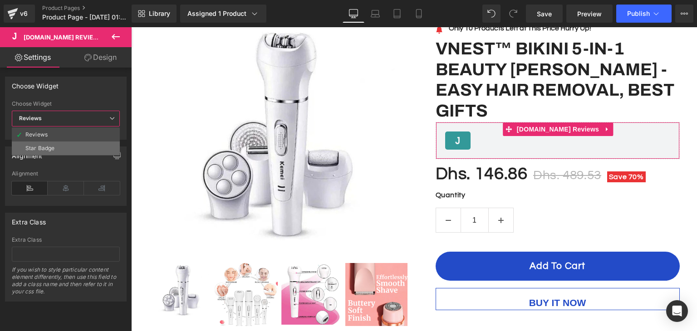
click at [60, 147] on li "Star Badge" at bounding box center [66, 149] width 108 height 14
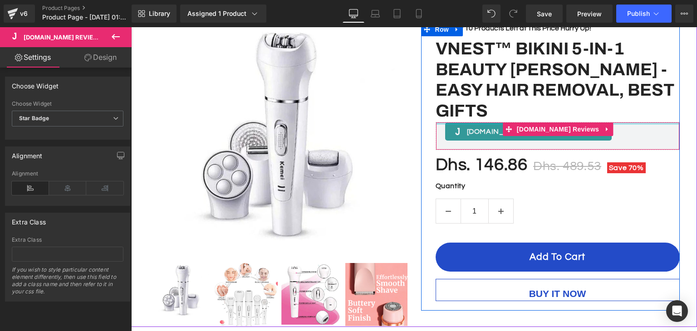
drag, startPoint x: 611, startPoint y: 100, endPoint x: 616, endPoint y: 86, distance: 15.4
click at [616, 86] on div "Image Only 10 Products Left at This Price Hurry Up! Text Block Icon List Vnest™…" at bounding box center [558, 162] width 244 height 279
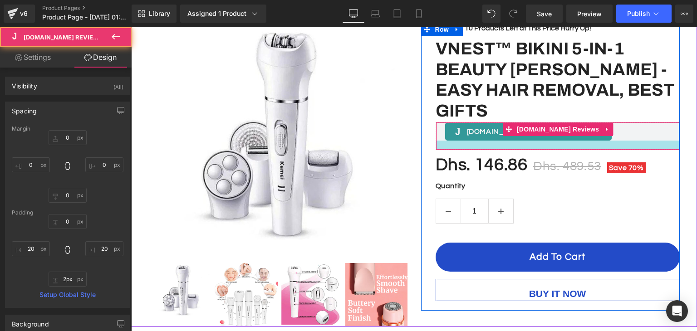
type input "0px"
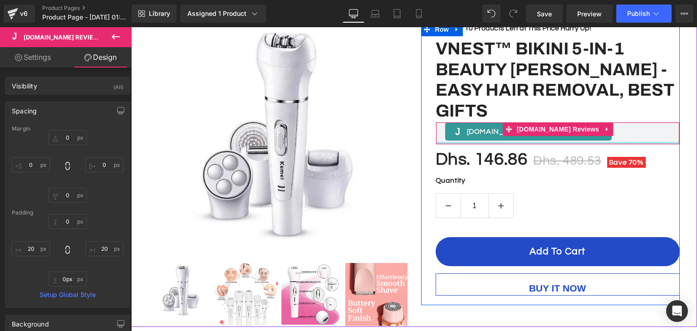
drag, startPoint x: 612, startPoint y: 125, endPoint x: 615, endPoint y: 110, distance: 15.0
click at [615, 122] on div "[DOMAIN_NAME] Reviews - Star Badge [DOMAIN_NAME] Reviews" at bounding box center [558, 133] width 244 height 23
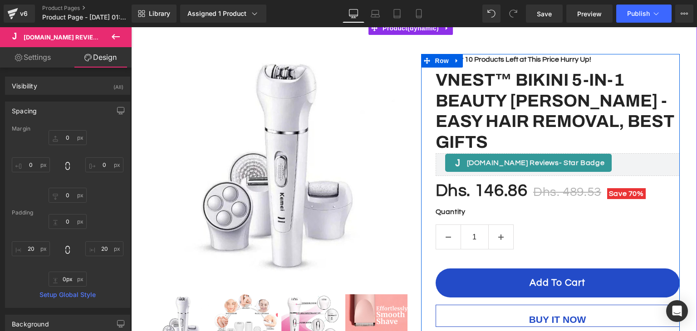
scroll to position [0, 0]
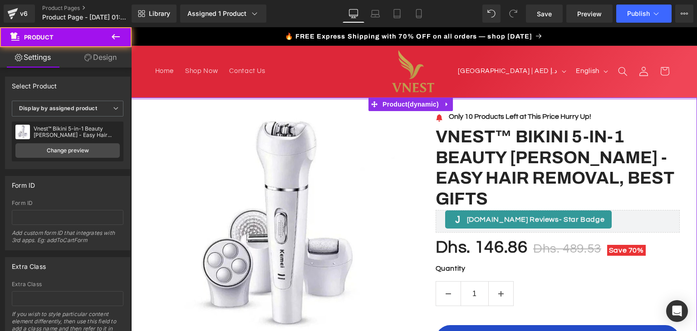
drag, startPoint x: 324, startPoint y: 109, endPoint x: 329, endPoint y: 84, distance: 25.4
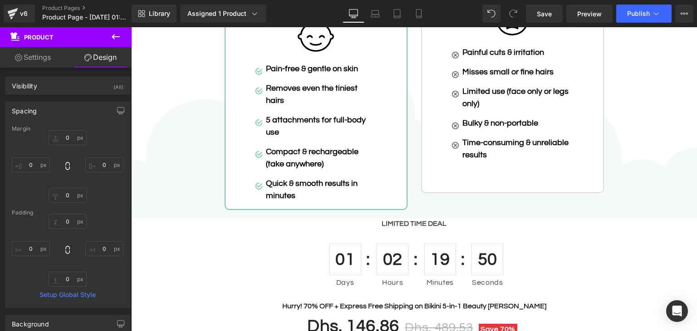
scroll to position [1890, 0]
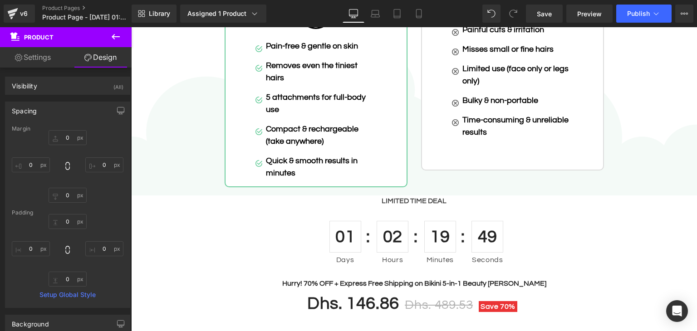
click at [119, 40] on icon at bounding box center [115, 36] width 11 height 11
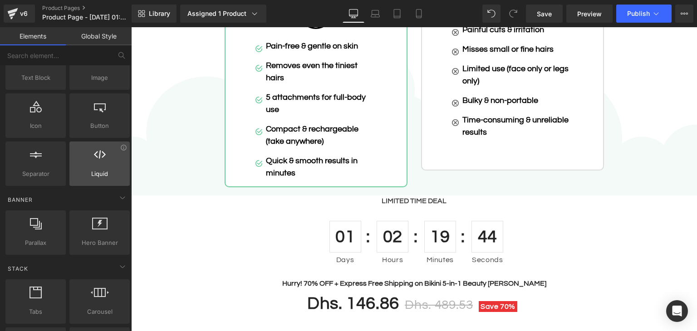
scroll to position [181, 0]
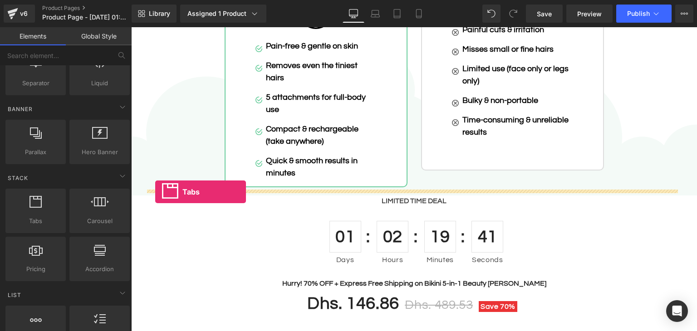
drag, startPoint x: 184, startPoint y: 248, endPoint x: 155, endPoint y: 192, distance: 63.1
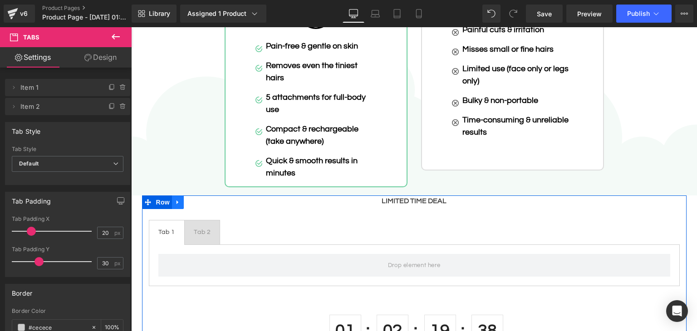
click at [176, 199] on icon at bounding box center [178, 202] width 6 height 7
click at [199, 199] on icon at bounding box center [201, 202] width 6 height 6
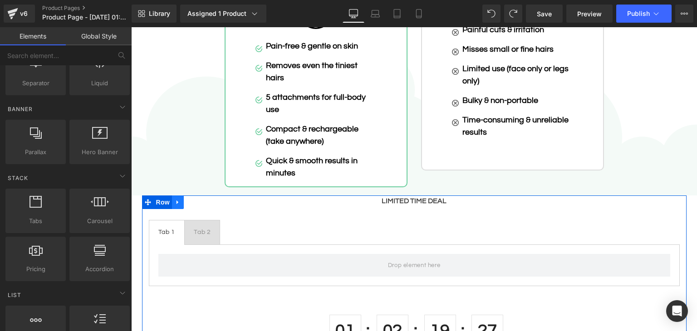
click at [178, 196] on link at bounding box center [178, 203] width 12 height 14
click at [197, 196] on link at bounding box center [202, 203] width 12 height 14
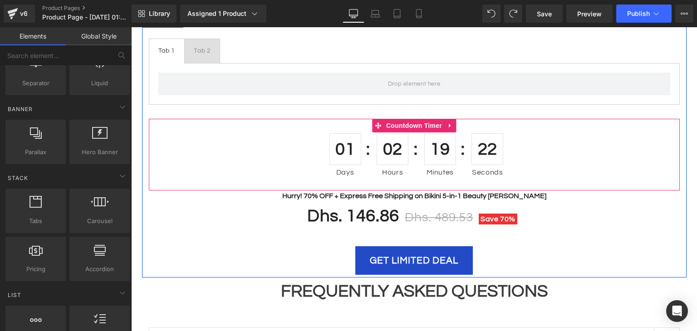
scroll to position [1981, 0]
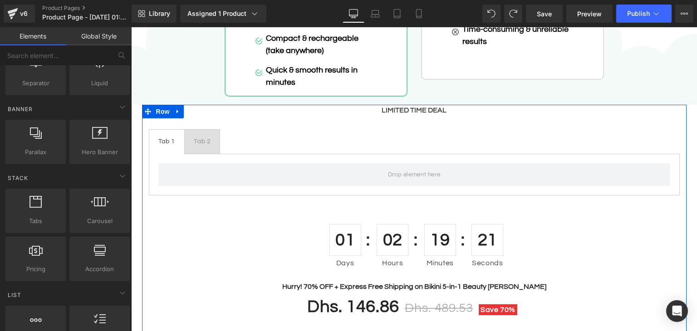
click at [289, 131] on ul "Tab 1 Text Block Tab 2 Text Block" at bounding box center [414, 141] width 531 height 25
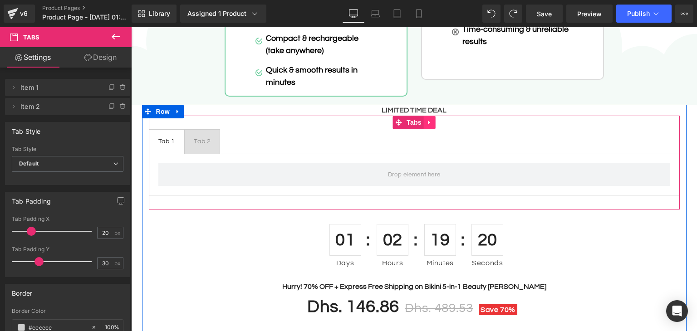
click at [428, 119] on icon at bounding box center [429, 122] width 6 height 7
click at [432, 119] on icon at bounding box center [435, 122] width 6 height 6
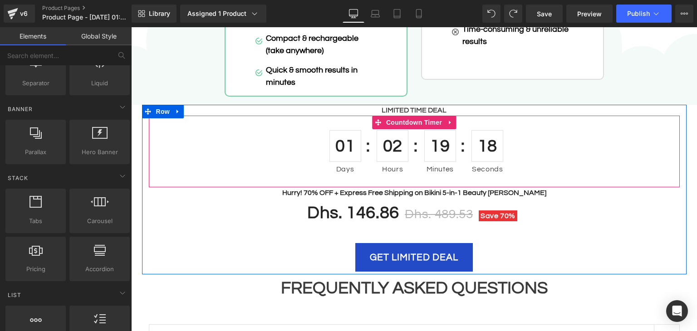
scroll to position [1890, 0]
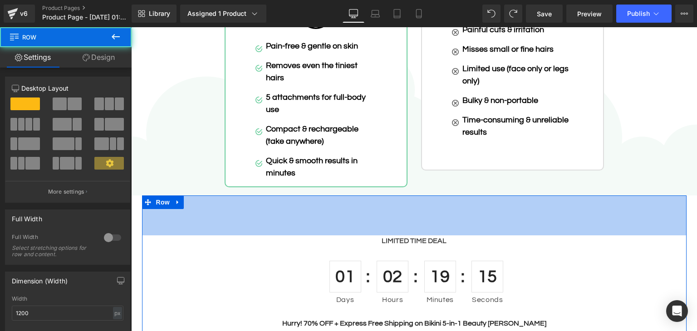
drag, startPoint x: 245, startPoint y: 179, endPoint x: 247, endPoint y: 219, distance: 40.0
click at [247, 219] on div "LIMITED TIME DEAL Text Block 01 Days 02 Hours 19 Minutes 15 Seconds Countdown T…" at bounding box center [414, 301] width 544 height 210
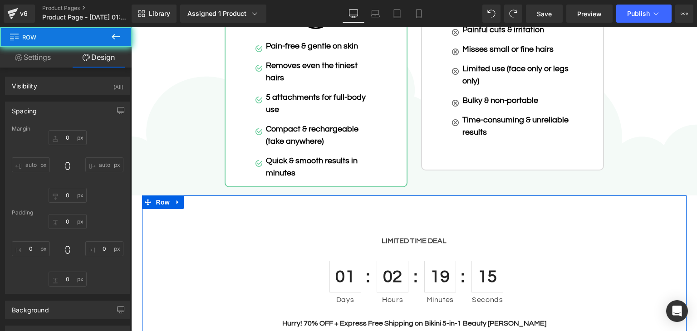
type input "0"
type input "88"
type input "0"
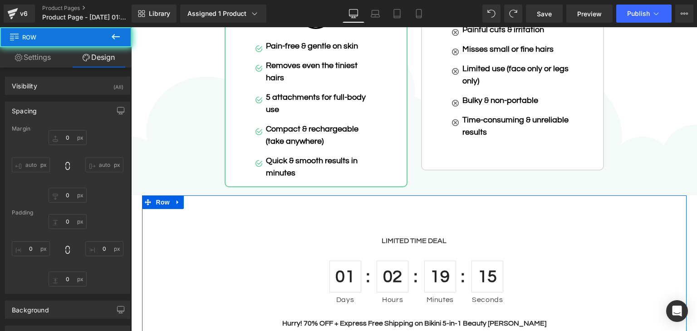
type input "0"
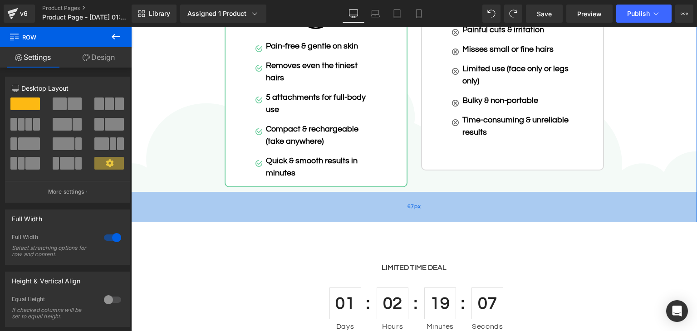
drag, startPoint x: 252, startPoint y: 176, endPoint x: 253, endPoint y: 203, distance: 26.8
click at [253, 203] on div "67px" at bounding box center [414, 207] width 566 height 30
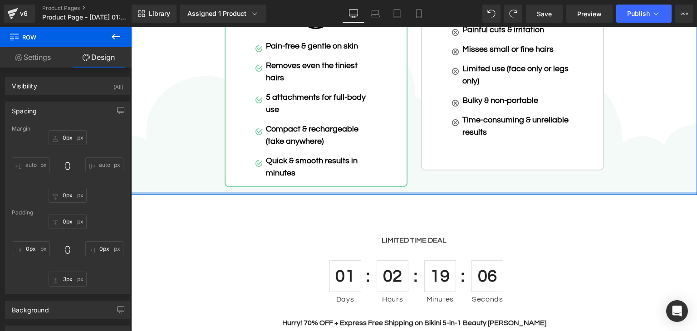
type input "0px"
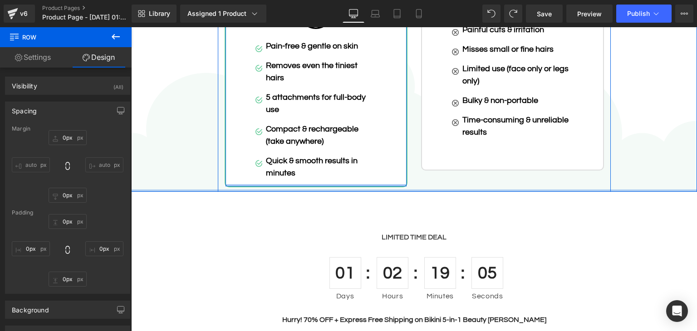
drag, startPoint x: 253, startPoint y: 203, endPoint x: 254, endPoint y: 169, distance: 34.5
click at [254, 169] on div "Bikini 5-in-1 Beauty [PERSON_NAME] Heading Row Beauty [PERSON_NAME] Button Imag…" at bounding box center [414, 52] width 566 height 279
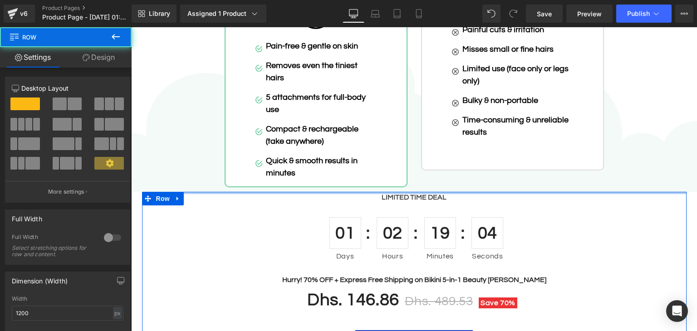
drag, startPoint x: 198, startPoint y: 190, endPoint x: 196, endPoint y: 159, distance: 30.9
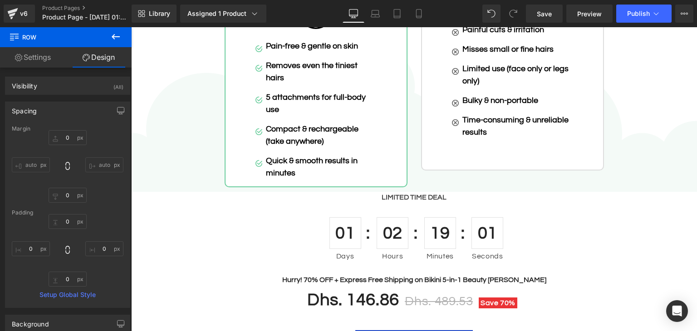
click at [117, 41] on icon at bounding box center [115, 36] width 11 height 11
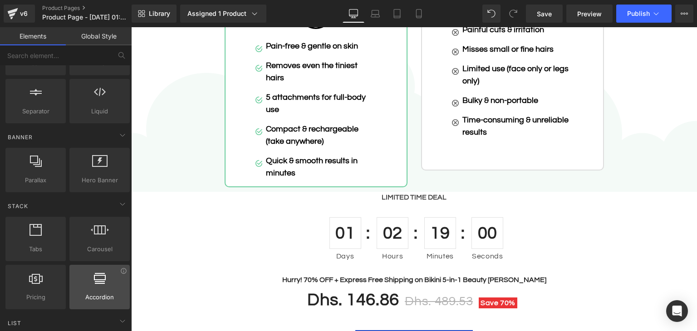
scroll to position [181, 0]
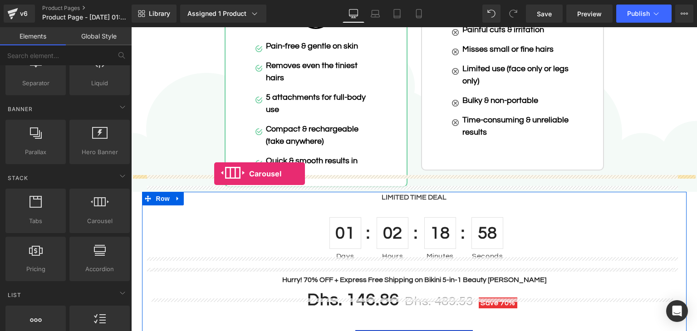
drag, startPoint x: 234, startPoint y: 243, endPoint x: 214, endPoint y: 174, distance: 71.8
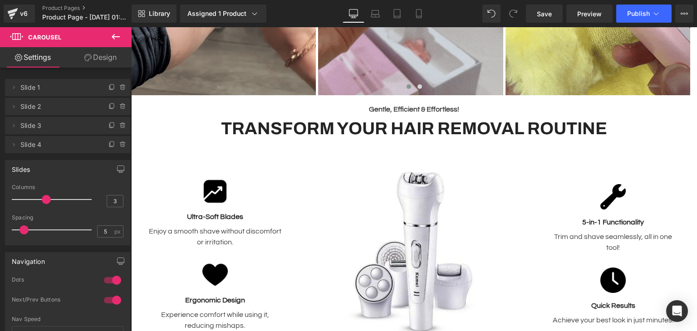
scroll to position [352, 0]
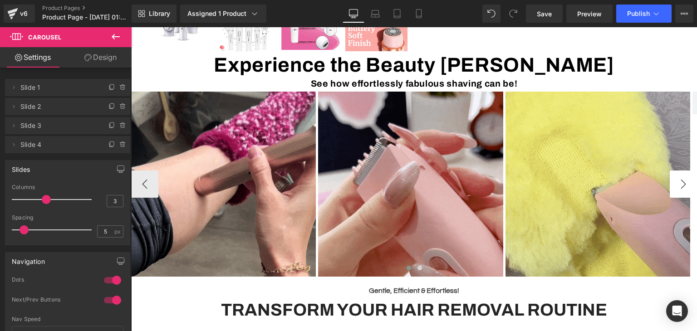
click at [679, 187] on button "›" at bounding box center [683, 184] width 27 height 27
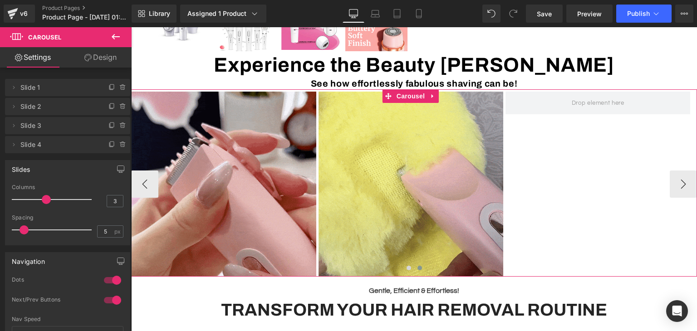
click at [611, 187] on div "Image Image Image" at bounding box center [318, 184] width 749 height 185
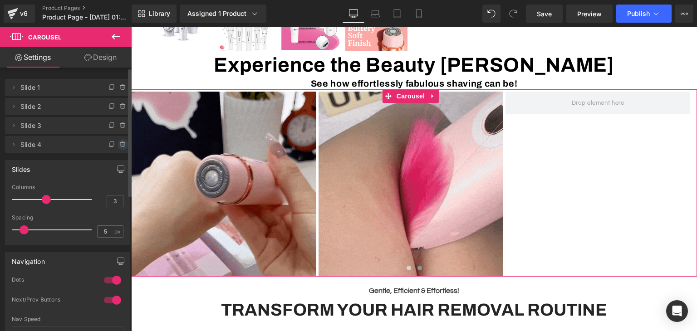
click at [119, 143] on icon at bounding box center [122, 144] width 7 height 7
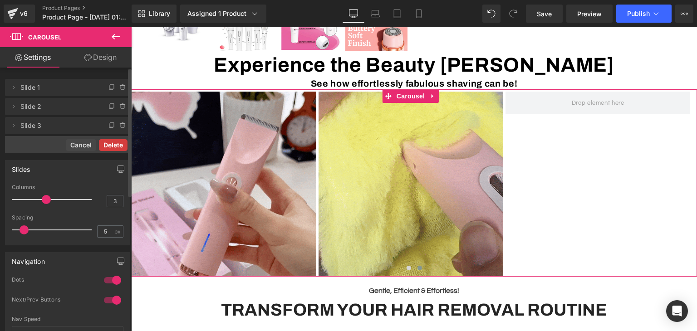
click at [114, 149] on button "Delete" at bounding box center [113, 145] width 29 height 12
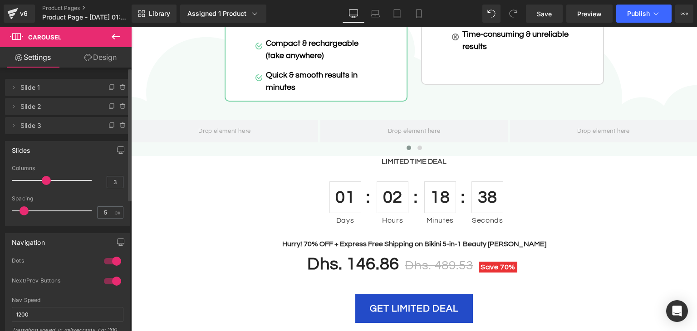
scroll to position [1999, 0]
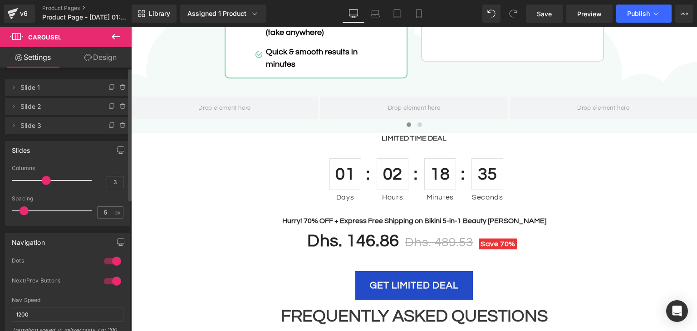
click at [100, 64] on link "Design" at bounding box center [101, 57] width 66 height 20
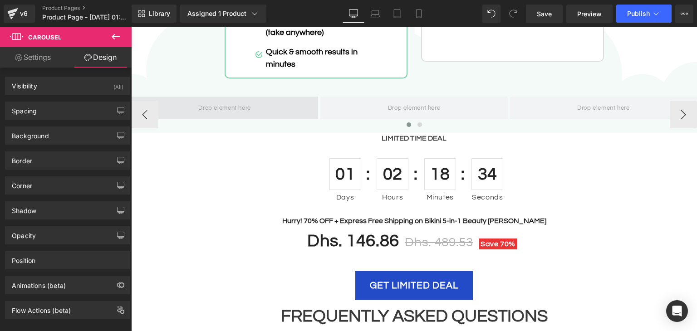
click at [207, 101] on span at bounding box center [224, 108] width 59 height 15
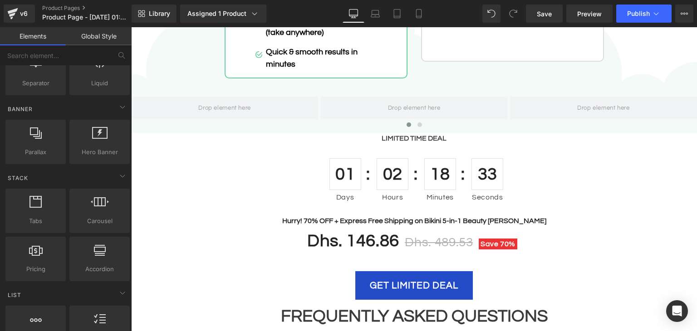
scroll to position [0, 0]
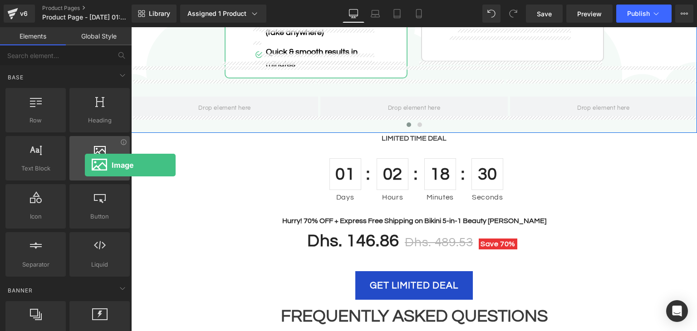
drag, startPoint x: 118, startPoint y: 159, endPoint x: 85, endPoint y: 165, distance: 33.6
click at [85, 165] on div "Image images, photos, alts, uploads" at bounding box center [99, 158] width 60 height 44
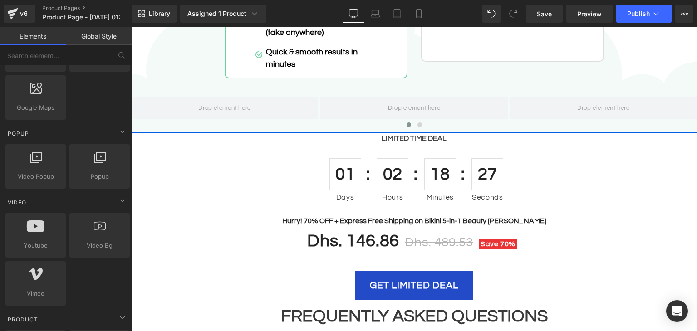
scroll to position [544, 0]
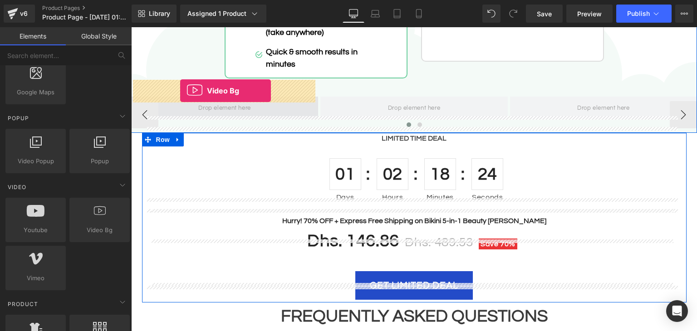
drag, startPoint x: 229, startPoint y: 247, endPoint x: 180, endPoint y: 91, distance: 164.0
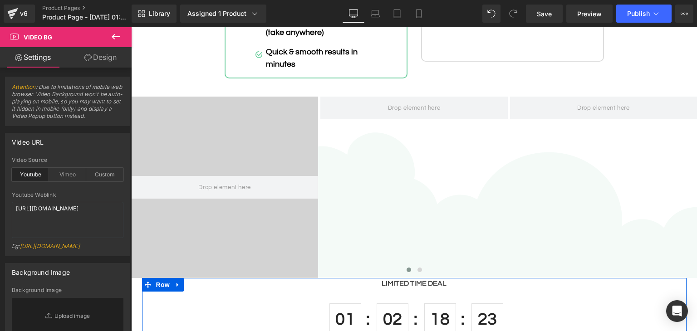
click at [118, 40] on icon at bounding box center [115, 36] width 11 height 11
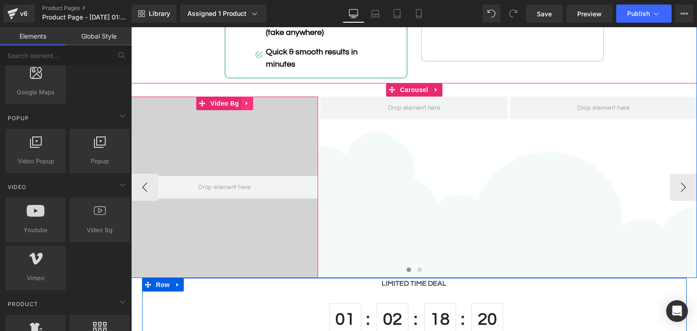
click at [241, 97] on link at bounding box center [247, 104] width 12 height 14
click at [248, 97] on link at bounding box center [253, 104] width 12 height 14
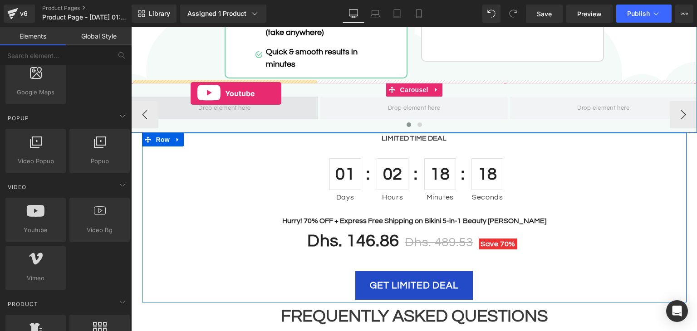
drag, startPoint x: 169, startPoint y: 253, endPoint x: 191, endPoint y: 93, distance: 160.7
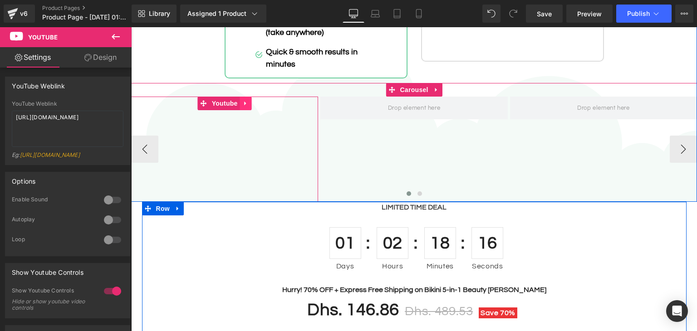
click at [243, 100] on icon at bounding box center [246, 103] width 6 height 7
click at [249, 97] on link at bounding box center [252, 104] width 12 height 14
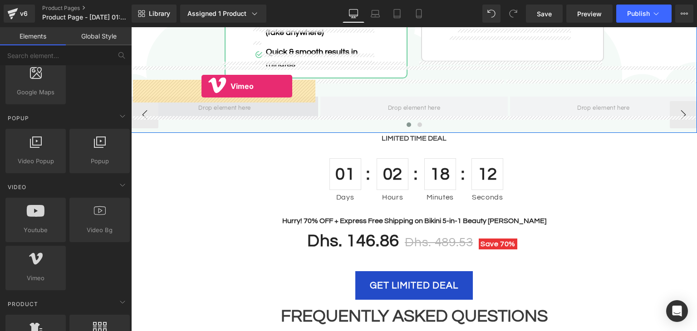
drag, startPoint x: 172, startPoint y: 293, endPoint x: 201, endPoint y: 86, distance: 208.5
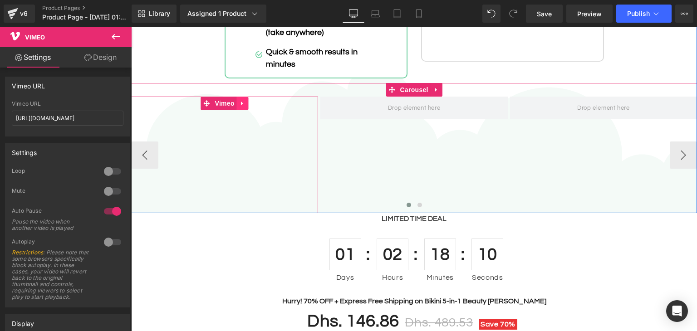
click at [237, 97] on link at bounding box center [243, 104] width 12 height 14
click at [246, 97] on link at bounding box center [249, 104] width 12 height 14
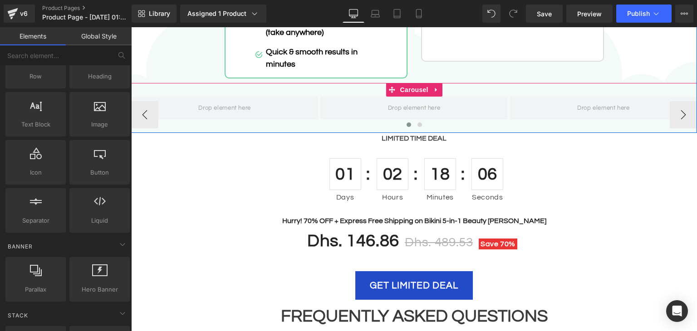
scroll to position [0, 0]
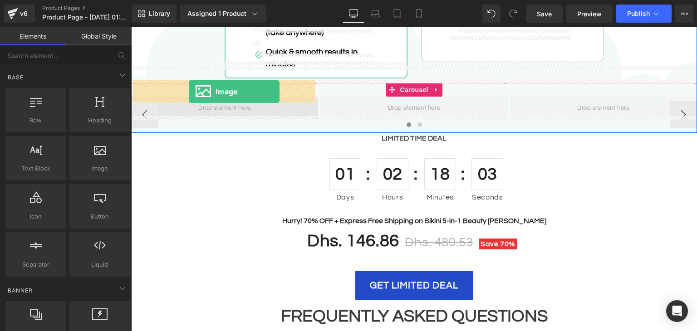
drag, startPoint x: 229, startPoint y: 186, endPoint x: 261, endPoint y: 187, distance: 32.7
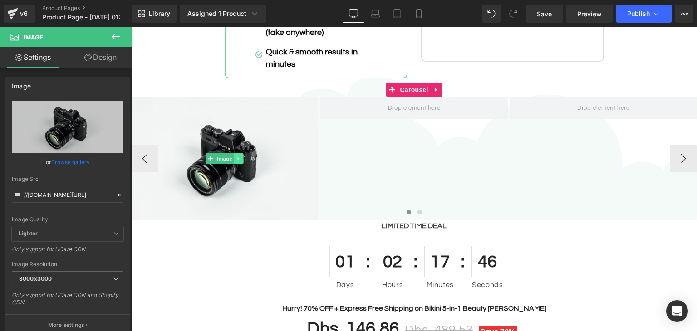
click at [236, 156] on icon at bounding box center [238, 158] width 5 height 5
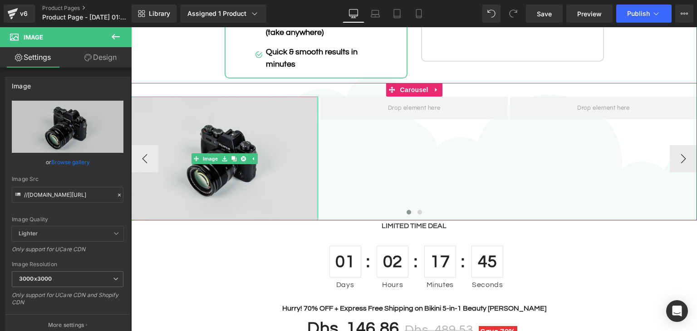
click at [212, 155] on img at bounding box center [224, 159] width 187 height 124
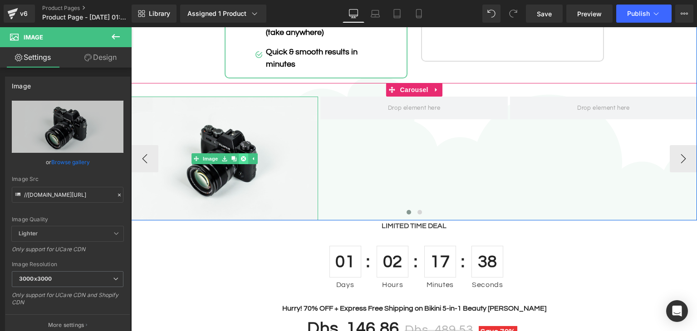
click at [241, 156] on icon at bounding box center [243, 158] width 5 height 5
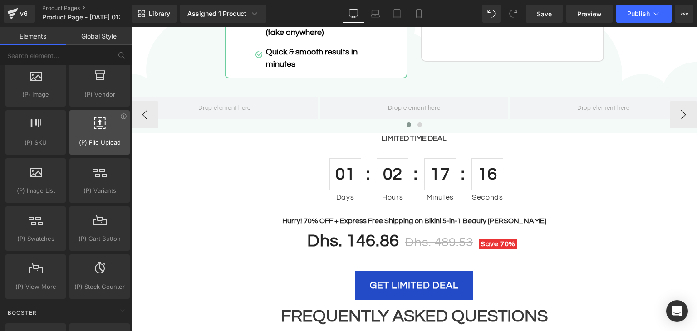
scroll to position [998, 0]
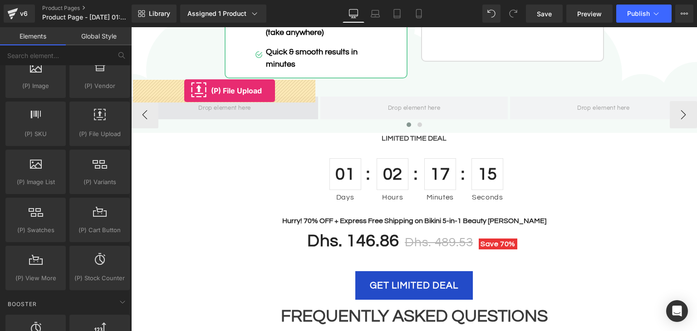
drag, startPoint x: 235, startPoint y: 142, endPoint x: 184, endPoint y: 91, distance: 72.2
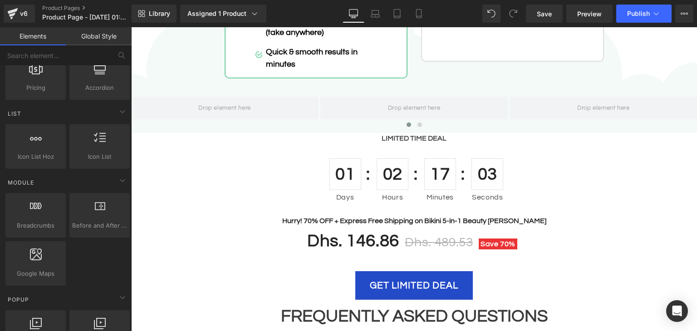
scroll to position [454, 0]
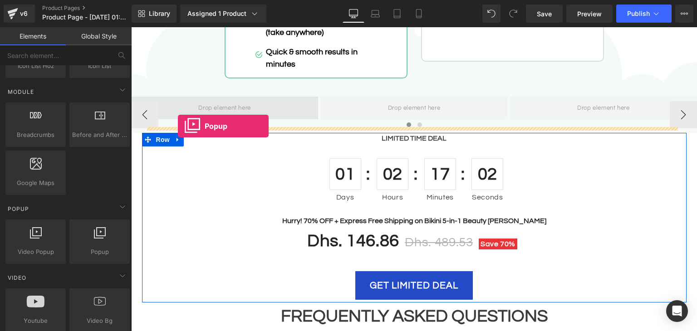
drag, startPoint x: 235, startPoint y: 274, endPoint x: 186, endPoint y: 88, distance: 192.4
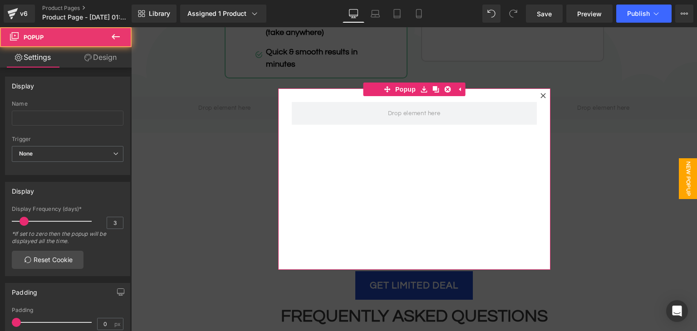
click at [540, 95] on icon at bounding box center [542, 95] width 5 height 5
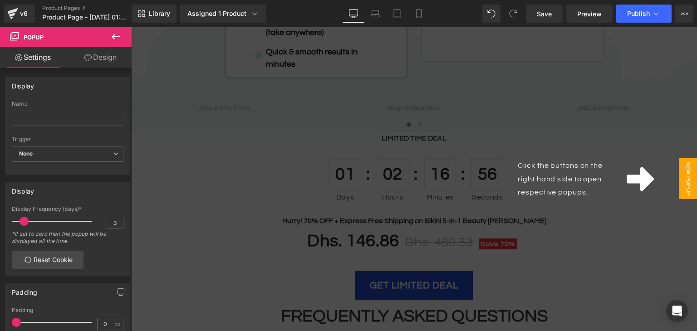
click at [681, 182] on span "New Popup" at bounding box center [688, 178] width 18 height 41
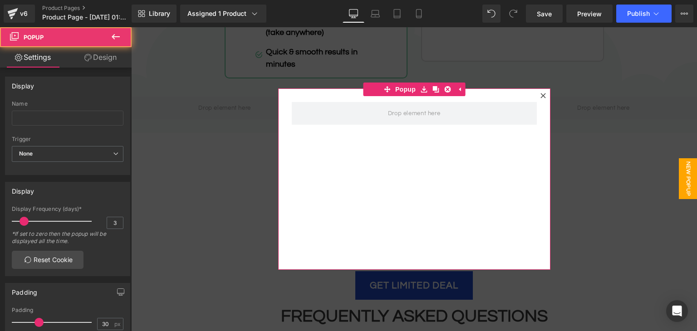
click at [540, 96] on icon at bounding box center [542, 95] width 5 height 5
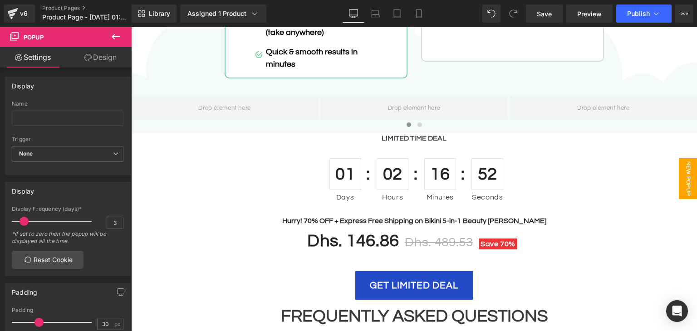
click at [681, 172] on span "New Popup" at bounding box center [688, 178] width 18 height 41
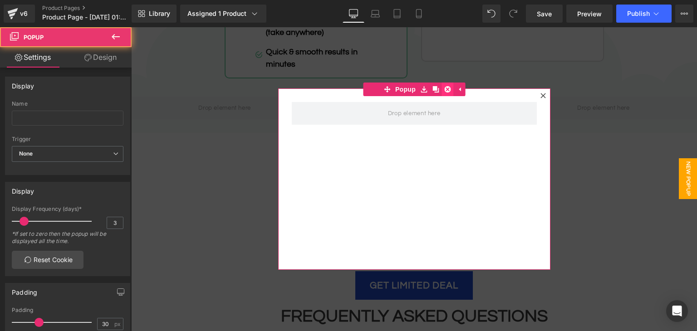
click at [444, 89] on icon at bounding box center [447, 89] width 6 height 7
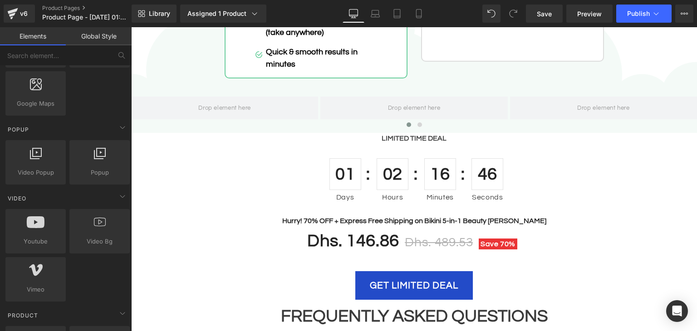
scroll to position [544, 0]
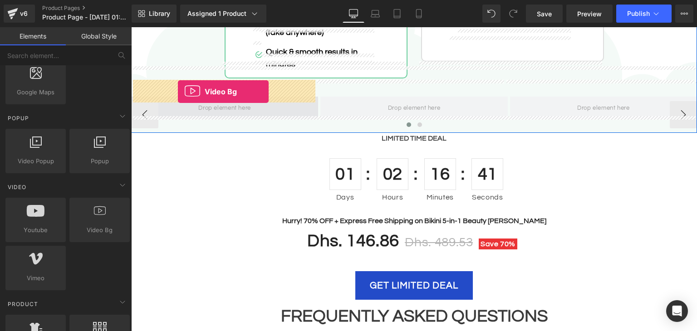
drag, startPoint x: 225, startPoint y: 257, endPoint x: 178, endPoint y: 91, distance: 172.3
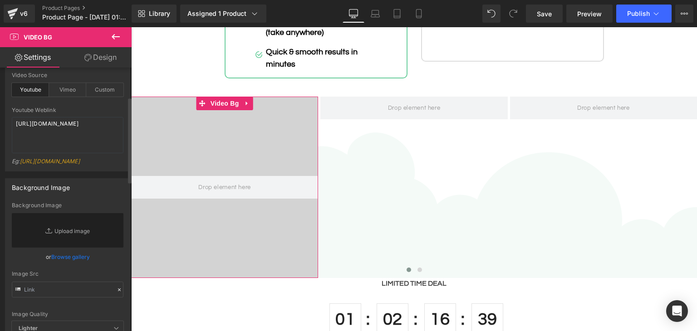
scroll to position [91, 0]
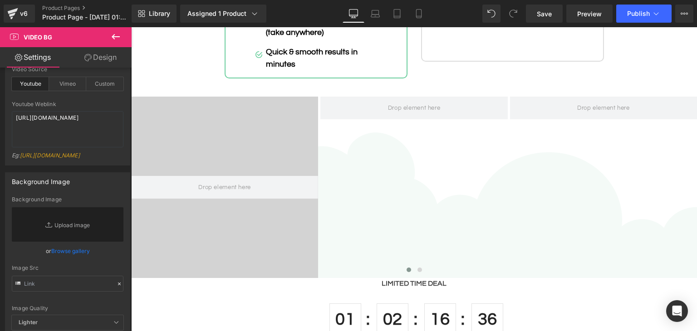
click at [113, 36] on icon at bounding box center [116, 36] width 8 height 5
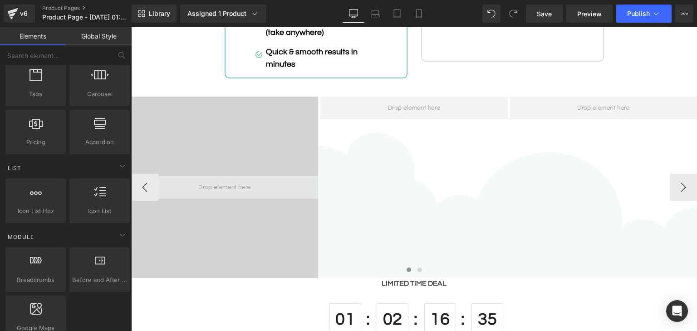
scroll to position [272, 0]
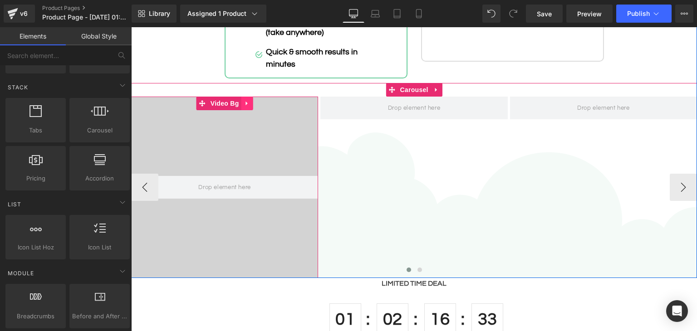
click at [244, 100] on icon at bounding box center [247, 103] width 6 height 7
click at [250, 100] on icon at bounding box center [253, 103] width 6 height 7
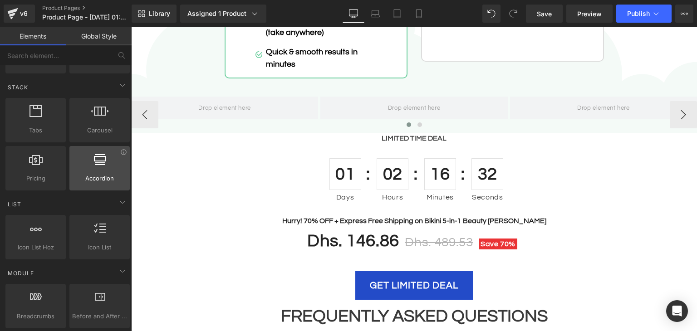
scroll to position [0, 0]
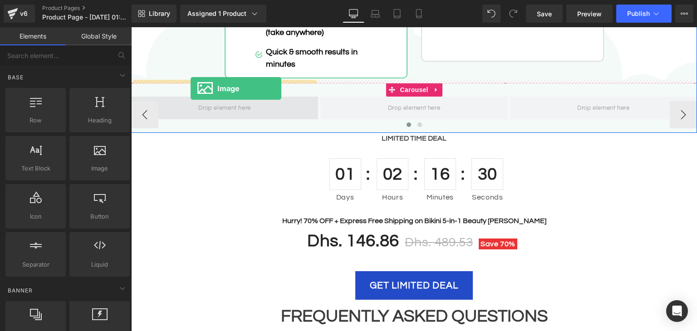
drag, startPoint x: 255, startPoint y: 160, endPoint x: 191, endPoint y: 88, distance: 96.1
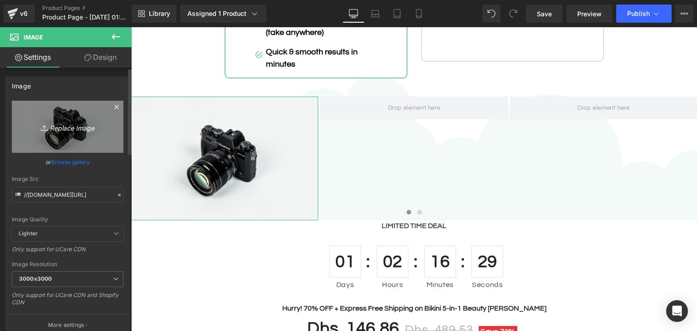
click at [77, 129] on icon "Replace Image" at bounding box center [67, 126] width 73 height 11
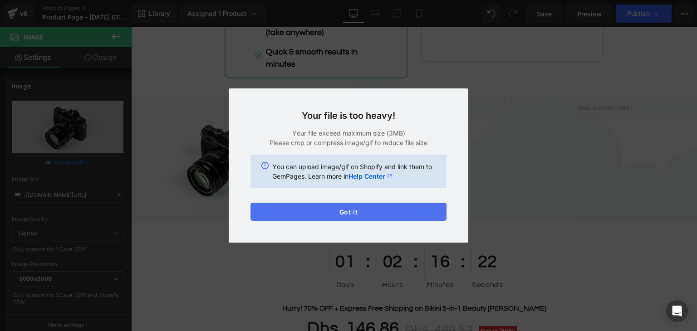
click at [318, 213] on button "Got it" at bounding box center [348, 212] width 196 height 18
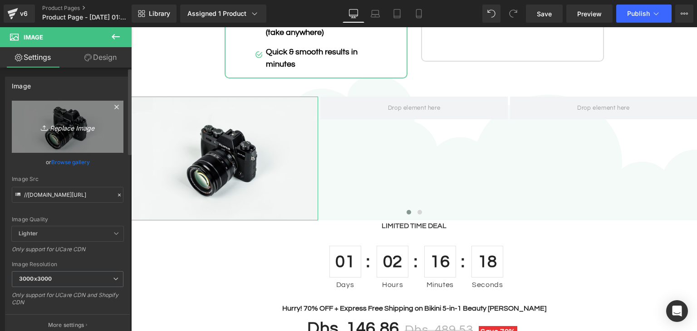
click at [76, 144] on link "Replace Image" at bounding box center [68, 127] width 112 height 52
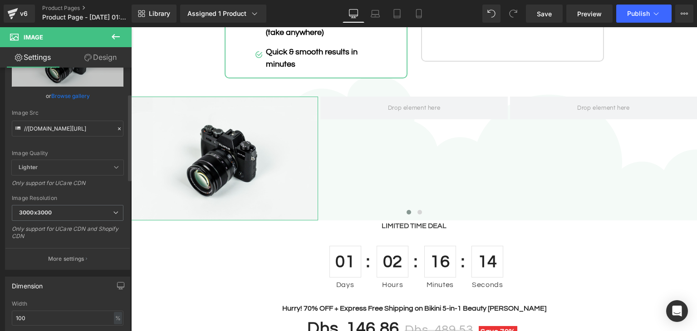
scroll to position [91, 0]
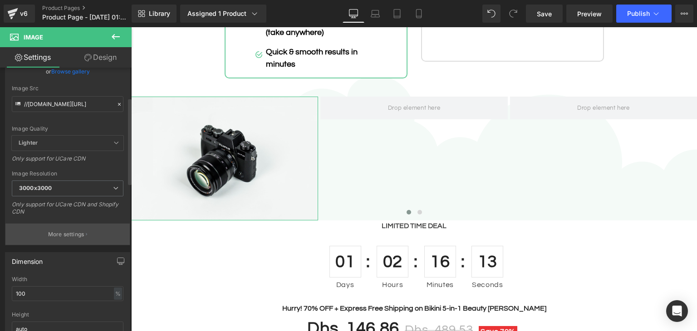
click at [69, 233] on p "More settings" at bounding box center [66, 234] width 36 height 8
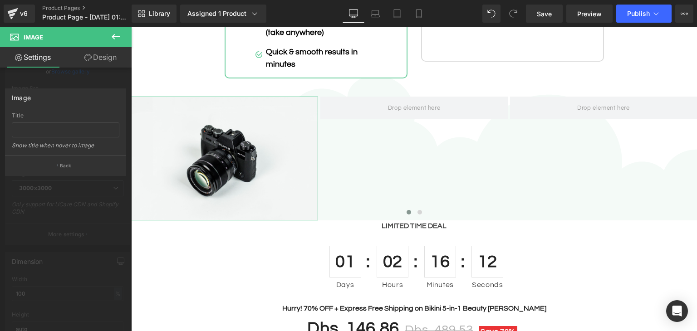
click at [0, 197] on div at bounding box center [66, 181] width 132 height 308
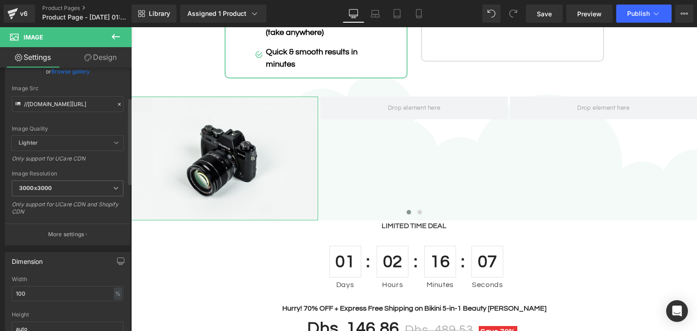
scroll to position [0, 0]
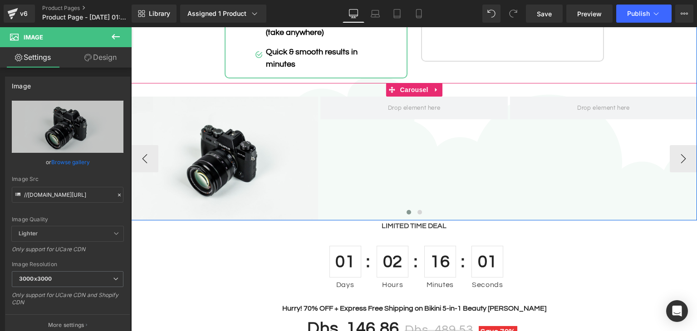
click at [431, 83] on link at bounding box center [437, 90] width 12 height 14
click at [438, 83] on link at bounding box center [442, 90] width 12 height 14
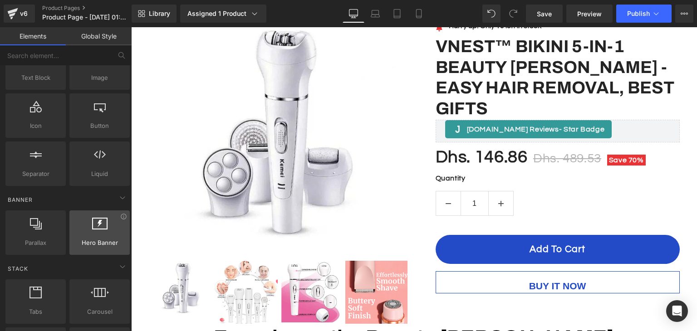
scroll to position [272, 0]
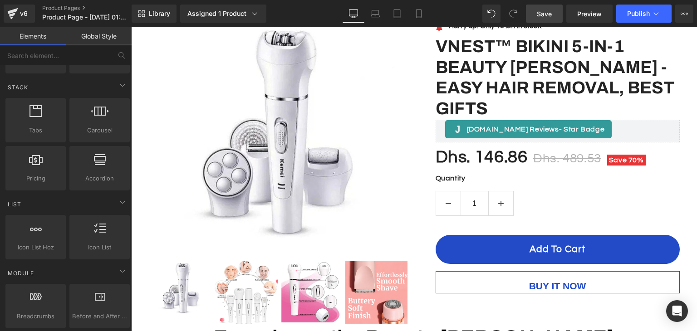
drag, startPoint x: 537, startPoint y: 15, endPoint x: 370, endPoint y: 35, distance: 168.6
click at [537, 15] on link "Save" at bounding box center [544, 14] width 37 height 18
click at [417, 15] on icon at bounding box center [418, 13] width 9 height 9
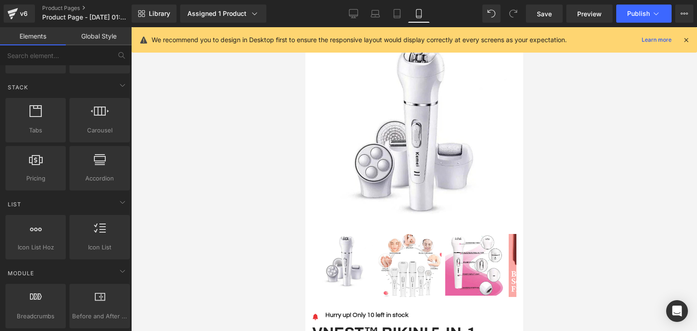
scroll to position [80, 0]
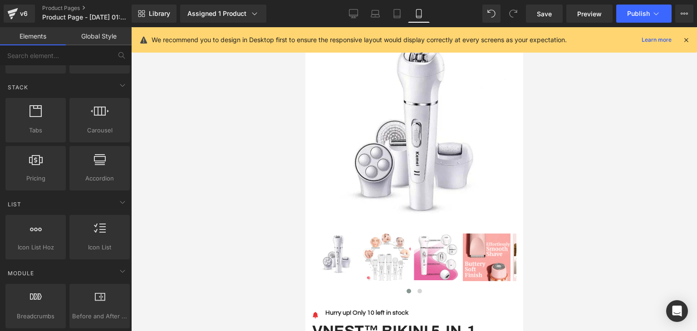
click at [688, 38] on icon at bounding box center [686, 40] width 8 height 8
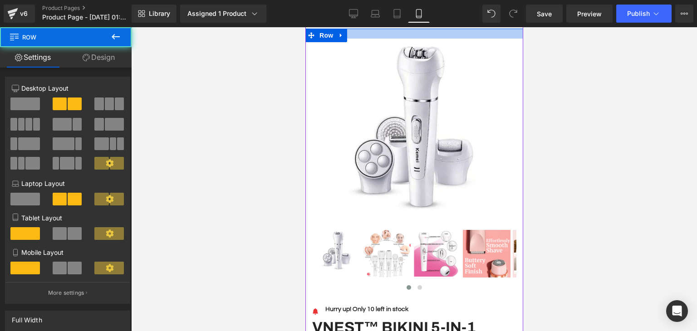
drag, startPoint x: 407, startPoint y: 31, endPoint x: 413, endPoint y: 10, distance: 22.7
click at [413, 10] on html "Skip to content Your cart is empty Continue shopping Have an account? Log in to…" at bounding box center [414, 99] width 218 height 304
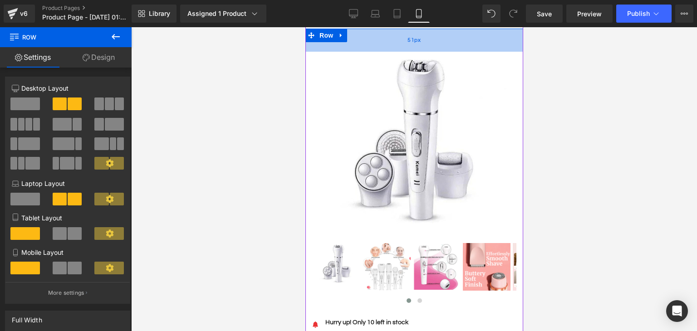
click at [381, 41] on div "51px" at bounding box center [414, 40] width 218 height 23
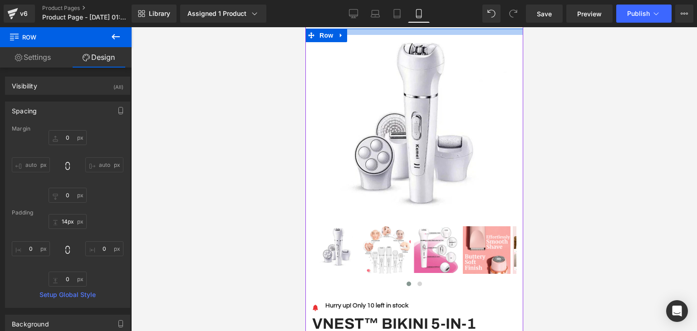
drag, startPoint x: 380, startPoint y: 44, endPoint x: 688, endPoint y: 53, distance: 308.6
click at [385, 23] on html "Skip to content Your cart is empty Continue shopping Have an account? Log in to…" at bounding box center [414, 99] width 218 height 304
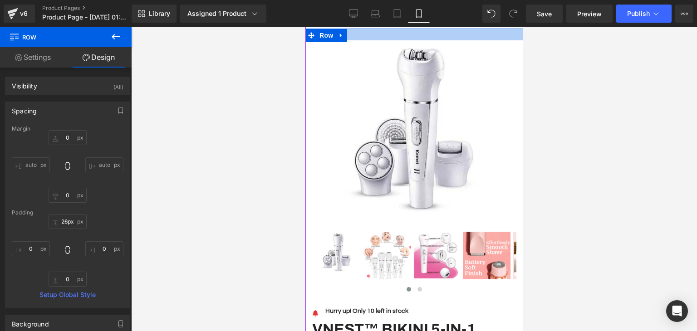
click at [368, 32] on div at bounding box center [414, 35] width 218 height 12
click at [371, 28] on div "Sale Off (P) Image" at bounding box center [414, 305] width 218 height 582
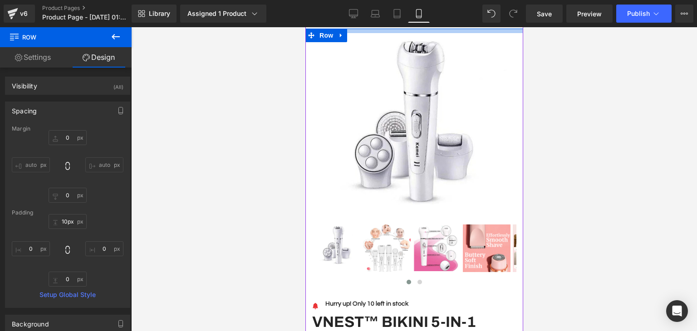
drag, startPoint x: 371, startPoint y: 35, endPoint x: 372, endPoint y: 29, distance: 6.5
click at [372, 29] on div at bounding box center [414, 31] width 218 height 5
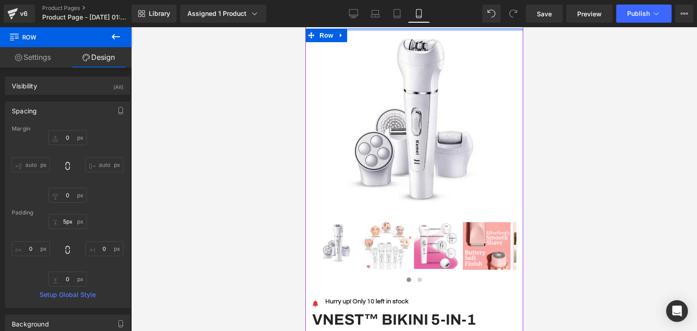
drag, startPoint x: 370, startPoint y: 29, endPoint x: 374, endPoint y: 22, distance: 8.5
click at [374, 22] on html "Skip to content Your cart is empty Continue shopping Have an account? Log in to…" at bounding box center [414, 99] width 218 height 304
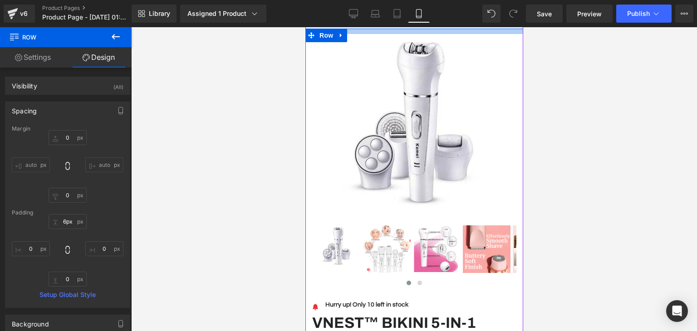
type input "5px"
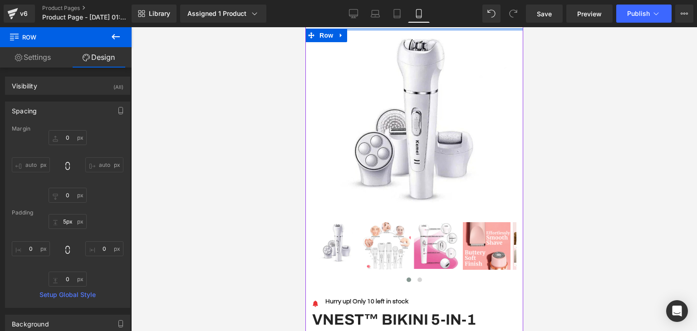
click at [508, 20] on span at bounding box center [513, 14] width 18 height 18
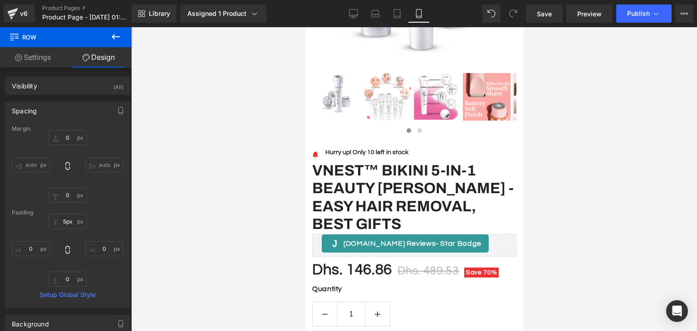
scroll to position [240, 0]
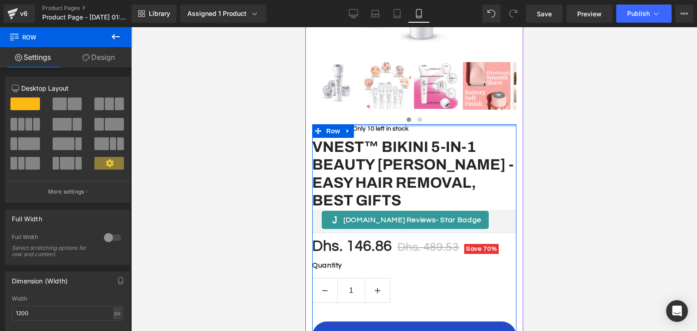
drag, startPoint x: 452, startPoint y: 118, endPoint x: 454, endPoint y: 104, distance: 14.2
click at [454, 104] on div "Sale Off (P) Image" at bounding box center [414, 128] width 218 height 521
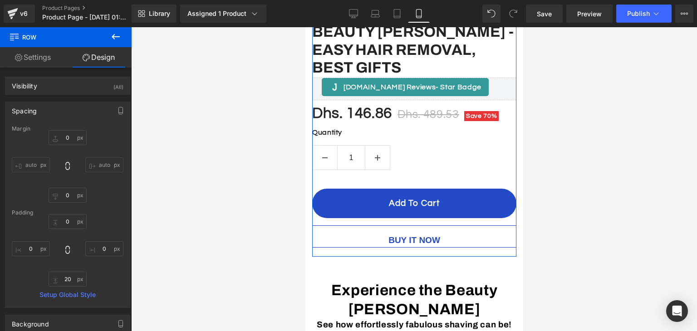
scroll to position [400, 0]
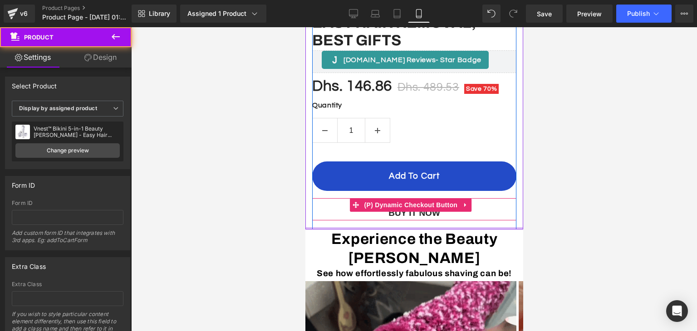
drag, startPoint x: 401, startPoint y: 240, endPoint x: 408, endPoint y: 213, distance: 28.2
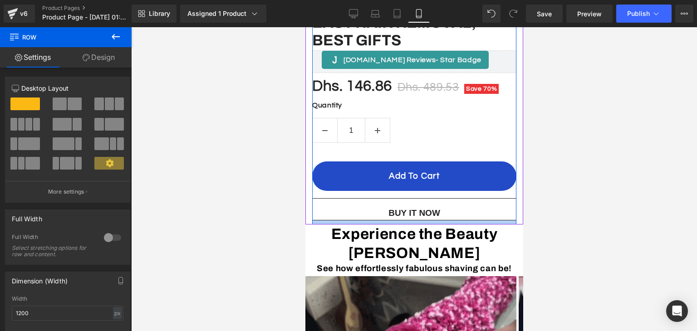
drag, startPoint x: 401, startPoint y: 215, endPoint x: 403, endPoint y: 211, distance: 5.7
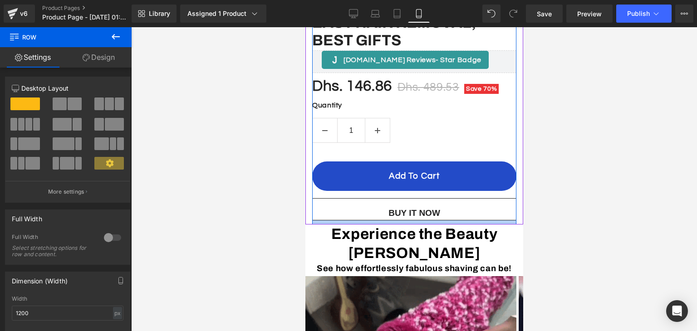
click at [403, 211] on div "Image Hurry up! Only 10 left in stock Text Block Icon List Vnest™ Bikini 5-in-1…" at bounding box center [414, 94] width 204 height 260
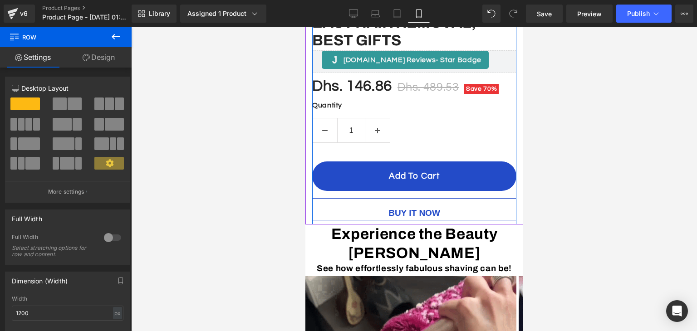
click at [610, 203] on div at bounding box center [414, 179] width 566 height 304
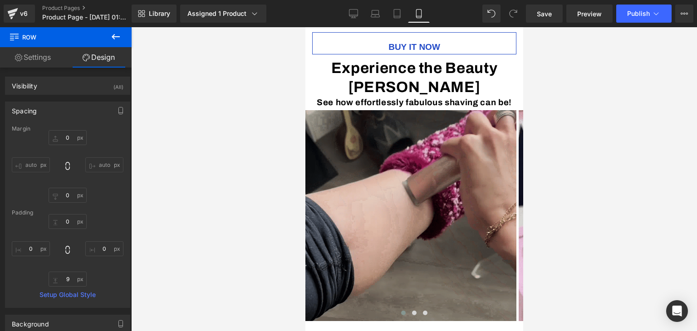
scroll to position [582, 0]
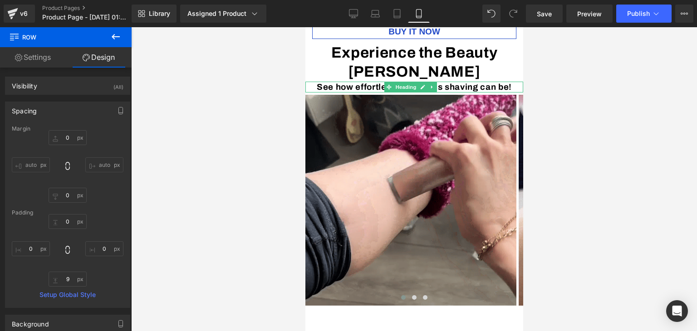
click at [454, 82] on h3 "See how effortlessly fabulous shaving can be!" at bounding box center [414, 87] width 218 height 11
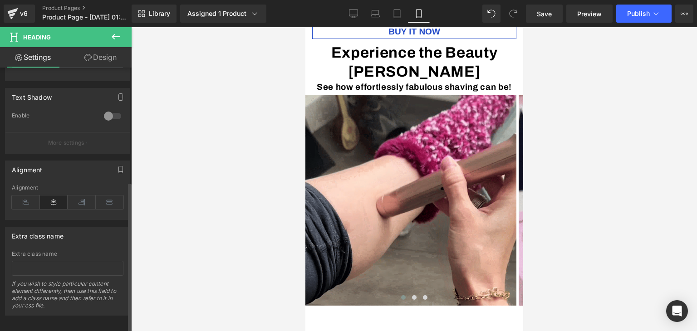
scroll to position [378, 0]
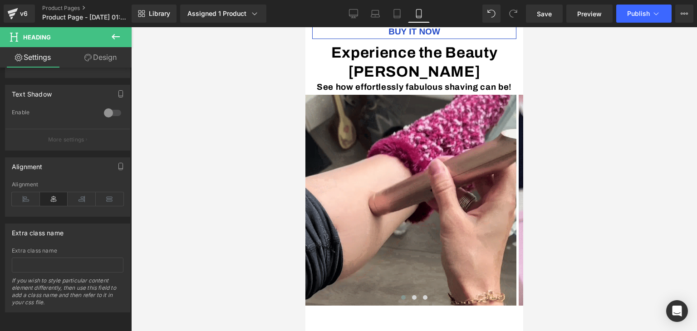
click at [246, 141] on div at bounding box center [414, 179] width 566 height 304
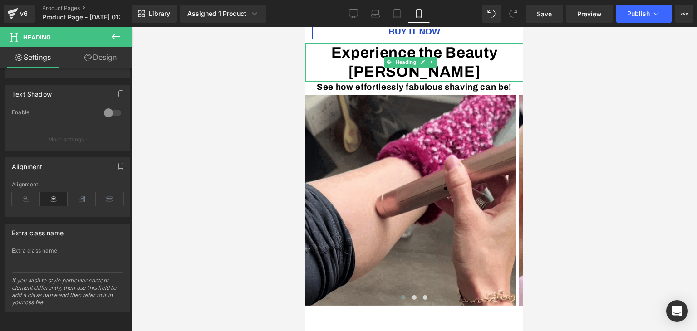
click at [447, 62] on h1 "Experience the Beauty [PERSON_NAME]" at bounding box center [414, 62] width 218 height 39
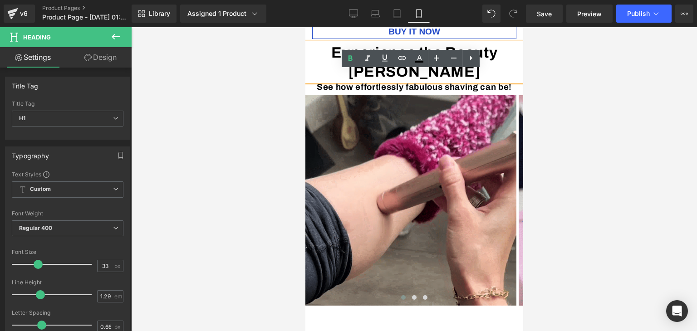
click at [575, 73] on div at bounding box center [414, 179] width 566 height 304
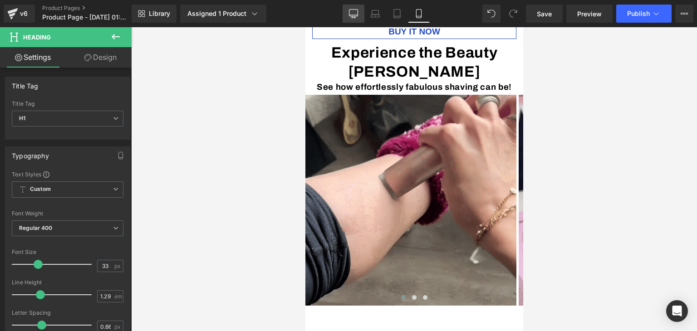
click at [355, 15] on icon at bounding box center [353, 15] width 9 height 0
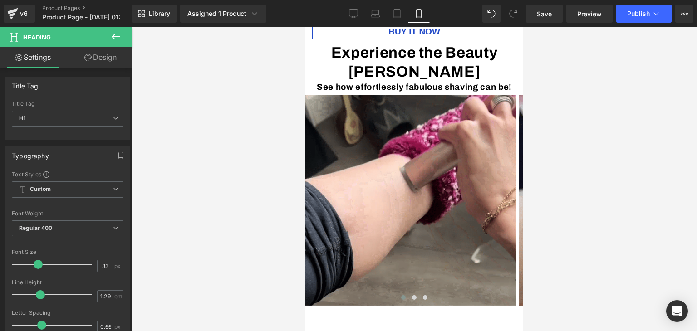
type input "44"
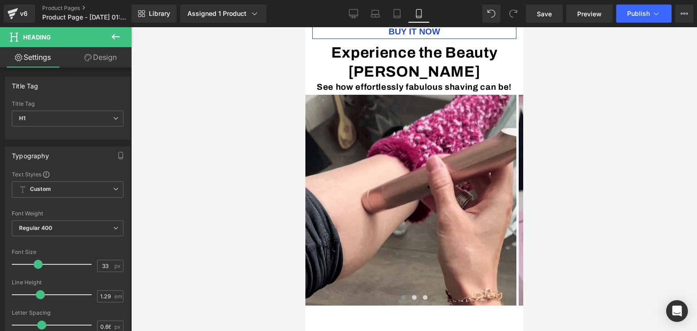
type input "100"
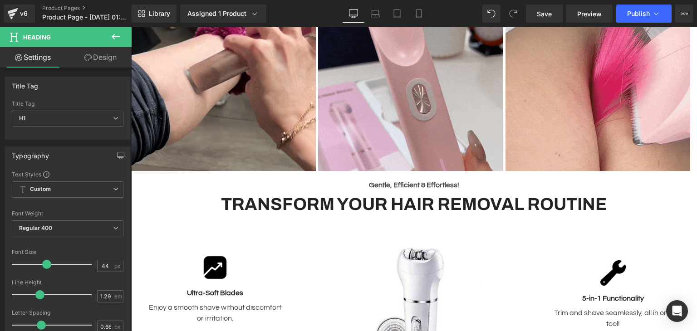
scroll to position [548, 0]
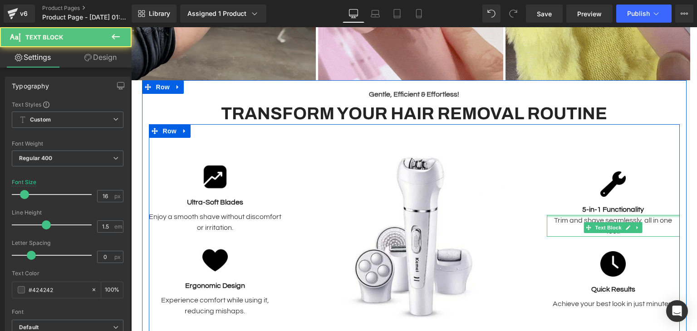
drag, startPoint x: 612, startPoint y: 214, endPoint x: 611, endPoint y: 204, distance: 10.0
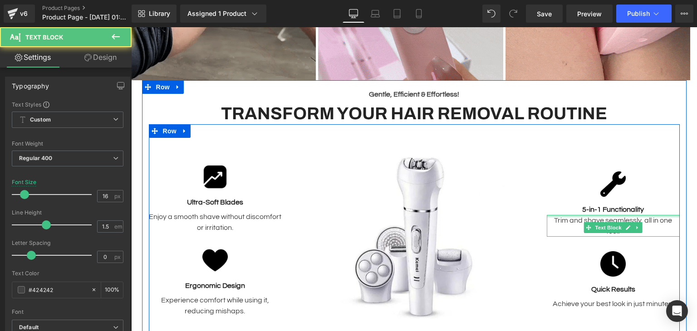
click at [611, 204] on div "Image 5-in-1 Functionality Text Block Trim and shave seamlessly, all in one too…" at bounding box center [613, 241] width 133 height 182
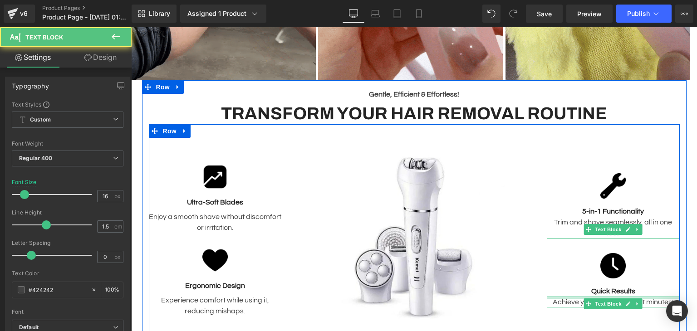
click at [612, 276] on div "Image 5-in-1 Functionality Text Block Trim and shave seamlessly, all in one too…" at bounding box center [613, 241] width 133 height 182
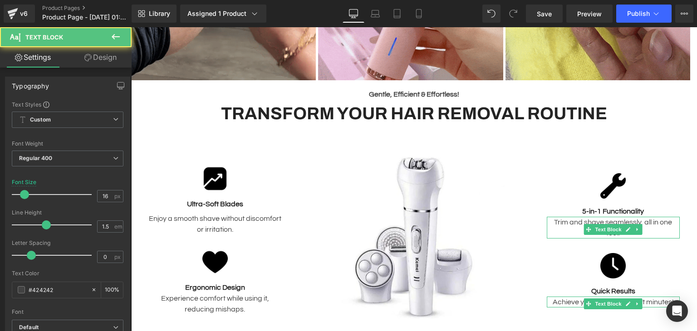
scroll to position [639, 0]
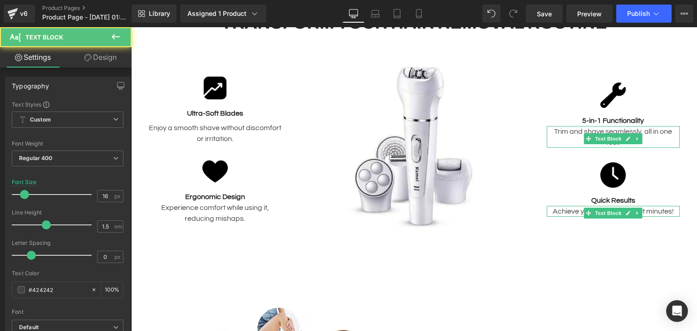
drag, startPoint x: 212, startPoint y: 291, endPoint x: 212, endPoint y: 176, distance: 115.2
click at [218, 271] on div "Gentle, Efficient & Effortless! Text Block Transform Your Hair Removal Routine …" at bounding box center [414, 132] width 544 height 284
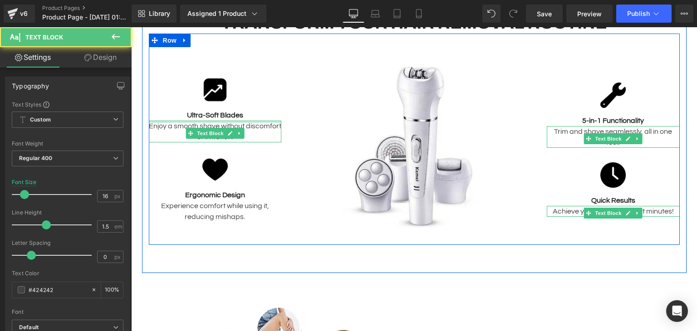
drag, startPoint x: 210, startPoint y: 119, endPoint x: 211, endPoint y: 112, distance: 7.8
click at [211, 112] on div "Image Ultra-Soft Blades Text Block Enjoy a smooth shave without discomfort or i…" at bounding box center [215, 150] width 133 height 182
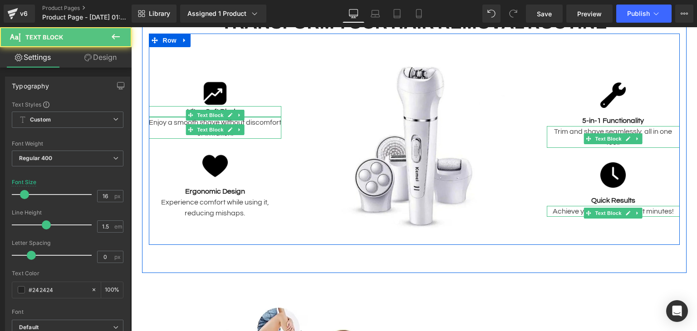
drag, startPoint x: 214, startPoint y: 103, endPoint x: 217, endPoint y: 96, distance: 7.3
click at [217, 96] on div "Image Ultra-Soft Blades Text Block Enjoy a smooth shave without discomfort or i…" at bounding box center [215, 150] width 133 height 182
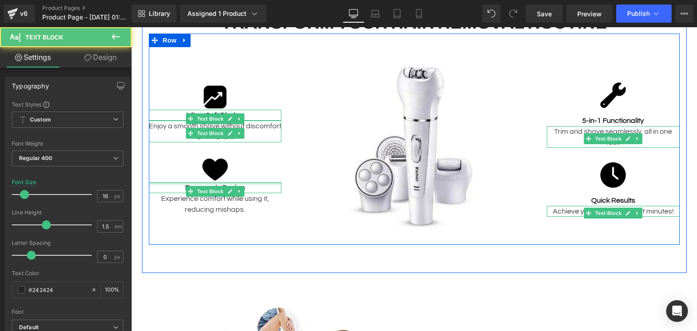
drag, startPoint x: 211, startPoint y: 179, endPoint x: 215, endPoint y: 165, distance: 14.5
click at [215, 165] on div "Image Ultra-Soft Blades Text Block Enjoy a smooth shave without discomfort or i…" at bounding box center [215, 150] width 133 height 182
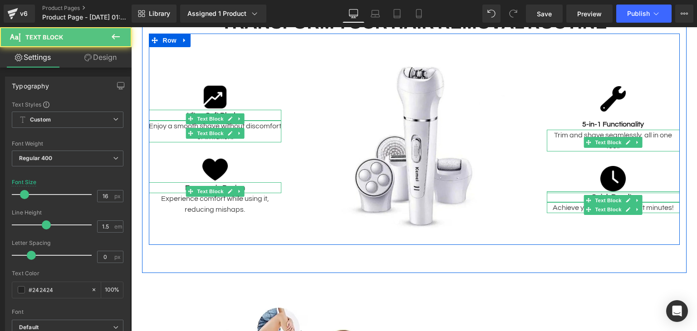
drag, startPoint x: 611, startPoint y: 187, endPoint x: 611, endPoint y: 177, distance: 10.4
click at [611, 177] on div "Image 5-in-1 Functionality Text Block Trim and shave seamlessly, all in one too…" at bounding box center [613, 150] width 133 height 182
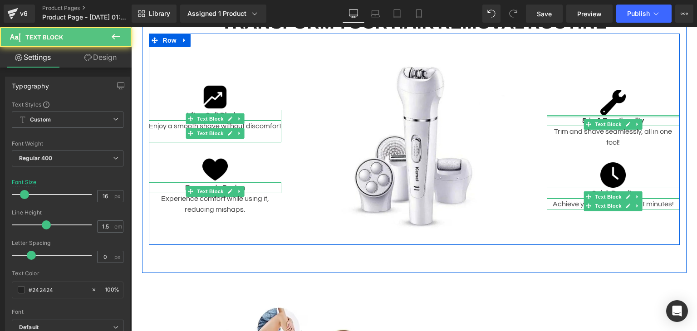
drag, startPoint x: 609, startPoint y: 109, endPoint x: 610, endPoint y: 103, distance: 5.5
click at [610, 103] on div "Image 5-in-1 Functionality Text Block Trim and shave seamlessly, all in one too…" at bounding box center [613, 150] width 133 height 182
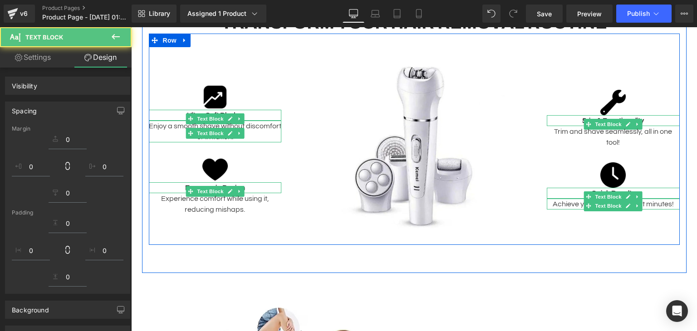
click at [566, 98] on div at bounding box center [613, 102] width 133 height 25
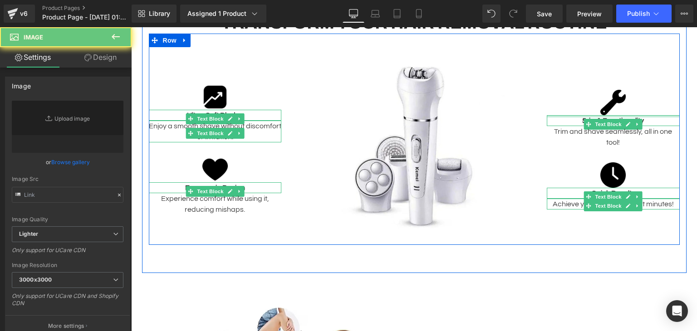
type input "[URL][DOMAIN_NAME]"
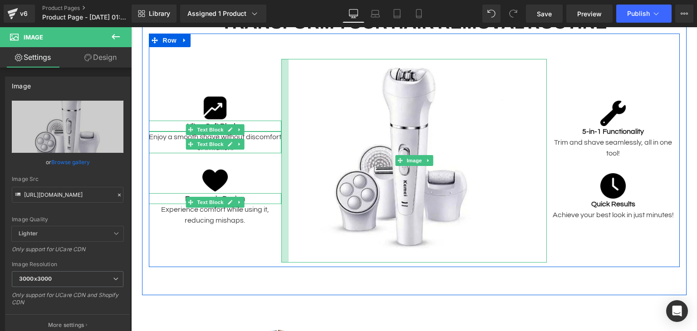
drag, startPoint x: 287, startPoint y: 95, endPoint x: 254, endPoint y: 97, distance: 32.7
click at [254, 97] on div "Image Image Ultra-Soft Blades Text Block Enjoy a smooth shave without discomfor…" at bounding box center [414, 151] width 531 height 234
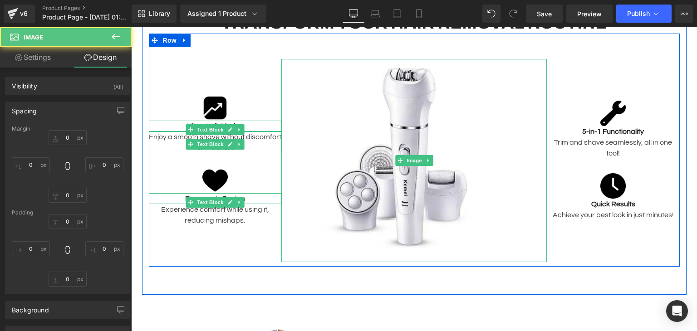
type input "0"
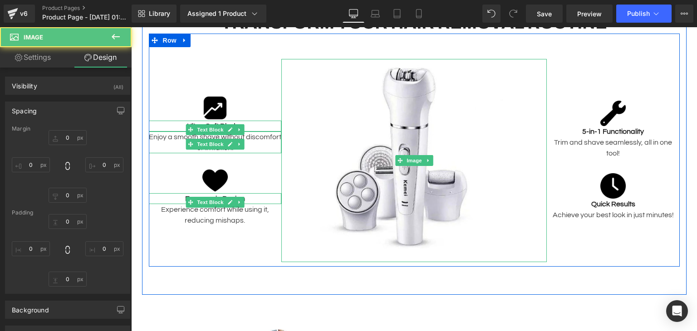
type input "70"
type input "0"
type input "17"
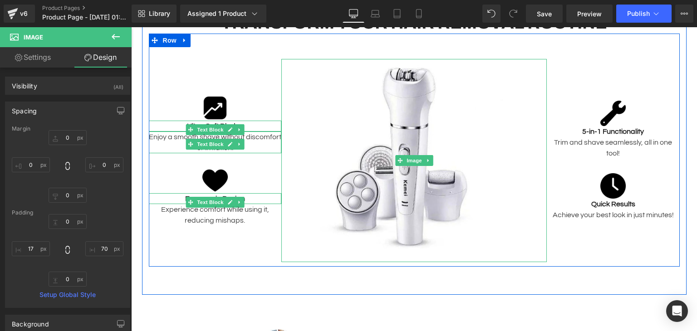
type input "0"
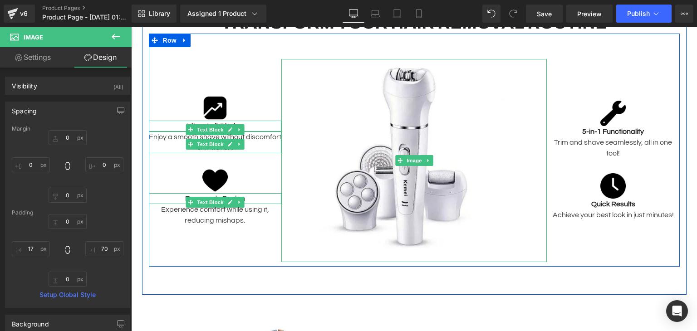
type input "70"
type input "0"
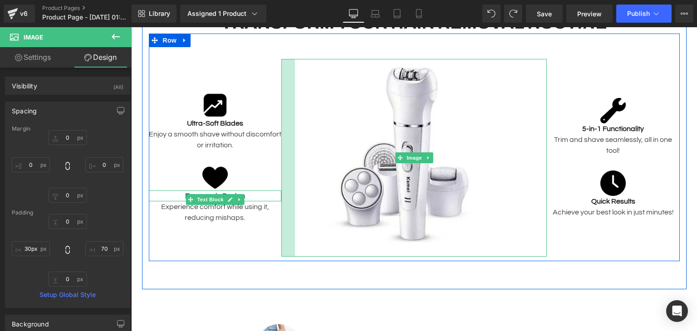
type input "31px"
drag, startPoint x: 279, startPoint y: 111, endPoint x: 285, endPoint y: 114, distance: 7.1
click at [285, 114] on div "31px" at bounding box center [288, 158] width 14 height 198
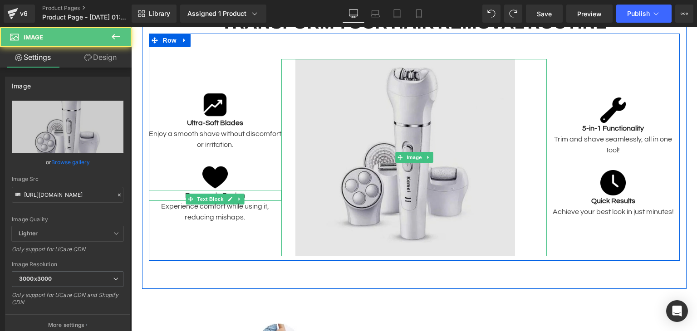
click at [521, 166] on img at bounding box center [413, 158] width 265 height 198
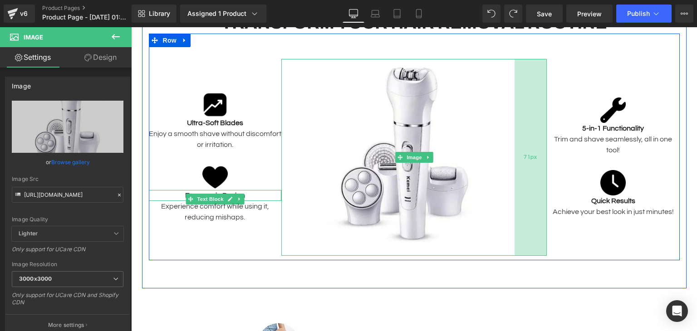
click at [542, 162] on div "71px" at bounding box center [530, 157] width 32 height 197
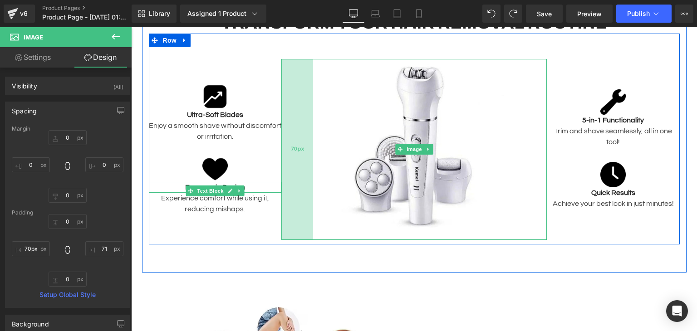
type input "71px"
drag, startPoint x: 284, startPoint y: 137, endPoint x: 302, endPoint y: 135, distance: 18.2
click at [302, 135] on div "71px" at bounding box center [297, 149] width 32 height 181
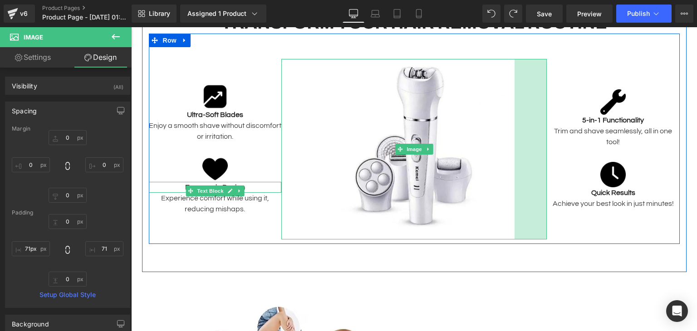
scroll to position [548, 0]
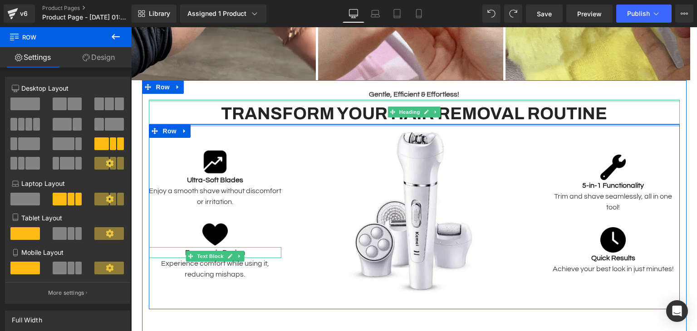
drag, startPoint x: 355, startPoint y: 130, endPoint x: 367, endPoint y: 100, distance: 32.2
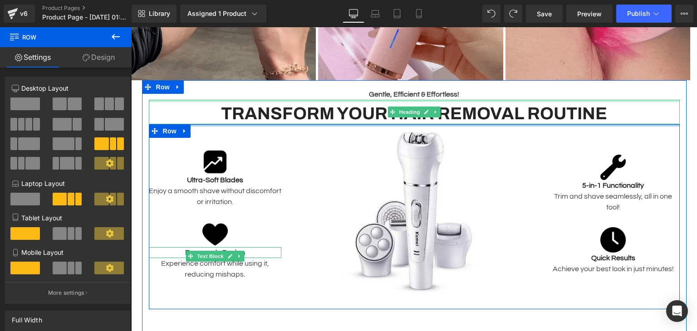
click at [367, 100] on div "Gentle, Efficient & Effortless! Text Block Transform Your Hair Removal Routine …" at bounding box center [414, 199] width 544 height 220
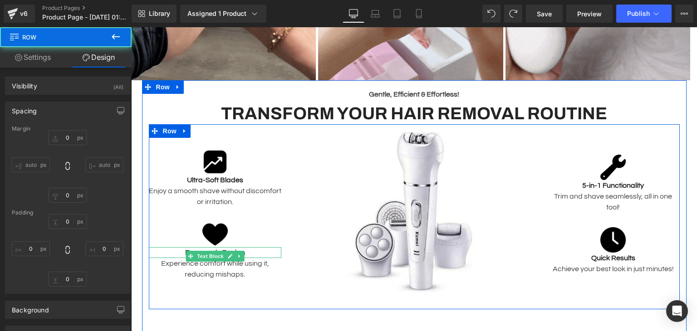
type input "0"
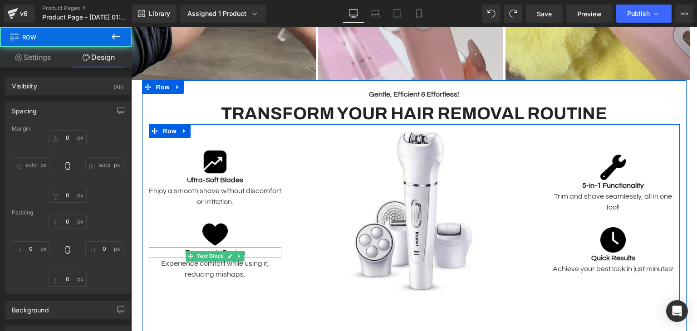
type input "0"
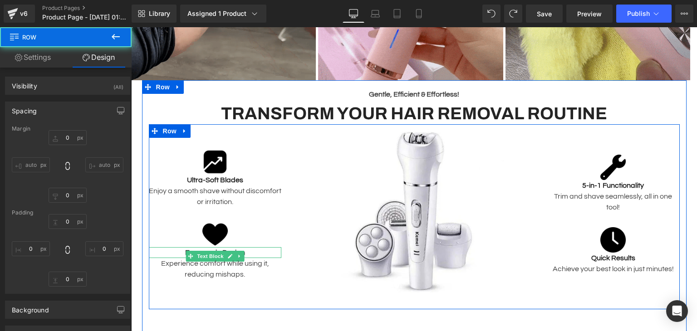
type input "0"
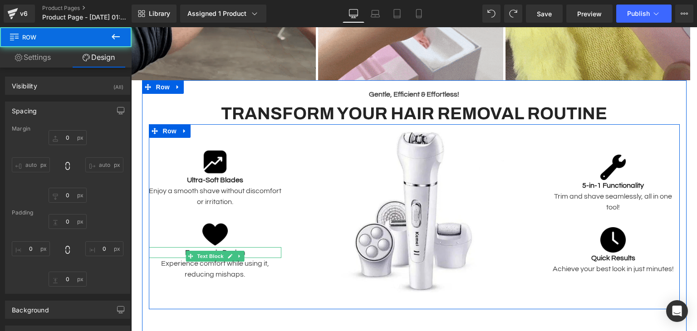
type input "0"
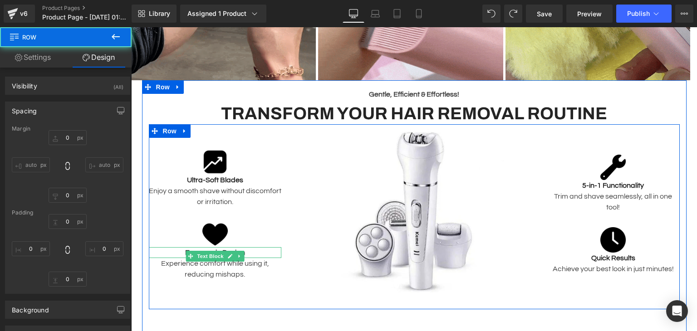
type input "10"
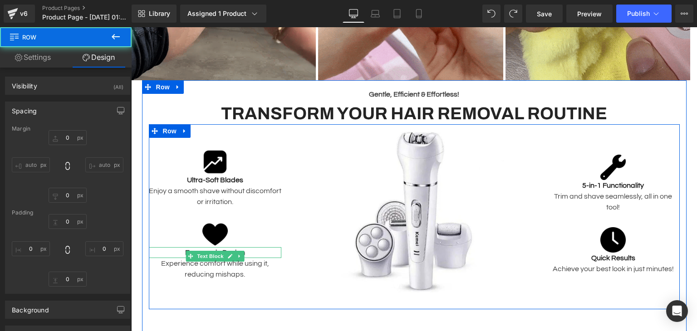
type input "0"
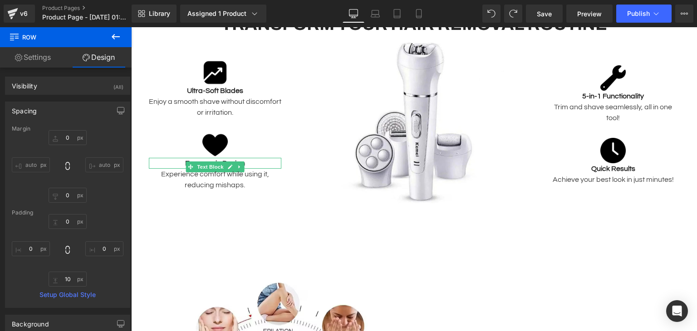
scroll to position [639, 0]
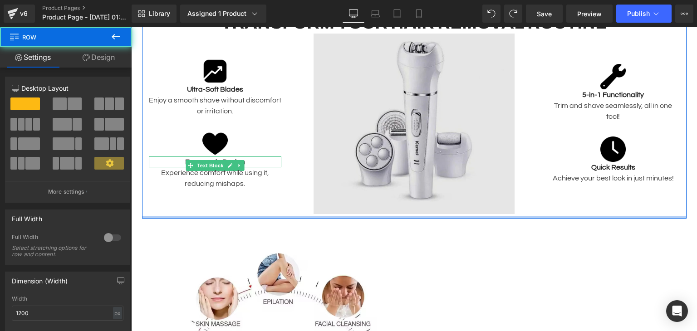
drag, startPoint x: 340, startPoint y: 233, endPoint x: 344, endPoint y: 182, distance: 51.0
click at [344, 182] on div "Gentle, Efficient & Effortless! Text Block Transform Your Hair Removal Routine …" at bounding box center [414, 104] width 544 height 229
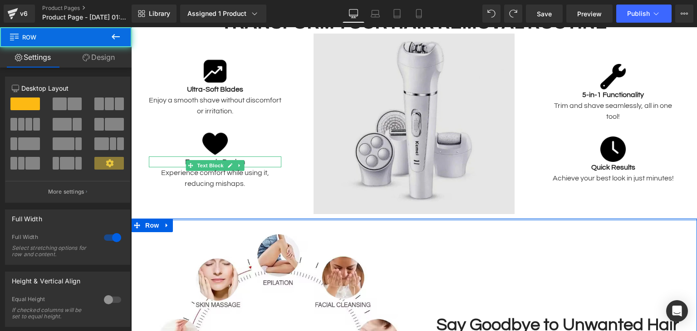
drag, startPoint x: 361, startPoint y: 229, endPoint x: 368, endPoint y: 206, distance: 23.8
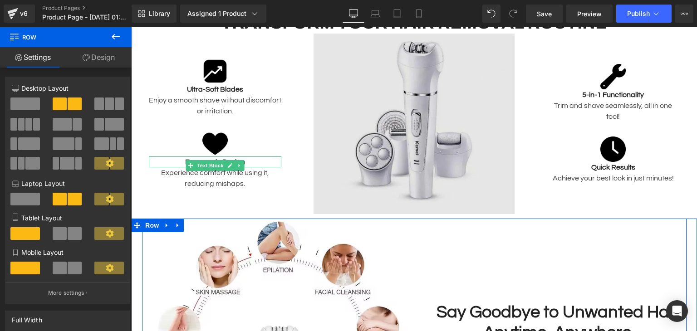
drag, startPoint x: 419, startPoint y: 224, endPoint x: 419, endPoint y: 211, distance: 12.7
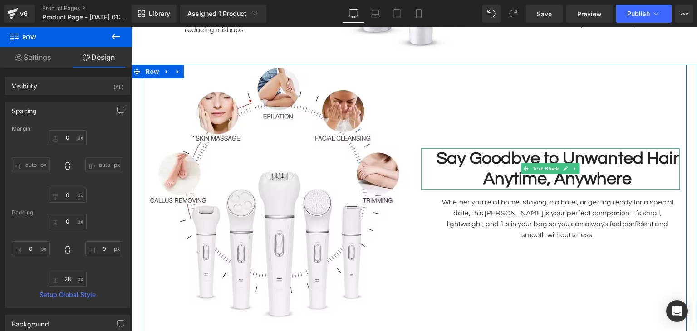
scroll to position [821, 0]
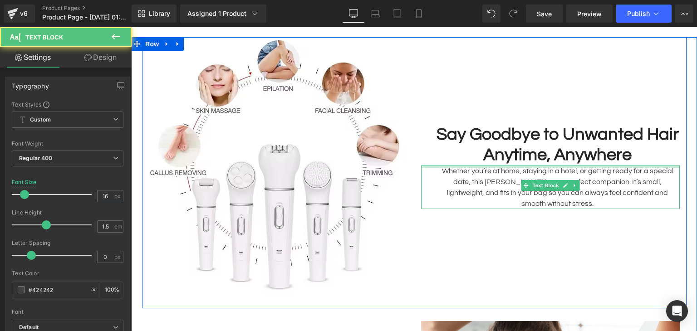
drag, startPoint x: 555, startPoint y: 167, endPoint x: 555, endPoint y: 154, distance: 13.2
click at [555, 154] on div "Say Goodbye to Unwanted Hair Anytime, Anywhere Text Block Whether you’re at hom…" at bounding box center [550, 166] width 272 height 259
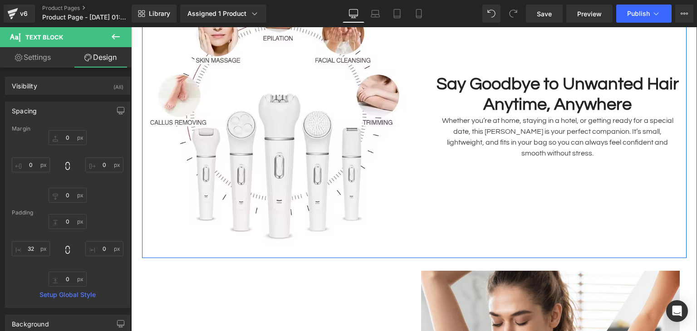
scroll to position [911, 0]
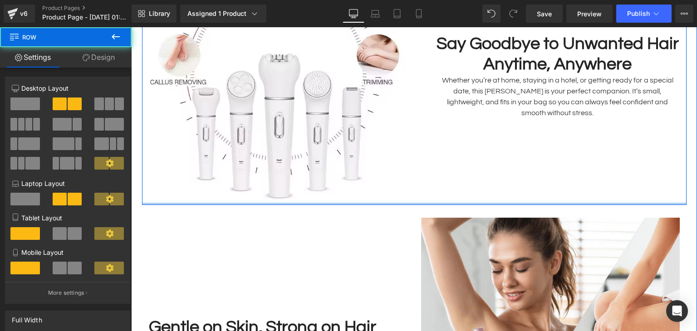
drag, startPoint x: 392, startPoint y: 213, endPoint x: 410, endPoint y: 206, distance: 19.5
click at [399, 191] on div "Image Say Goodbye to Unwanted Hair Anytime, Anywhere Text Block Whether you’re …" at bounding box center [414, 75] width 544 height 259
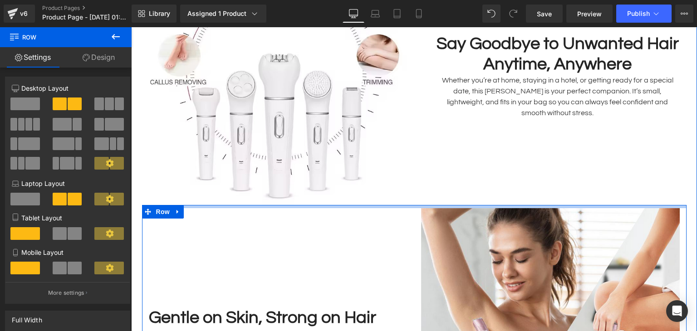
drag, startPoint x: 426, startPoint y: 211, endPoint x: 427, endPoint y: 202, distance: 9.1
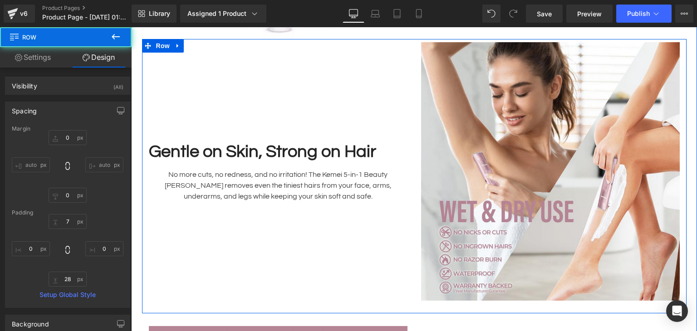
scroll to position [1093, 0]
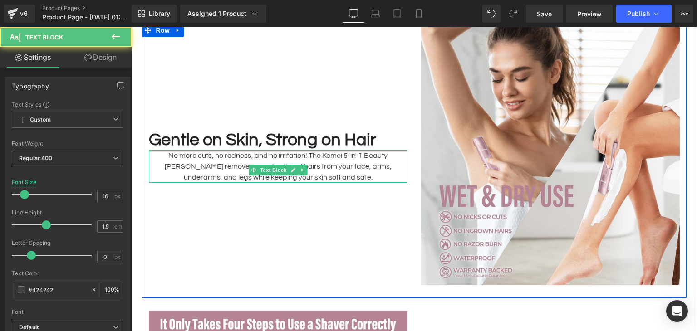
drag, startPoint x: 277, startPoint y: 146, endPoint x: 296, endPoint y: 192, distance: 50.6
click at [281, 127] on div "Gentle on Skin, Strong on Hair Text Block No more cuts, no redness, and no irri…" at bounding box center [278, 156] width 272 height 259
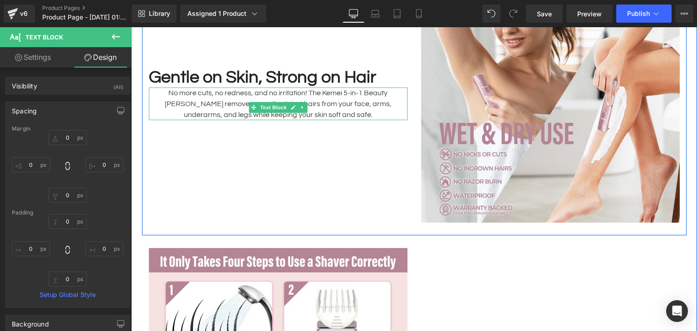
scroll to position [1184, 0]
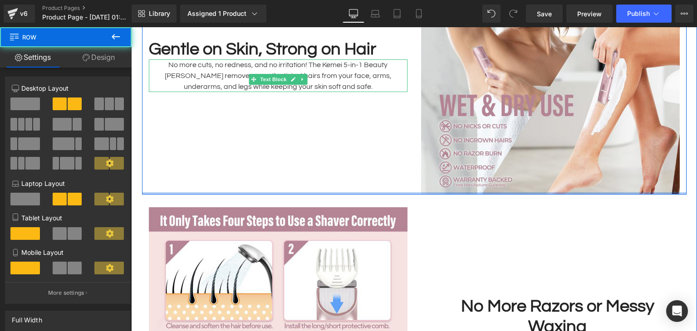
drag, startPoint x: 437, startPoint y: 200, endPoint x: 430, endPoint y: 199, distance: 7.3
click at [441, 185] on div "Image Gentle on Skin, Strong on Hair Text Block No more cuts, no redness, and n…" at bounding box center [414, 64] width 544 height 262
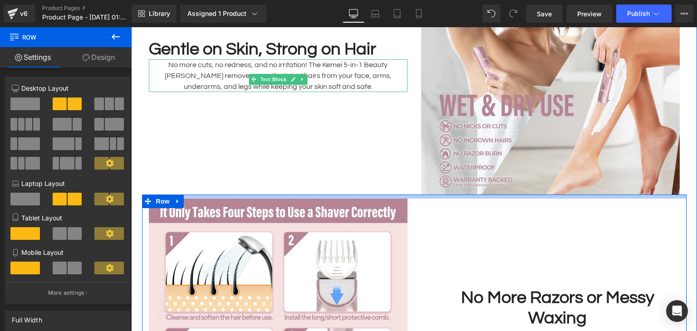
drag, startPoint x: 388, startPoint y: 196, endPoint x: 390, endPoint y: 187, distance: 8.8
click at [390, 187] on div "Image Say Goodbye to Unwanted Hair Anytime, Anywhere Text Block Whether you’re …" at bounding box center [414, 72] width 566 height 796
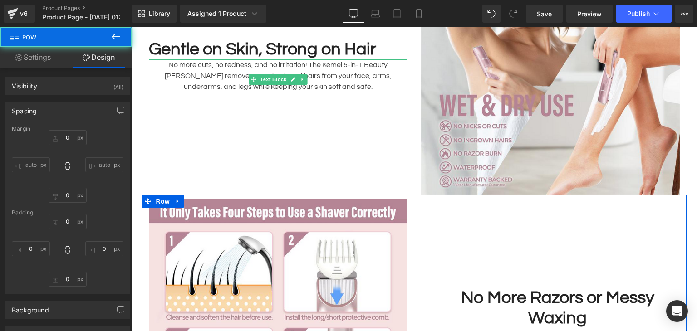
type input "0"
type input "9"
type input "0"
type input "28"
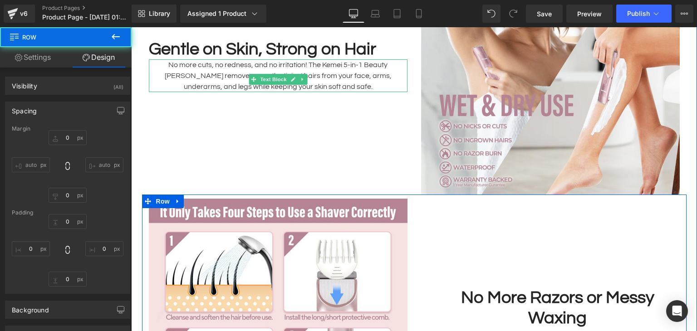
type input "0"
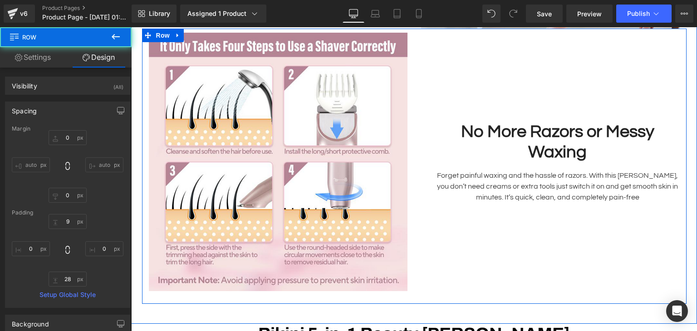
scroll to position [1365, 0]
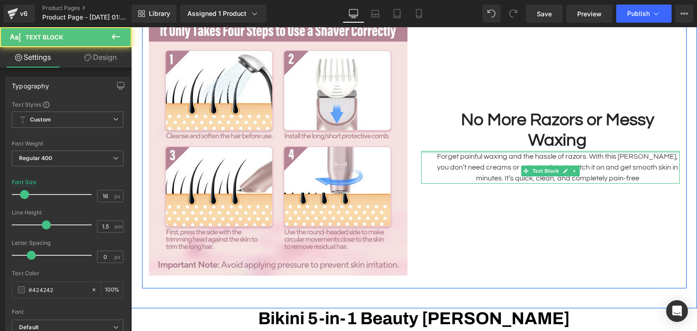
click at [550, 131] on div "No More Razors or Messy Waxing Text Block Forget painful waxing and the hassle …" at bounding box center [550, 146] width 272 height 259
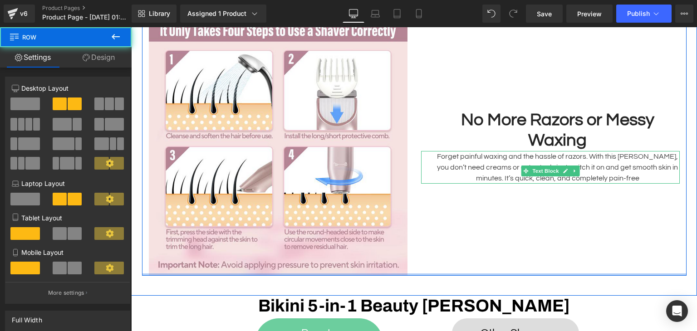
drag, startPoint x: 416, startPoint y: 280, endPoint x: 422, endPoint y: 260, distance: 20.9
click at [422, 260] on div "Image No More Razors or Messy Waxing Text Block Forget painful waxing and the h…" at bounding box center [414, 144] width 544 height 263
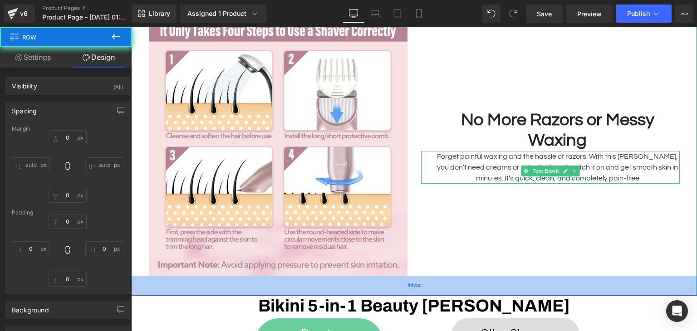
type input "0"
type input "9"
type input "0"
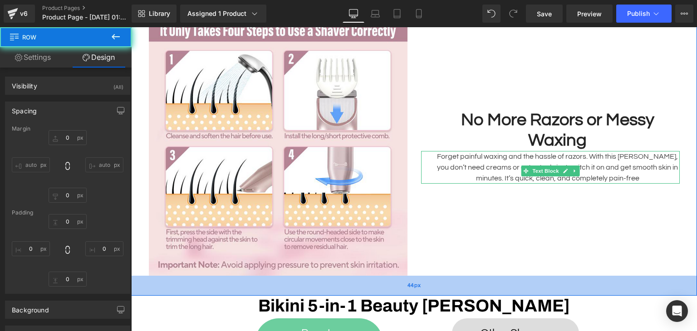
type input "0"
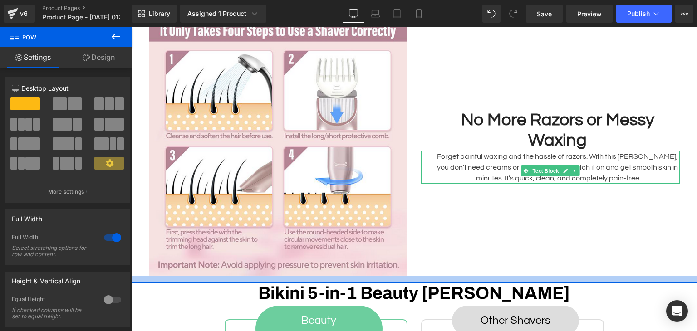
drag, startPoint x: 417, startPoint y: 291, endPoint x: 421, endPoint y: 278, distance: 13.2
click at [421, 278] on div at bounding box center [414, 279] width 566 height 7
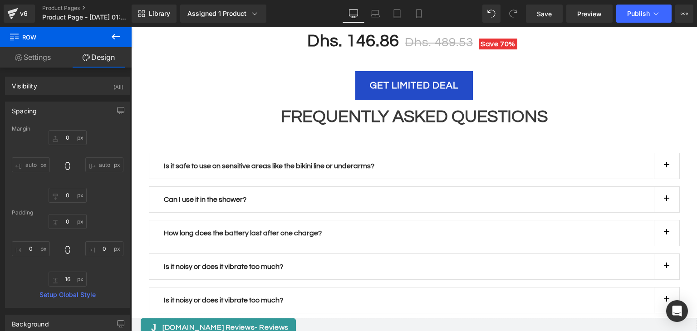
scroll to position [1910, 0]
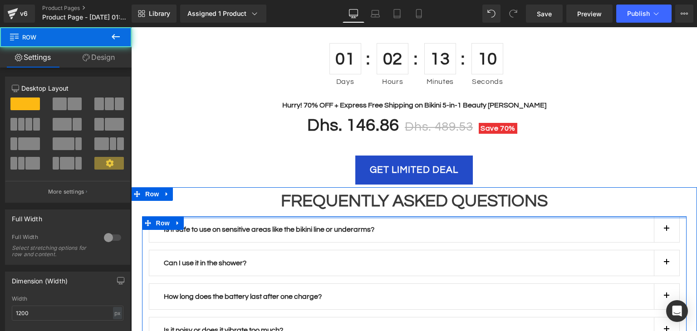
drag, startPoint x: 377, startPoint y: 207, endPoint x: 386, endPoint y: 183, distance: 25.1
click at [386, 187] on div "FREQUENTLY ASKED QUESTIONS Heading Row Is it safe to use on sensitive areas lik…" at bounding box center [414, 284] width 566 height 194
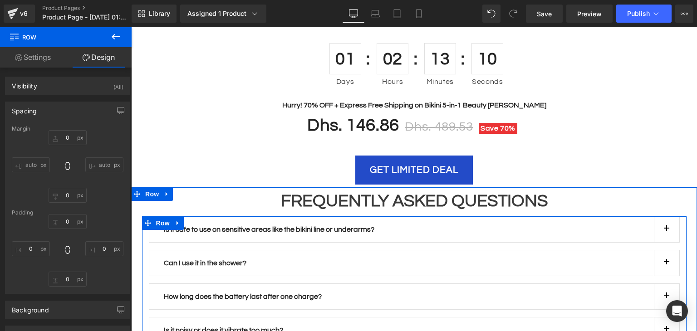
type input "0"
type input "10"
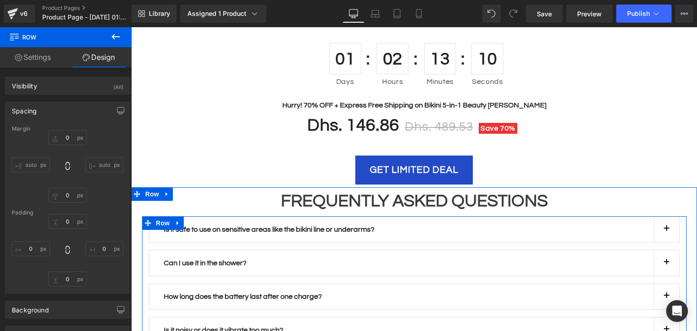
type input "0"
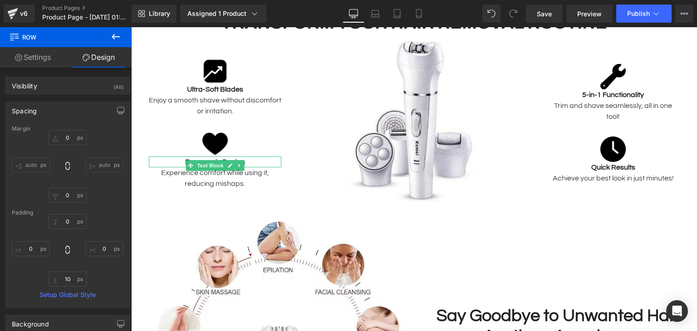
scroll to position [0, 0]
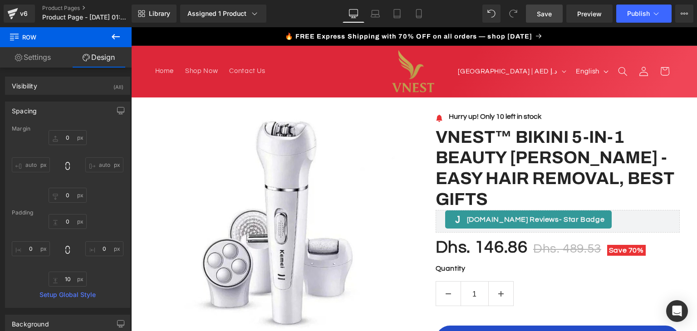
click at [549, 15] on span "Save" at bounding box center [544, 14] width 15 height 10
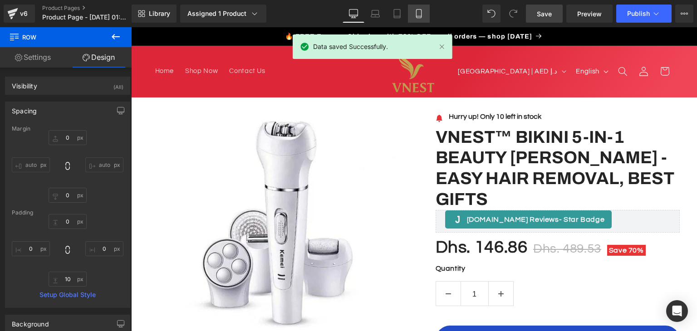
click at [409, 15] on link "Mobile" at bounding box center [419, 14] width 22 height 18
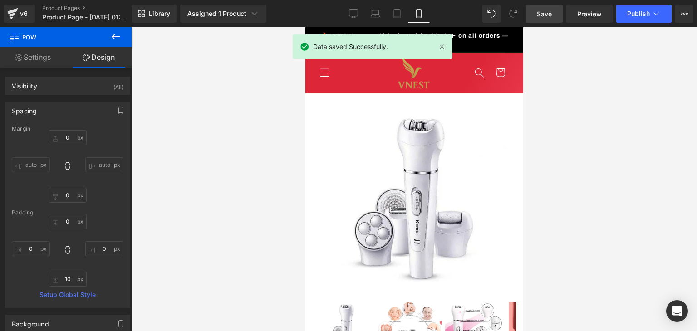
type input "0"
type input "39"
type input "0"
type input "10"
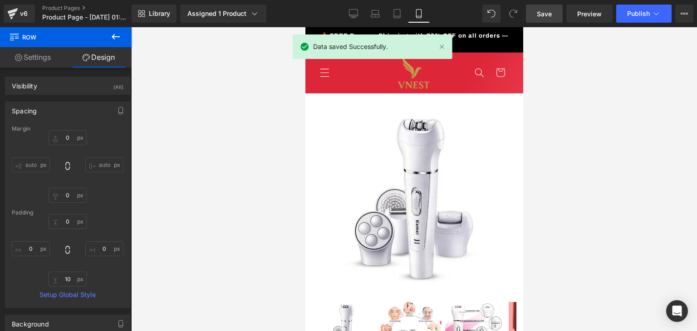
type input "0"
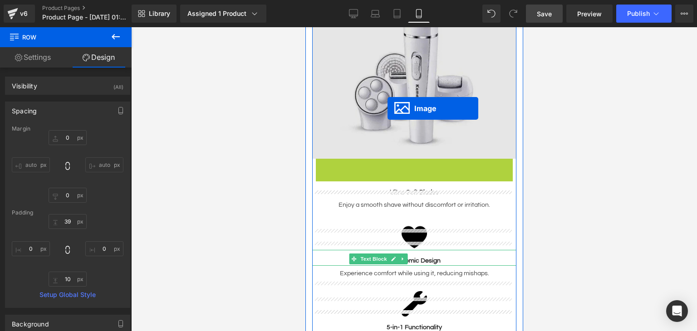
scroll to position [966, 0]
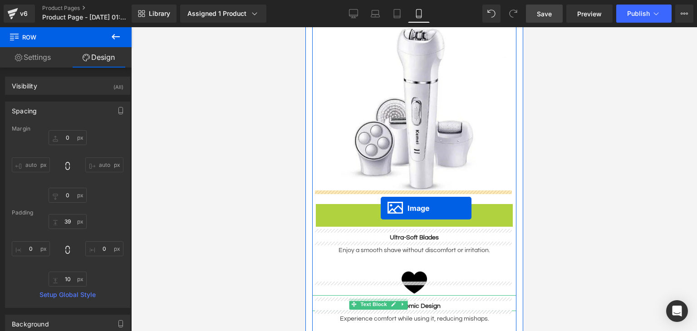
drag, startPoint x: 394, startPoint y: 97, endPoint x: 380, endPoint y: 208, distance: 112.4
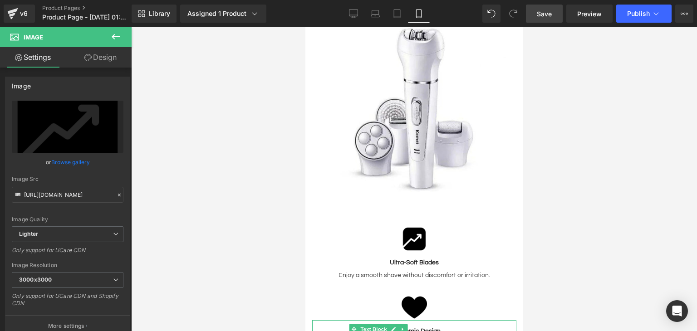
click at [584, 236] on div at bounding box center [414, 179] width 566 height 304
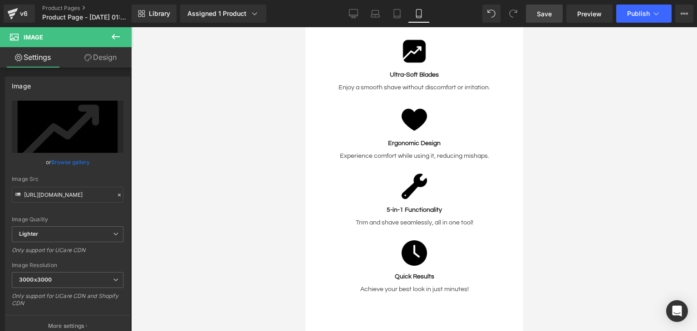
scroll to position [1148, 0]
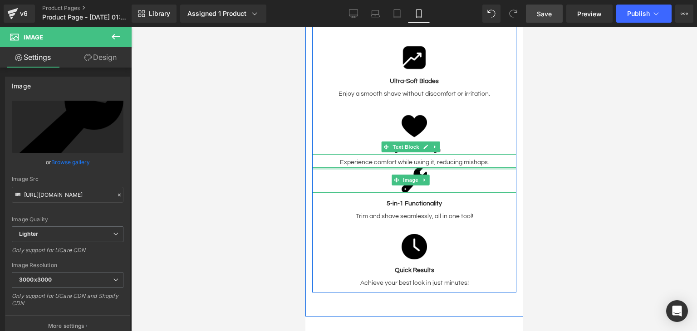
drag, startPoint x: 435, startPoint y: 154, endPoint x: 438, endPoint y: 133, distance: 21.6
click at [438, 133] on div "Image 71px 71px Image Ultra-Soft Blades Text Block Enjoy a smooth shave without…" at bounding box center [414, 55] width 204 height 476
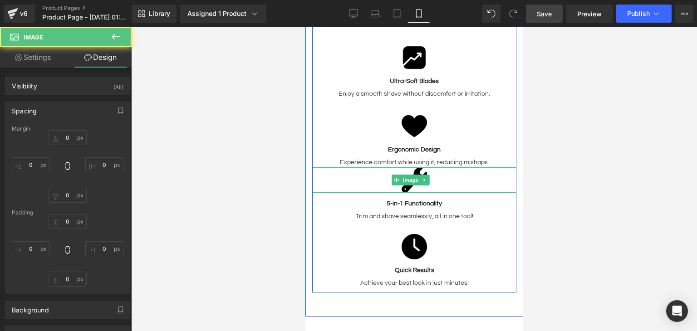
type input "0"
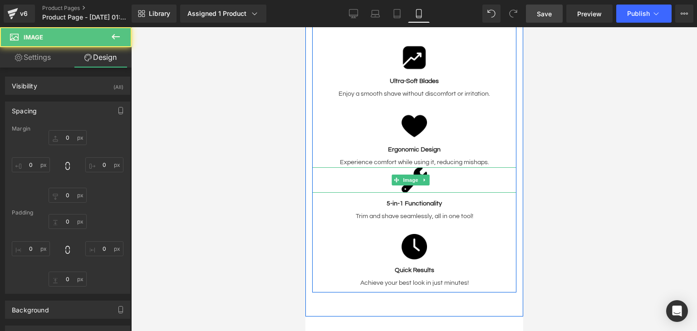
type input "0"
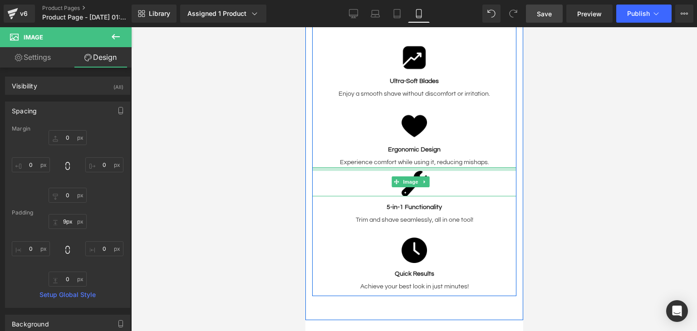
type input "10px"
click at [441, 167] on div "Image" at bounding box center [414, 182] width 204 height 30
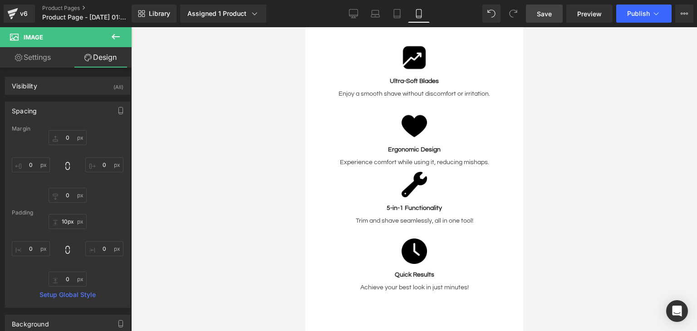
drag, startPoint x: 551, startPoint y: 161, endPoint x: 217, endPoint y: 130, distance: 335.4
click at [551, 161] on div at bounding box center [414, 179] width 566 height 304
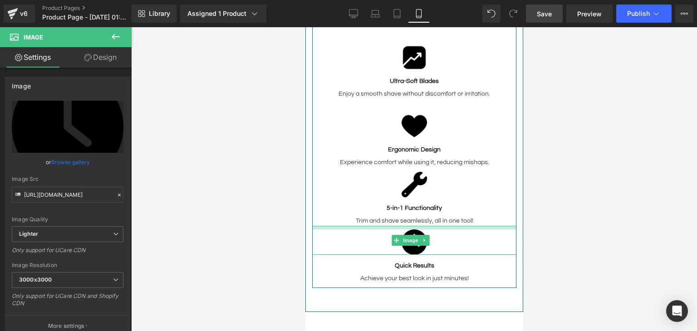
drag, startPoint x: 401, startPoint y: 213, endPoint x: 853, endPoint y: 237, distance: 452.5
click at [402, 204] on div "Image 5-in-1 Functionality Text Block Trim and shave seamlessly, all in one too…" at bounding box center [414, 225] width 204 height 116
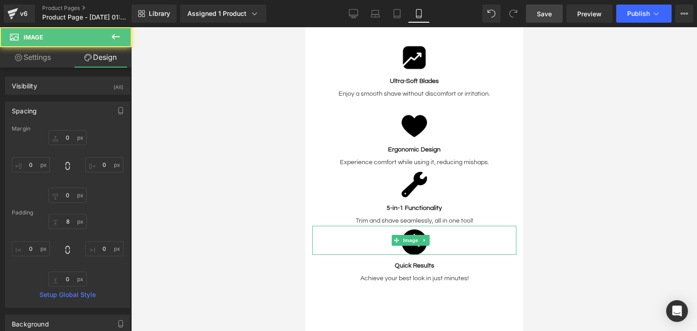
click at [550, 208] on div at bounding box center [414, 179] width 566 height 304
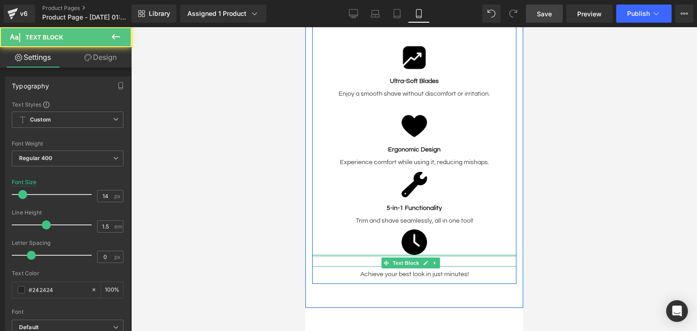
click at [458, 238] on div "Image 5-in-1 Functionality Text Block Trim and shave seamlessly, all in one too…" at bounding box center [414, 223] width 204 height 112
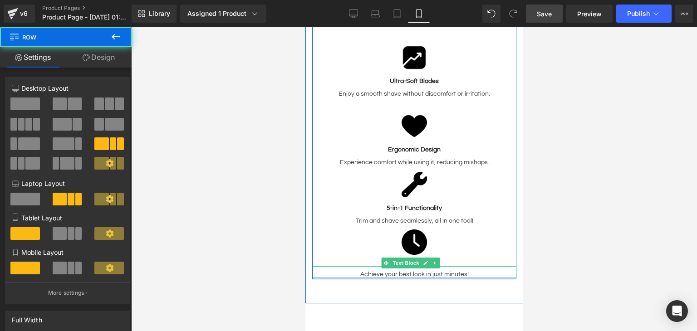
drag, startPoint x: 427, startPoint y: 261, endPoint x: 436, endPoint y: 241, distance: 21.6
click at [429, 256] on div "Image 71px 71px Image Ultra-Soft Blades Text Block Enjoy a smooth shave without…" at bounding box center [414, 48] width 204 height 463
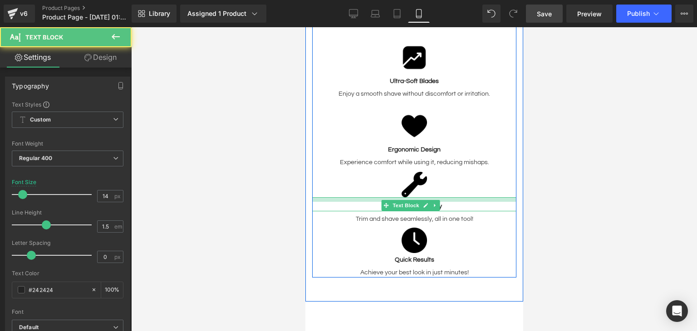
drag, startPoint x: 443, startPoint y: 184, endPoint x: 867, endPoint y: 221, distance: 424.9
click at [445, 182] on div "Image 5-in-1 Functionality Text Block Trim and shave seamlessly, all in one too…" at bounding box center [414, 222] width 204 height 110
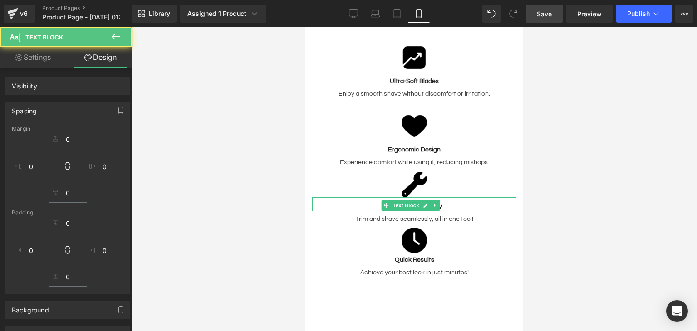
click at [562, 194] on div at bounding box center [414, 179] width 566 height 304
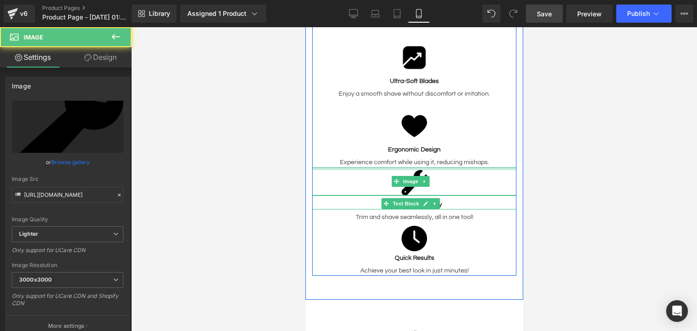
drag, startPoint x: 390, startPoint y: 155, endPoint x: 925, endPoint y: 205, distance: 537.7
click at [390, 153] on div "Image 71px 71px Image Ultra-Soft Blades Text Block Enjoy a smooth shave without…" at bounding box center [414, 46] width 204 height 459
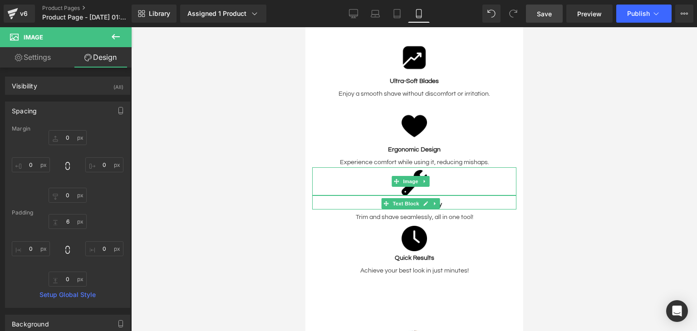
click at [657, 164] on div at bounding box center [414, 179] width 566 height 304
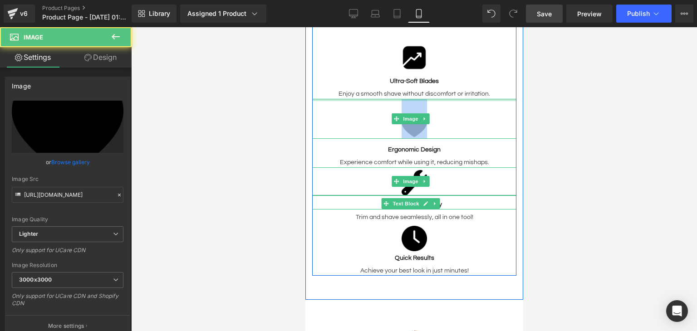
click at [388, 99] on div "Image" at bounding box center [414, 119] width 204 height 40
click at [376, 99] on div at bounding box center [414, 119] width 204 height 40
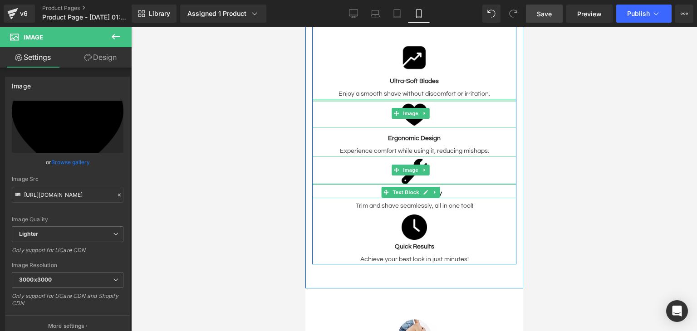
drag, startPoint x: 404, startPoint y: 86, endPoint x: 406, endPoint y: 75, distance: 11.1
click at [406, 75] on div "Image Ultra-Soft Blades Text Block Enjoy a smooth shave without discomfort or i…" at bounding box center [414, 89] width 204 height 133
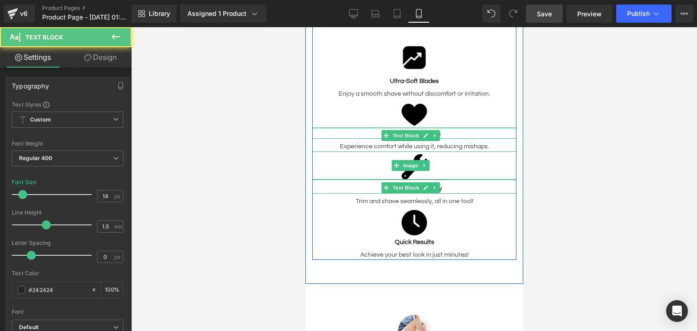
click at [383, 111] on div "Image Ultra-Soft Blades Text Block Enjoy a smooth shave without discomfort or i…" at bounding box center [414, 87] width 204 height 129
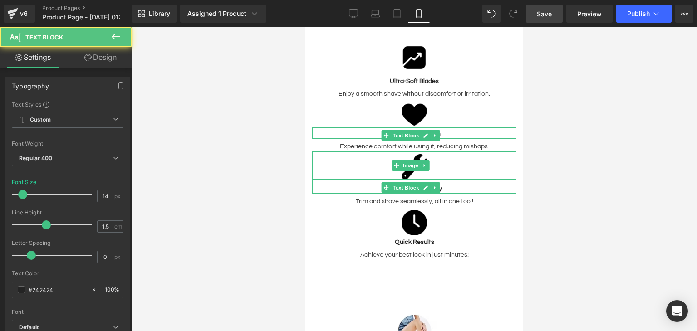
click at [578, 123] on div at bounding box center [414, 179] width 566 height 304
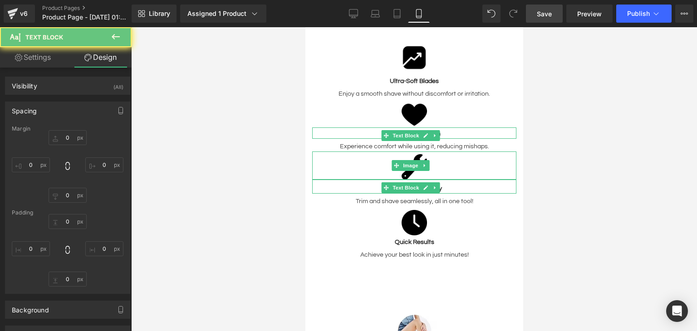
type input "0"
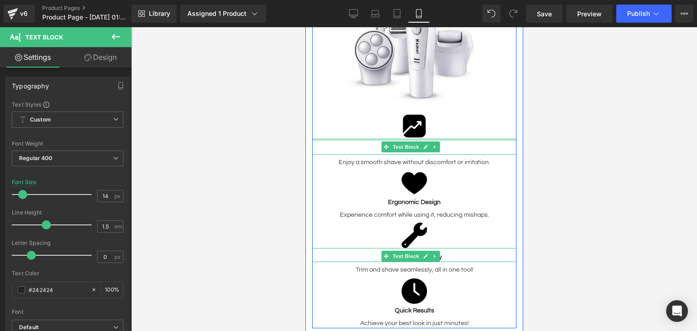
drag, startPoint x: 559, startPoint y: 126, endPoint x: 208, endPoint y: 98, distance: 352.2
click at [559, 126] on div at bounding box center [414, 179] width 566 height 304
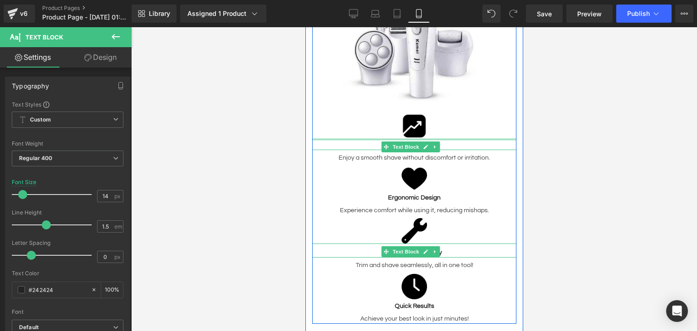
drag, startPoint x: 438, startPoint y: 126, endPoint x: 438, endPoint y: 122, distance: 4.6
click at [438, 122] on div "Image Ultra-Soft Blades Text Block Enjoy a smooth shave without discomfort or i…" at bounding box center [414, 164] width 204 height 102
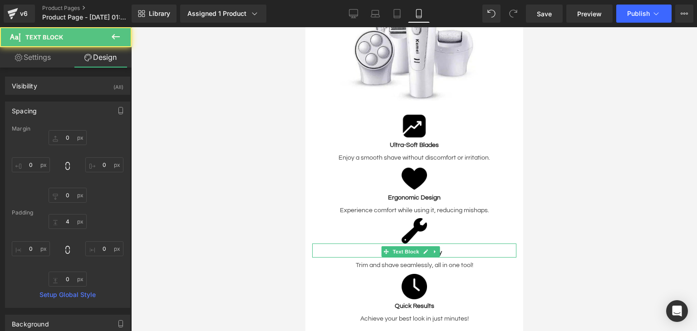
click at [564, 151] on div at bounding box center [414, 179] width 566 height 304
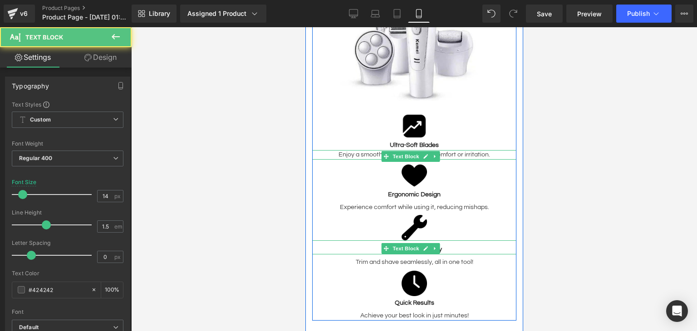
click at [377, 134] on div "Image Ultra-Soft Blades Text Block Enjoy a smooth shave without discomfort or i…" at bounding box center [414, 162] width 204 height 99
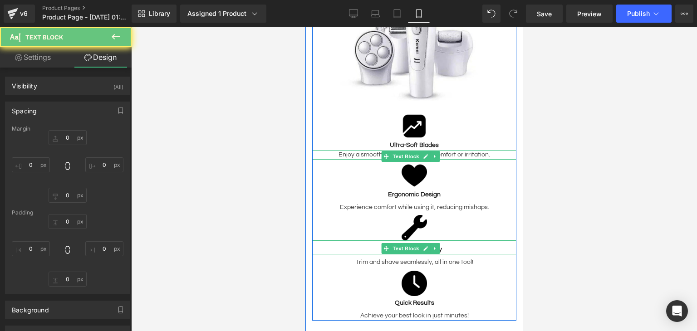
type input "0"
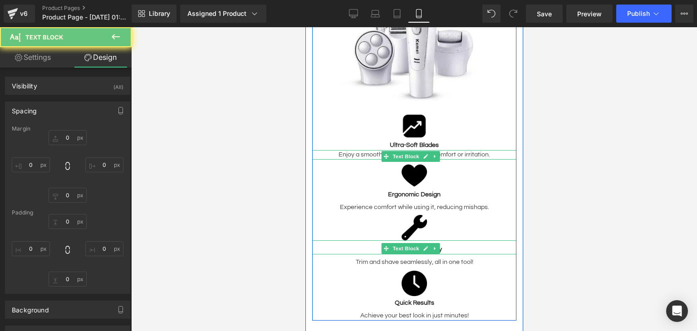
type input "0"
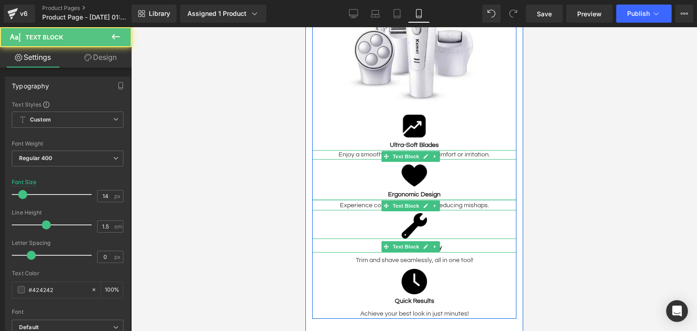
click at [377, 200] on div at bounding box center [414, 200] width 204 height 1
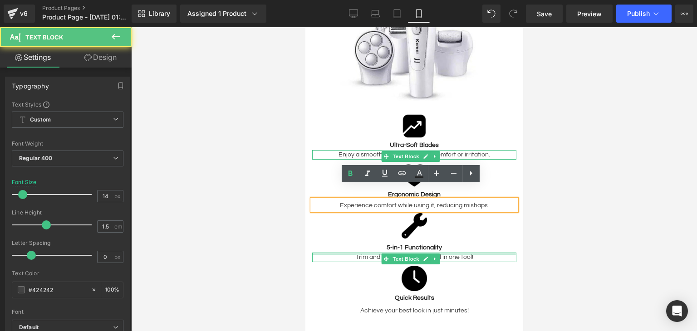
drag, startPoint x: 367, startPoint y: 240, endPoint x: 367, endPoint y: 235, distance: 5.0
click at [367, 235] on div "Image 5-in-1 Functionality Text Block Trim and shave seamlessly, all in one too…" at bounding box center [414, 263] width 204 height 105
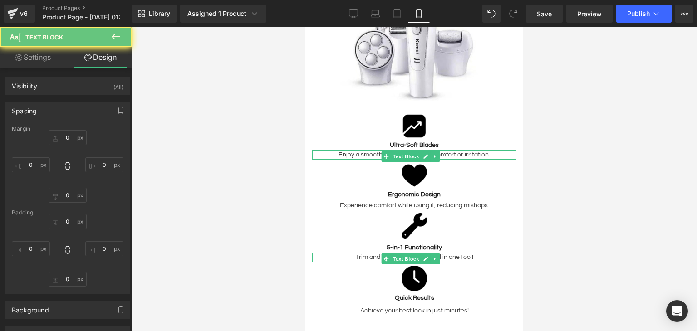
type input "0"
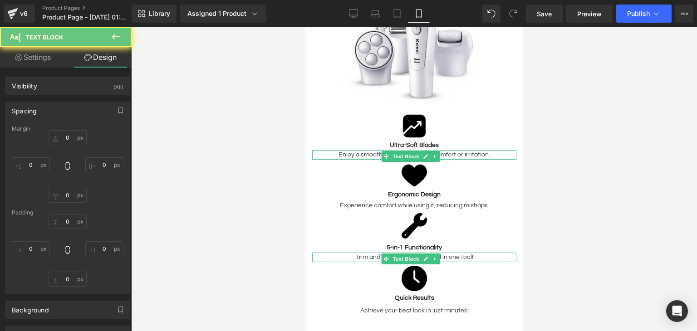
type input "0"
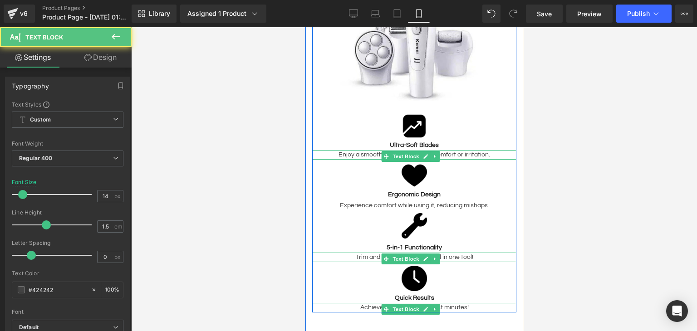
click at [378, 287] on div "Image 5-in-1 Functionality Text Block Trim and shave seamlessly, all in one too…" at bounding box center [414, 262] width 204 height 102
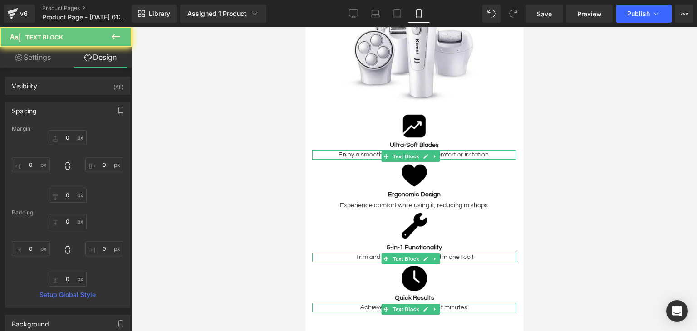
click at [545, 268] on div at bounding box center [414, 179] width 566 height 304
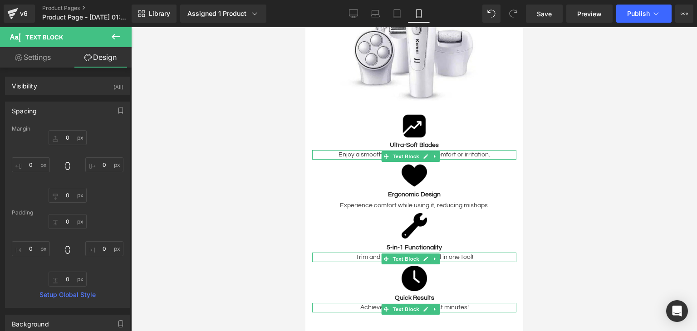
click at [612, 175] on div at bounding box center [414, 179] width 566 height 304
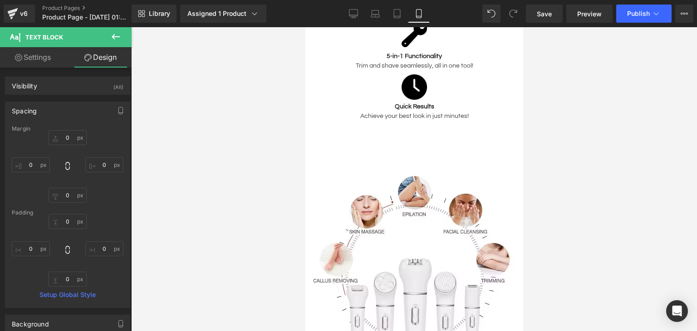
scroll to position [1148, 0]
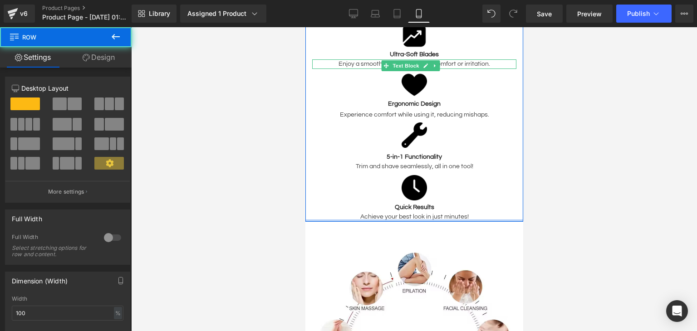
drag, startPoint x: 367, startPoint y: 231, endPoint x: 369, endPoint y: 206, distance: 25.5
click at [369, 220] on div at bounding box center [414, 221] width 218 height 2
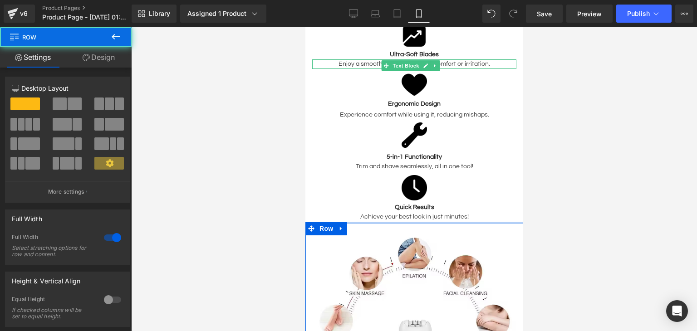
drag, startPoint x: 391, startPoint y: 209, endPoint x: 394, endPoint y: 192, distance: 17.2
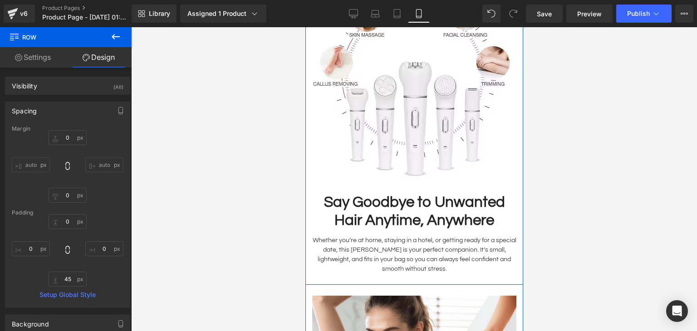
scroll to position [1420, 0]
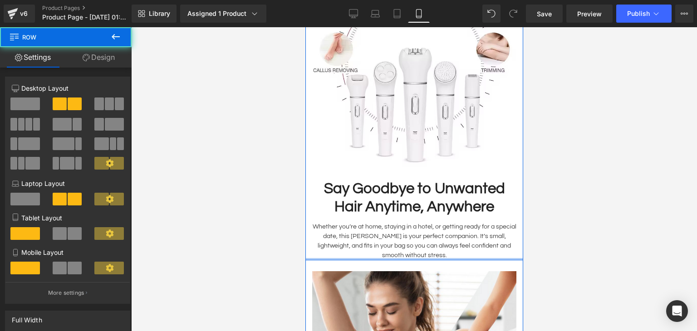
drag, startPoint x: 383, startPoint y: 250, endPoint x: 386, endPoint y: 242, distance: 8.8
click at [386, 242] on div "Image Say Goodbye to Unwanted Hair Anytime, Anywhere Text Block Whether you’re …" at bounding box center [414, 105] width 218 height 311
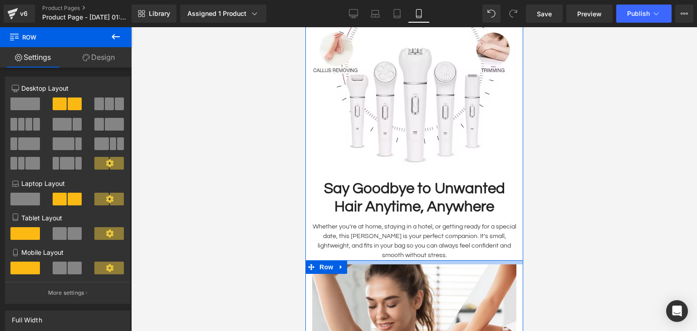
drag, startPoint x: 380, startPoint y: 249, endPoint x: 381, endPoint y: 242, distance: 6.9
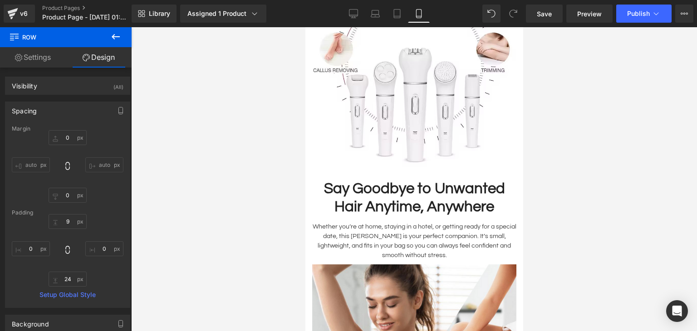
scroll to position [1511, 0]
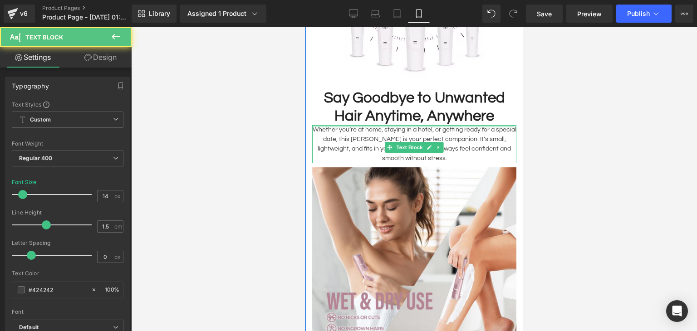
drag, startPoint x: 410, startPoint y: 113, endPoint x: 411, endPoint y: 105, distance: 7.7
click at [411, 105] on div "Say Goodbye to Unwanted Hair Anytime, Anywhere Text Block Whether you’re at hom…" at bounding box center [414, 120] width 218 height 87
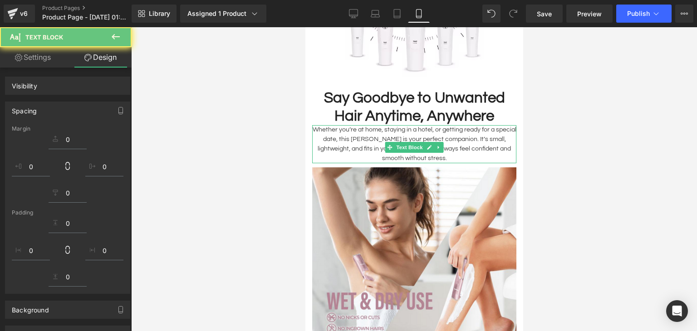
click at [602, 127] on div at bounding box center [414, 179] width 566 height 304
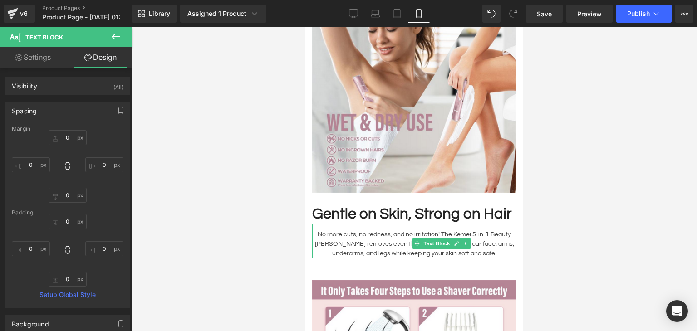
scroll to position [1725, 0]
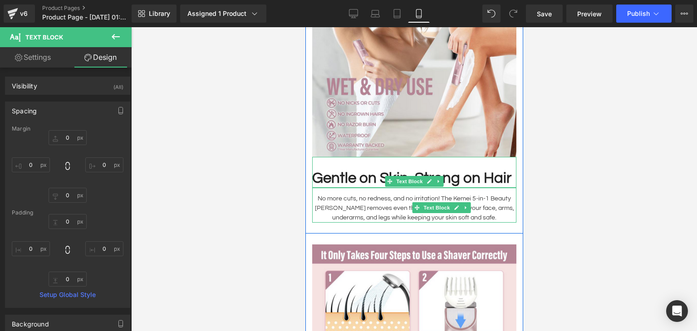
click at [358, 176] on p "Gentle on Skin, Strong on Hair" at bounding box center [414, 179] width 204 height 18
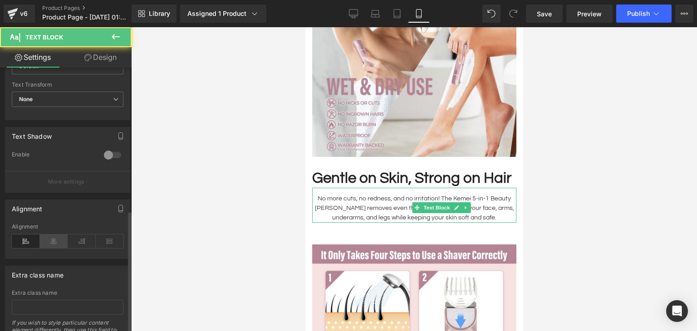
scroll to position [308, 0]
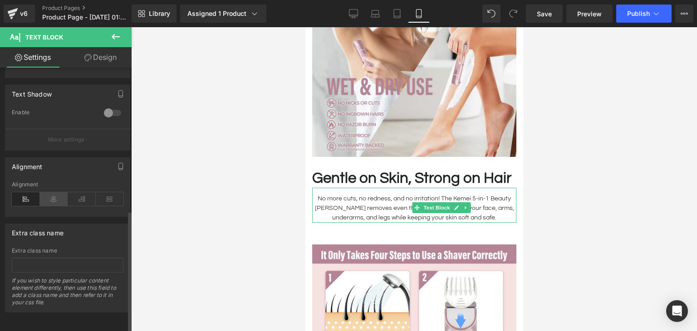
click at [42, 192] on icon at bounding box center [54, 199] width 28 height 14
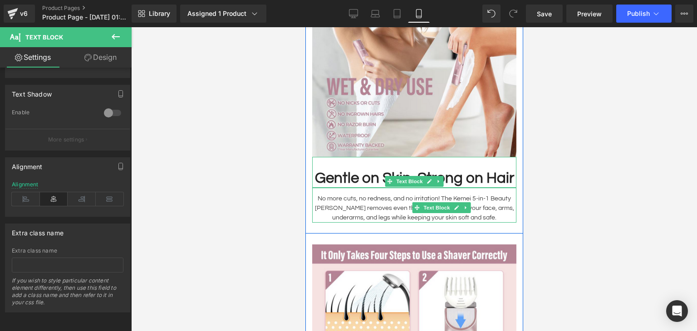
click at [362, 171] on b "Gentle on Skin, Strong on Hair" at bounding box center [413, 178] width 199 height 15
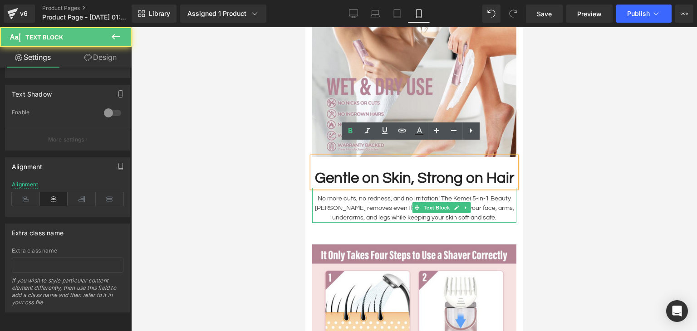
click at [274, 152] on div at bounding box center [414, 179] width 566 height 304
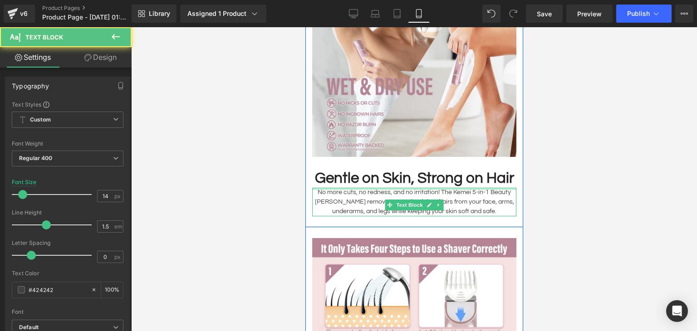
drag, startPoint x: 416, startPoint y: 193, endPoint x: 417, endPoint y: 181, distance: 11.9
click at [417, 181] on div "Gentle on Skin, Strong on Hair Text Block No more cuts, no redness, and no irri…" at bounding box center [414, 186] width 218 height 59
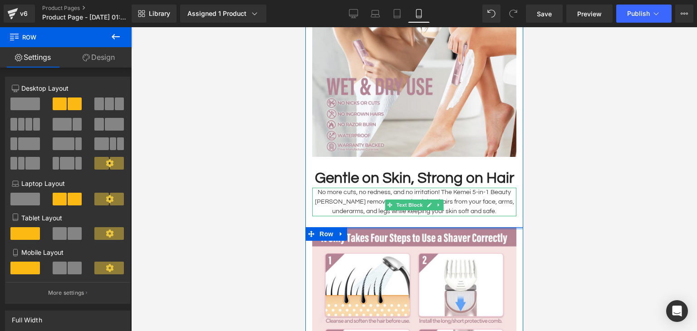
drag, startPoint x: 388, startPoint y: 233, endPoint x: 392, endPoint y: 218, distance: 15.1
click at [392, 218] on div "Image Say Goodbye to Unwanted Hair Anytime, Anywhere Text Block Whether you’re …" at bounding box center [414, 84] width 218 height 880
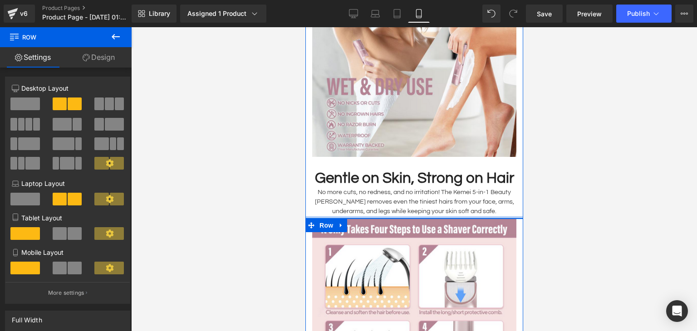
drag, startPoint x: 391, startPoint y: 226, endPoint x: 832, endPoint y: 245, distance: 441.4
click at [393, 218] on div "Image Gentle on Skin, Strong on Hair Text Block No more cuts, no redness, and n…" at bounding box center [414, 84] width 218 height 270
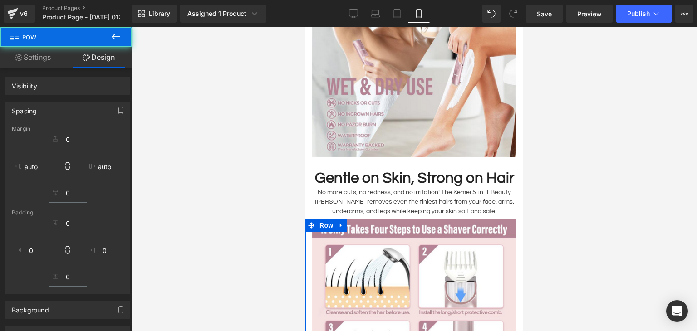
click at [565, 213] on div at bounding box center [414, 179] width 566 height 304
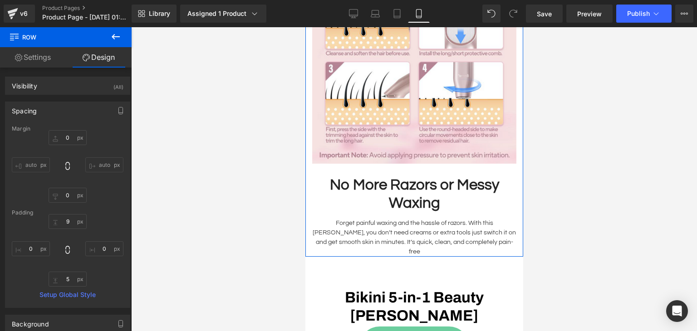
scroll to position [2000, 0]
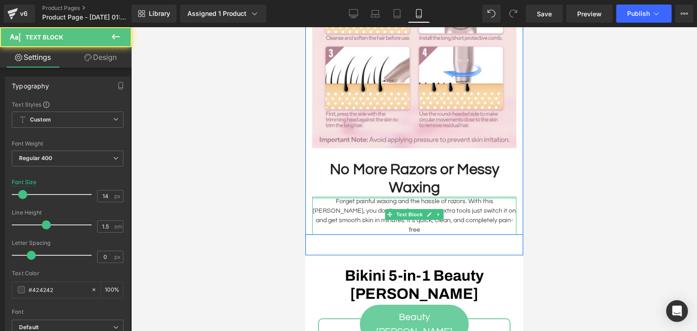
drag, startPoint x: 403, startPoint y: 203, endPoint x: 396, endPoint y: 239, distance: 36.0
click at [407, 189] on div "No More Razors or Messy Waxing Text Block Forget painful waxing and the hassle …" at bounding box center [414, 191] width 218 height 87
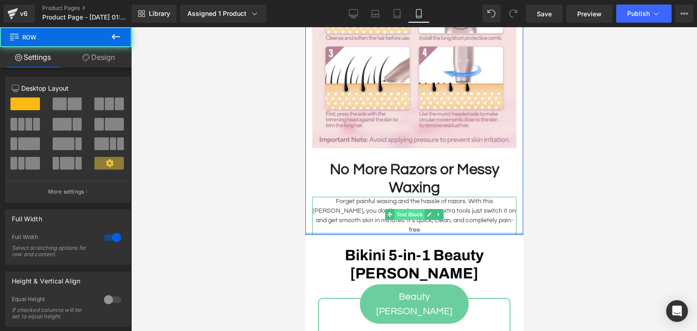
drag, startPoint x: 392, startPoint y: 247, endPoint x: 415, endPoint y: 224, distance: 31.8
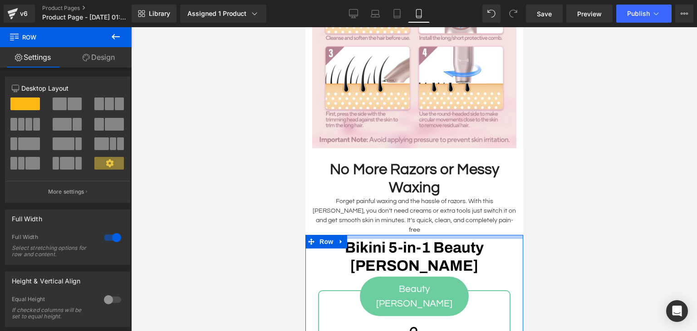
drag, startPoint x: 385, startPoint y: 235, endPoint x: 902, endPoint y: 271, distance: 518.5
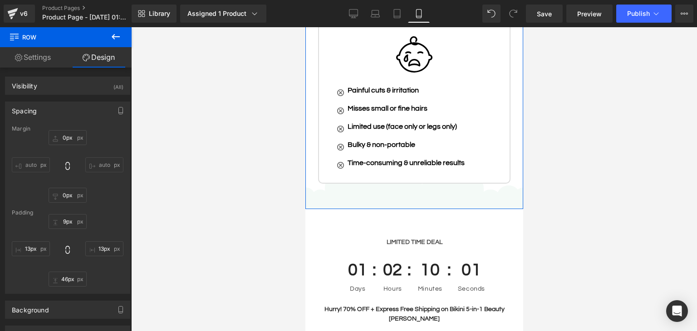
scroll to position [2469, 0]
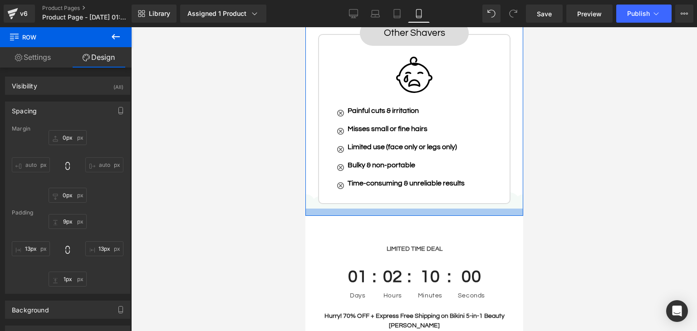
type input "0px"
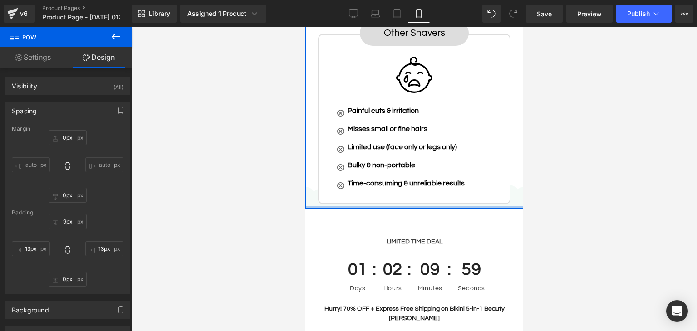
drag, startPoint x: 460, startPoint y: 201, endPoint x: 464, endPoint y: 180, distance: 22.2
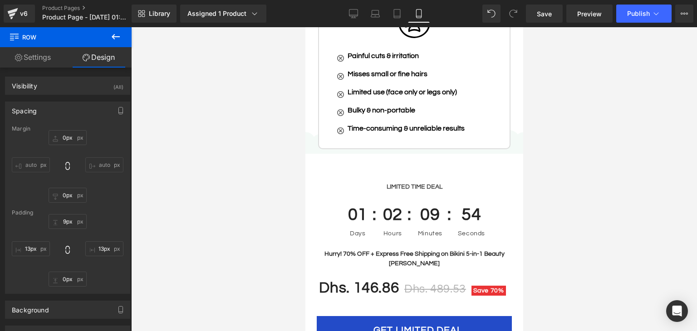
scroll to position [2549, 0]
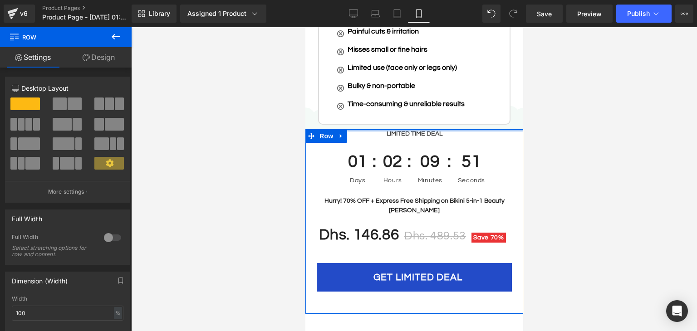
drag, startPoint x: 383, startPoint y: 117, endPoint x: 398, endPoint y: 87, distance: 33.5
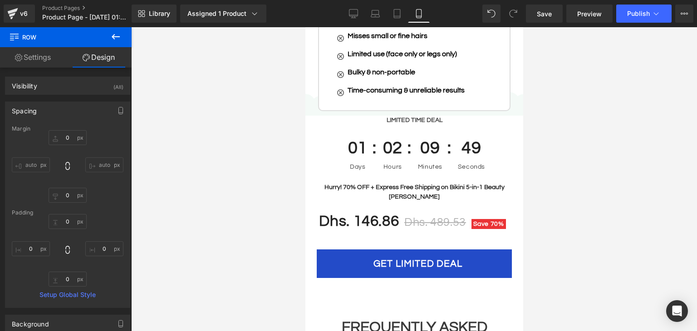
scroll to position [2582, 0]
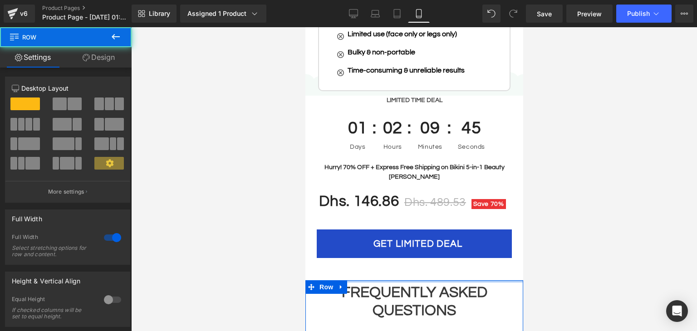
drag, startPoint x: 409, startPoint y: 283, endPoint x: 416, endPoint y: 264, distance: 20.7
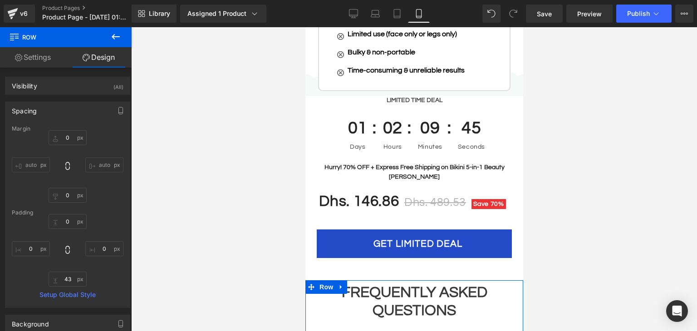
click at [402, 258] on div "Dhs. 146.86 Dhs. 489.53 Save 70% (P) Price GET LIMITED DEAL (P) Cart Button Pro…" at bounding box center [414, 231] width 204 height 98
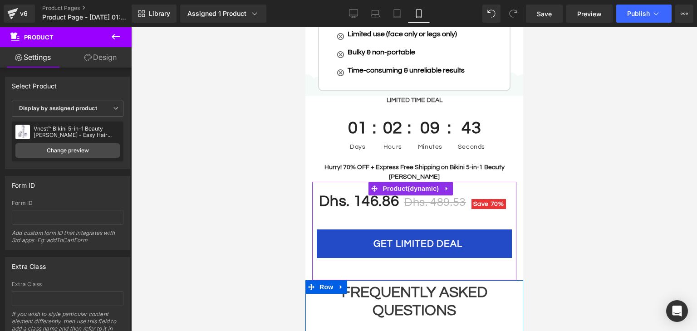
click at [102, 66] on link "Design" at bounding box center [101, 57] width 66 height 20
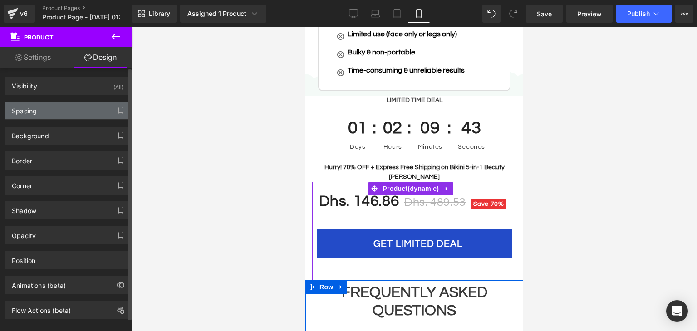
click at [34, 118] on div "Spacing" at bounding box center [67, 110] width 124 height 17
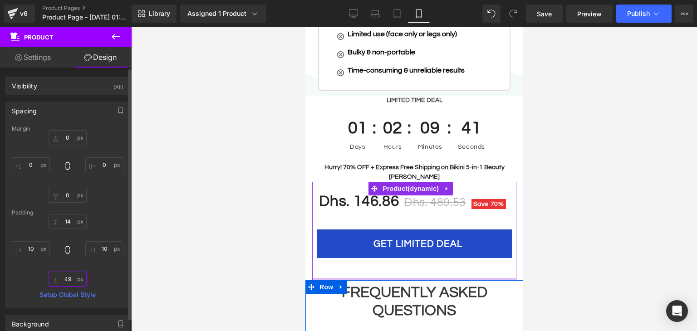
click at [67, 280] on input "49" at bounding box center [68, 279] width 38 height 15
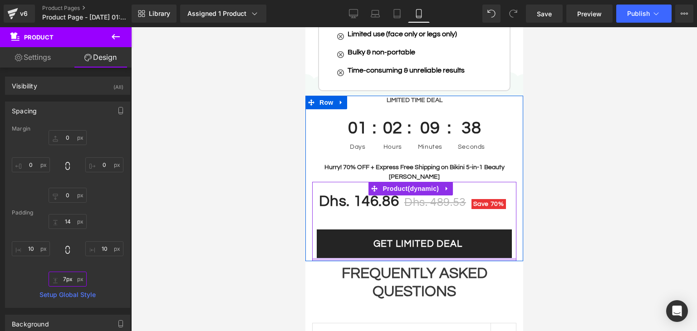
drag, startPoint x: 380, startPoint y: 254, endPoint x: 382, endPoint y: 243, distance: 11.4
click at [380, 243] on div "Dhs. 146.86 Dhs. 489.53 Save 70% (P) Price GET LIMITED DEAL (P) Cart Button Pro…" at bounding box center [414, 221] width 204 height 79
type input "6px"
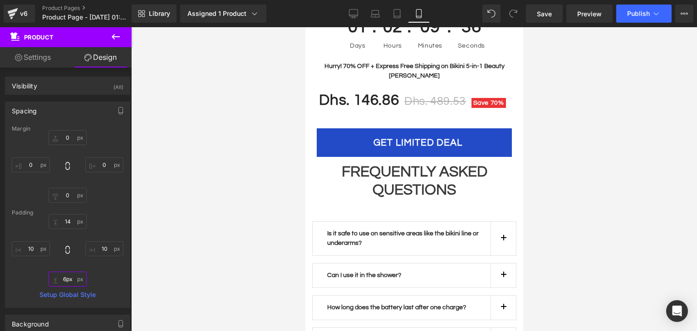
scroll to position [2673, 0]
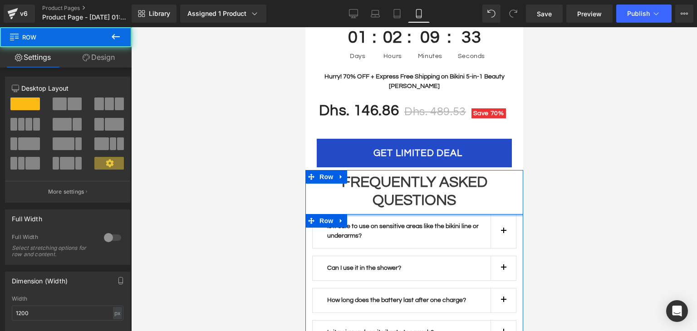
drag, startPoint x: 355, startPoint y: 207, endPoint x: 359, endPoint y: 173, distance: 34.2
click at [359, 173] on div "FREQUENTLY ASKED QUESTIONS Heading Row Is it safe to use on sensitive areas lik…" at bounding box center [414, 282] width 218 height 225
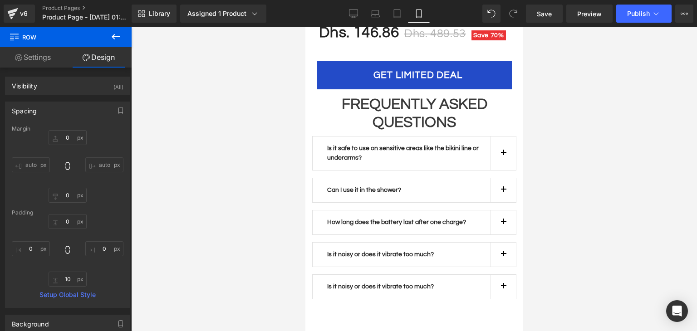
scroll to position [2806, 0]
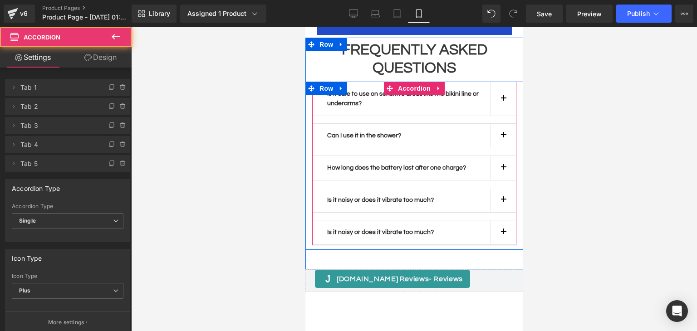
drag, startPoint x: 416, startPoint y: 244, endPoint x: 420, endPoint y: 229, distance: 15.5
click at [420, 230] on div "Is it safe to use on sensitive areas like the bikini line or underarms? Text Bl…" at bounding box center [414, 164] width 204 height 164
click at [420, 229] on div "Is it noisy or does it vibrate too much? Text Block" at bounding box center [414, 232] width 204 height 25
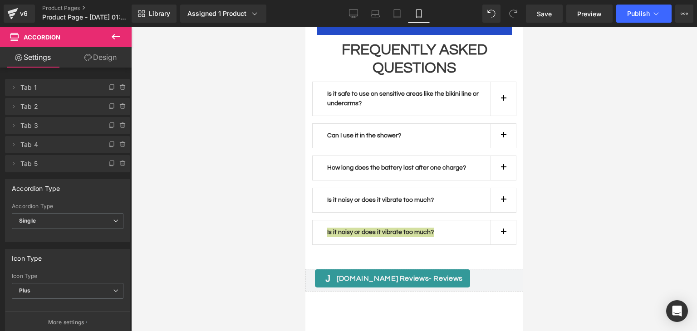
click at [584, 233] on div at bounding box center [414, 179] width 566 height 304
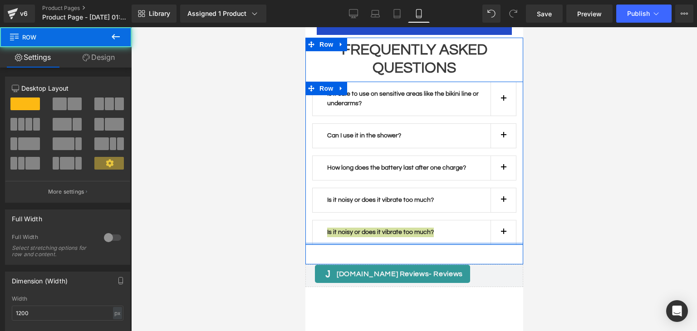
drag, startPoint x: 411, startPoint y: 237, endPoint x: 407, endPoint y: 248, distance: 11.5
click at [414, 230] on div "Is it safe to use on sensitive areas like the bikini line or underarms? Text Bl…" at bounding box center [414, 163] width 218 height 163
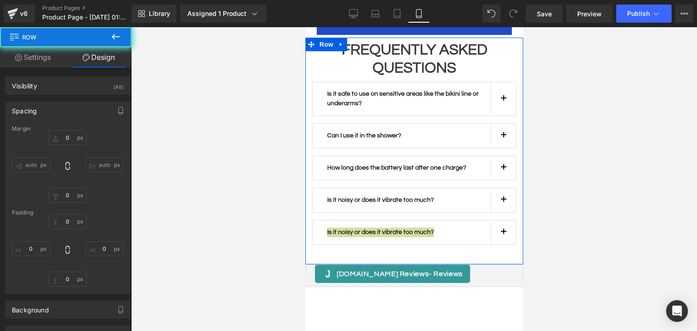
type input "0"
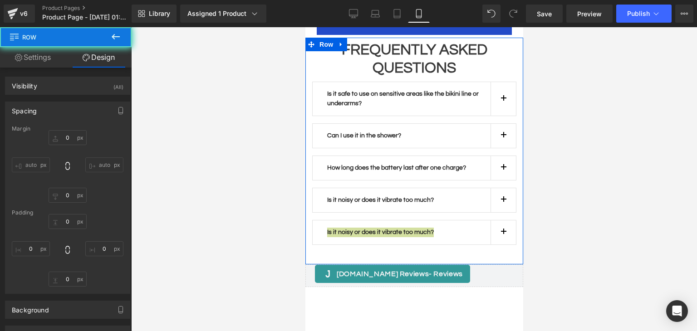
type input "0"
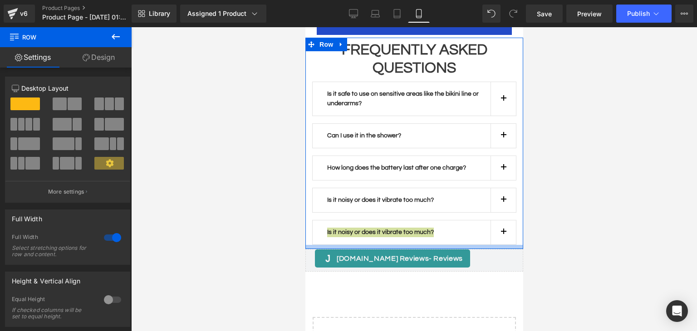
drag, startPoint x: 407, startPoint y: 241, endPoint x: 412, endPoint y: 230, distance: 12.0
click at [412, 230] on div "FREQUENTLY ASKED QUESTIONS Heading Row Is it safe to use on sensitive areas lik…" at bounding box center [414, 143] width 218 height 211
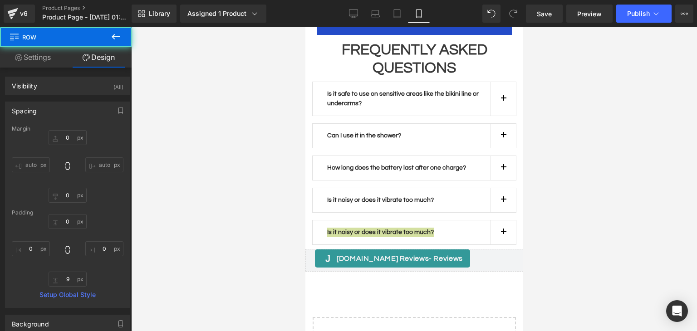
click at [550, 240] on div at bounding box center [414, 179] width 566 height 304
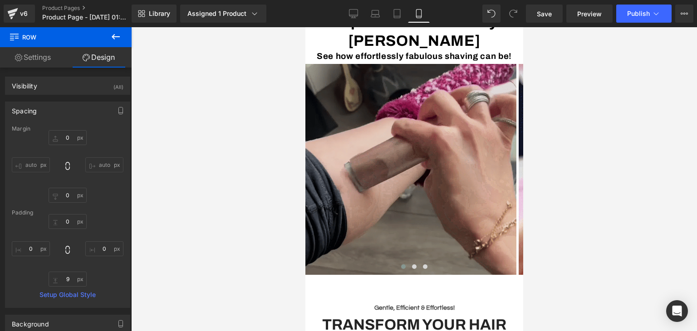
scroll to position [628, 0]
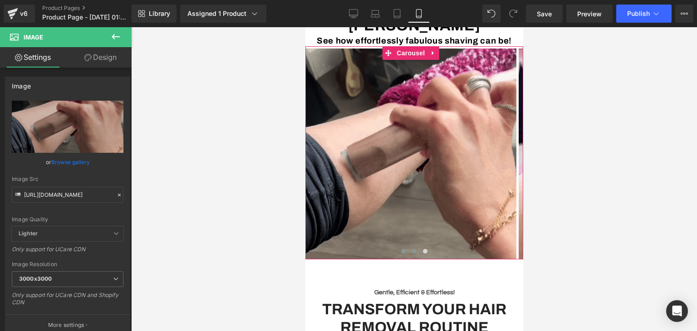
click at [411, 249] on span at bounding box center [413, 251] width 5 height 5
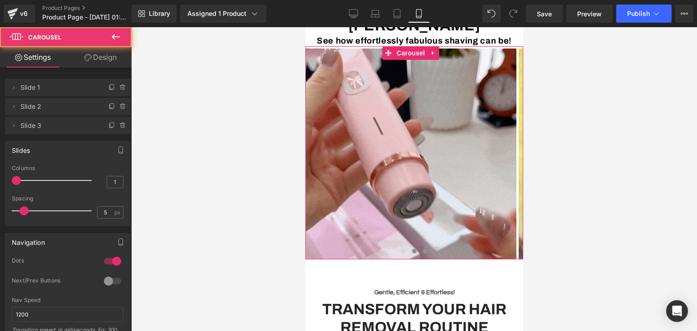
click at [422, 249] on span at bounding box center [424, 251] width 5 height 5
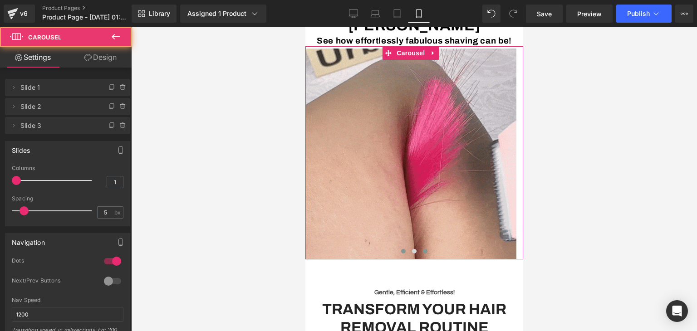
click at [401, 249] on span at bounding box center [403, 251] width 5 height 5
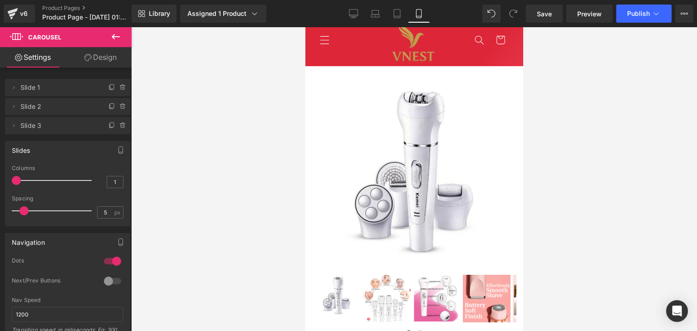
scroll to position [0, 0]
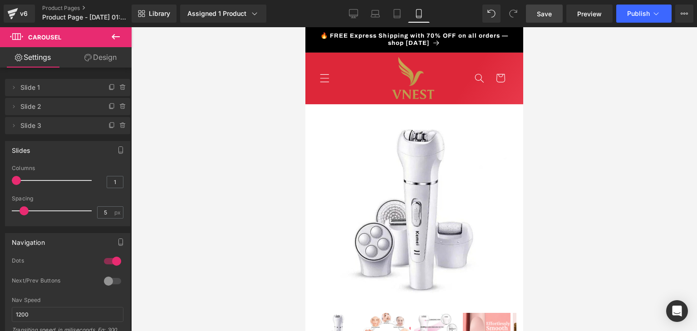
click at [534, 10] on link "Save" at bounding box center [544, 14] width 37 height 18
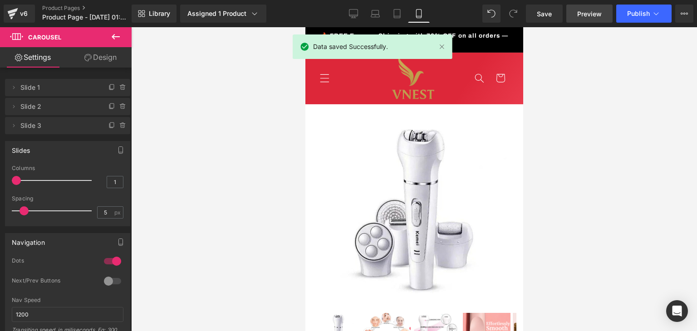
click at [588, 15] on span "Preview" at bounding box center [589, 14] width 24 height 10
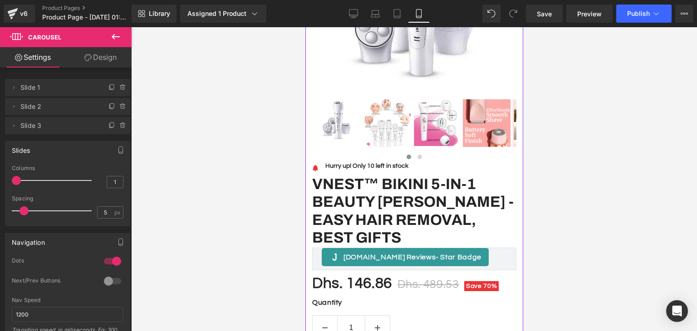
scroll to position [80, 0]
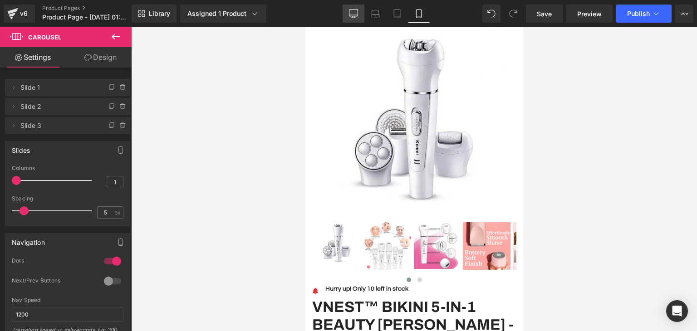
click at [353, 10] on icon at bounding box center [353, 13] width 9 height 9
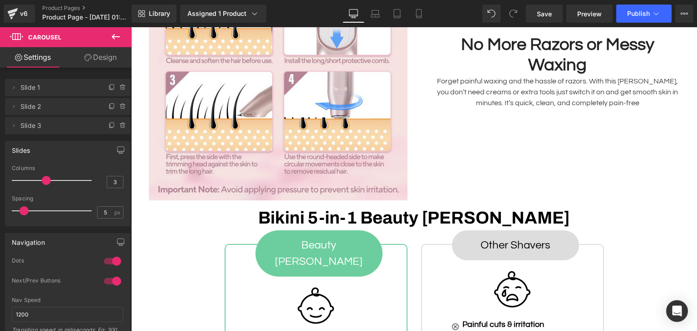
scroll to position [1713, 0]
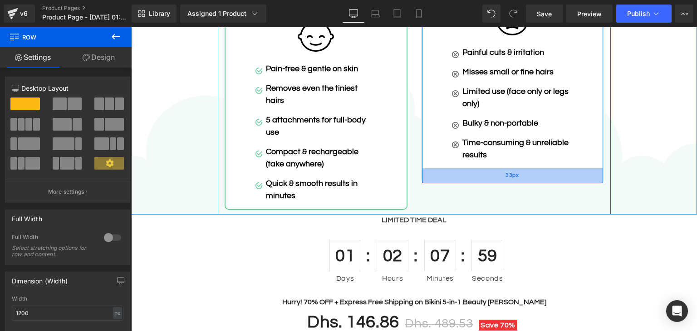
drag, startPoint x: 456, startPoint y: 186, endPoint x: 459, endPoint y: 177, distance: 9.6
click at [459, 177] on div "33px" at bounding box center [512, 175] width 181 height 15
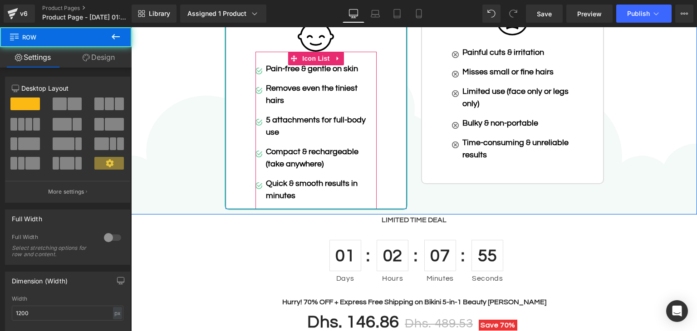
drag, startPoint x: 364, startPoint y: 191, endPoint x: 367, endPoint y: 187, distance: 4.9
click at [367, 187] on div "Beauty Shaver Button Image Image Pain-free & gentle on skin Text Block Image Re…" at bounding box center [316, 91] width 183 height 238
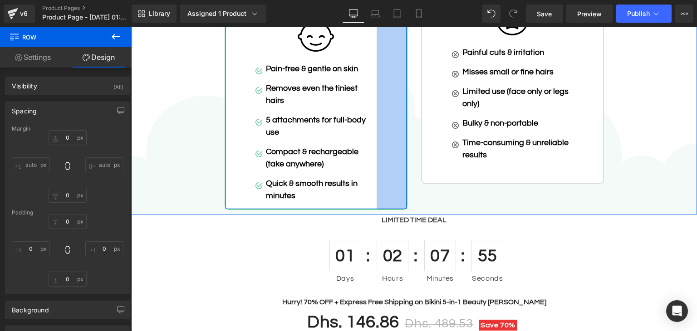
type input "32"
type input "0"
type input "34"
type input "66"
type input "0"
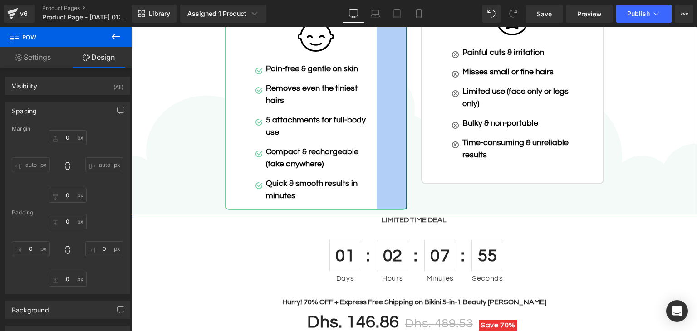
type input "66"
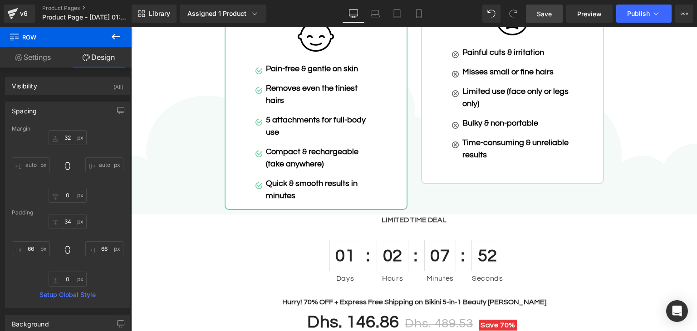
click at [541, 19] on link "Save" at bounding box center [544, 14] width 37 height 18
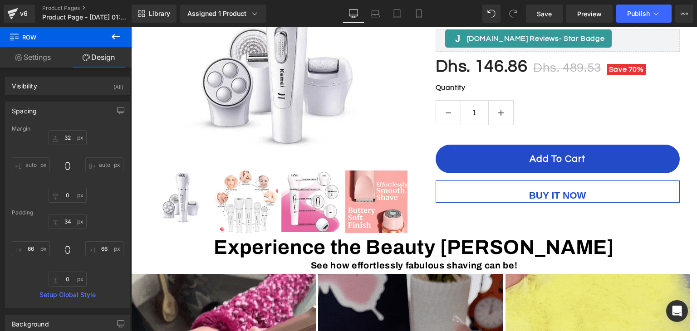
scroll to position [0, 0]
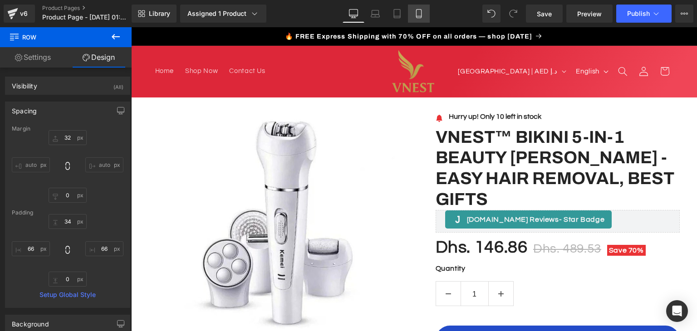
click at [422, 11] on icon at bounding box center [418, 13] width 9 height 9
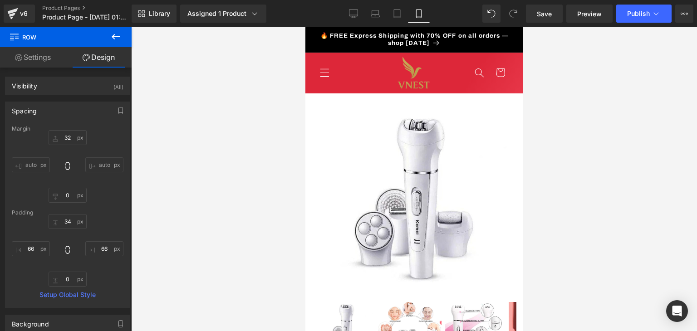
type input "32"
type input "0"
type input "34"
type input "40"
type input "16"
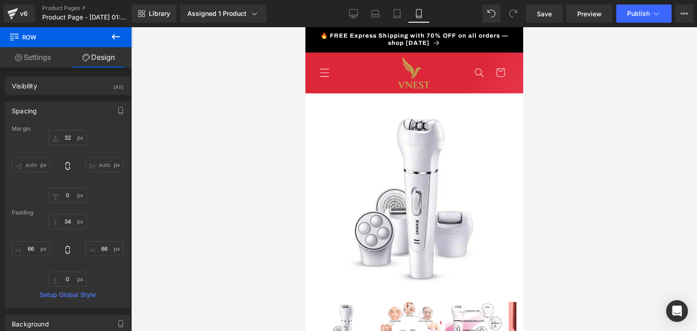
type input "40"
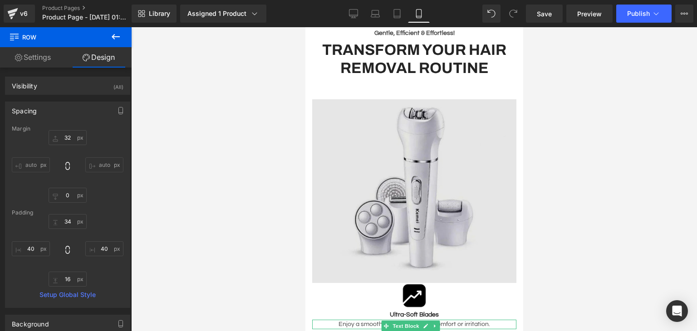
scroll to position [797, 0]
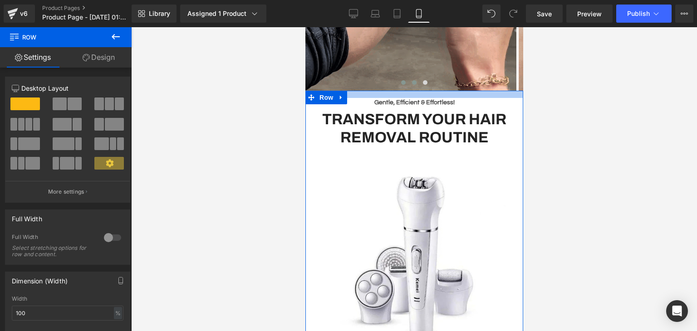
drag, startPoint x: 411, startPoint y: 98, endPoint x: 415, endPoint y: 76, distance: 21.8
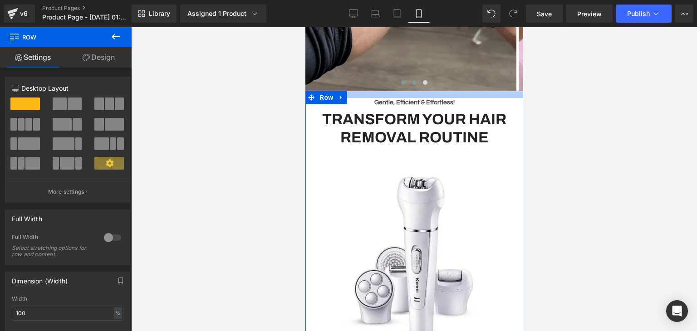
click at [573, 118] on div at bounding box center [414, 179] width 566 height 304
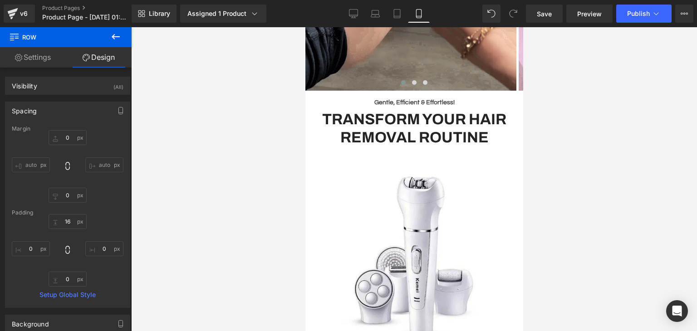
drag, startPoint x: 544, startPoint y: 14, endPoint x: 588, endPoint y: 97, distance: 93.6
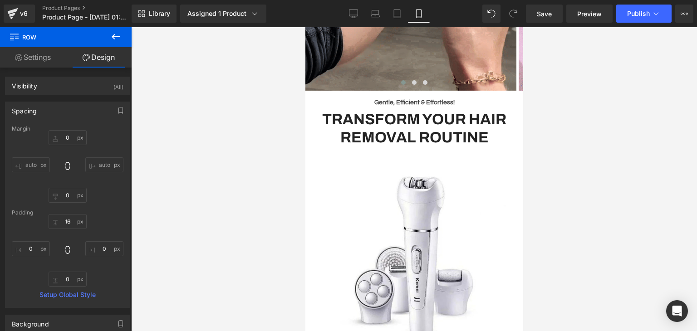
click at [544, 13] on span "Save" at bounding box center [544, 14] width 15 height 10
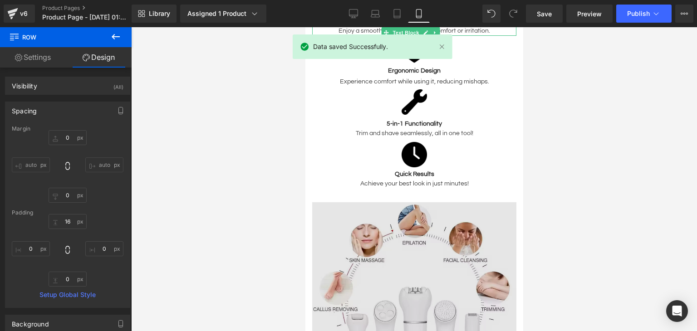
scroll to position [1250, 0]
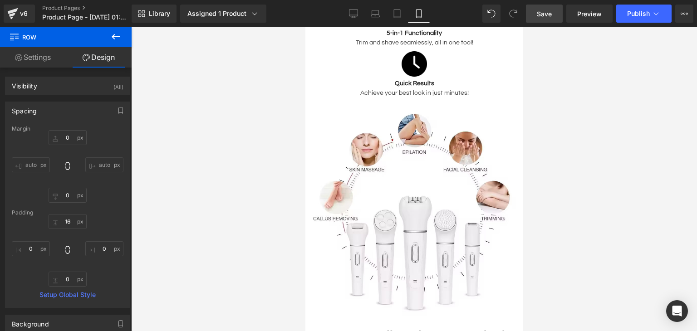
click at [546, 14] on span "Save" at bounding box center [544, 14] width 15 height 10
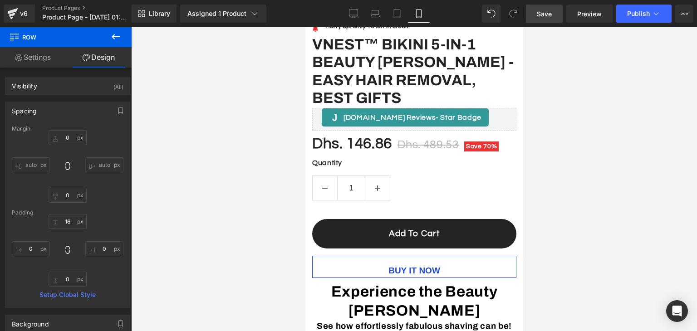
scroll to position [352, 0]
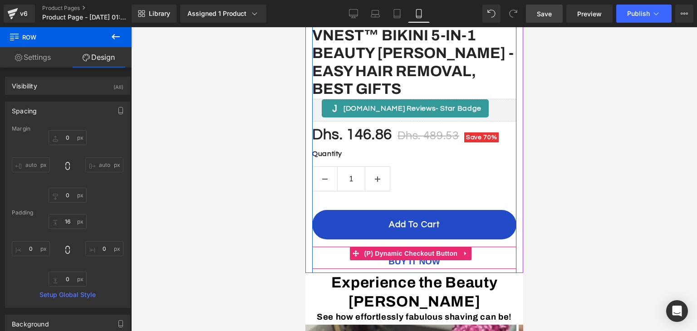
click at [462, 250] on icon at bounding box center [465, 253] width 6 height 7
click at [467, 247] on link at bounding box center [471, 254] width 12 height 14
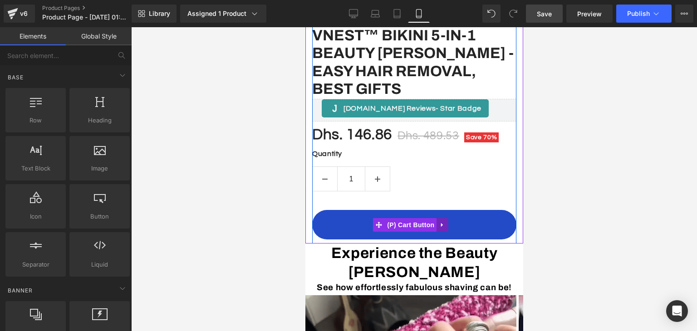
click at [446, 218] on link at bounding box center [442, 225] width 12 height 14
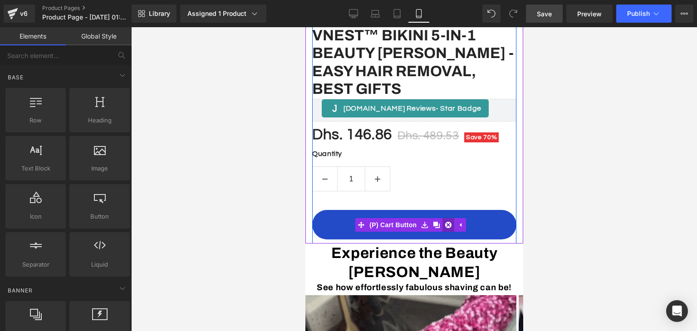
click at [447, 222] on icon at bounding box center [448, 225] width 6 height 6
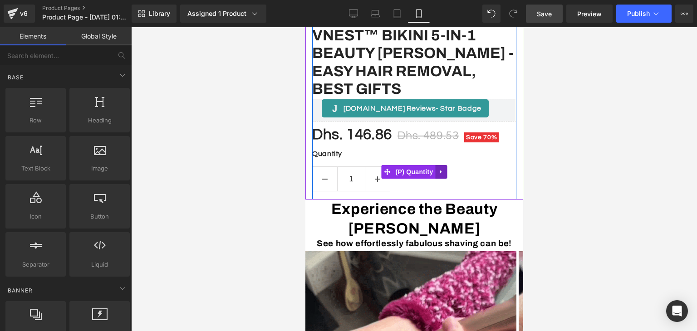
click at [438, 168] on icon at bounding box center [440, 171] width 6 height 7
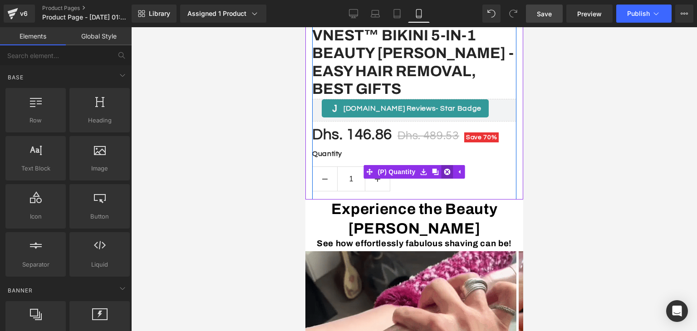
click at [443, 169] on icon at bounding box center [446, 172] width 6 height 6
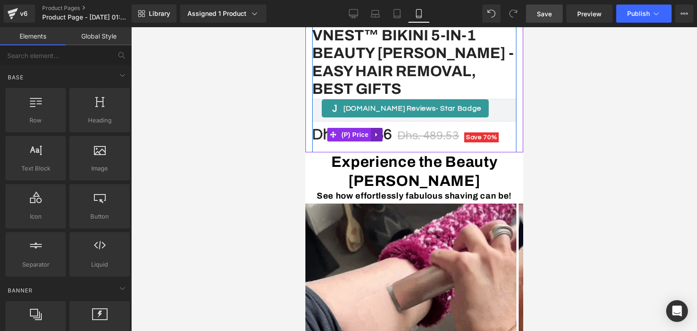
click at [375, 133] on icon at bounding box center [376, 135] width 2 height 4
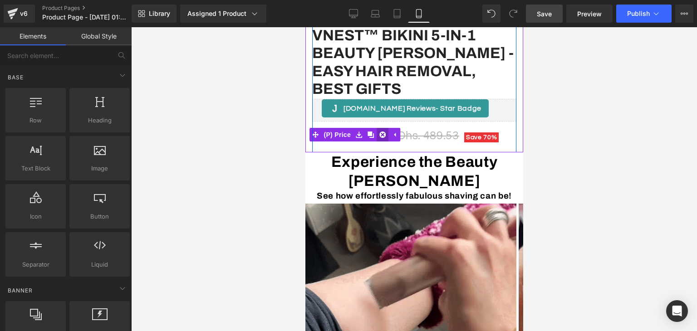
click at [384, 132] on icon at bounding box center [382, 135] width 6 height 7
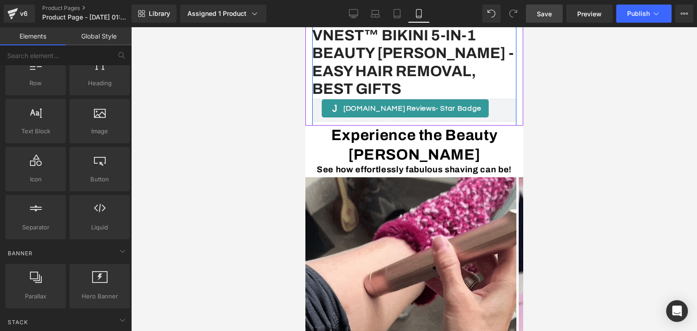
scroll to position [0, 0]
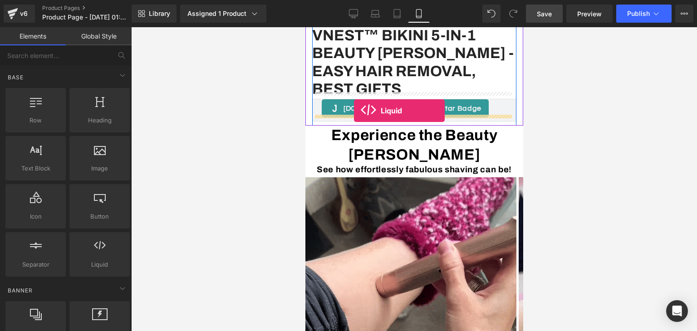
drag, startPoint x: 396, startPoint y: 275, endPoint x: 353, endPoint y: 111, distance: 170.0
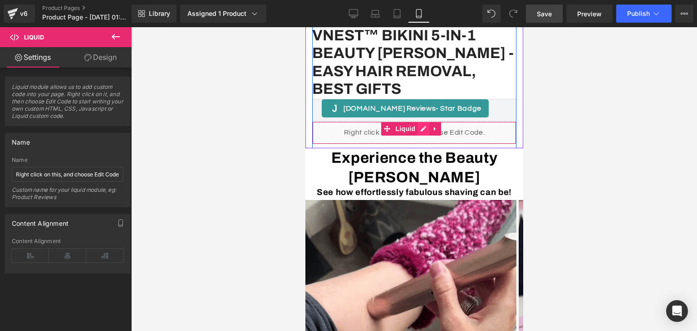
click at [421, 124] on div "Liquid" at bounding box center [414, 133] width 204 height 23
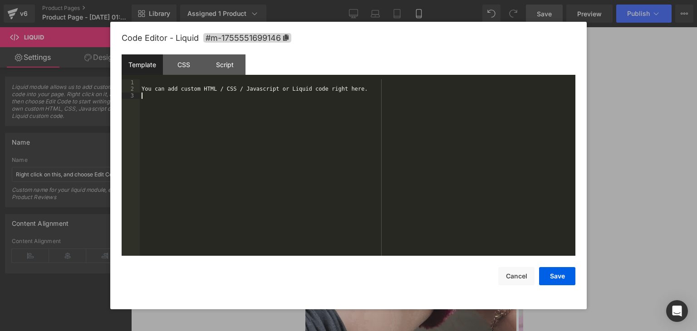
click at [285, 133] on div "You can add custom HTML / CSS / Javascript or Liquid code right here." at bounding box center [358, 174] width 436 height 190
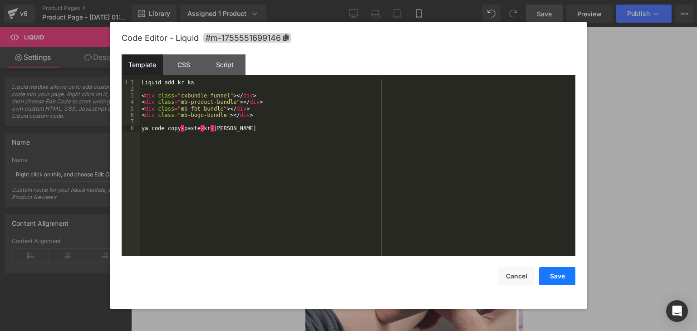
click at [556, 280] on button "Save" at bounding box center [557, 276] width 36 height 18
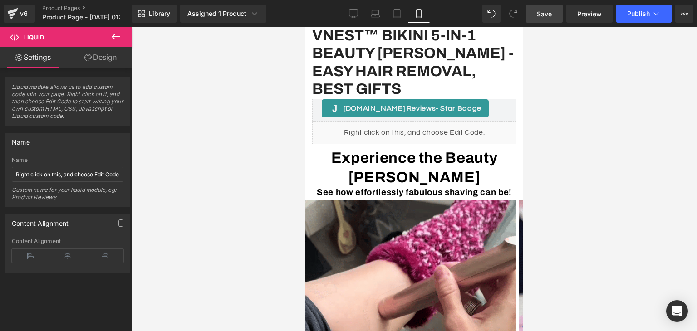
click at [112, 35] on icon at bounding box center [115, 36] width 11 height 11
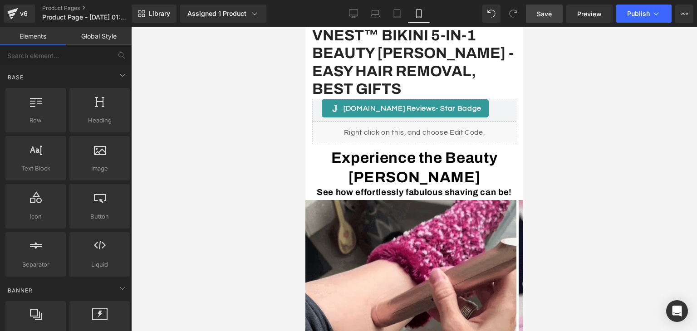
click at [541, 15] on span "Save" at bounding box center [544, 14] width 15 height 10
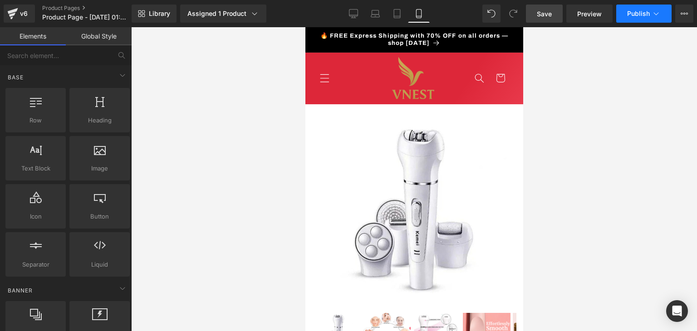
click at [645, 17] on span "Publish" at bounding box center [638, 13] width 23 height 7
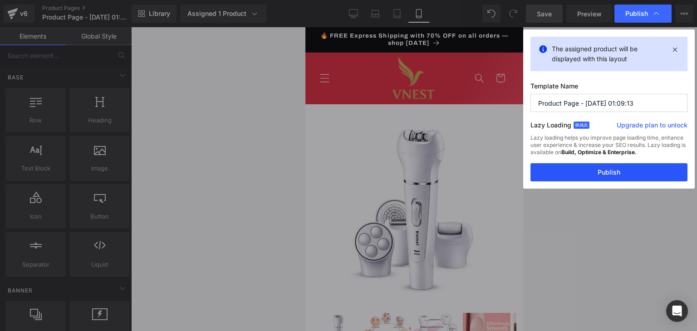
click at [613, 179] on button "Publish" at bounding box center [608, 172] width 157 height 18
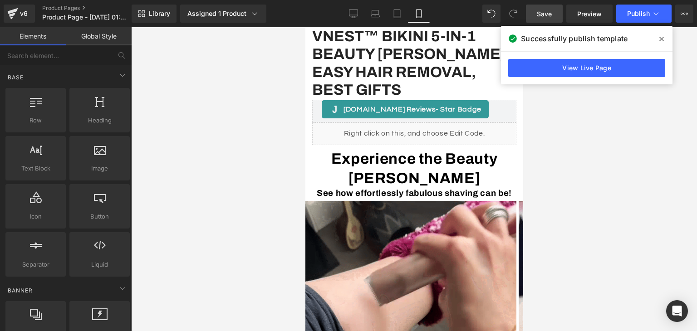
scroll to position [353, 0]
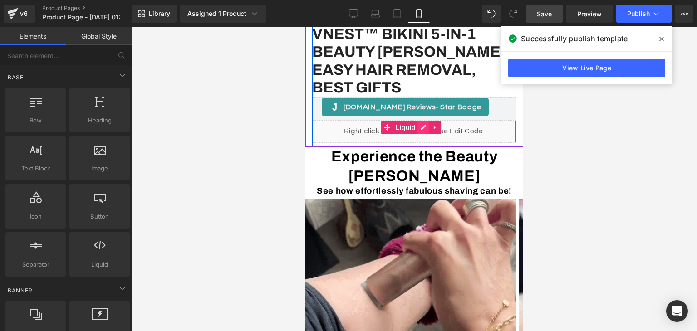
click at [422, 123] on div "Liquid" at bounding box center [414, 131] width 204 height 23
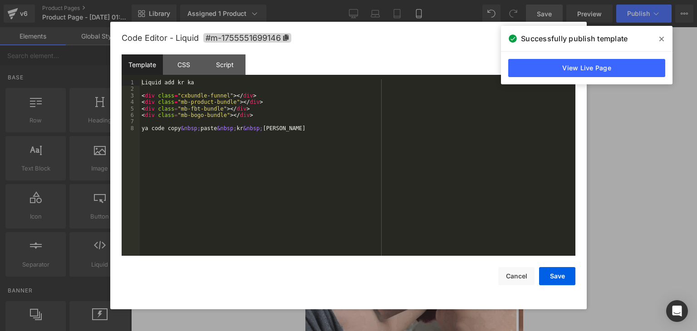
click at [248, 147] on div "Liquid add kr ka < div class = "cxbundle-funnel" > </ div > < div class = "mb-p…" at bounding box center [358, 174] width 436 height 190
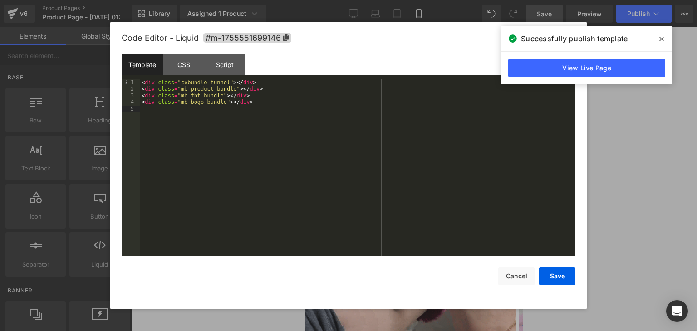
click at [551, 286] on div "Code Editor - Liquid #m-1755551699146 Template CSS Script Data 1 2 3 4 5 < div …" at bounding box center [349, 166] width 454 height 288
click at [556, 281] on button "Save" at bounding box center [557, 276] width 36 height 18
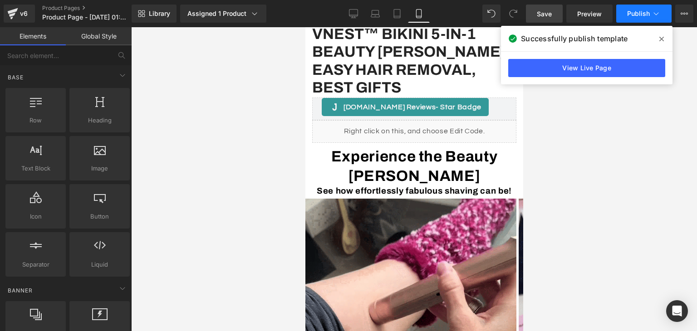
click at [636, 19] on button "Publish" at bounding box center [643, 14] width 55 height 18
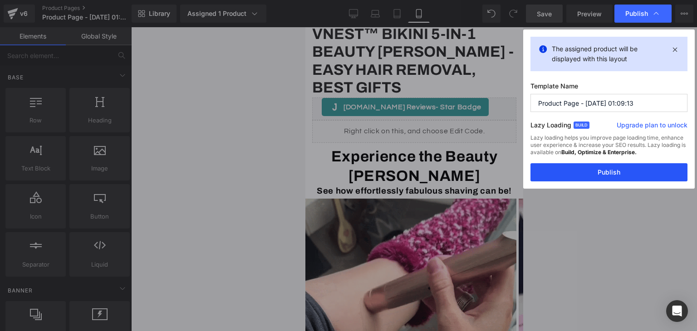
click at [590, 174] on button "Publish" at bounding box center [608, 172] width 157 height 18
